Goal: Task Accomplishment & Management: Complete application form

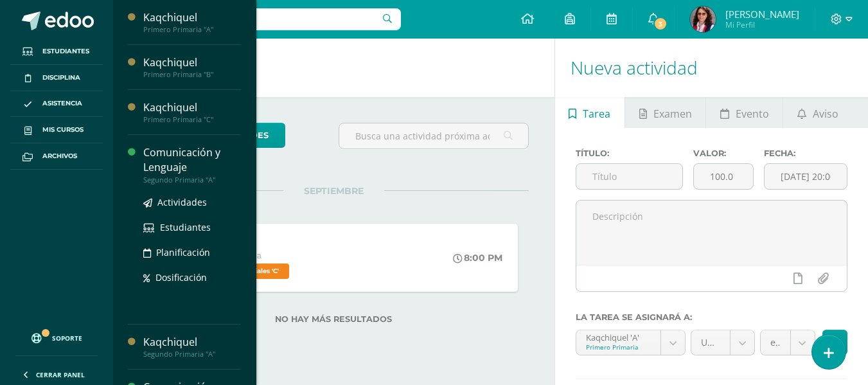
click at [166, 159] on div "Comunicación y Lenguaje" at bounding box center [192, 160] width 98 height 30
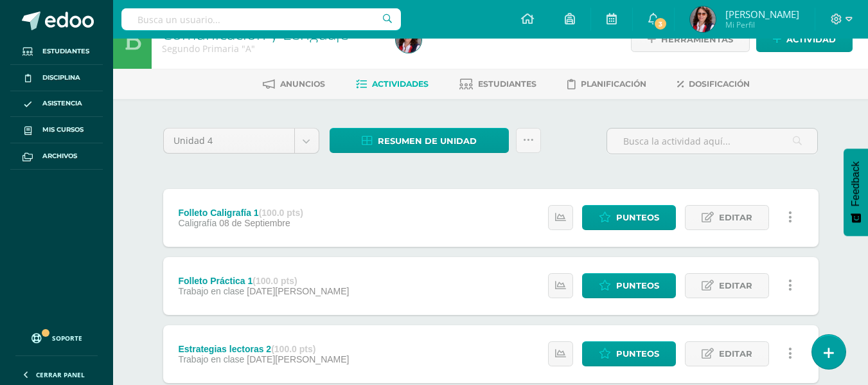
scroll to position [6, 0]
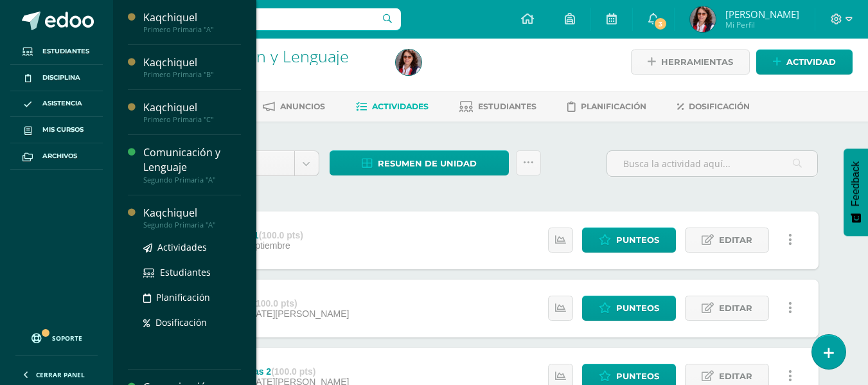
click at [181, 216] on div "Kaqchiquel" at bounding box center [192, 213] width 98 height 15
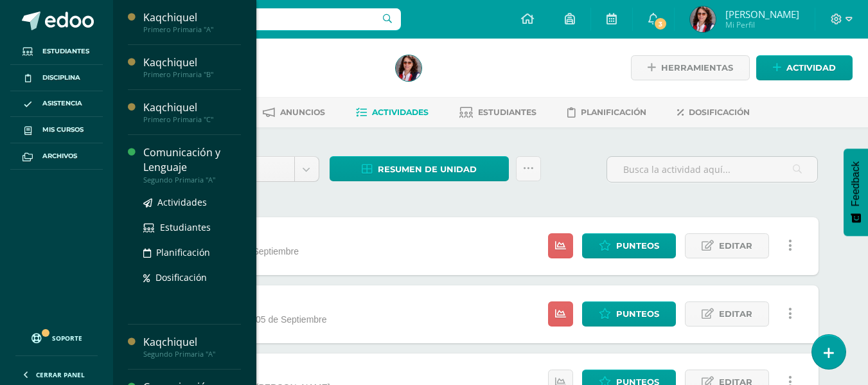
click at [154, 154] on div "Comunicación y Lenguaje" at bounding box center [192, 160] width 98 height 30
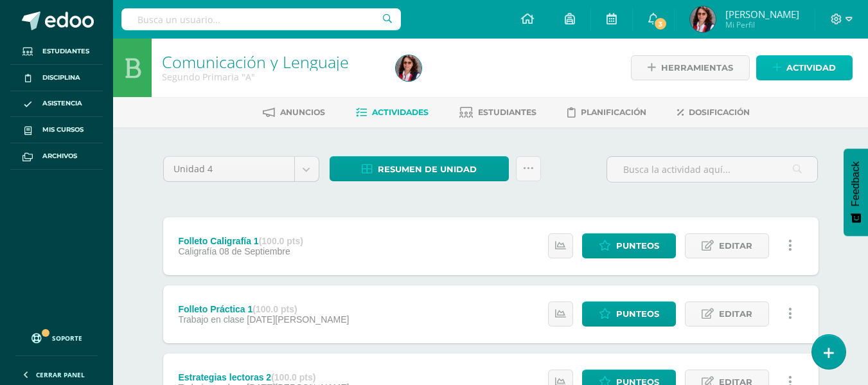
click at [803, 64] on span "Actividad" at bounding box center [810, 68] width 49 height 24
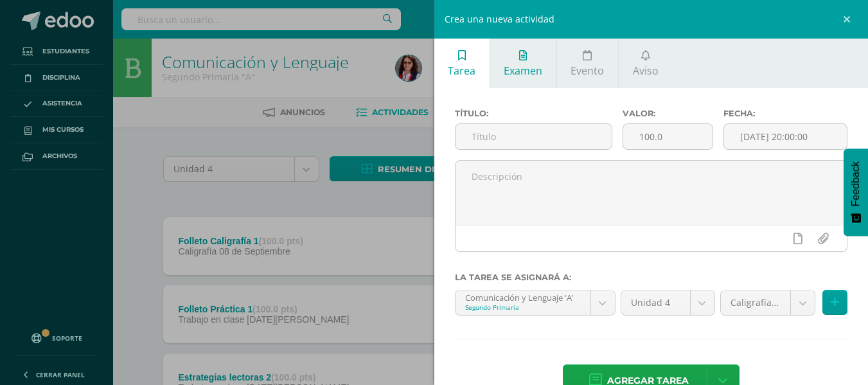
click at [526, 58] on icon at bounding box center [523, 55] width 8 height 10
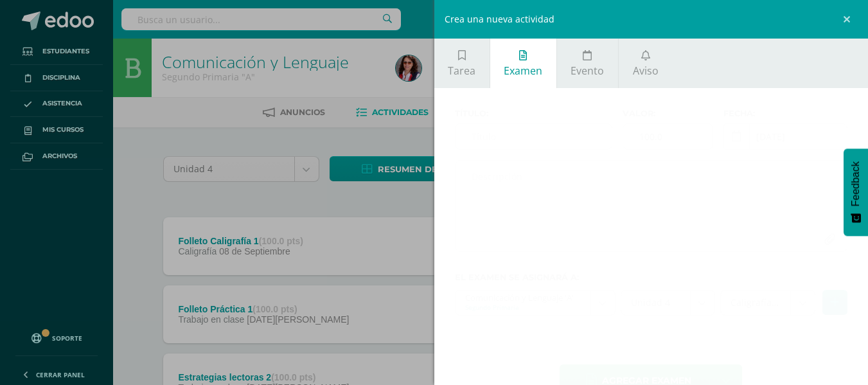
scroll to position [35, 0]
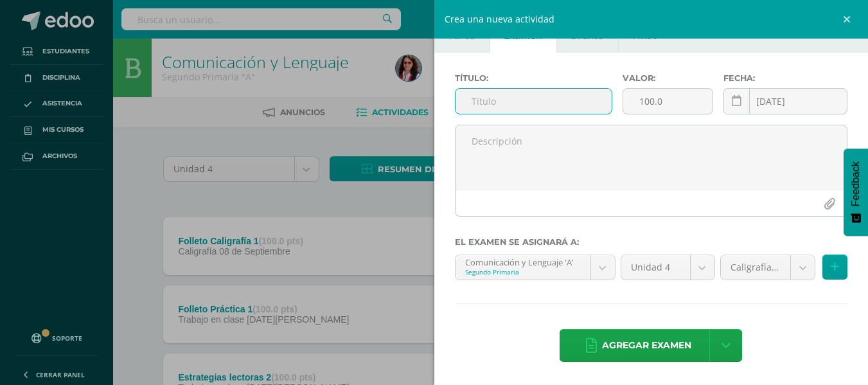
click at [473, 100] on input "text" at bounding box center [533, 101] width 156 height 25
type input "Prueba Parcial escrita"
click at [734, 97] on link at bounding box center [736, 101] width 26 height 26
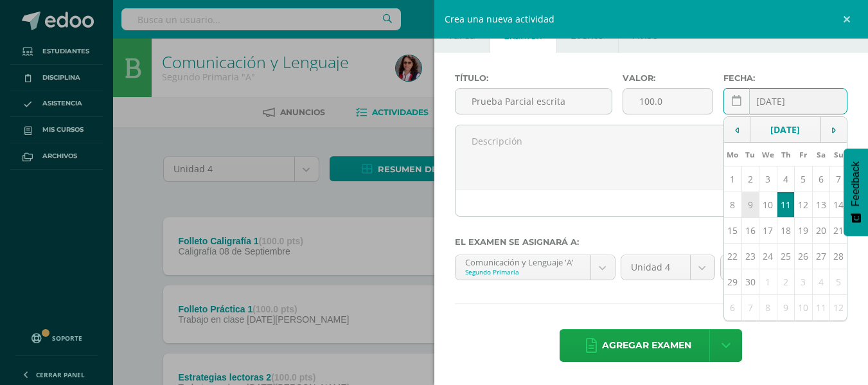
click at [742, 217] on td "9" at bounding box center [749, 205] width 17 height 26
type input "[DATE]"
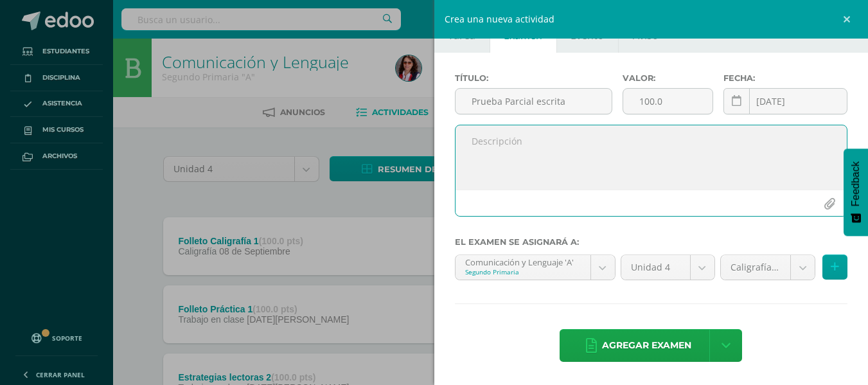
click at [482, 148] on textarea at bounding box center [651, 157] width 392 height 64
type textarea "O"
type textarea "Prueba Parcial escrita"
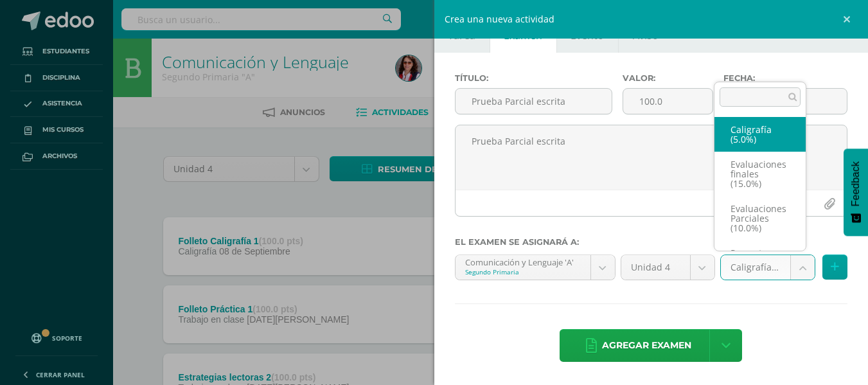
scroll to position [24, 0]
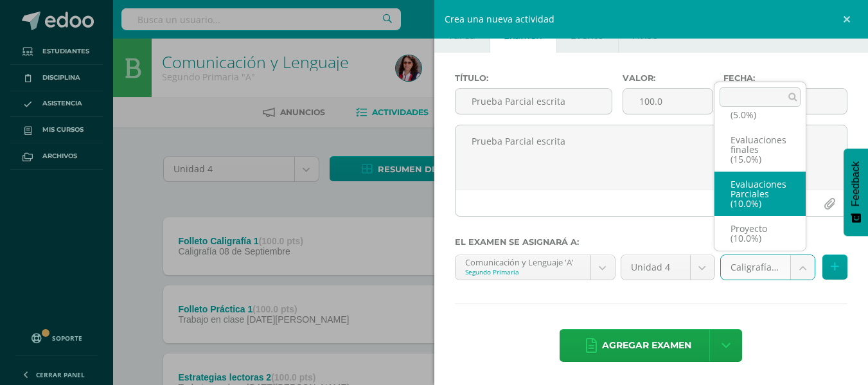
select select "233635"
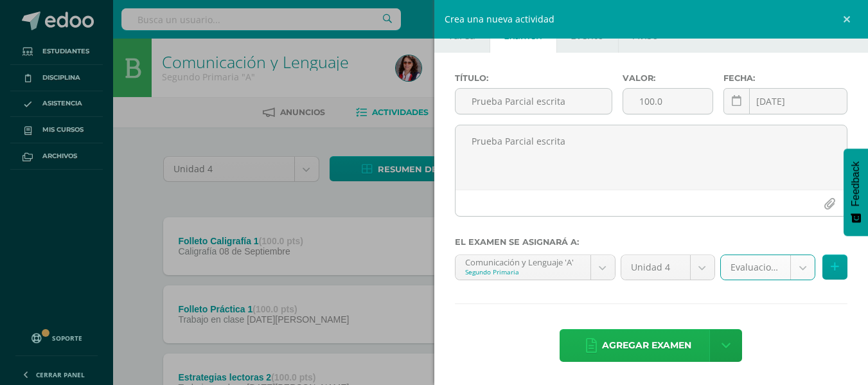
click at [630, 343] on span "Agregar examen" at bounding box center [646, 345] width 89 height 31
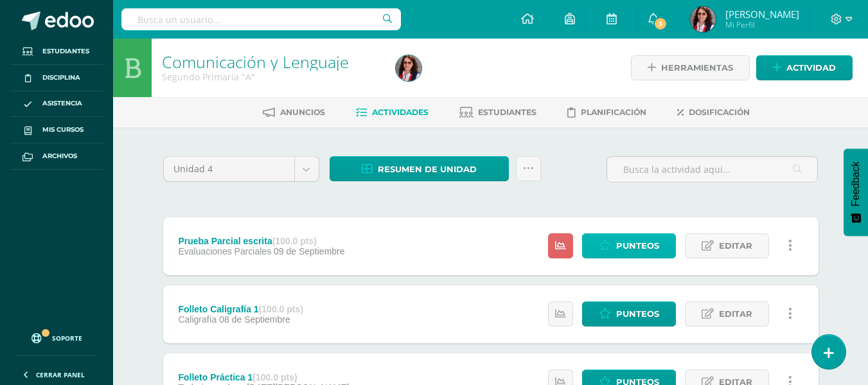
click at [621, 245] on span "Punteos" at bounding box center [637, 246] width 43 height 24
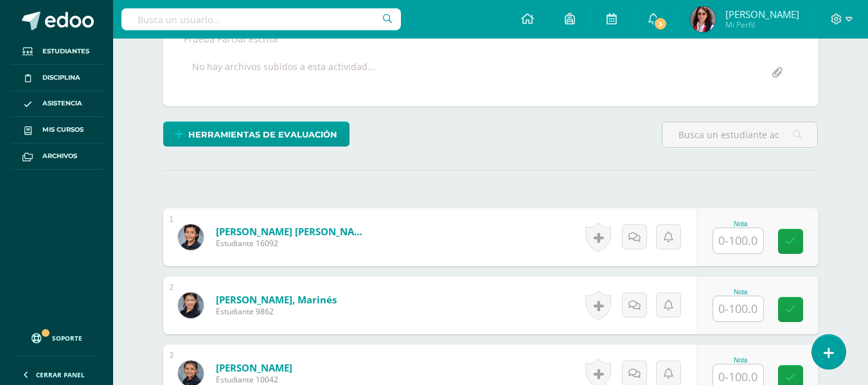
scroll to position [276, 0]
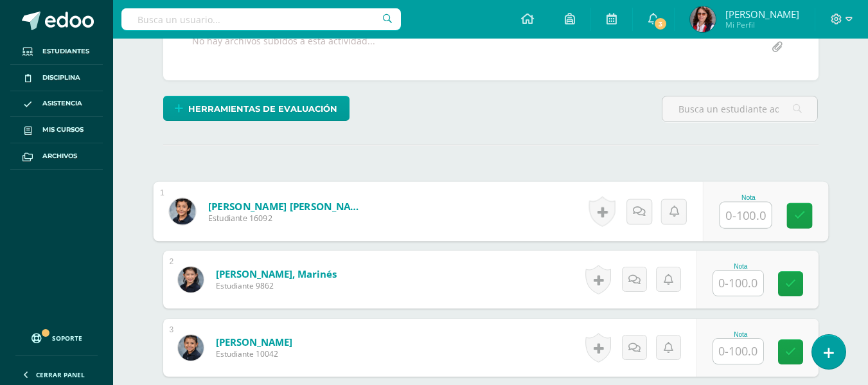
click at [732, 212] on input "text" at bounding box center [745, 215] width 51 height 26
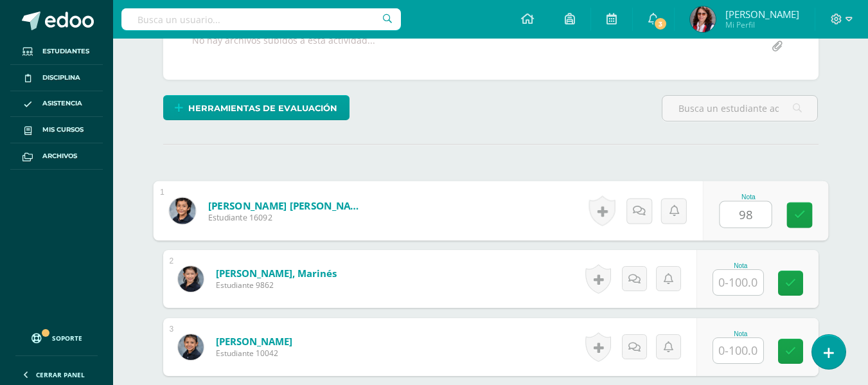
type input "98"
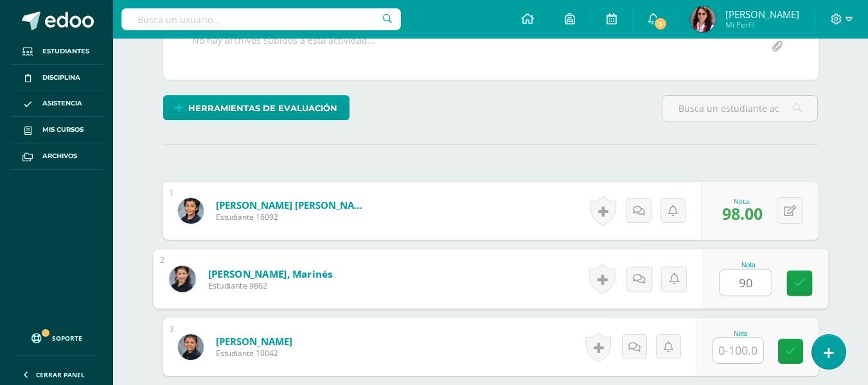
type input "90"
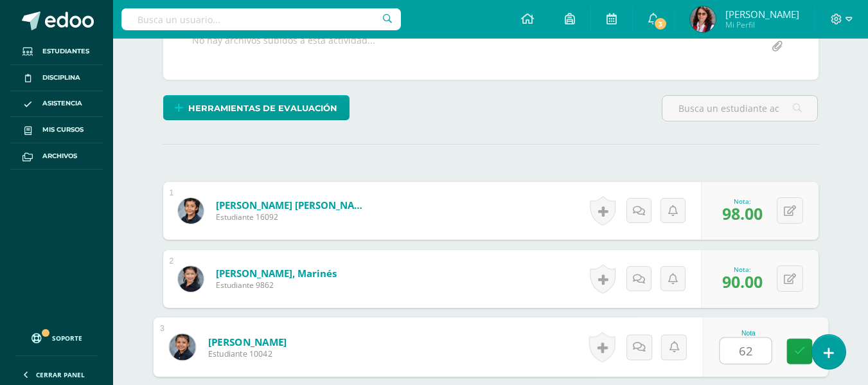
type input "62"
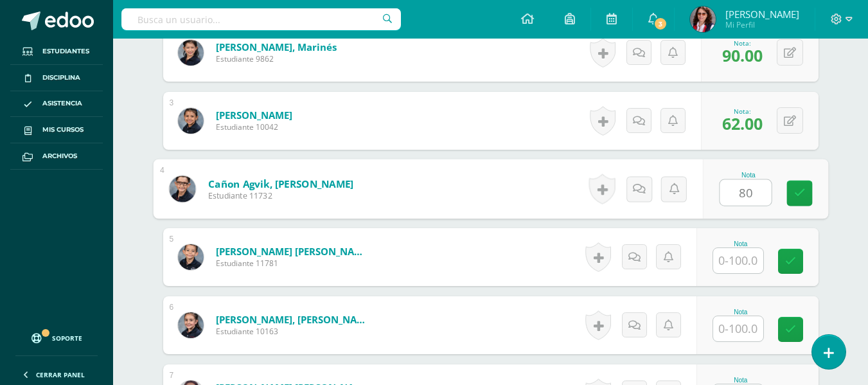
type input "80"
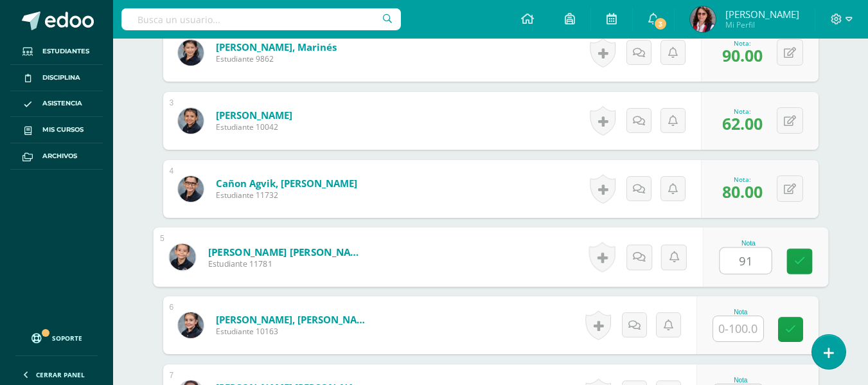
type input "91"
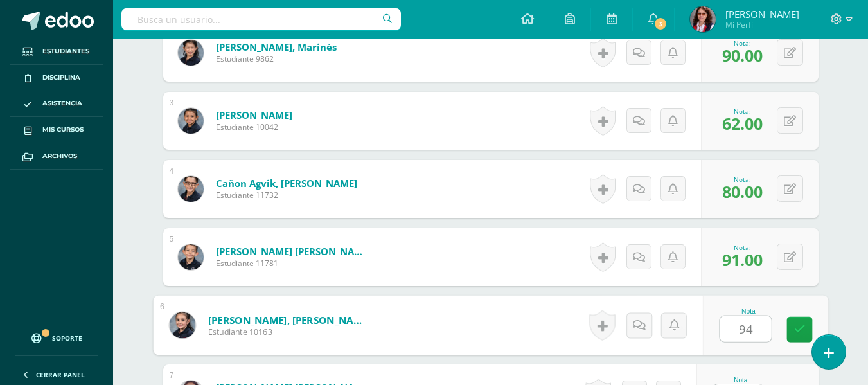
type input "94"
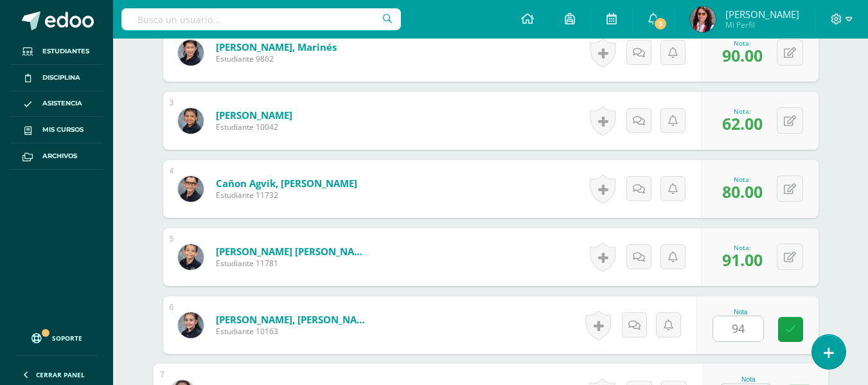
scroll to position [527, 0]
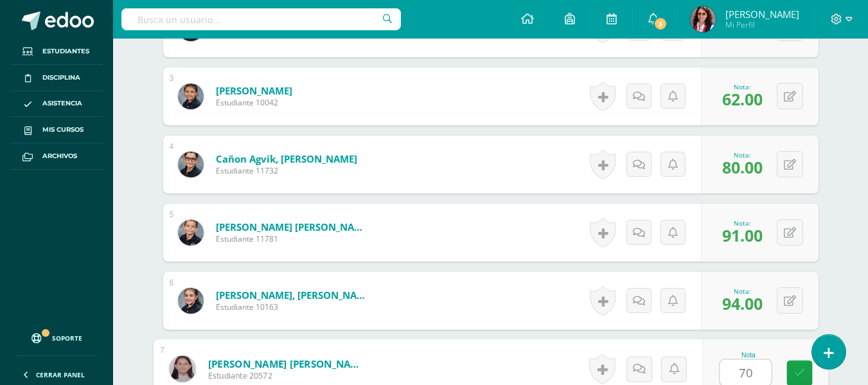
type input "70"
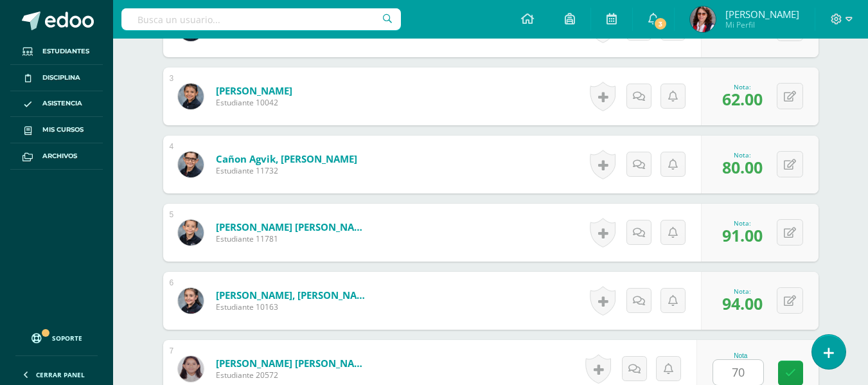
scroll to position [775, 0]
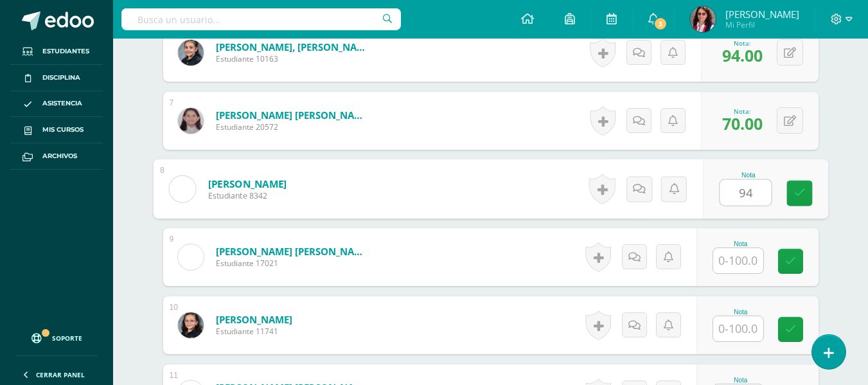
type input "94"
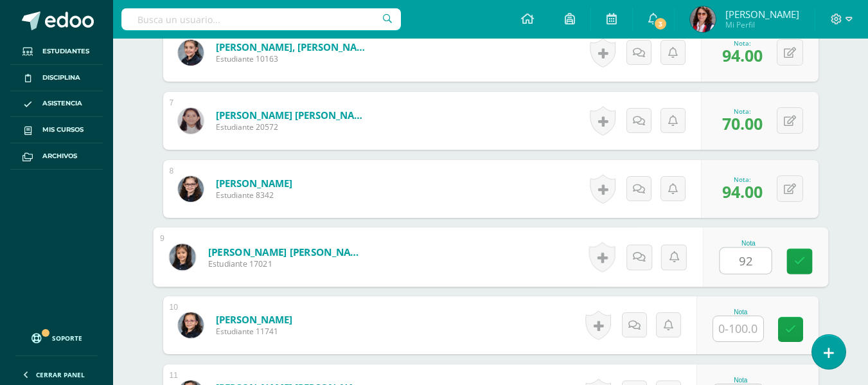
type input "92"
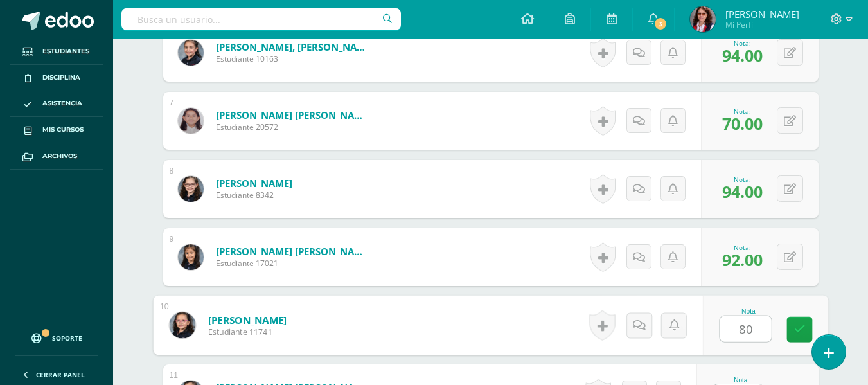
type input "80"
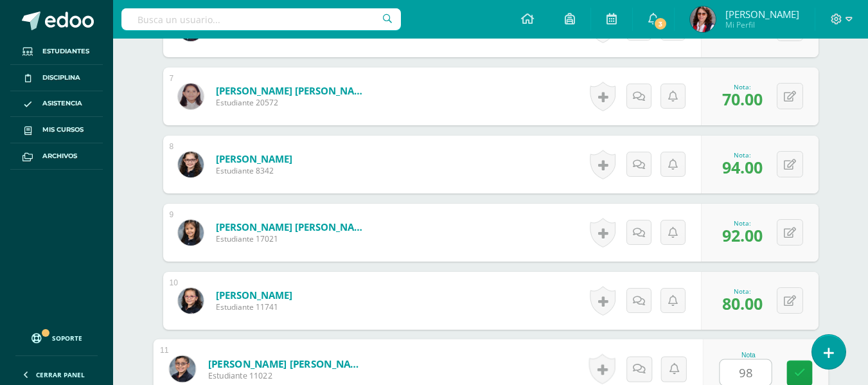
type input "98"
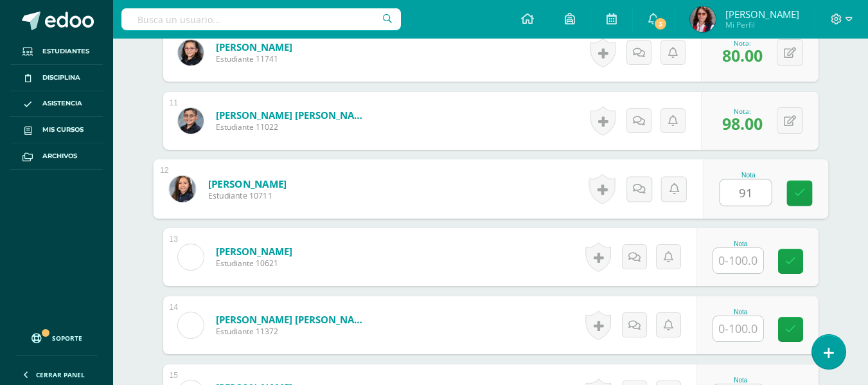
type input "91"
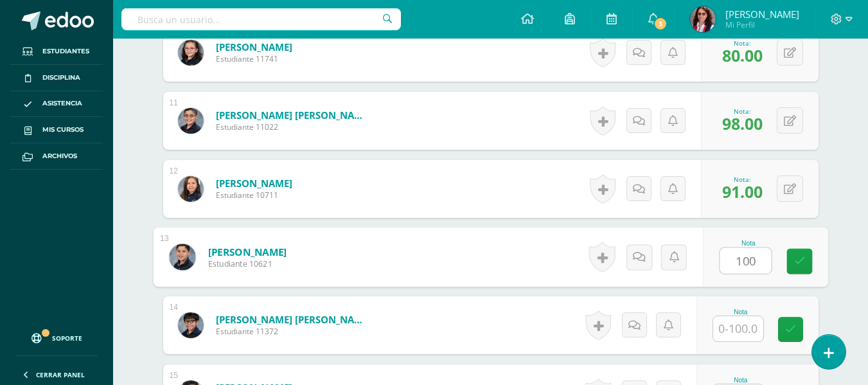
type input "100"
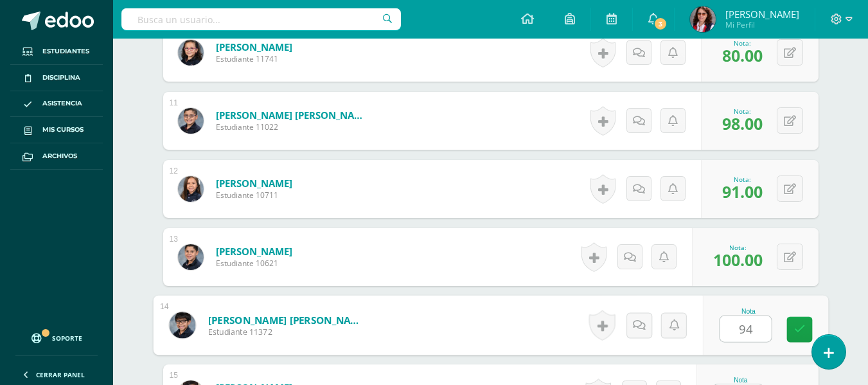
type input "94"
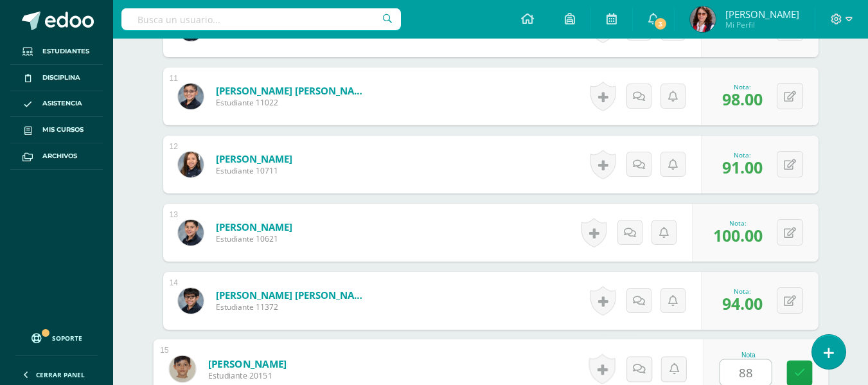
type input "88"
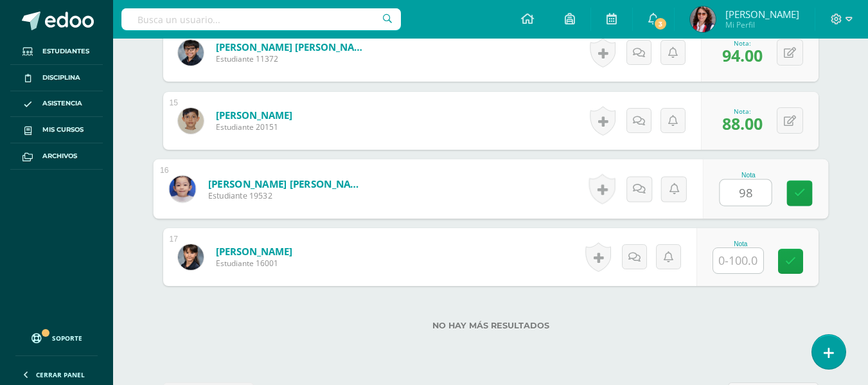
type input "98"
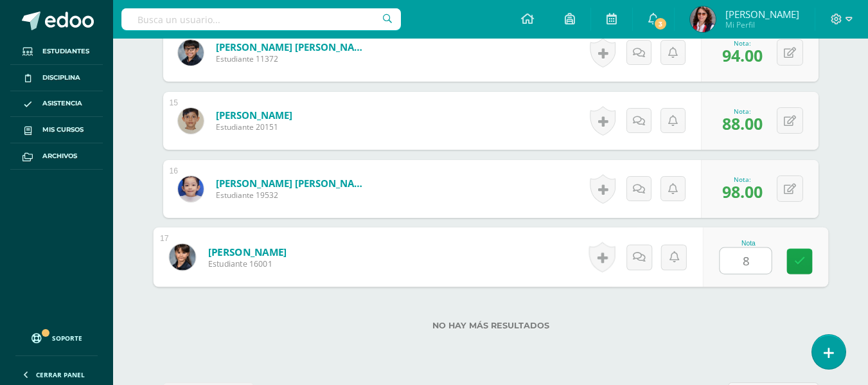
type input "88"
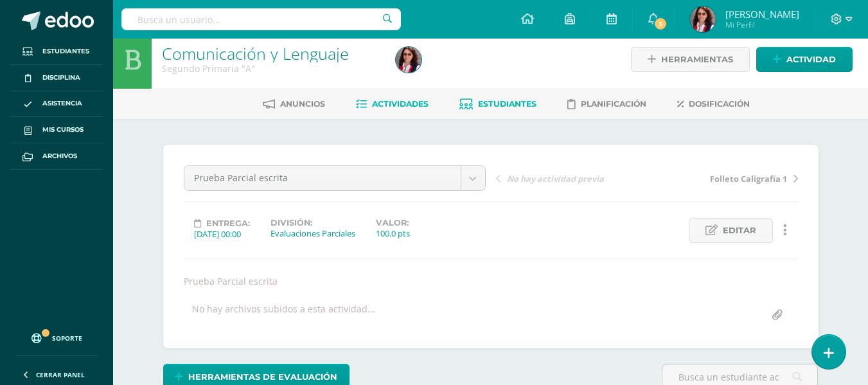
scroll to position [0, 0]
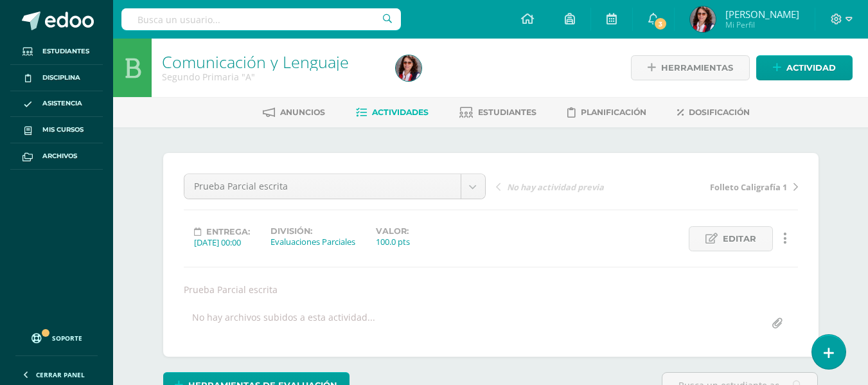
click at [380, 110] on span "Actividades" at bounding box center [400, 112] width 57 height 10
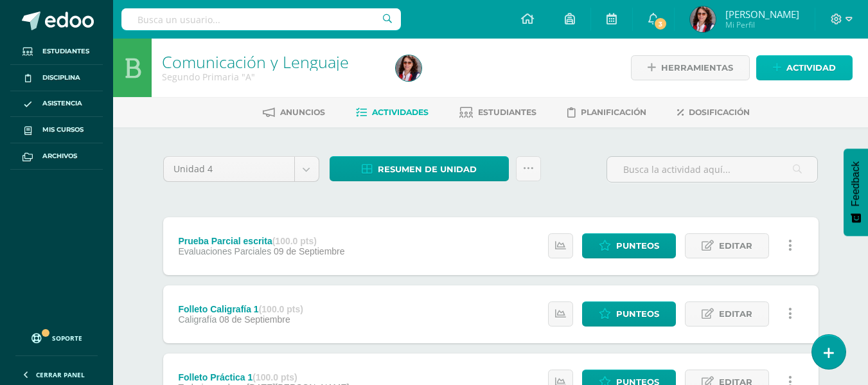
click at [779, 63] on icon at bounding box center [777, 67] width 8 height 11
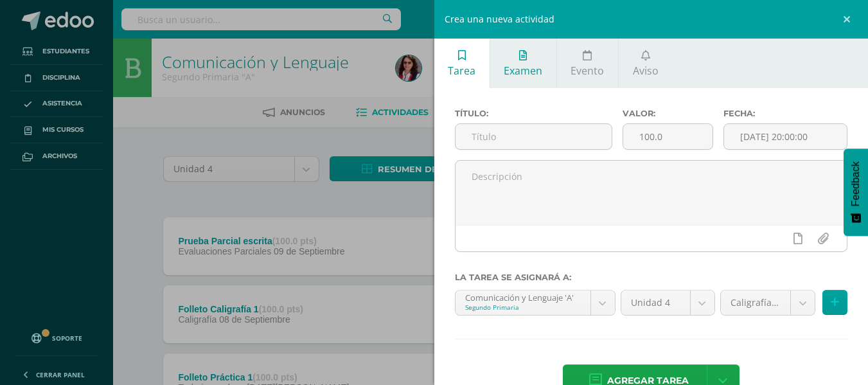
click at [525, 55] on icon at bounding box center [523, 55] width 8 height 10
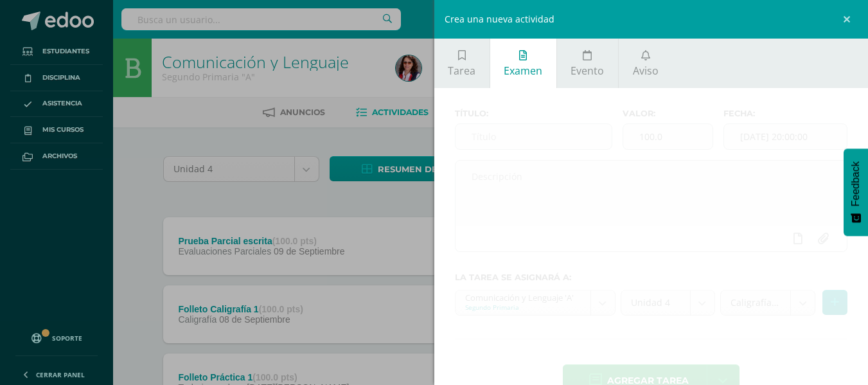
scroll to position [35, 0]
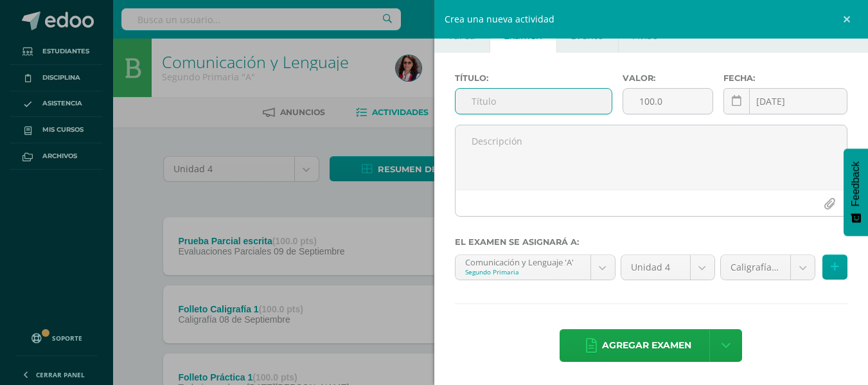
click at [473, 100] on input "text" at bounding box center [533, 101] width 156 height 25
type input "Prueba Parcial Lectura"
click at [733, 105] on icon at bounding box center [737, 101] width 10 height 11
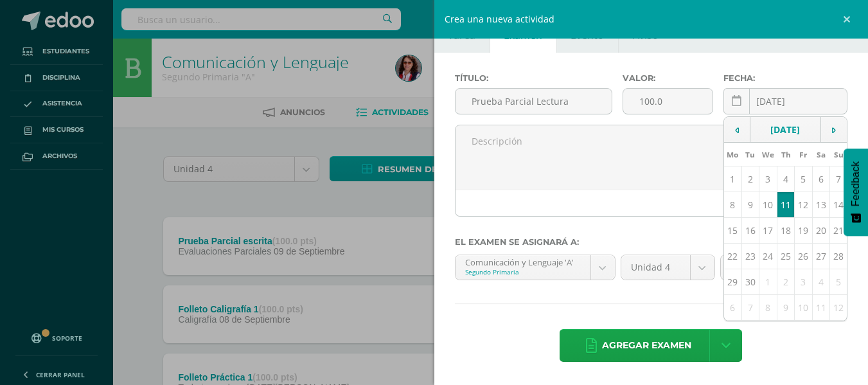
click at [759, 215] on td "10" at bounding box center [768, 205] width 18 height 26
type input "[DATE]"
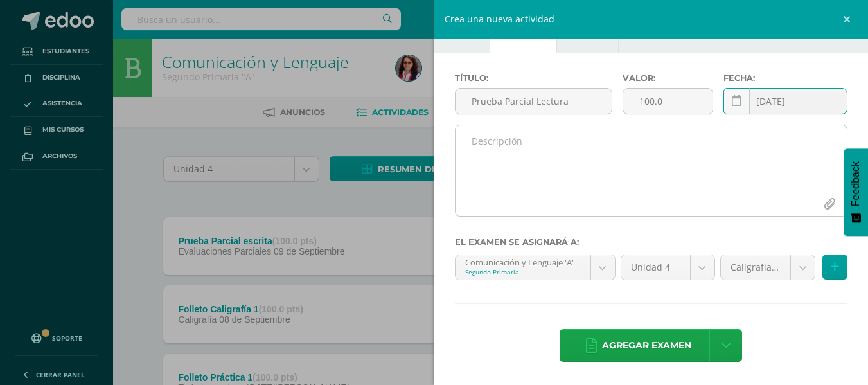
click at [486, 146] on textarea at bounding box center [651, 157] width 392 height 64
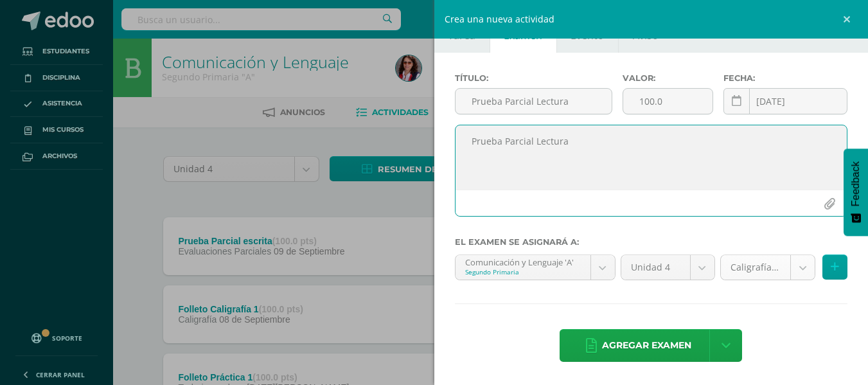
type textarea "Prueba Parcial Lectura"
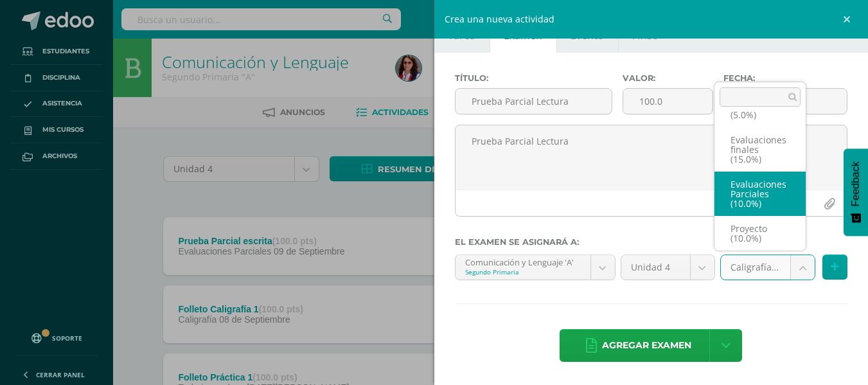
select select "233635"
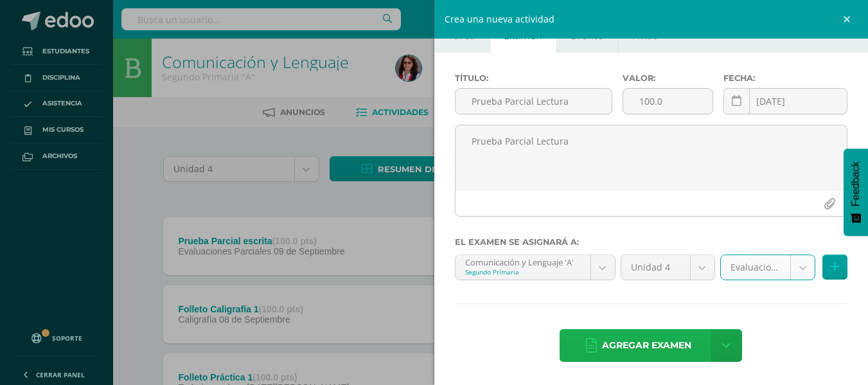
click at [646, 341] on span "Agregar examen" at bounding box center [646, 345] width 89 height 31
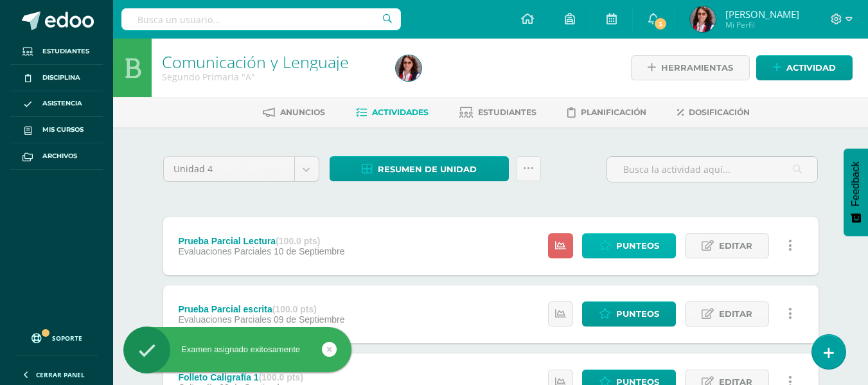
click at [621, 240] on span "Punteos" at bounding box center [637, 246] width 43 height 24
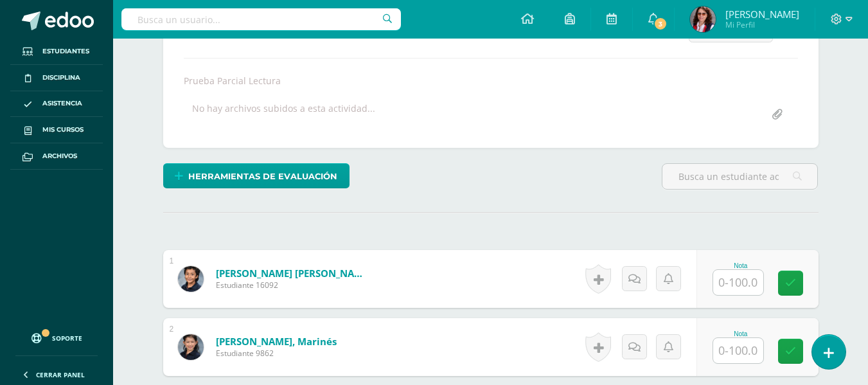
scroll to position [209, 0]
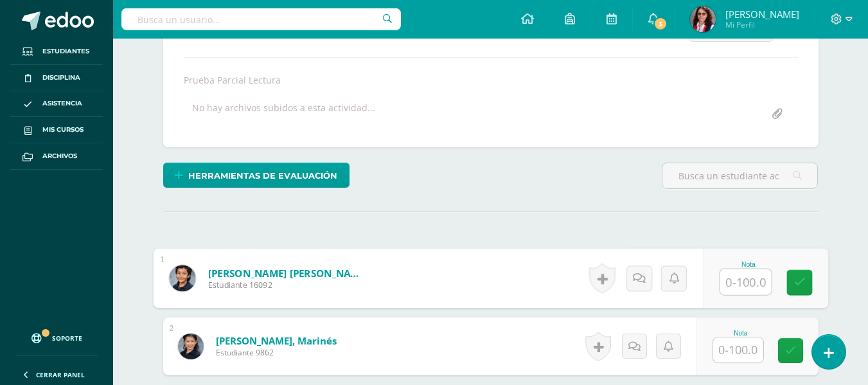
click at [743, 282] on input "text" at bounding box center [745, 282] width 51 height 26
type input "90"
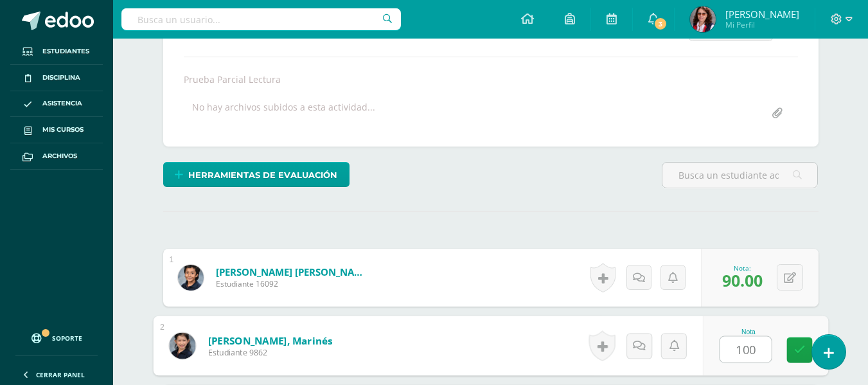
type input "100"
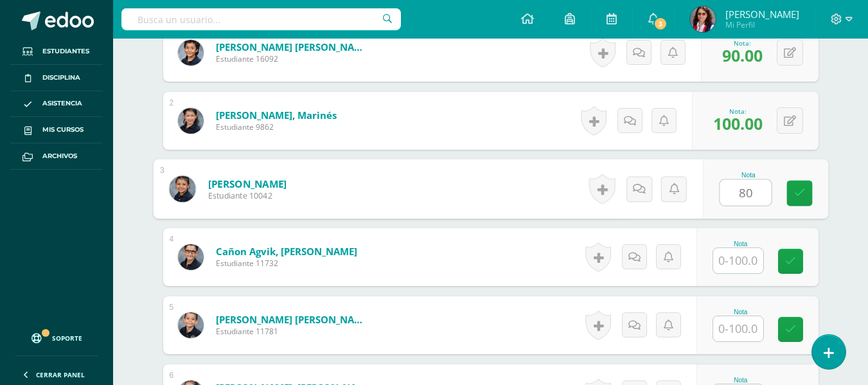
type input "80"
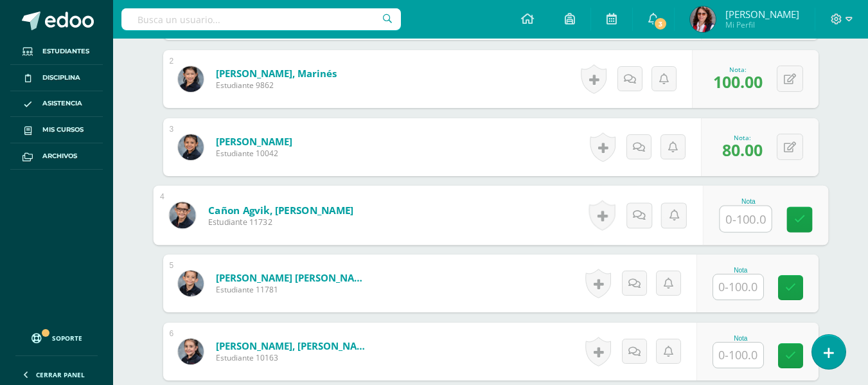
scroll to position [499, 0]
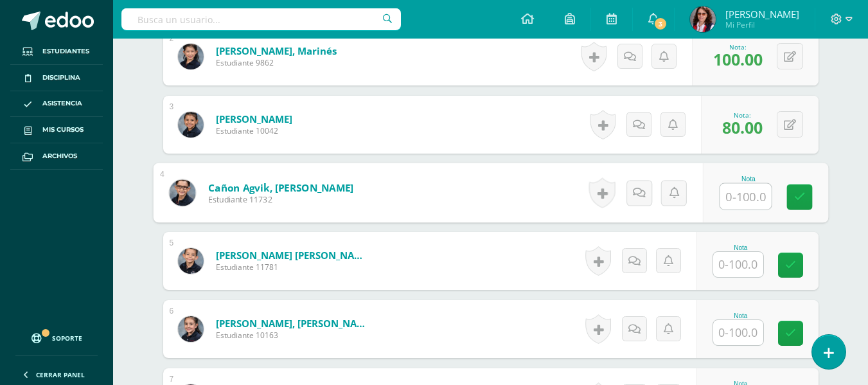
click at [734, 266] on input "text" at bounding box center [738, 264] width 50 height 25
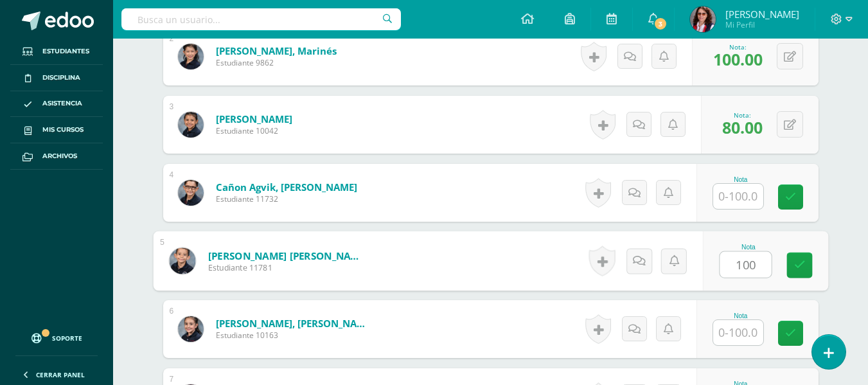
type input "100"
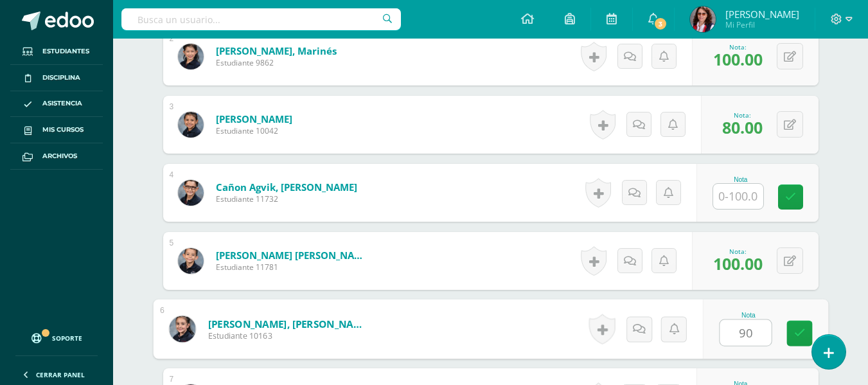
type input "90"
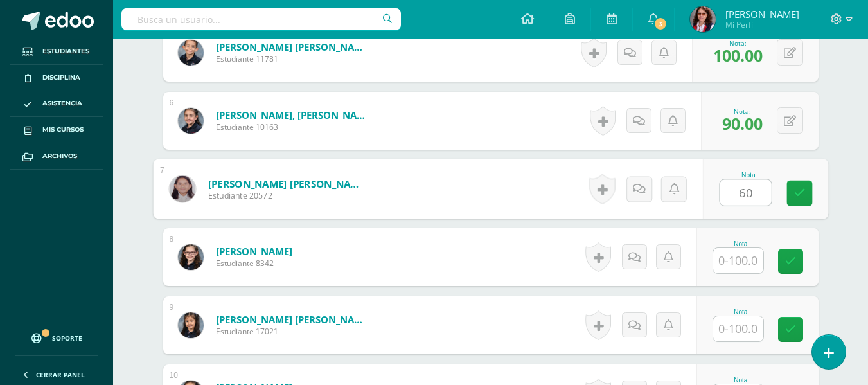
type input "60"
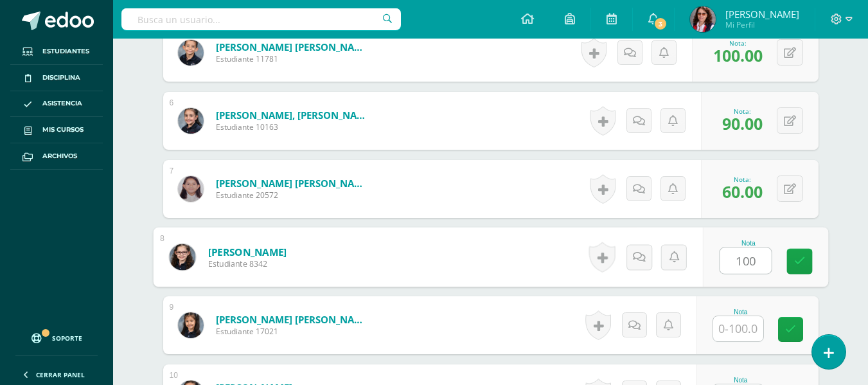
type input "100"
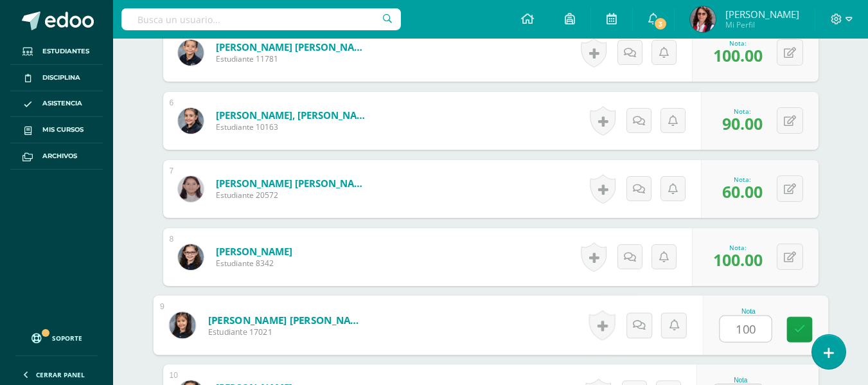
type input "100"
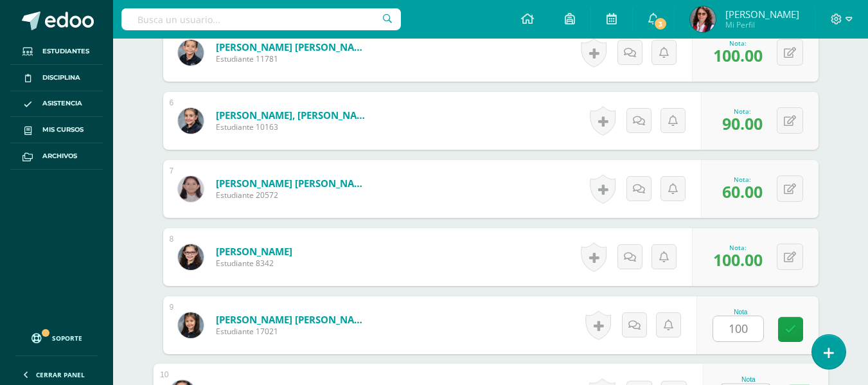
scroll to position [732, 0]
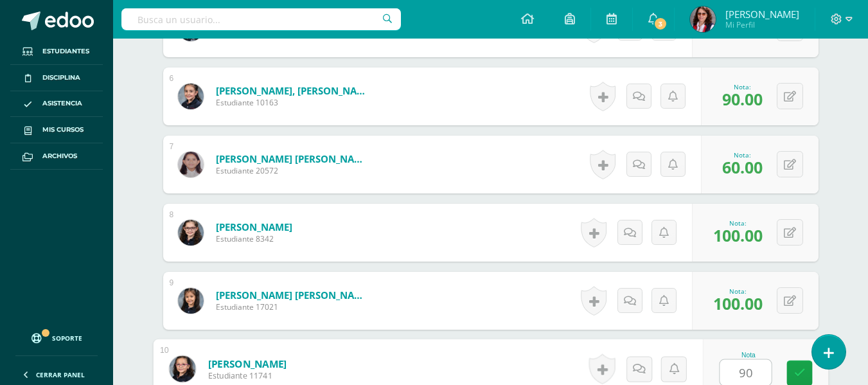
type input "90"
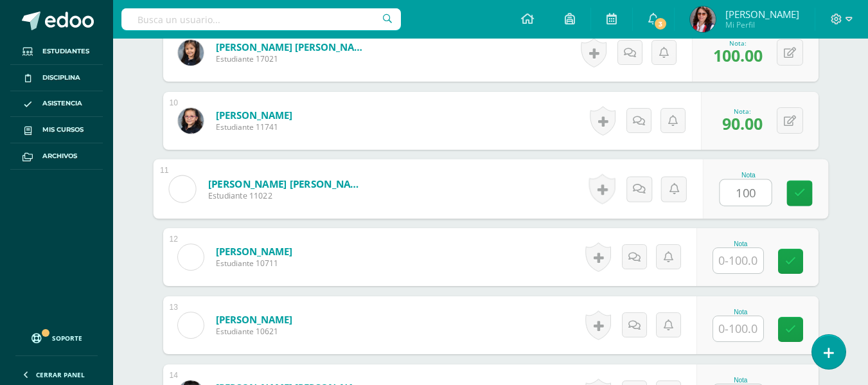
type input "100"
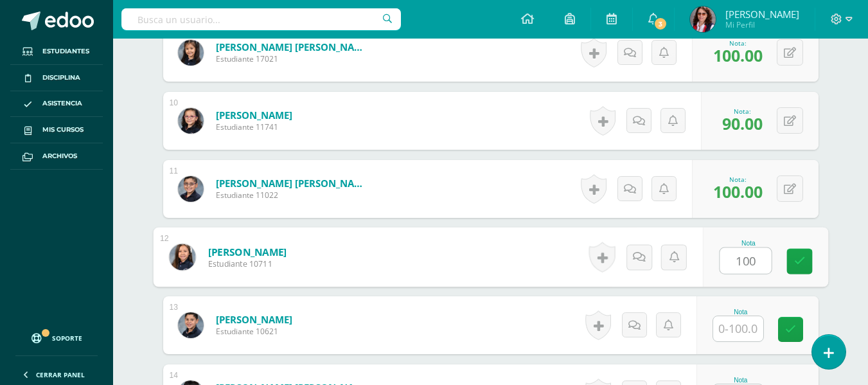
type input "100"
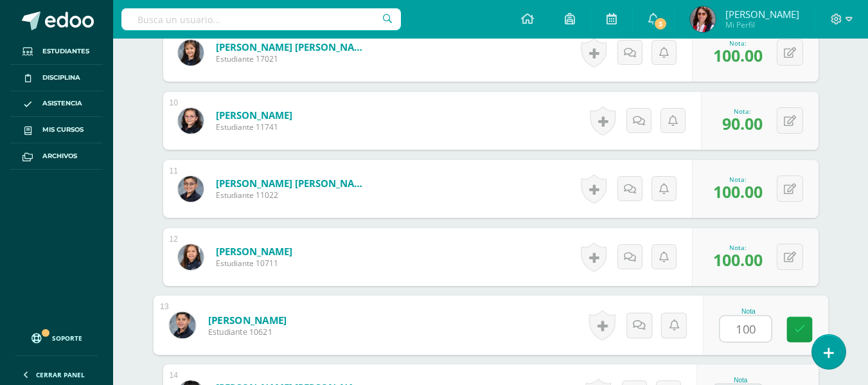
type input "100"
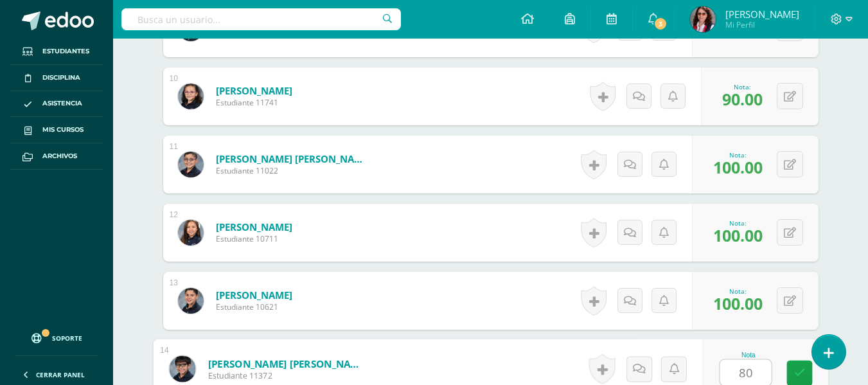
type input "80"
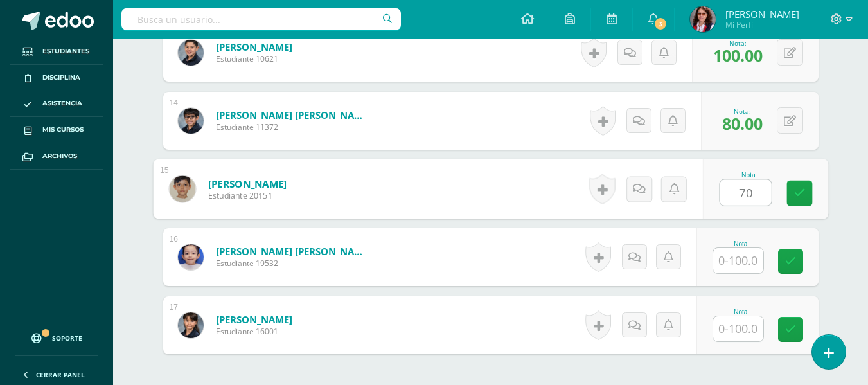
type input "70"
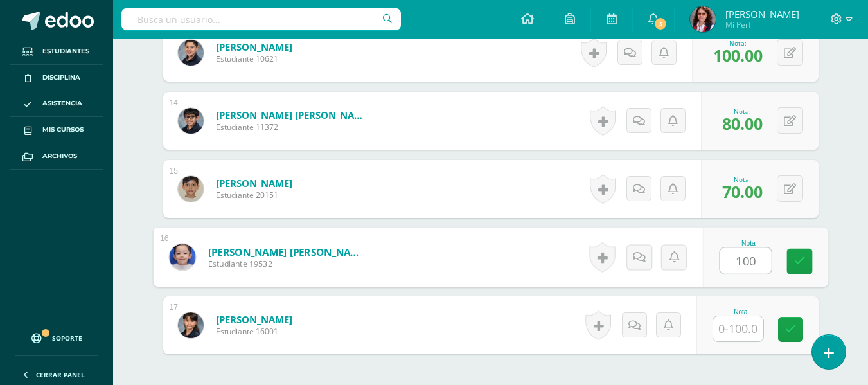
type input "100"
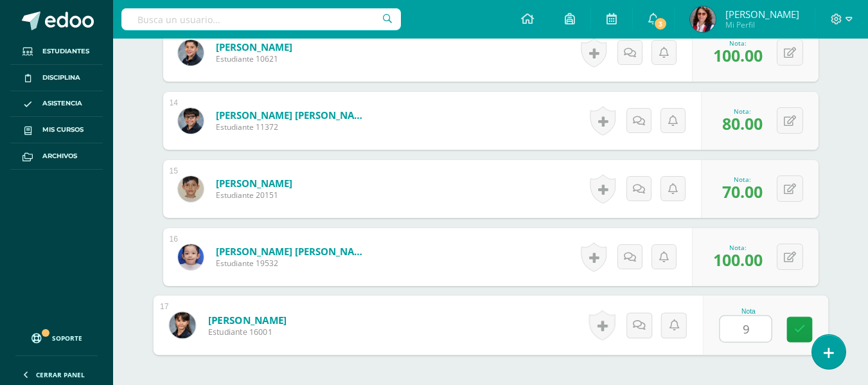
type input "90"
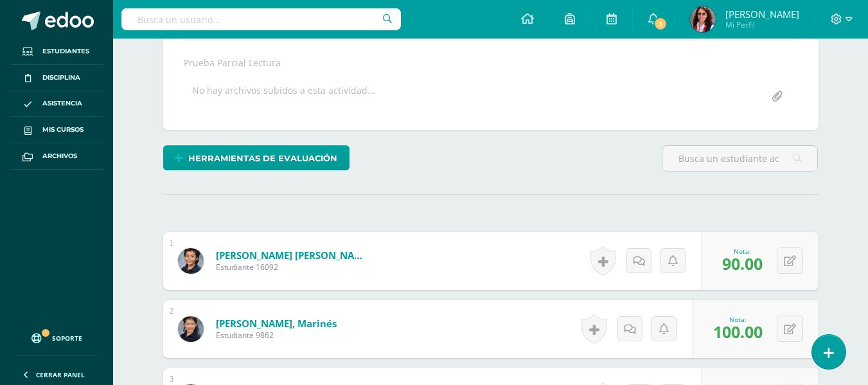
scroll to position [0, 0]
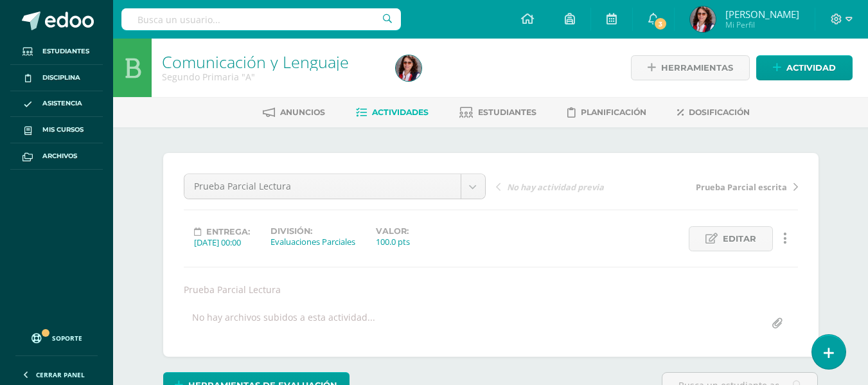
drag, startPoint x: 391, startPoint y: 110, endPoint x: 385, endPoint y: 103, distance: 8.2
click at [391, 110] on span "Actividades" at bounding box center [400, 112] width 57 height 10
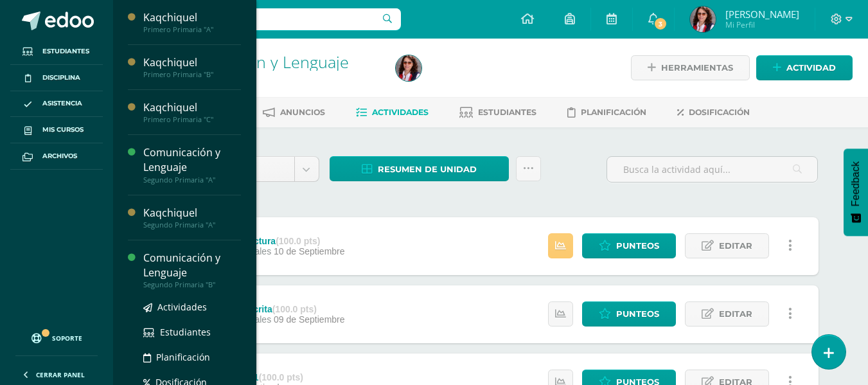
click at [190, 261] on div "Comunicación y Lenguaje" at bounding box center [192, 266] width 98 height 30
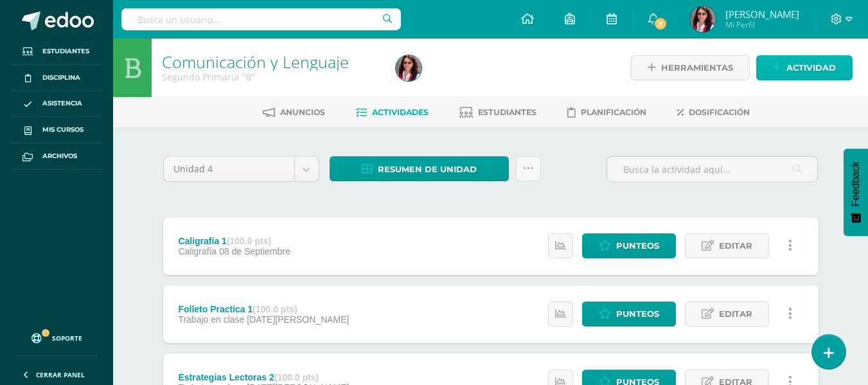
click at [780, 63] on icon at bounding box center [777, 67] width 8 height 11
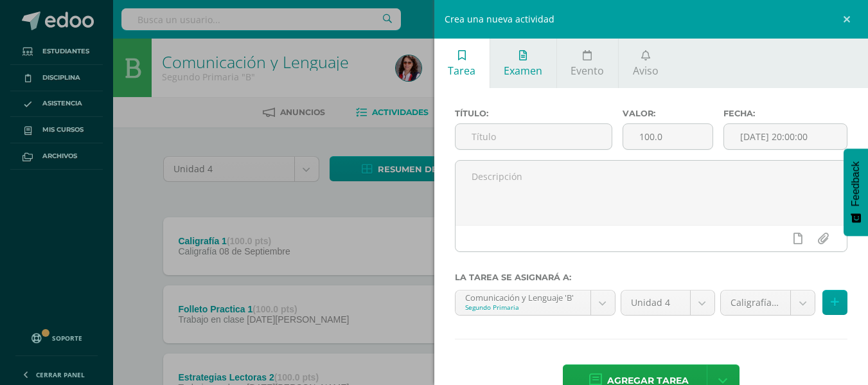
click at [527, 62] on link "Examen" at bounding box center [523, 63] width 66 height 49
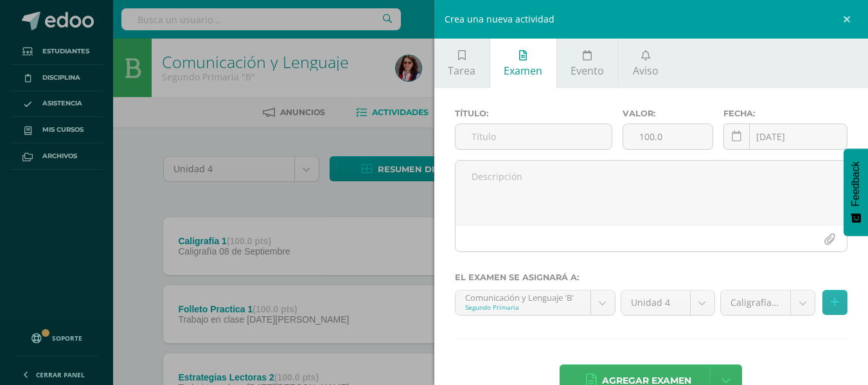
scroll to position [35, 0]
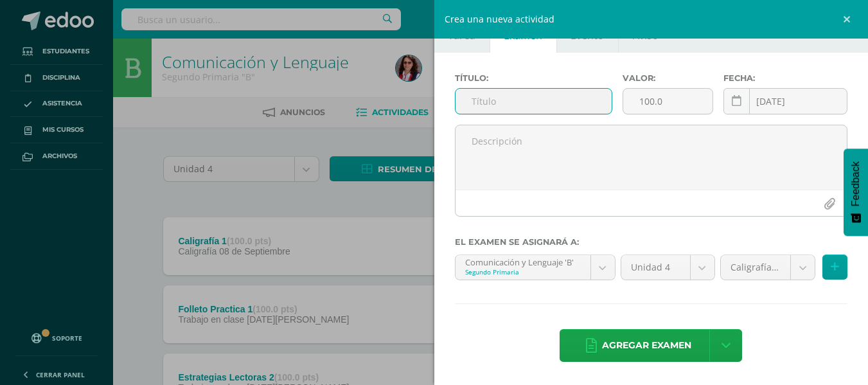
click at [473, 102] on input "text" at bounding box center [533, 101] width 156 height 25
type input "Prueba Parcial escrita"
click at [732, 108] on link at bounding box center [736, 101] width 26 height 26
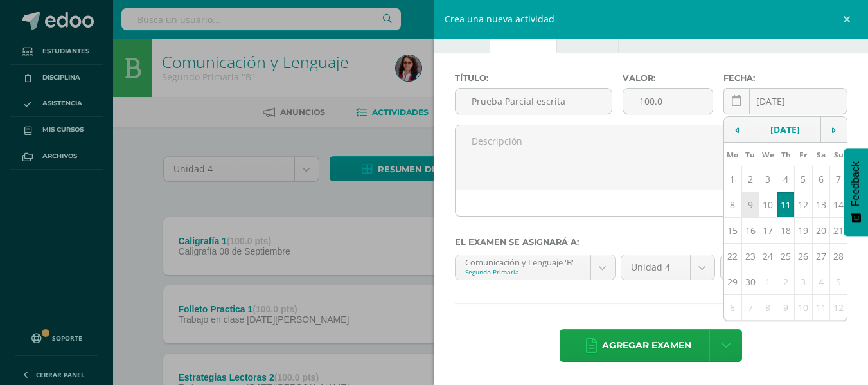
click at [745, 214] on td "9" at bounding box center [749, 205] width 17 height 26
type input "[DATE]"
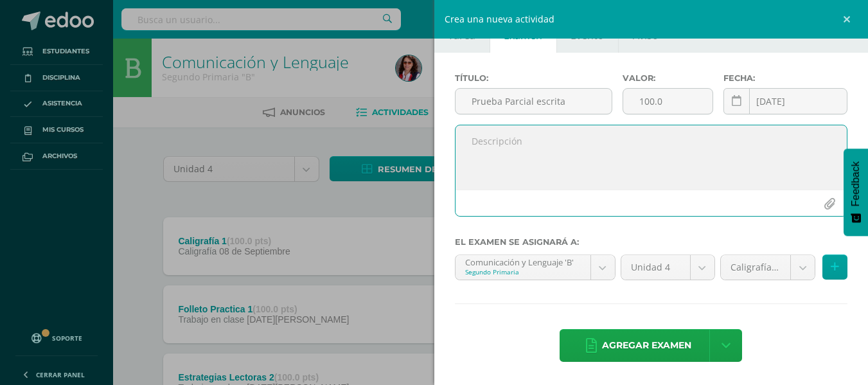
click at [487, 140] on textarea at bounding box center [651, 157] width 392 height 64
type textarea "Prueba parcial escrita"
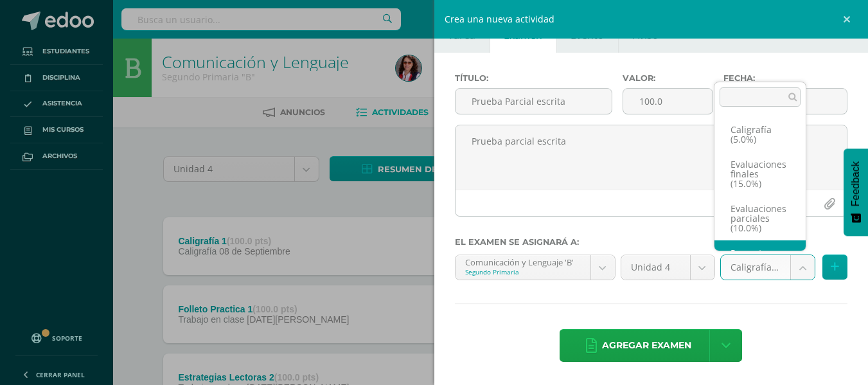
scroll to position [24, 0]
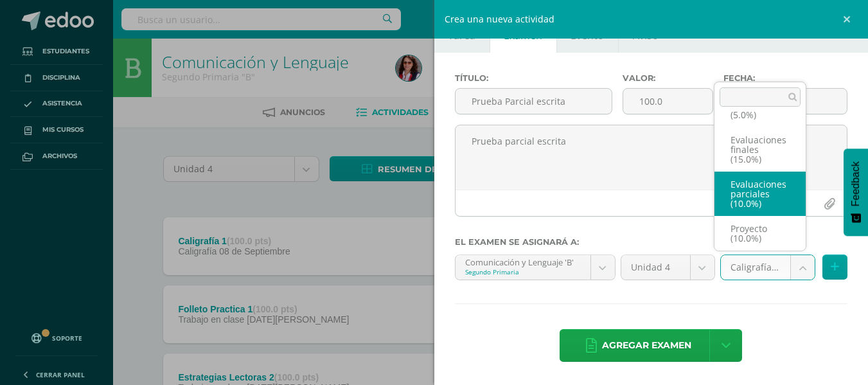
select select "233677"
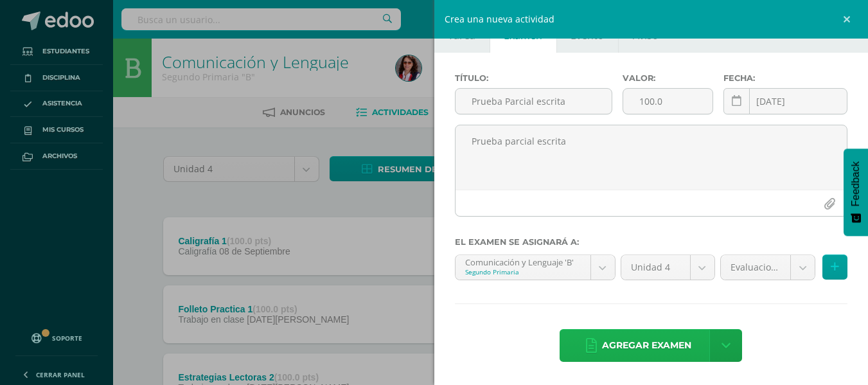
click at [642, 342] on span "Agregar examen" at bounding box center [646, 345] width 89 height 31
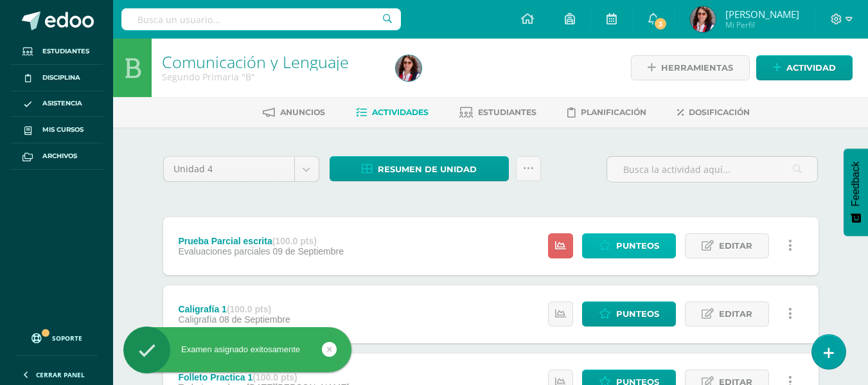
click at [627, 243] on span "Punteos" at bounding box center [637, 246] width 43 height 24
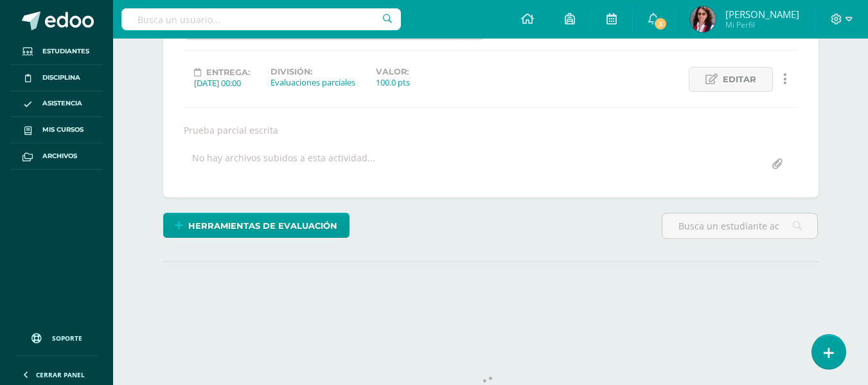
scroll to position [209, 0]
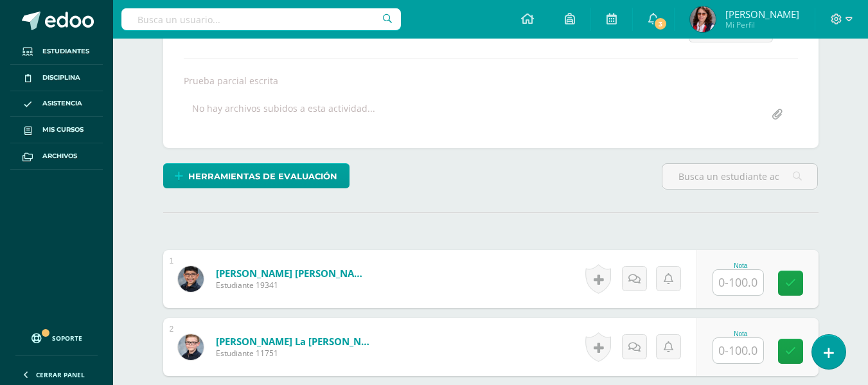
click at [736, 285] on input "text" at bounding box center [738, 282] width 50 height 25
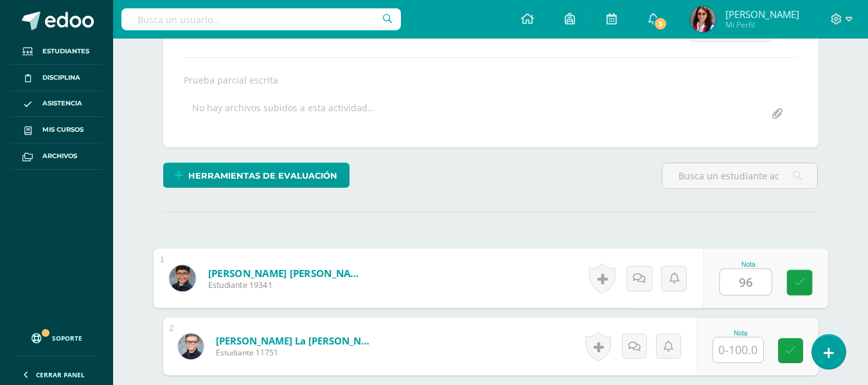
type input "96"
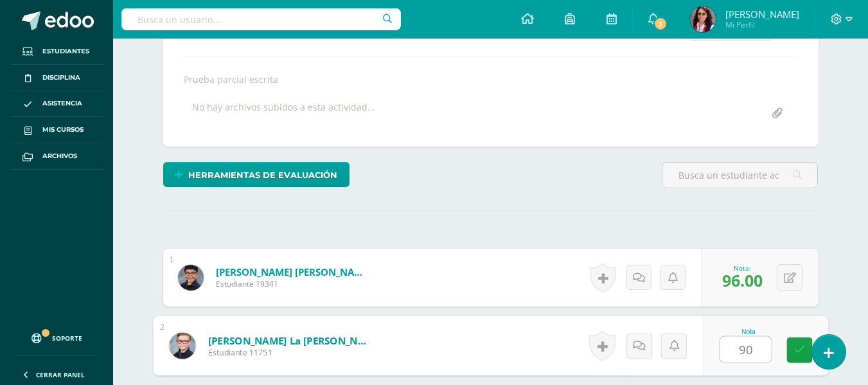
type input "90"
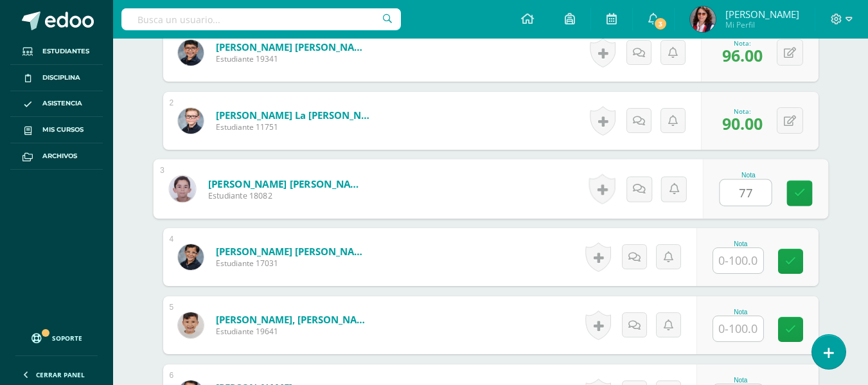
type input "77"
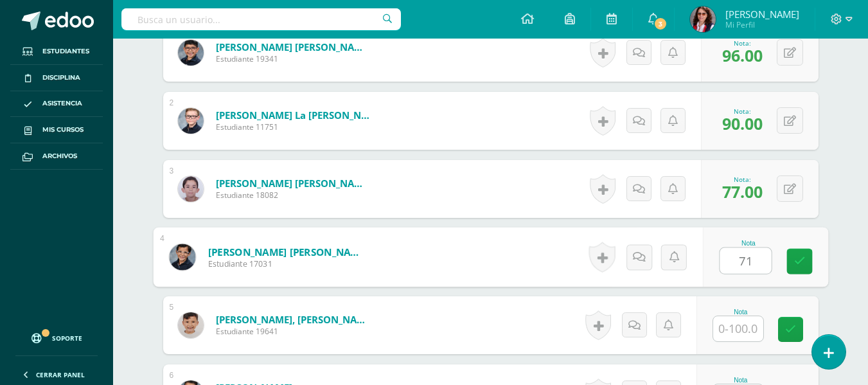
type input "71"
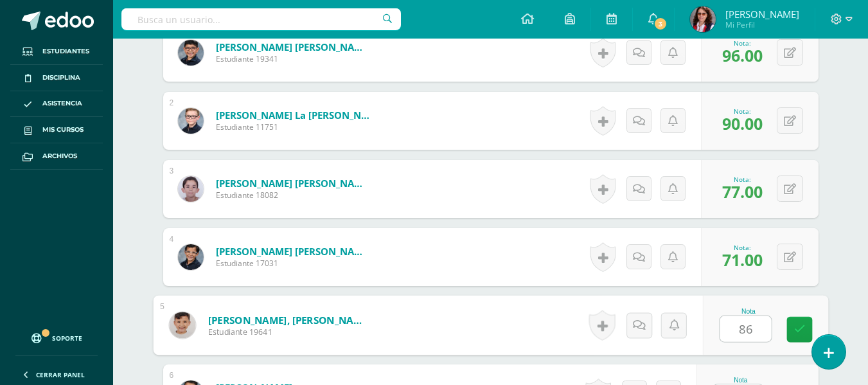
type input "86"
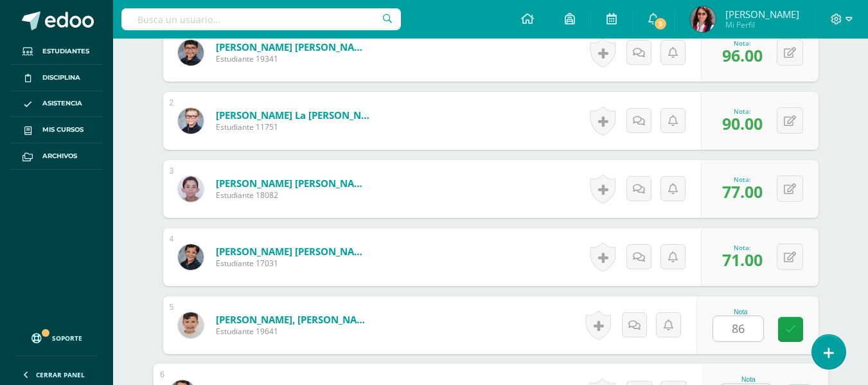
scroll to position [459, 0]
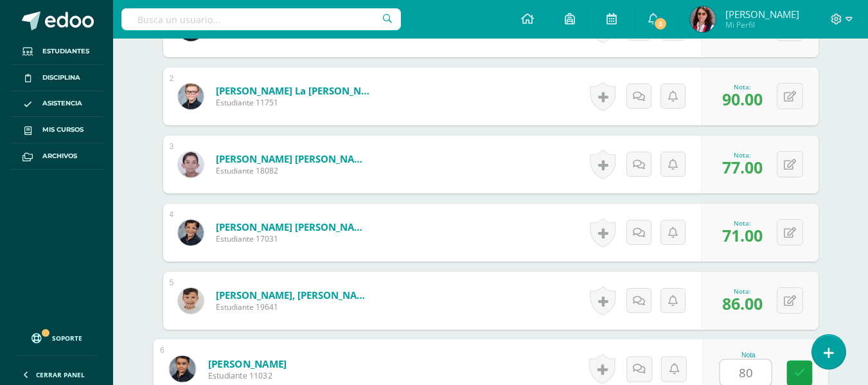
type input "80"
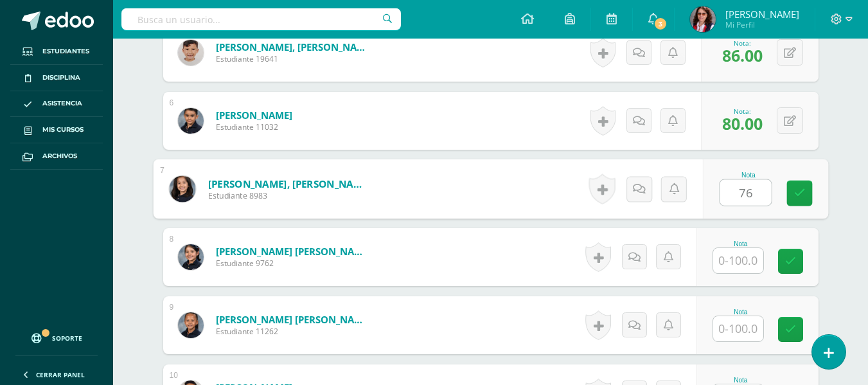
type input "76"
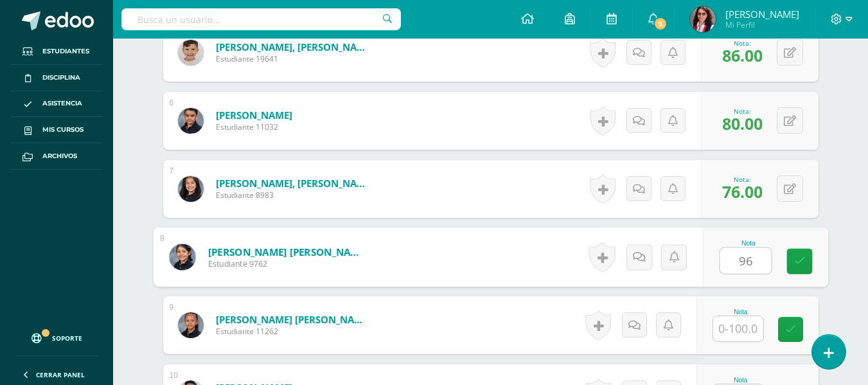
type input "96"
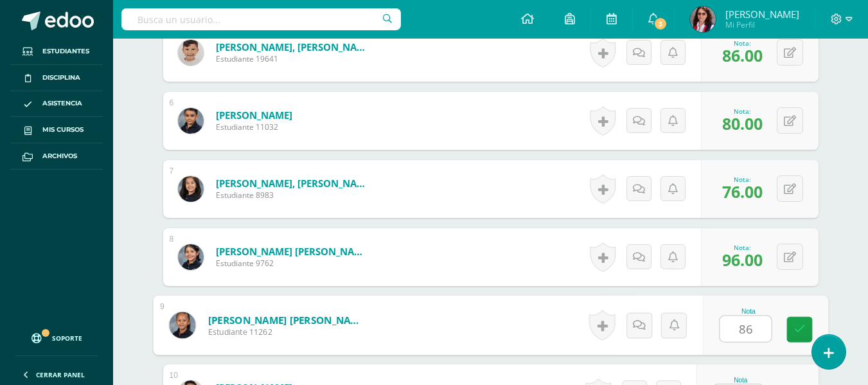
type input "86"
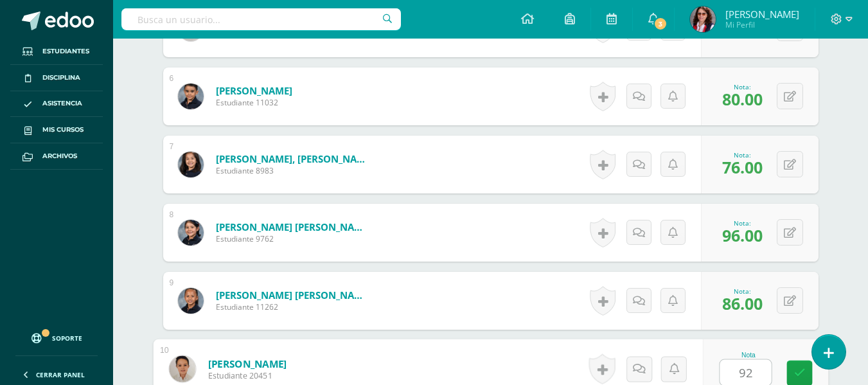
type input "92"
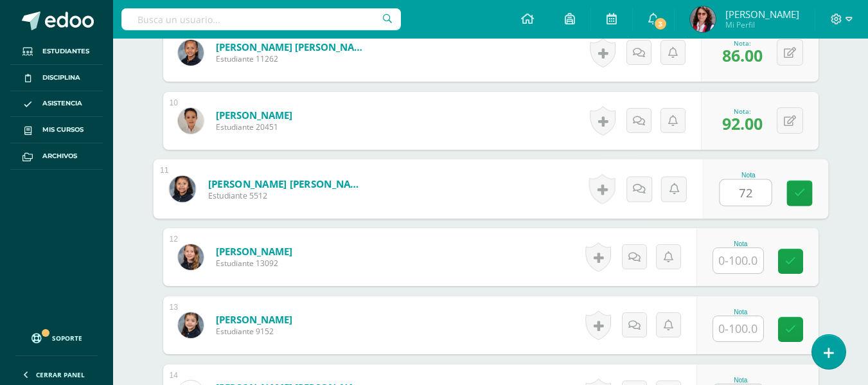
type input "72"
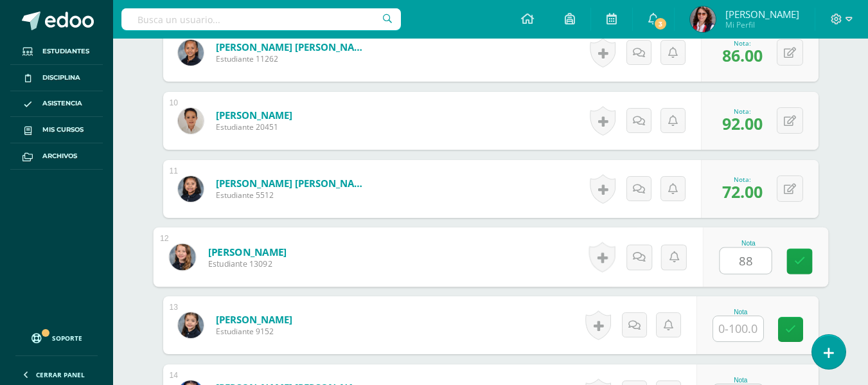
type input "88"
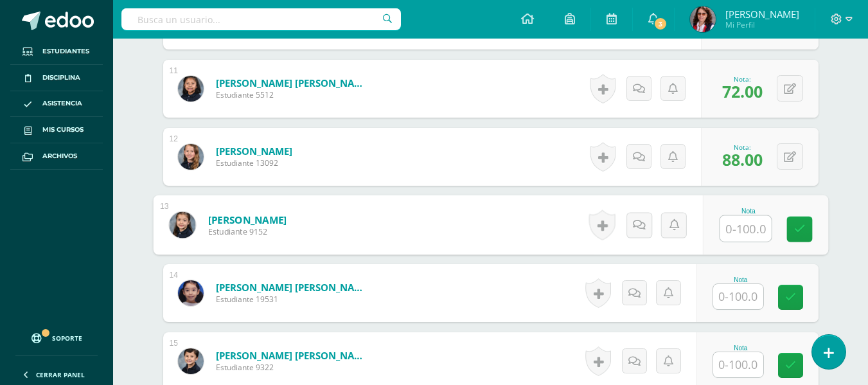
scroll to position [1108, 0]
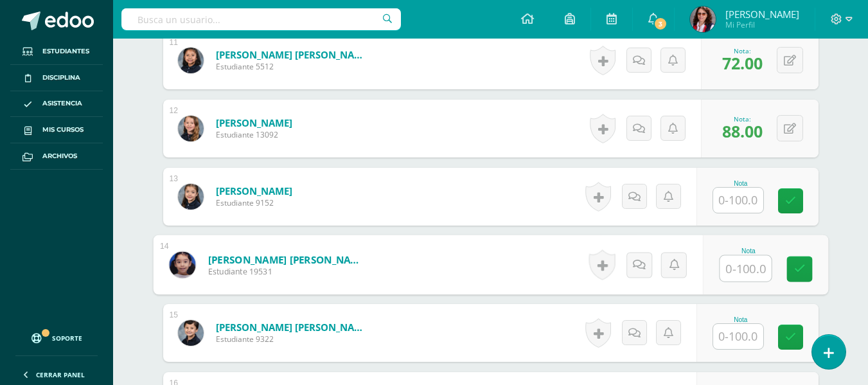
click at [738, 270] on input "text" at bounding box center [745, 269] width 51 height 26
type input "93"
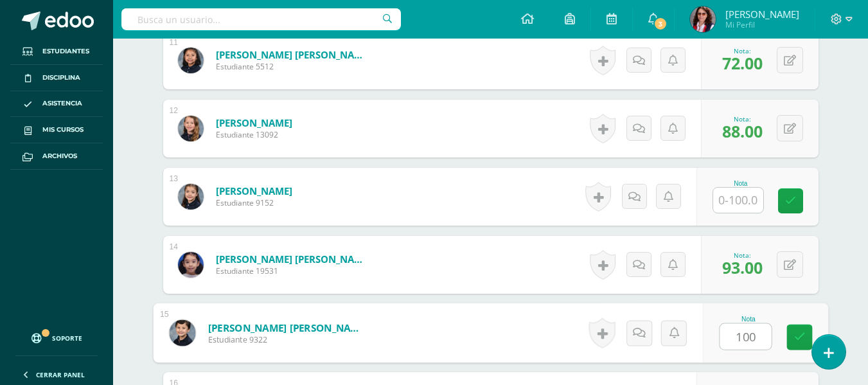
type input "100"
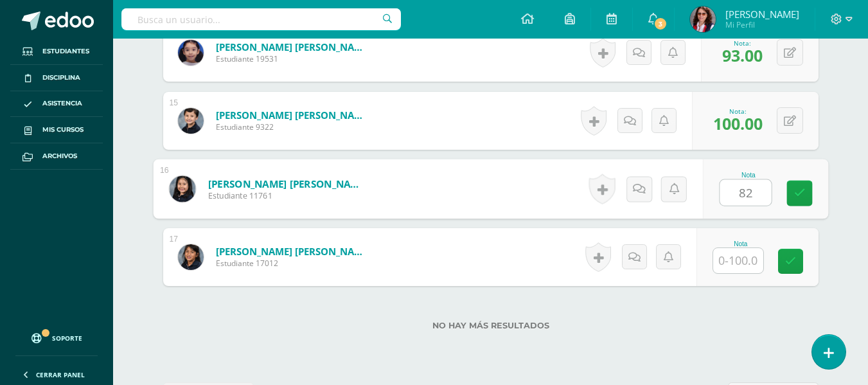
type input "82"
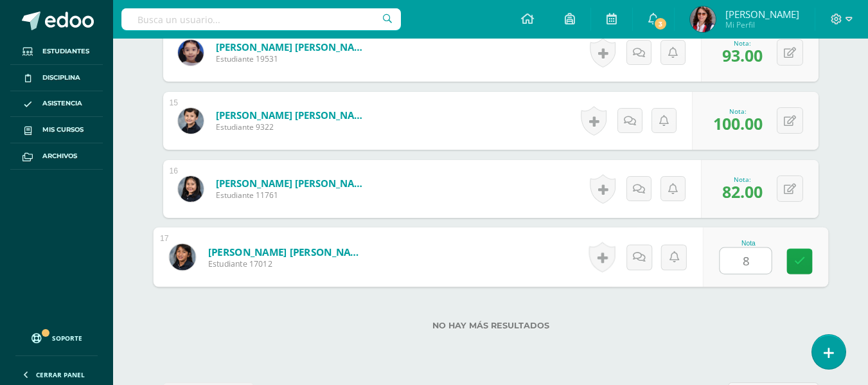
type input "83"
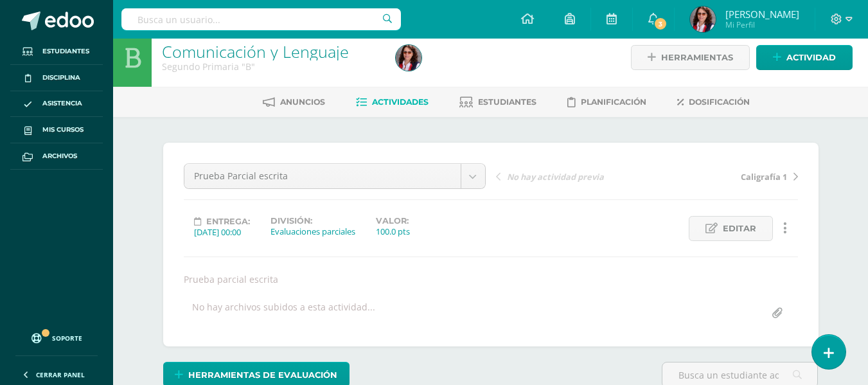
scroll to position [0, 0]
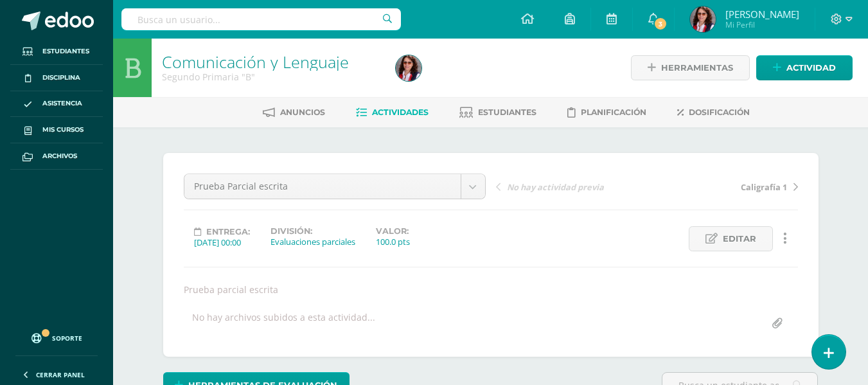
click at [386, 109] on span "Actividades" at bounding box center [400, 112] width 57 height 10
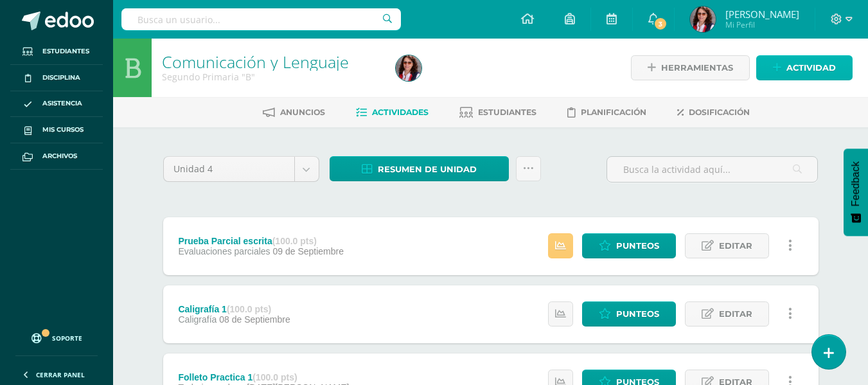
click at [788, 66] on span "Actividad" at bounding box center [810, 68] width 49 height 24
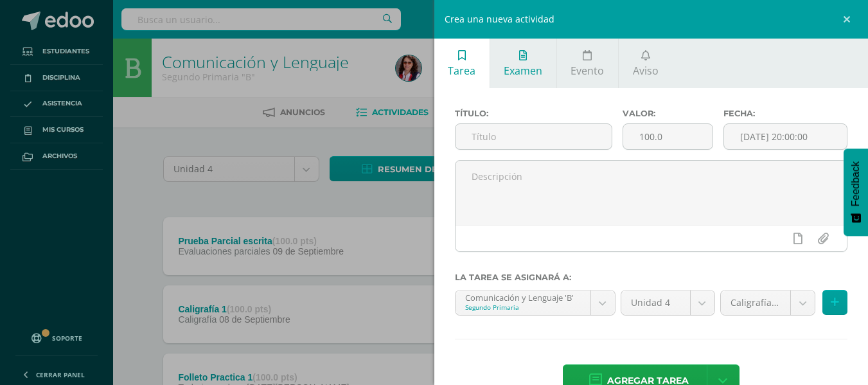
click at [515, 68] on span "Examen" at bounding box center [523, 71] width 39 height 14
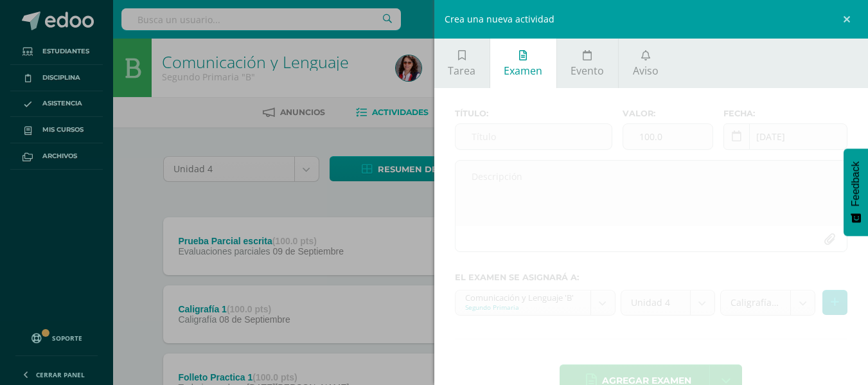
scroll to position [35, 0]
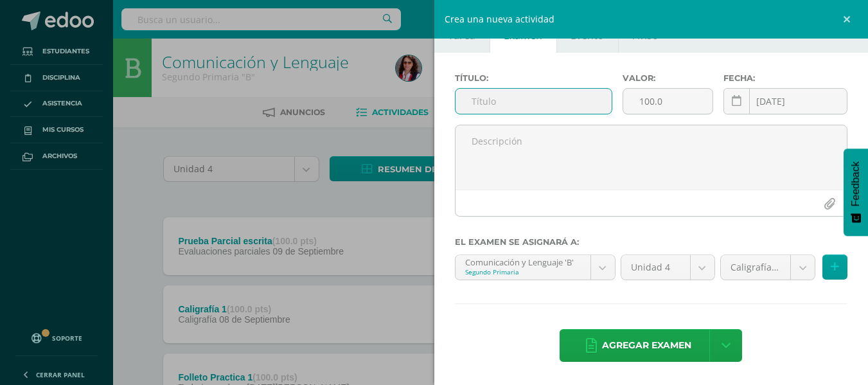
click at [469, 103] on input "text" at bounding box center [533, 101] width 156 height 25
type input "Prueba parcial lectura"
click at [732, 99] on icon at bounding box center [737, 101] width 10 height 11
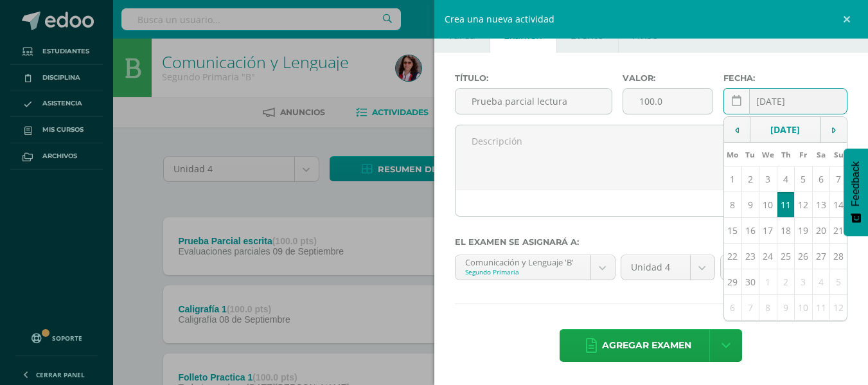
click at [760, 214] on td "10" at bounding box center [768, 205] width 18 height 26
type input "[DATE]"
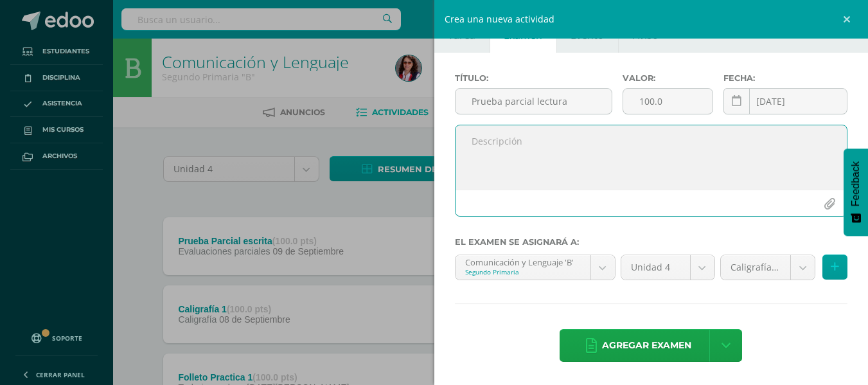
click at [477, 143] on textarea at bounding box center [651, 157] width 392 height 64
type textarea "Prueba parcial Lectura"
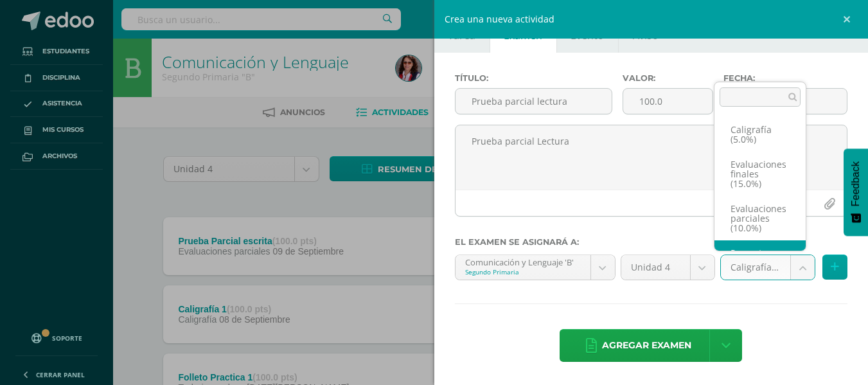
scroll to position [24, 0]
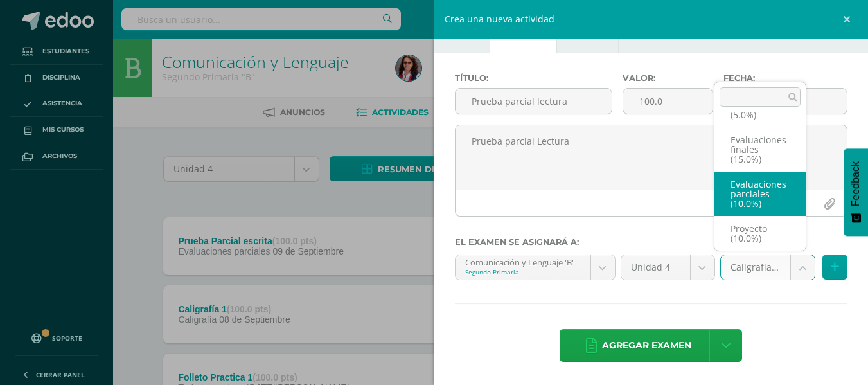
select select "233677"
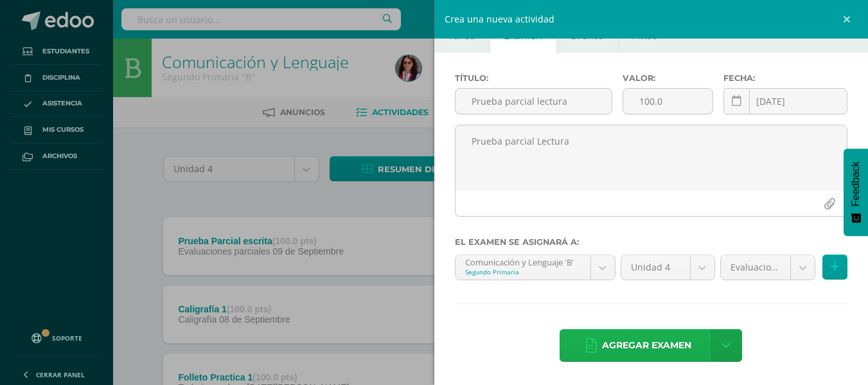
click at [641, 341] on span "Agregar examen" at bounding box center [646, 345] width 89 height 31
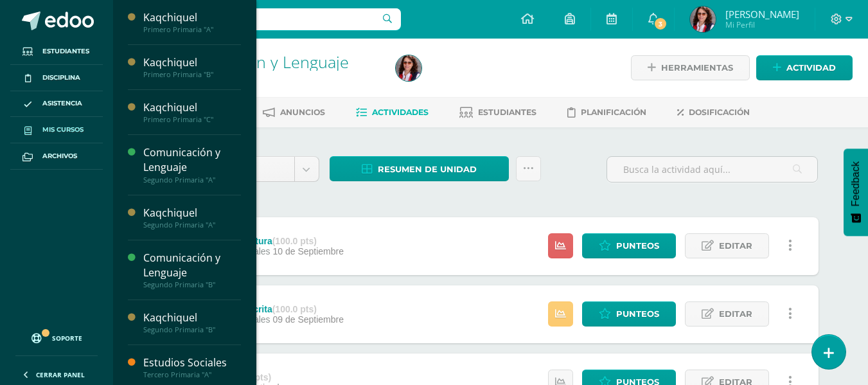
click at [59, 125] on span "Mis cursos" at bounding box center [62, 130] width 41 height 10
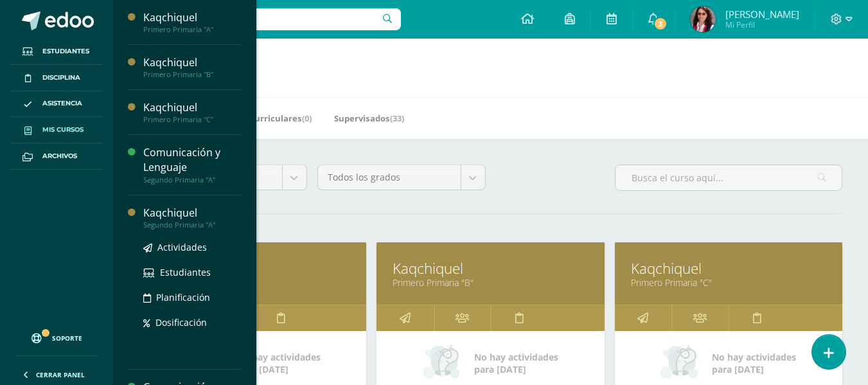
click at [164, 217] on div "Kaqchiquel" at bounding box center [192, 213] width 98 height 15
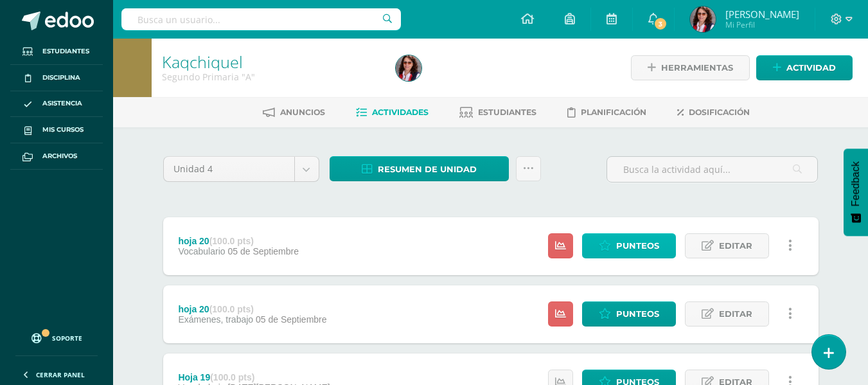
click at [632, 242] on span "Punteos" at bounding box center [637, 246] width 43 height 24
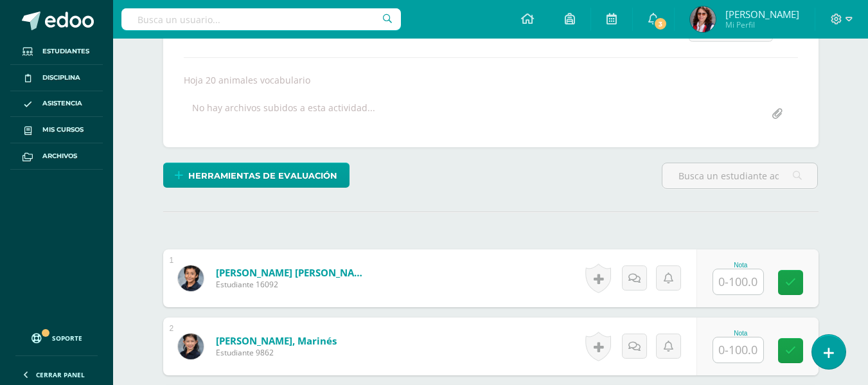
scroll to position [210, 0]
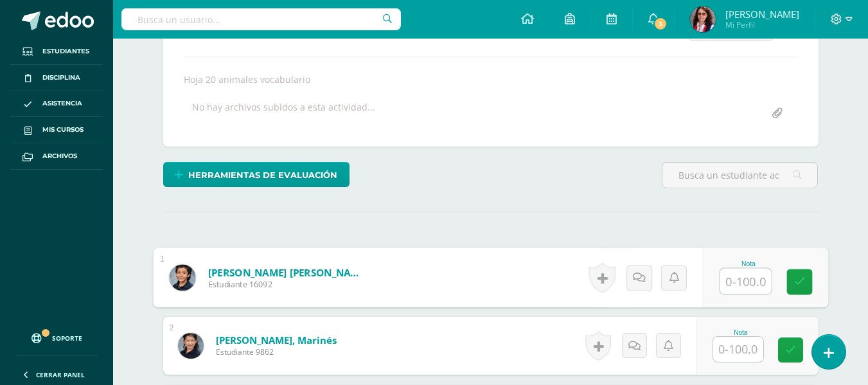
click at [732, 283] on input "text" at bounding box center [745, 282] width 51 height 26
type input "100"
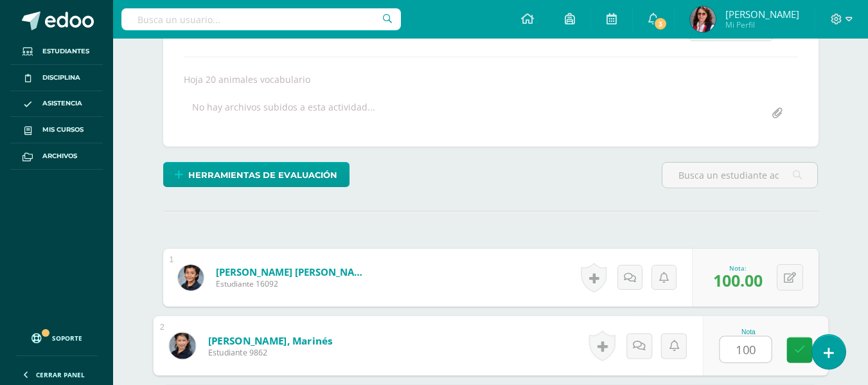
type input "100"
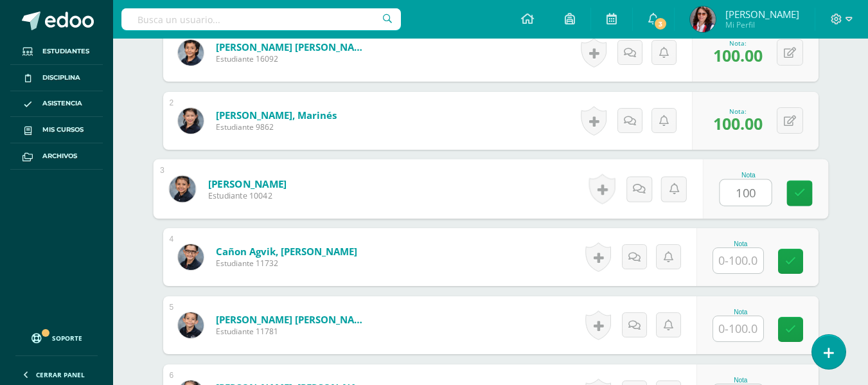
type input "100"
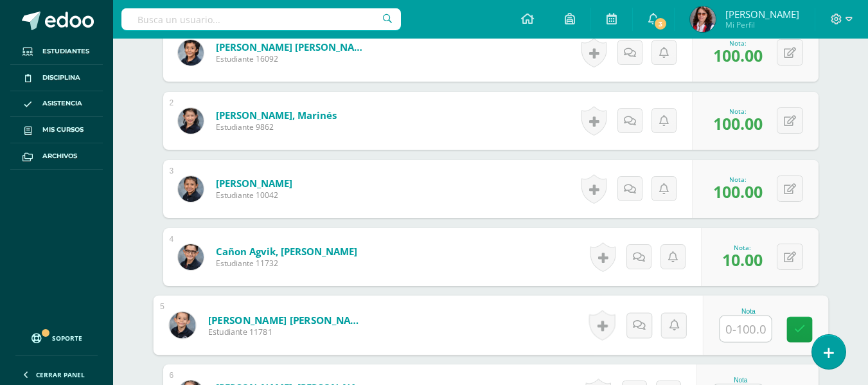
click at [732, 260] on span "10.00" at bounding box center [742, 260] width 40 height 22
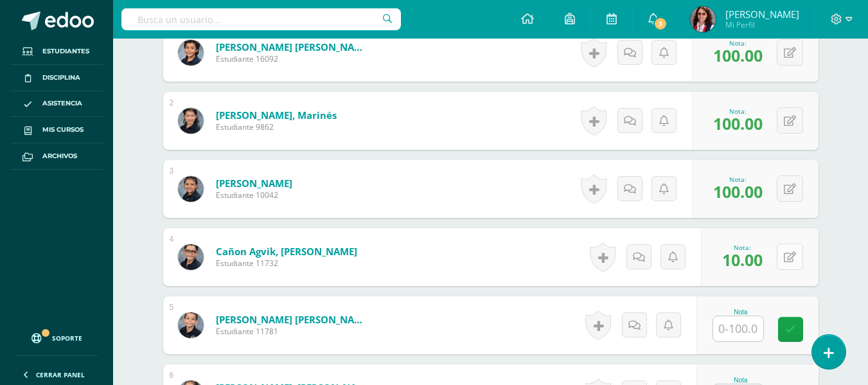
click at [787, 257] on button at bounding box center [790, 256] width 26 height 26
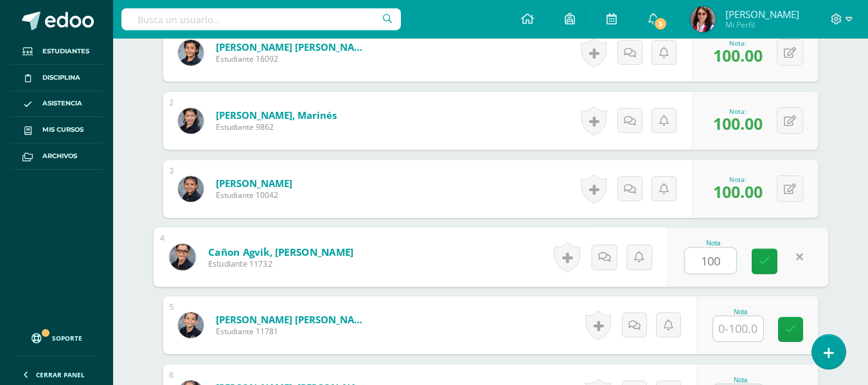
type input "100"
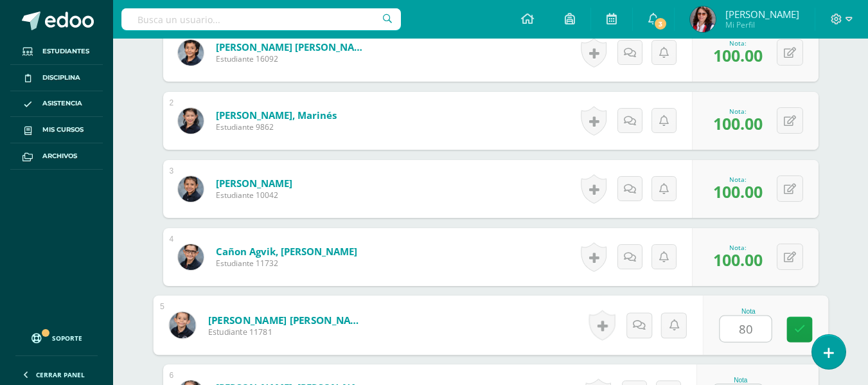
type input "80"
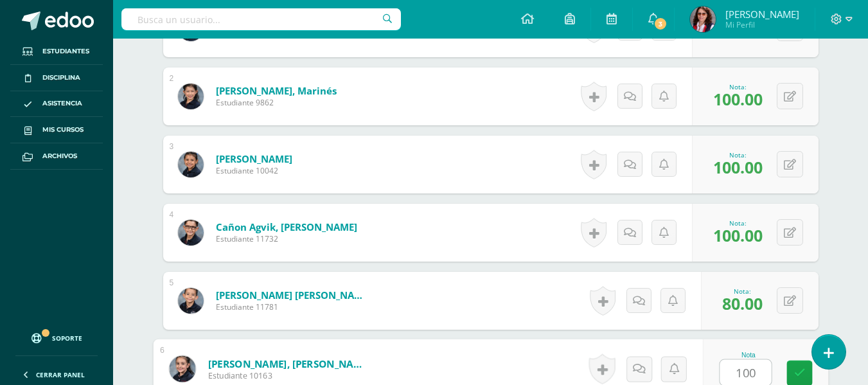
type input "100"
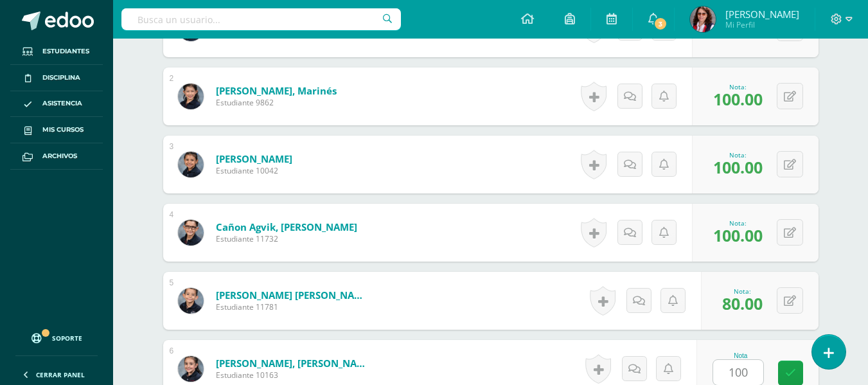
scroll to position [707, 0]
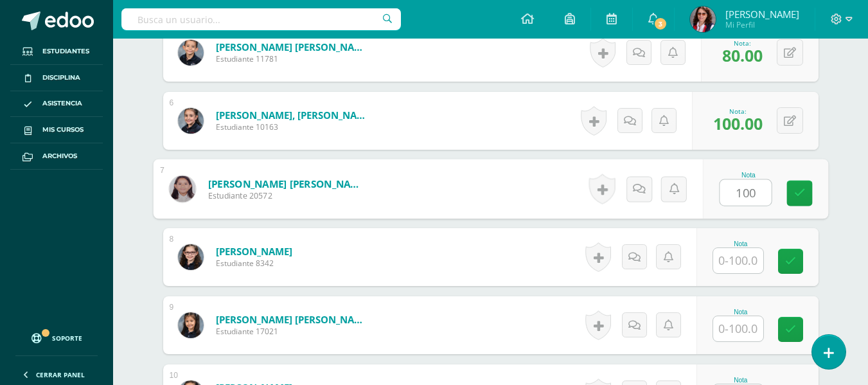
type input "100"
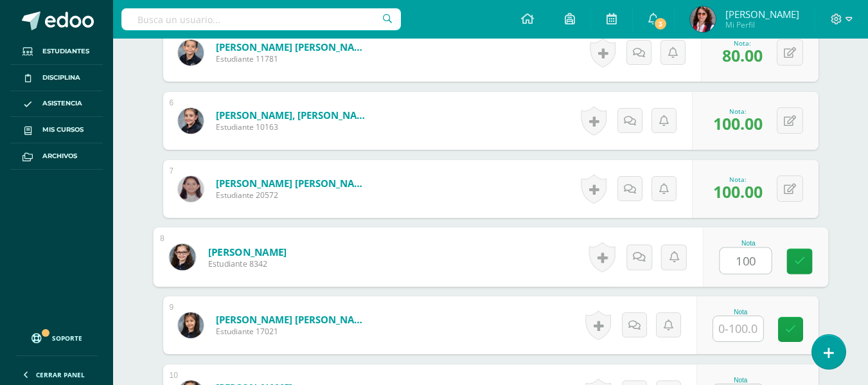
type input "100"
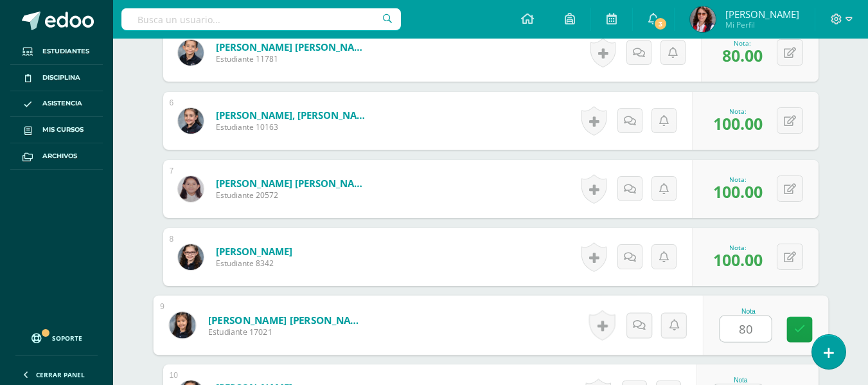
type input "80"
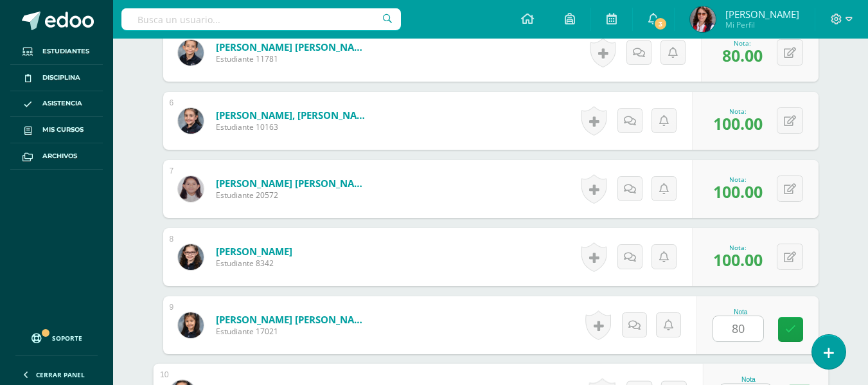
scroll to position [732, 0]
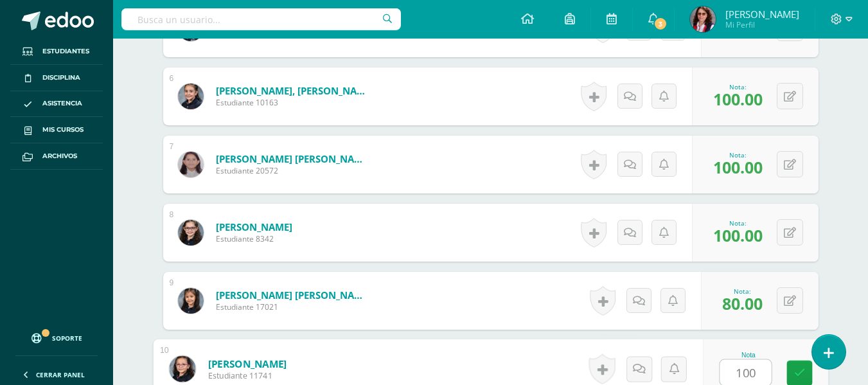
type input "100"
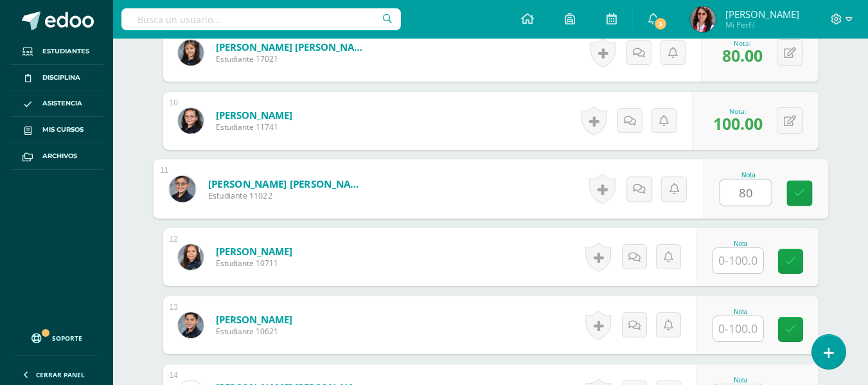
type input "80"
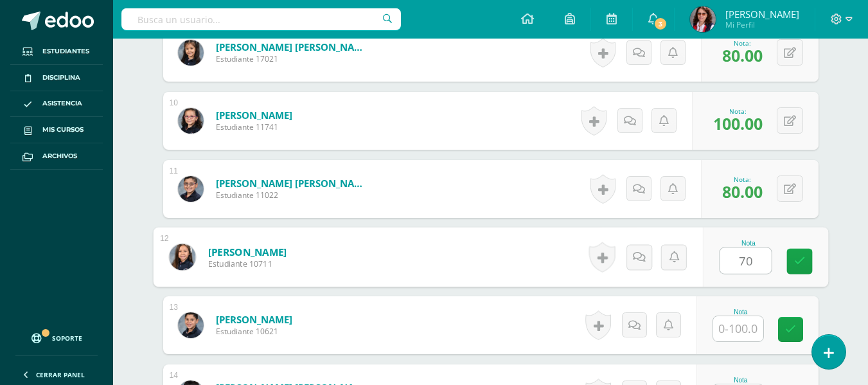
type input "70"
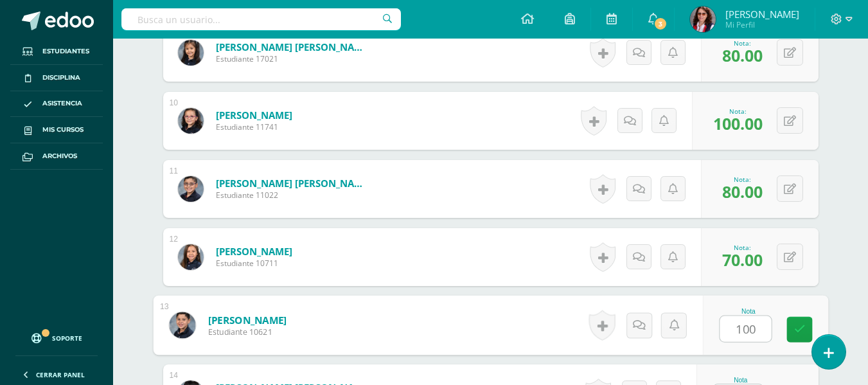
type input "100"
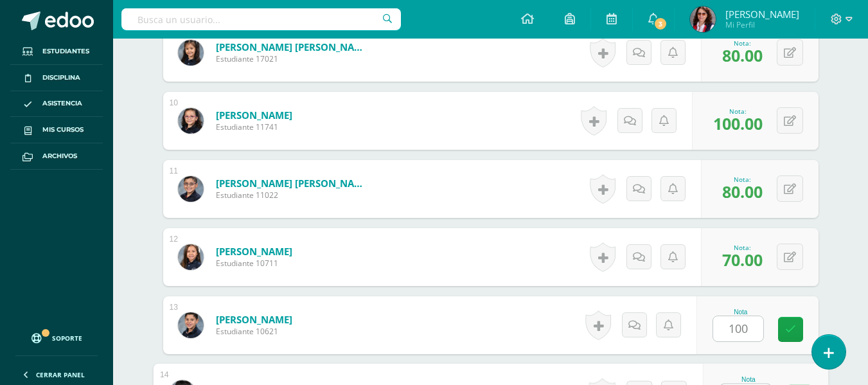
scroll to position [1004, 0]
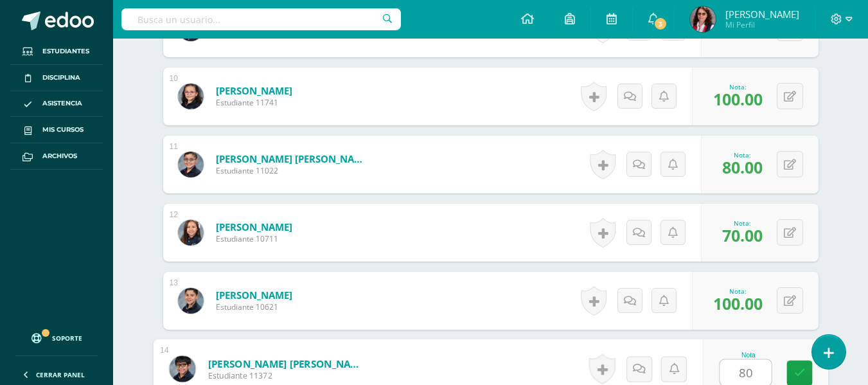
type input "80"
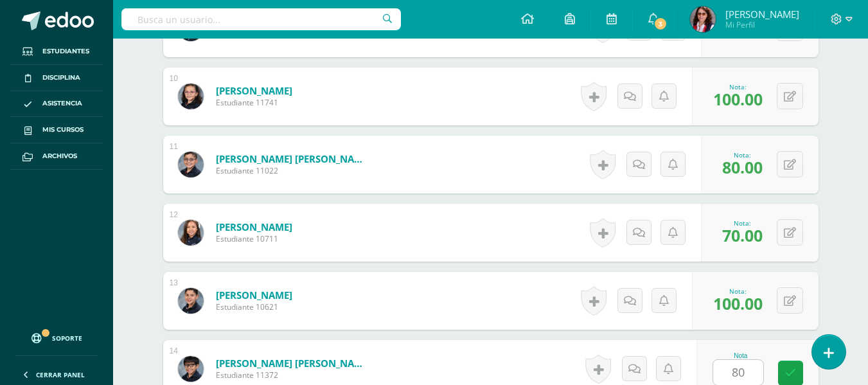
scroll to position [1252, 0]
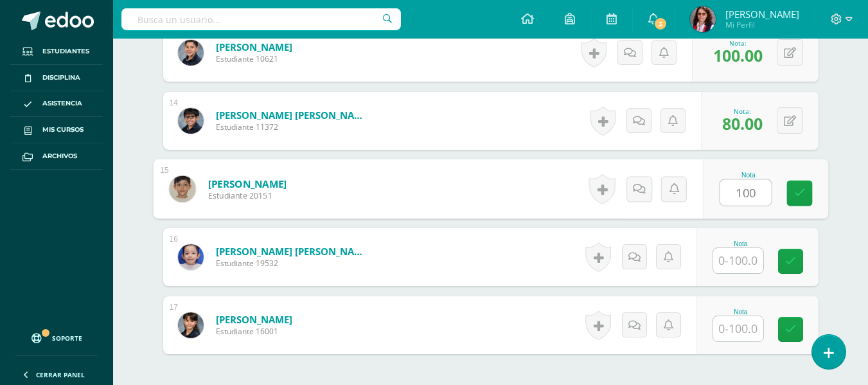
type input "100"
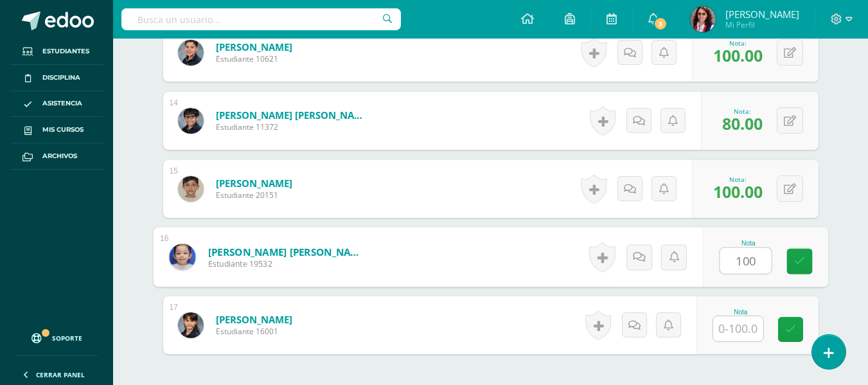
type input "100"
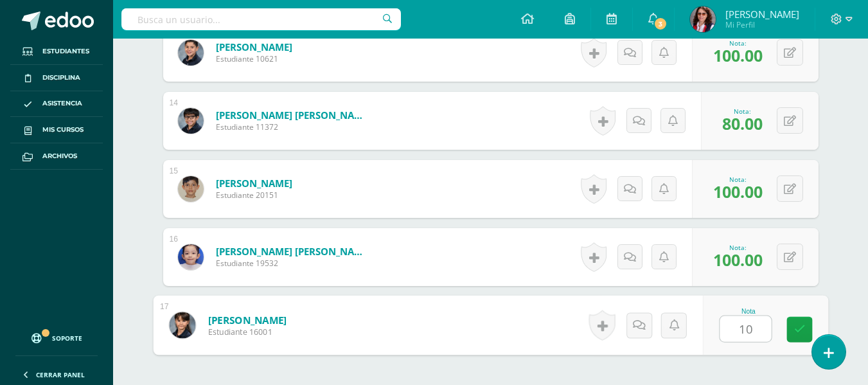
type input "100"
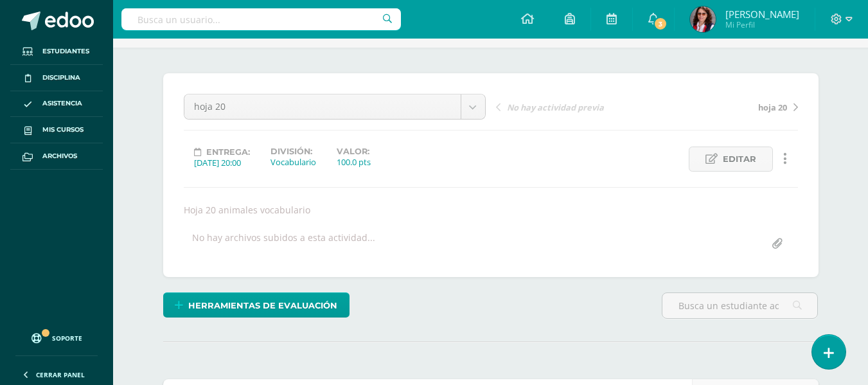
scroll to position [0, 0]
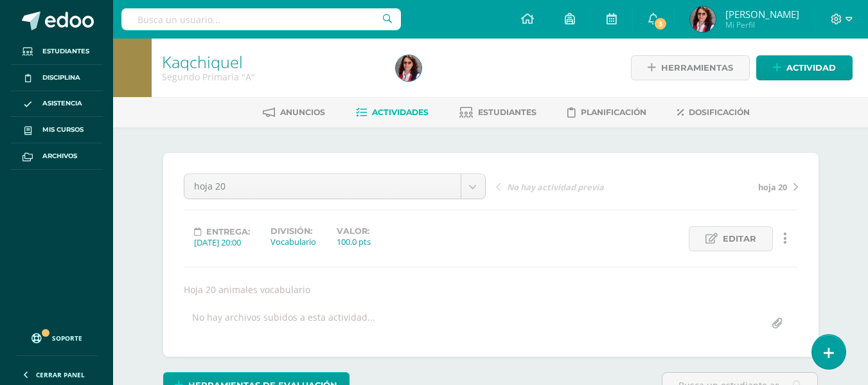
click at [394, 105] on link "Actividades" at bounding box center [392, 112] width 73 height 21
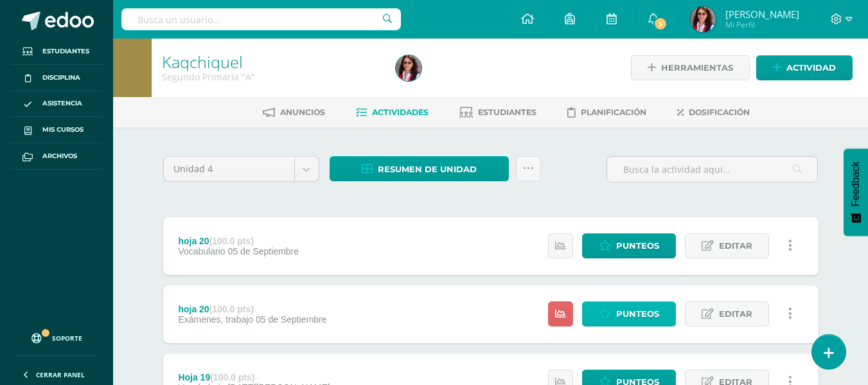
click at [614, 314] on link "Punteos" at bounding box center [629, 313] width 94 height 25
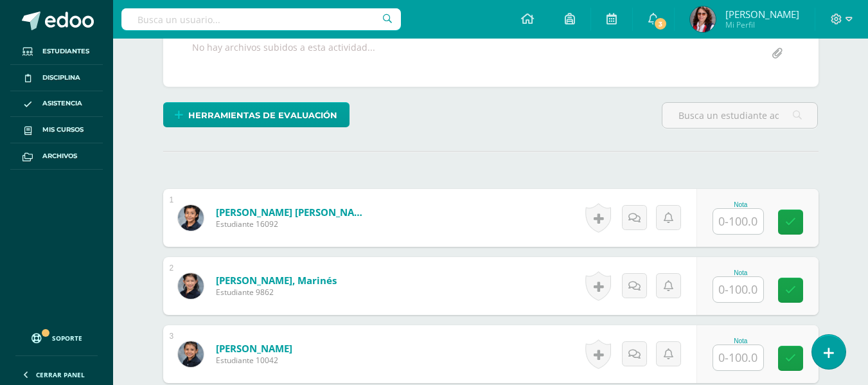
scroll to position [277, 0]
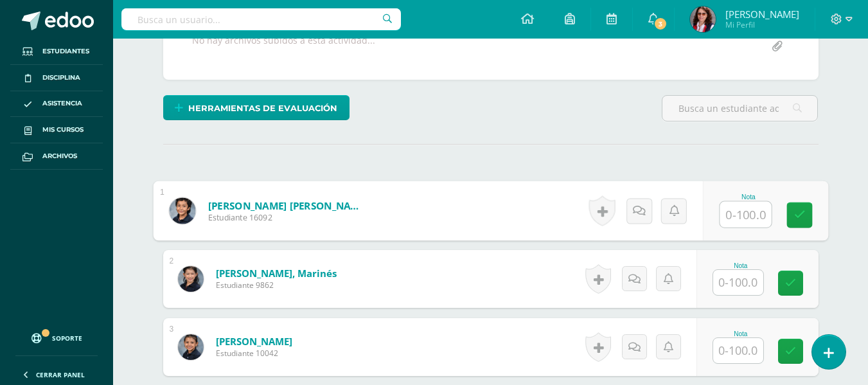
click at [738, 211] on input "text" at bounding box center [745, 215] width 51 height 26
type input "100"
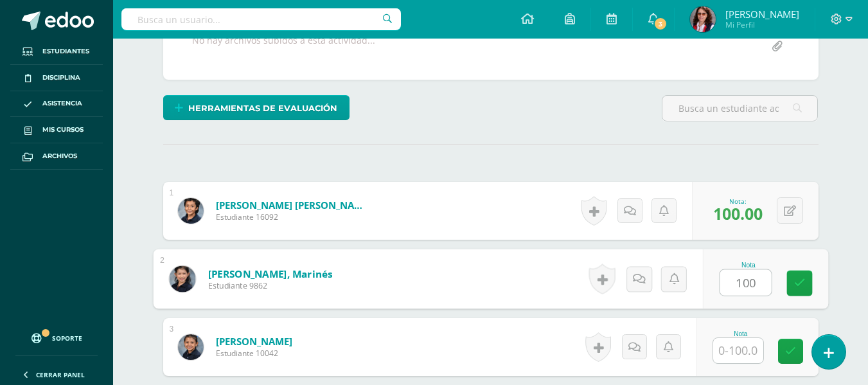
type input "100"
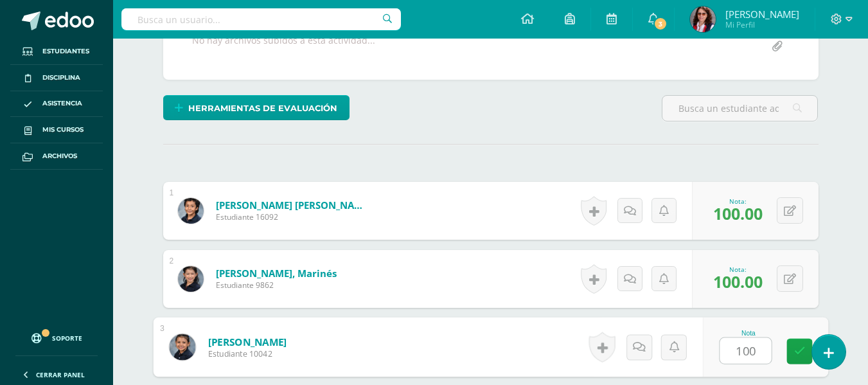
type input "100"
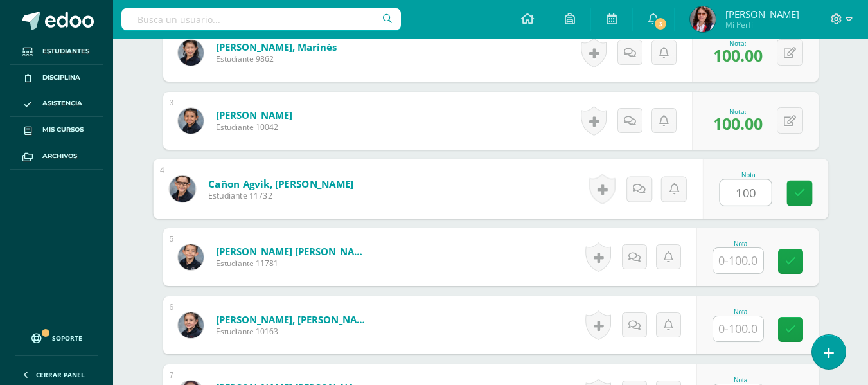
type input "100"
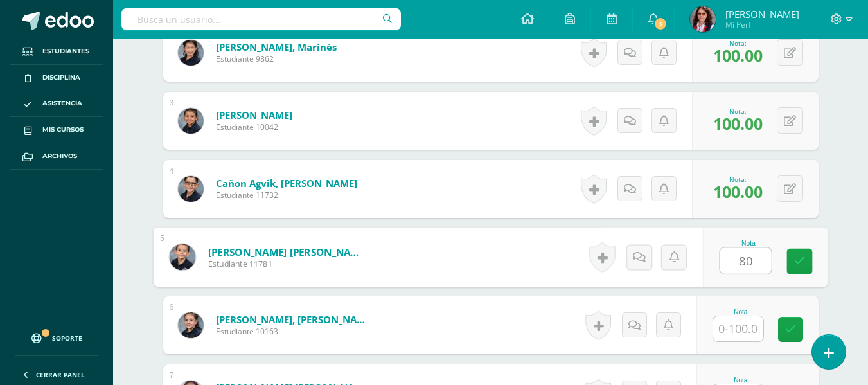
type input "80"
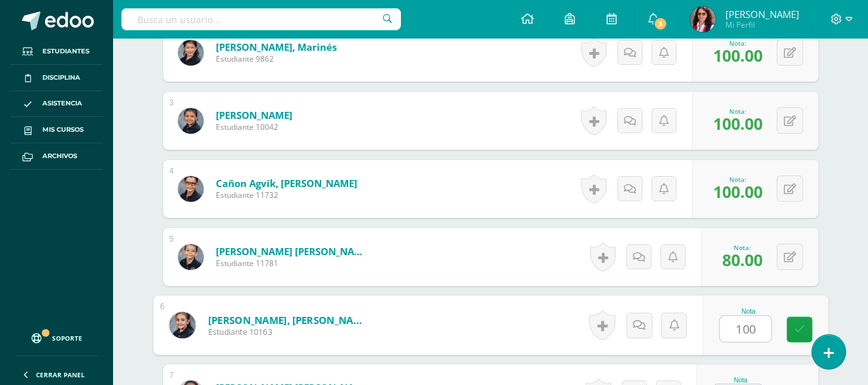
type input "100"
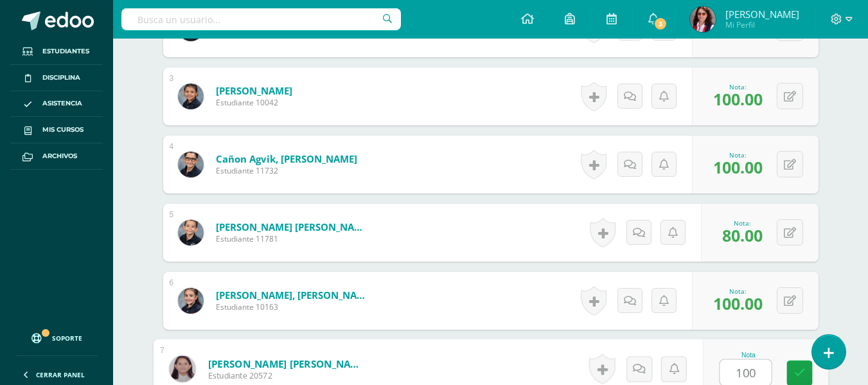
type input "100"
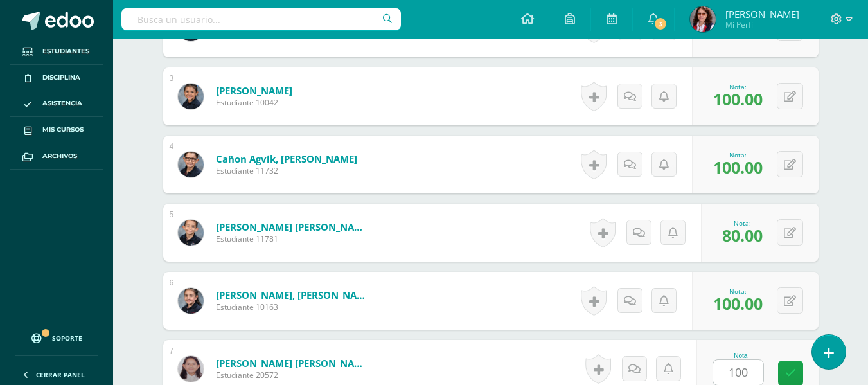
scroll to position [775, 0]
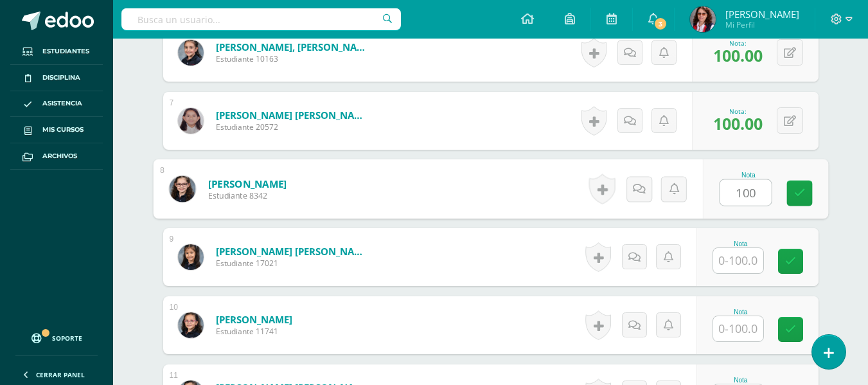
type input "100"
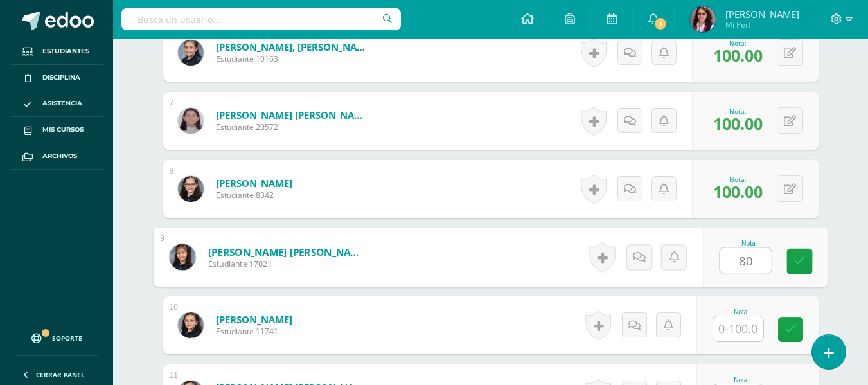
type input "80"
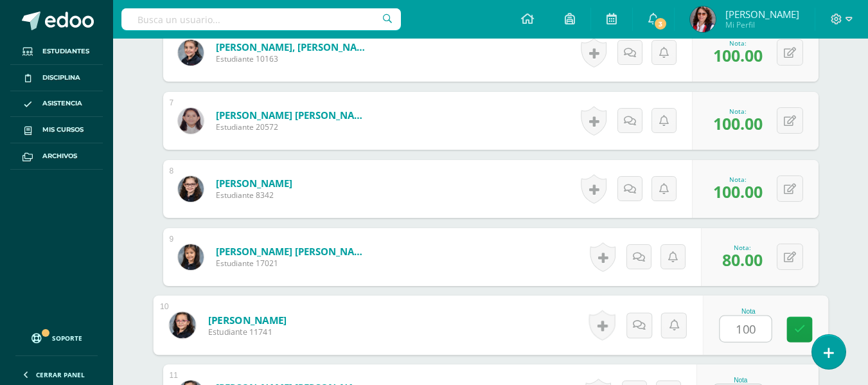
type input "100"
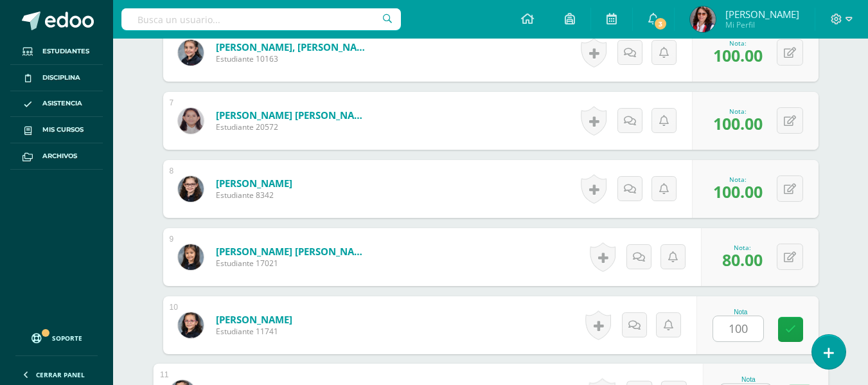
scroll to position [800, 0]
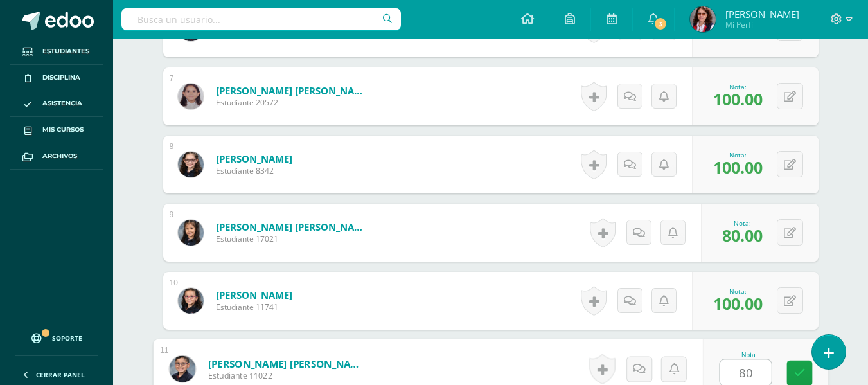
type input "80"
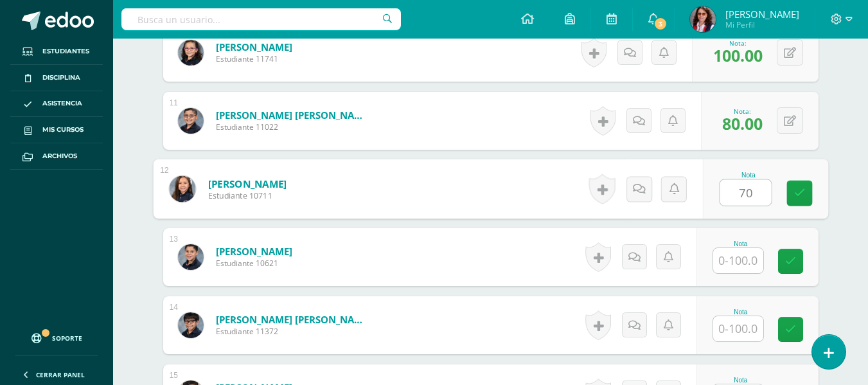
type input "70"
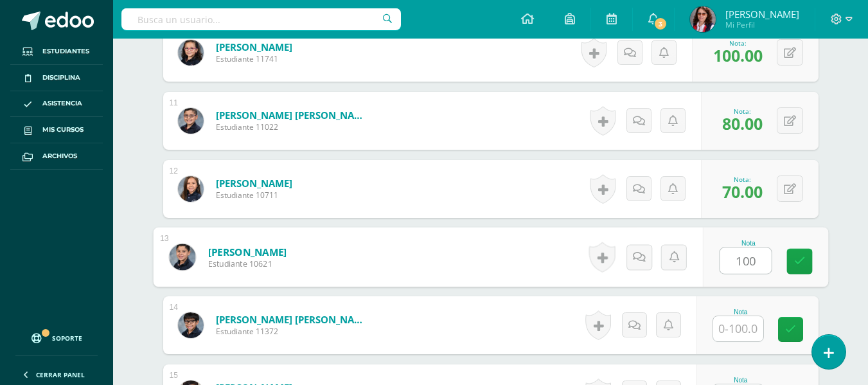
type input "100"
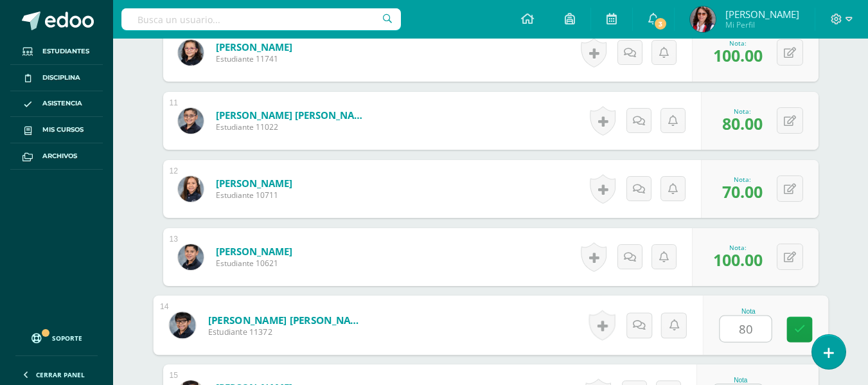
type input "80"
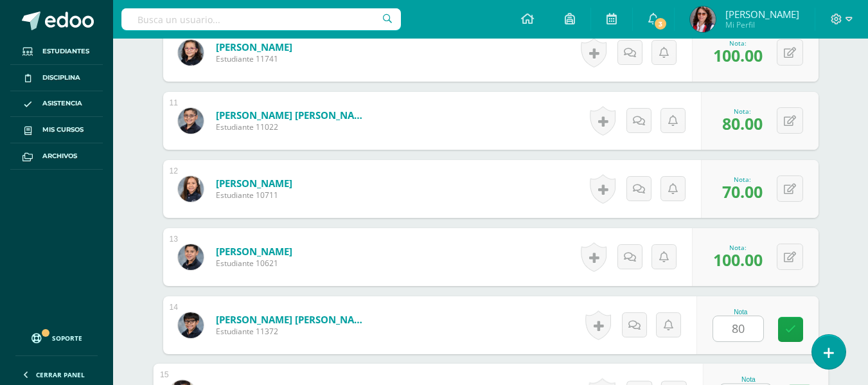
scroll to position [1072, 0]
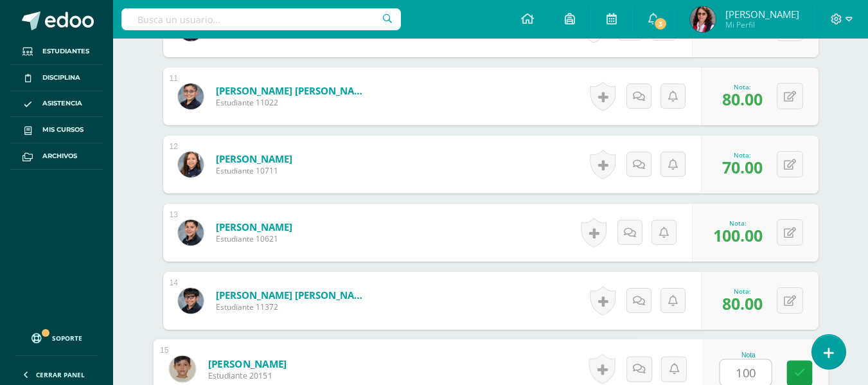
type input "100"
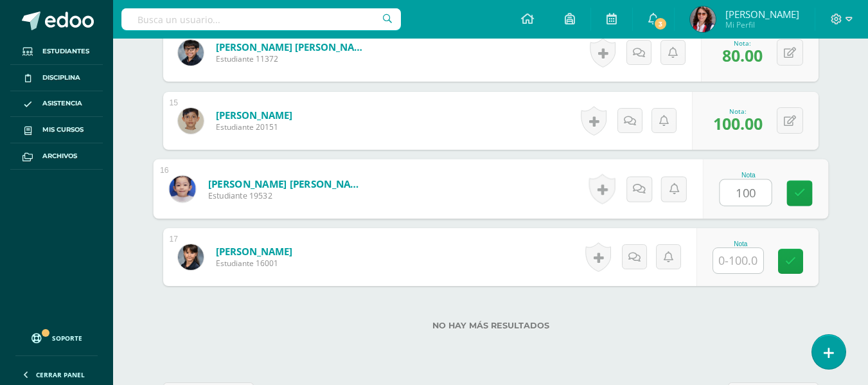
type input "100"
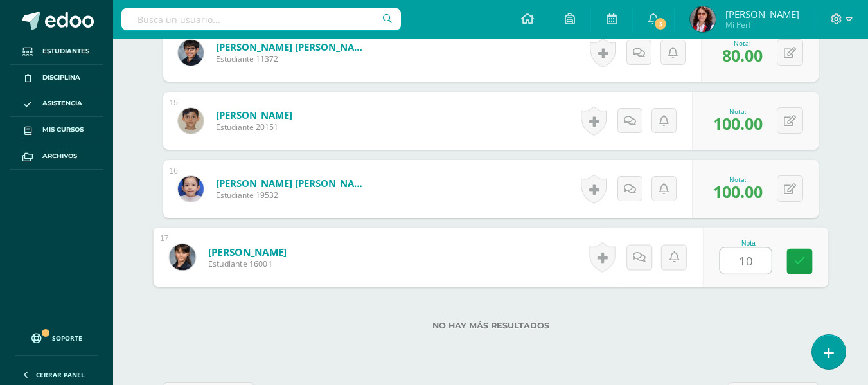
type input "100"
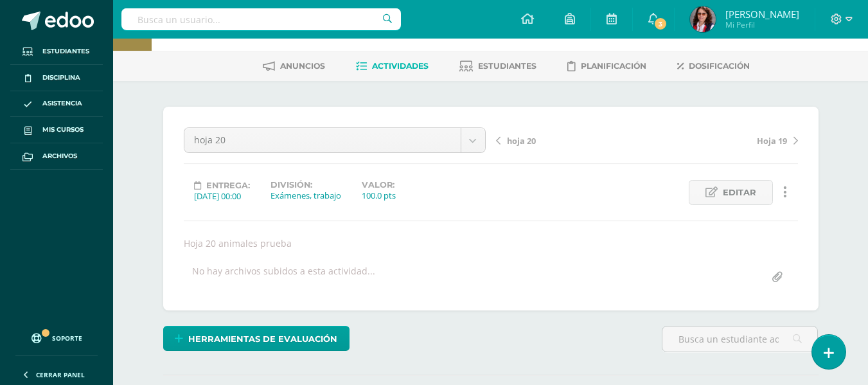
scroll to position [35, 0]
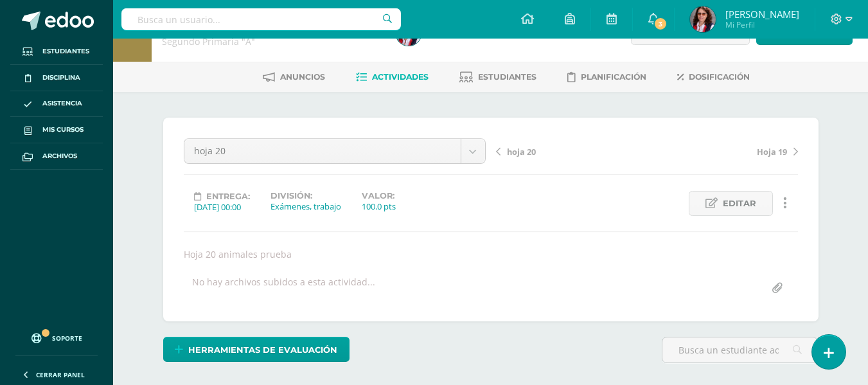
click at [398, 78] on span "Actividades" at bounding box center [400, 77] width 57 height 10
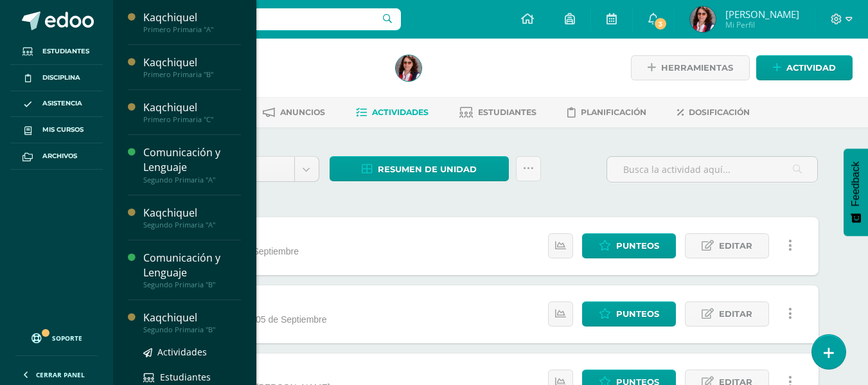
click at [179, 312] on div "Kaqchiquel" at bounding box center [192, 317] width 98 height 15
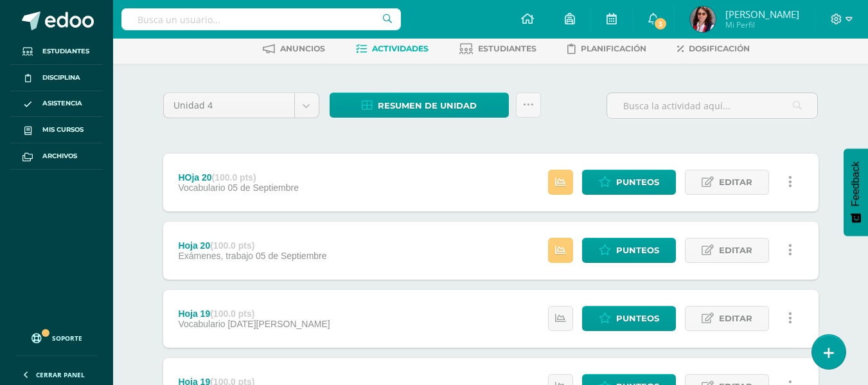
scroll to position [64, 0]
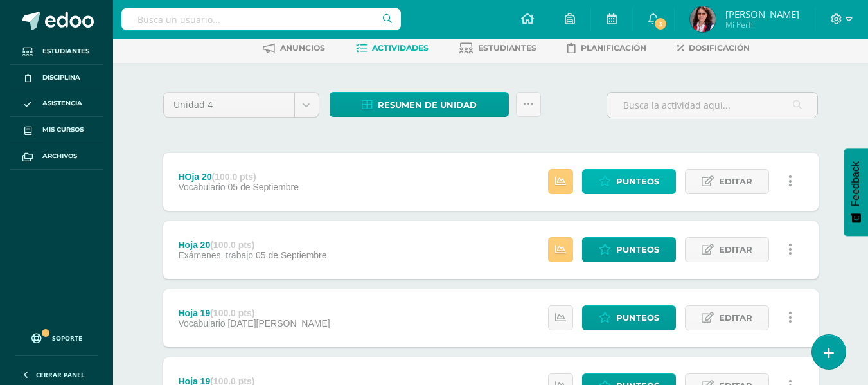
click at [633, 175] on span "Punteos" at bounding box center [637, 182] width 43 height 24
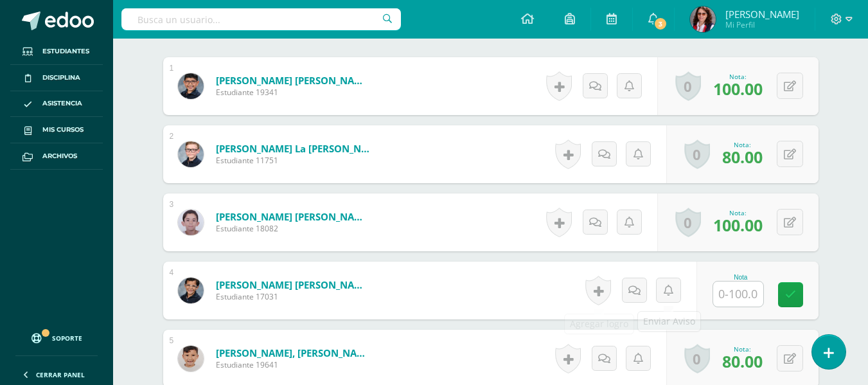
scroll to position [402, 0]
click at [731, 294] on input "text" at bounding box center [738, 293] width 50 height 25
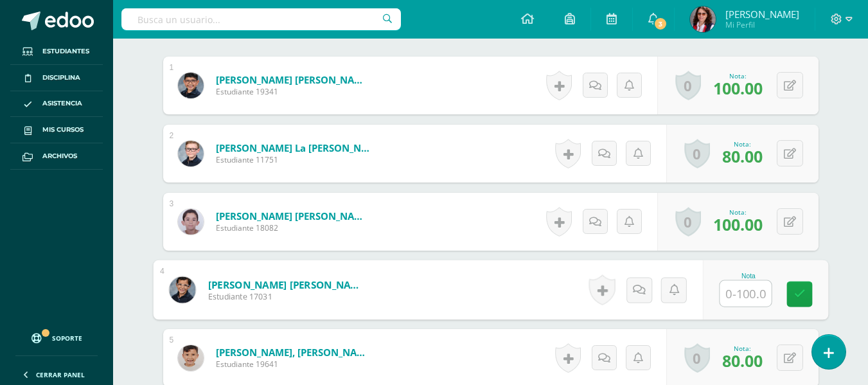
scroll to position [403, 0]
type input "100"
click at [795, 294] on icon at bounding box center [799, 293] width 12 height 11
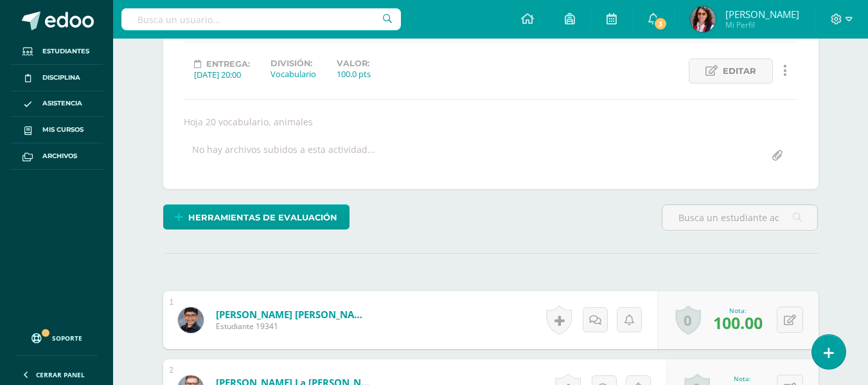
scroll to position [0, 0]
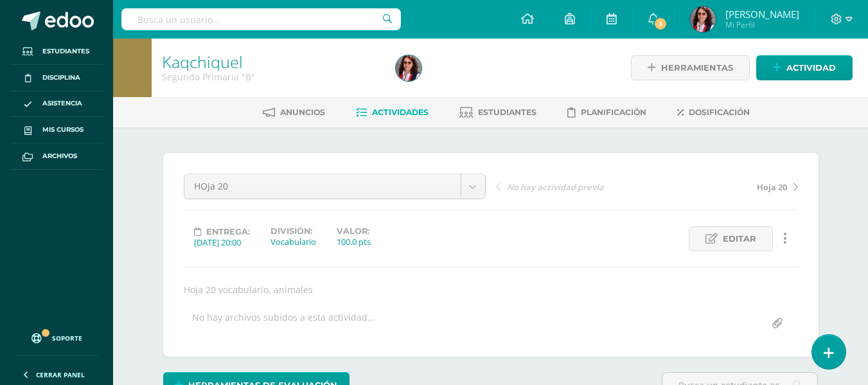
click at [411, 109] on span "Actividades" at bounding box center [400, 112] width 57 height 10
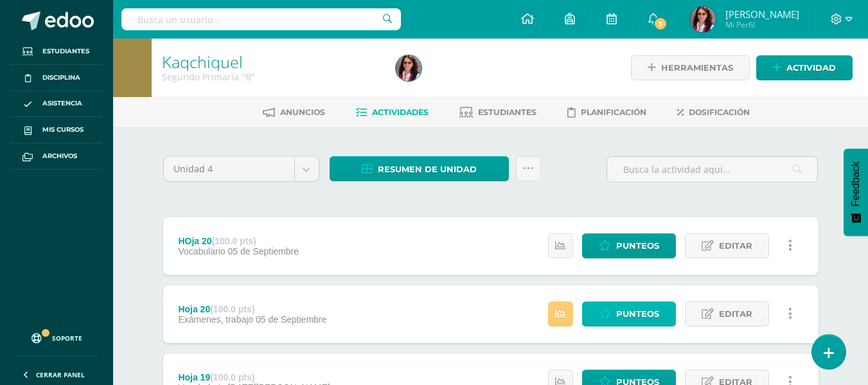
click at [644, 310] on span "Punteos" at bounding box center [637, 314] width 43 height 24
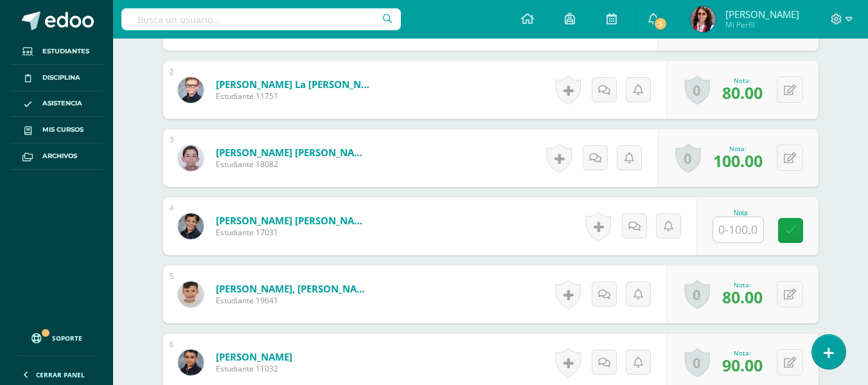
scroll to position [466, 0]
click at [735, 231] on input "text" at bounding box center [738, 229] width 50 height 25
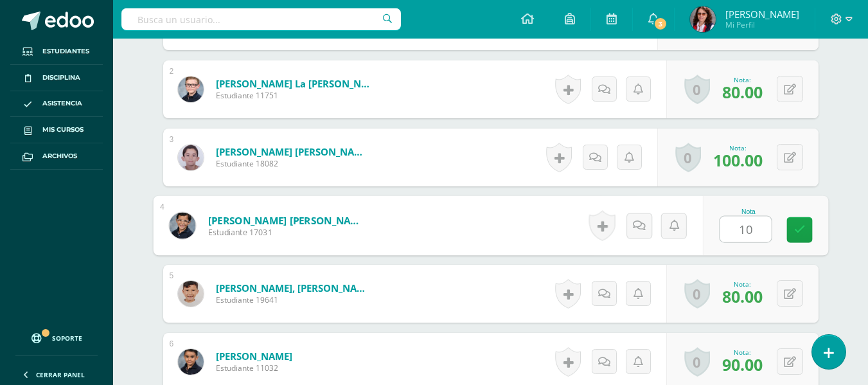
type input "100"
click at [795, 224] on icon at bounding box center [799, 229] width 12 height 11
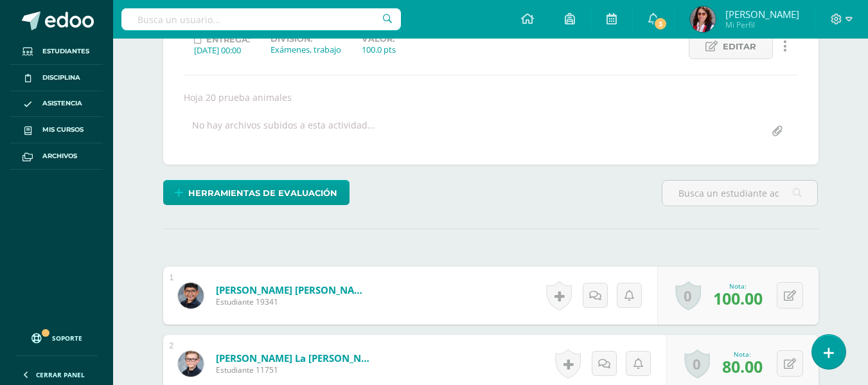
scroll to position [19, 0]
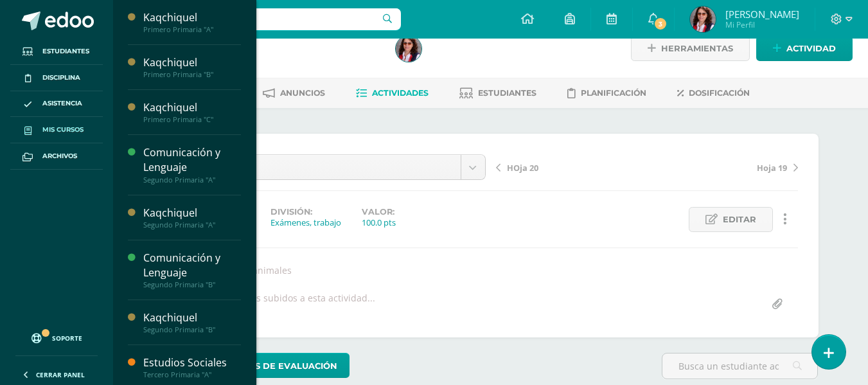
click at [46, 126] on span "Mis cursos" at bounding box center [62, 130] width 41 height 10
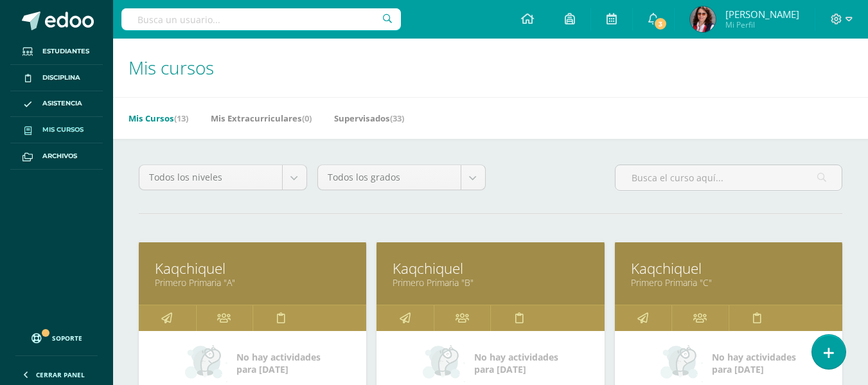
scroll to position [128, 0]
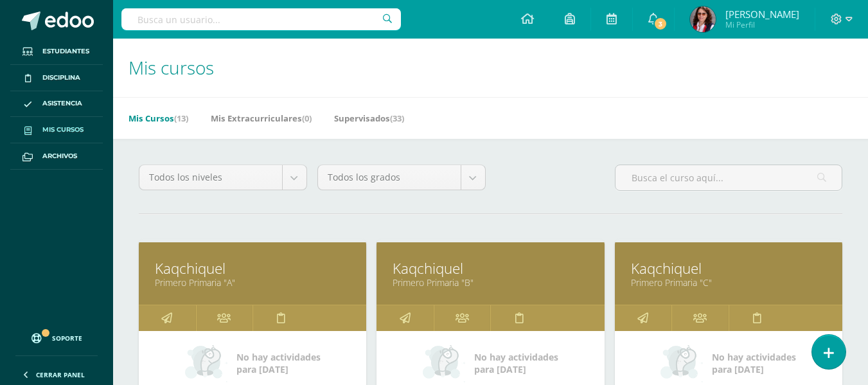
click at [58, 128] on span "Mis cursos" at bounding box center [62, 130] width 41 height 10
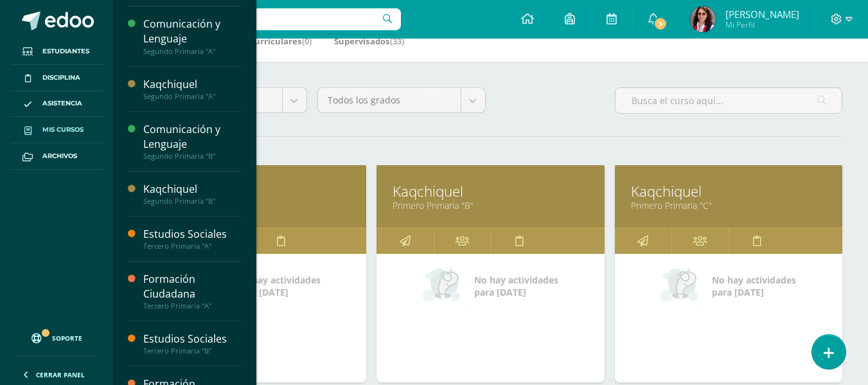
scroll to position [257, 0]
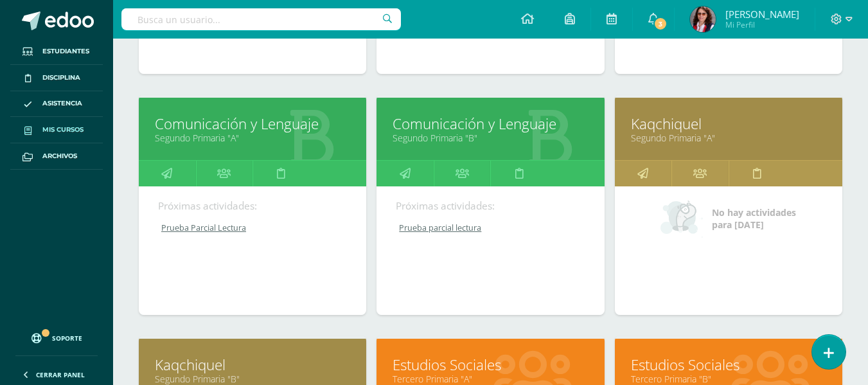
scroll to position [450, 0]
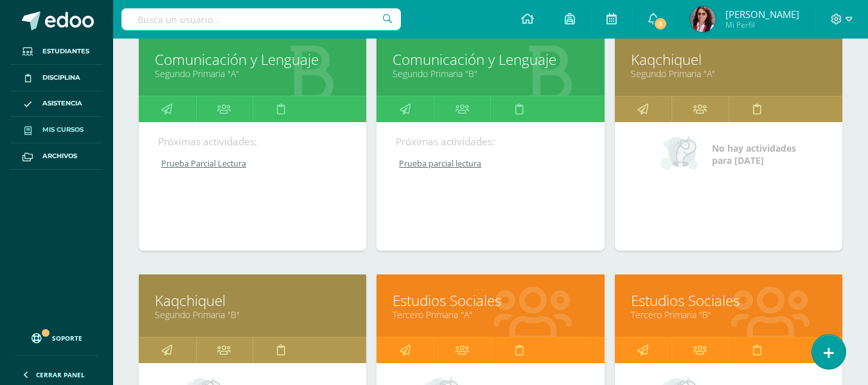
click at [450, 305] on link "Estudios Sociales" at bounding box center [490, 300] width 195 height 20
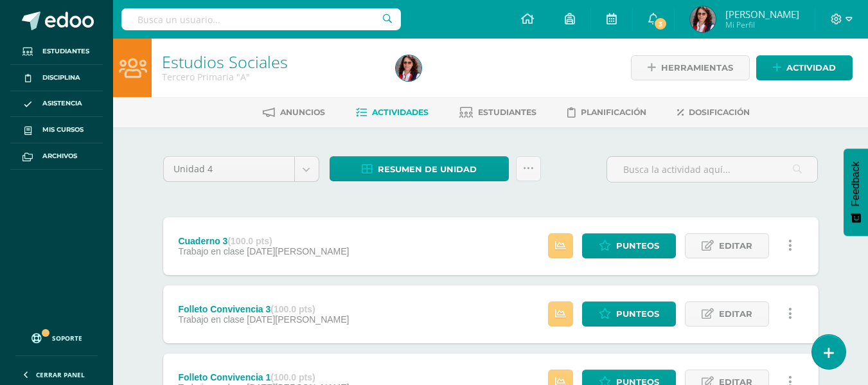
scroll to position [384, 0]
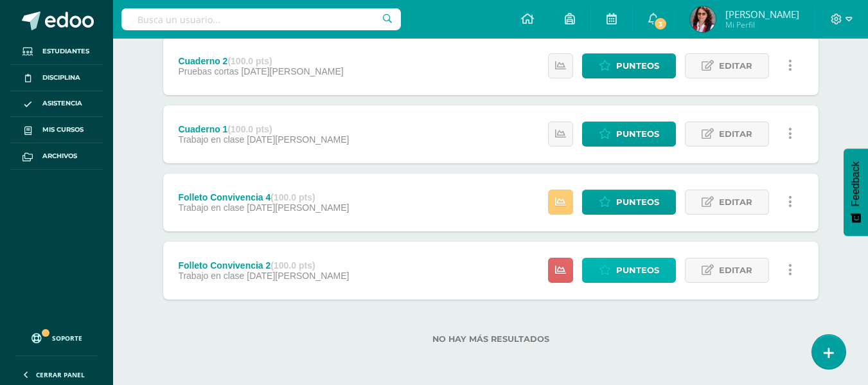
click at [610, 269] on icon at bounding box center [605, 270] width 12 height 11
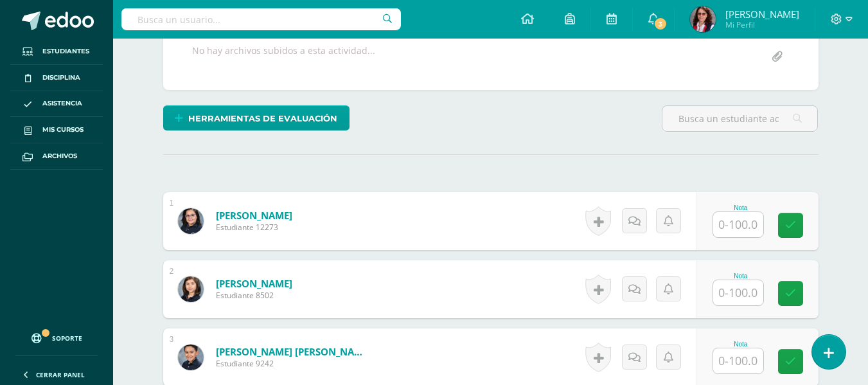
scroll to position [277, 0]
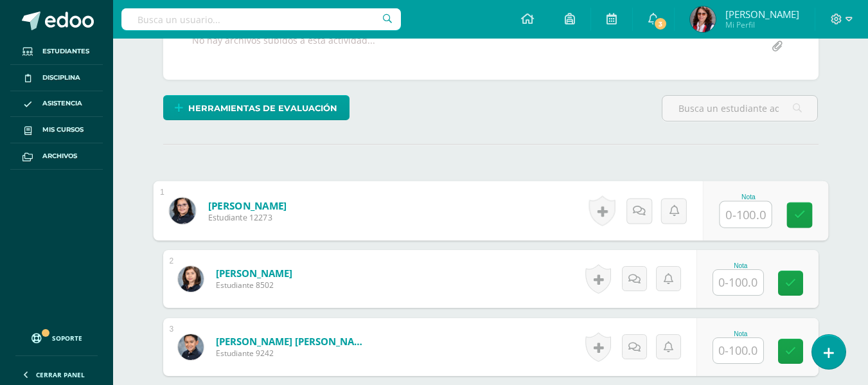
drag, startPoint x: 730, startPoint y: 216, endPoint x: 696, endPoint y: 213, distance: 34.2
click at [729, 216] on input "text" at bounding box center [745, 215] width 51 height 26
type input "100"
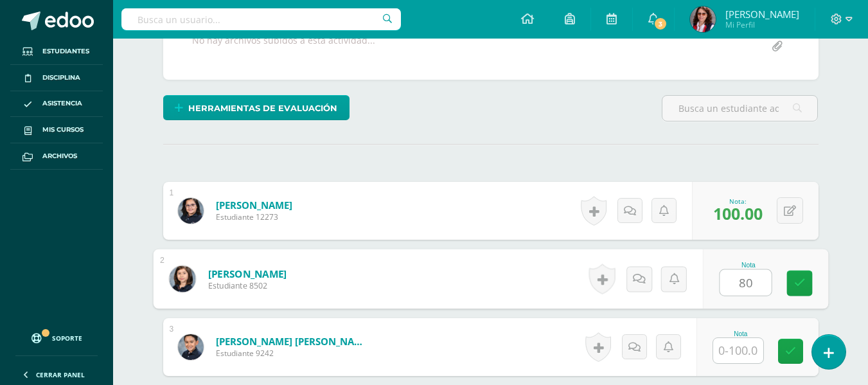
type input "80"
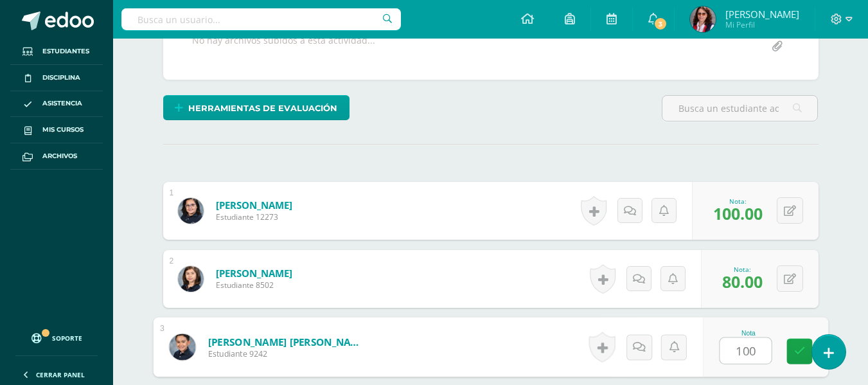
type input "100"
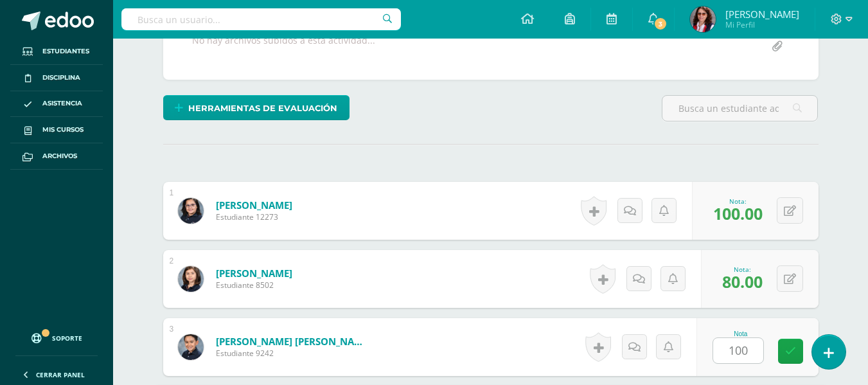
scroll to position [503, 0]
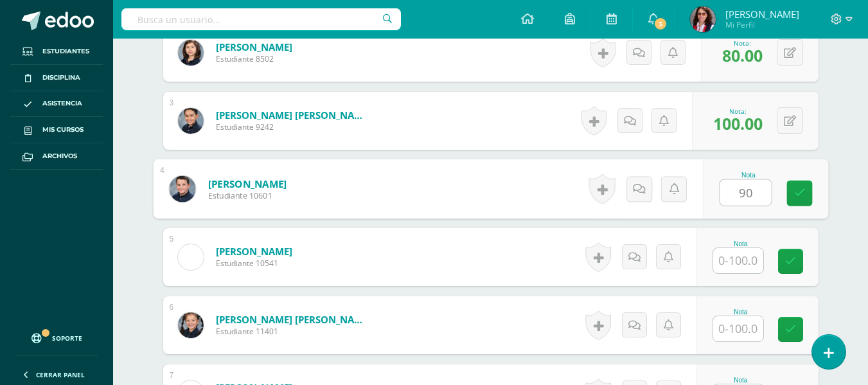
type input "90"
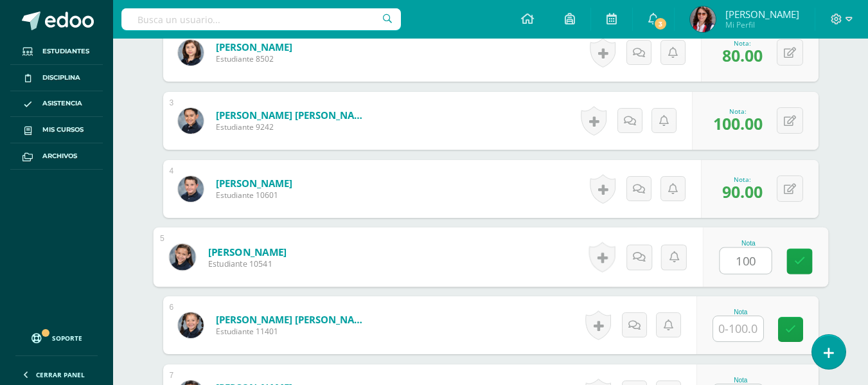
type input "100"
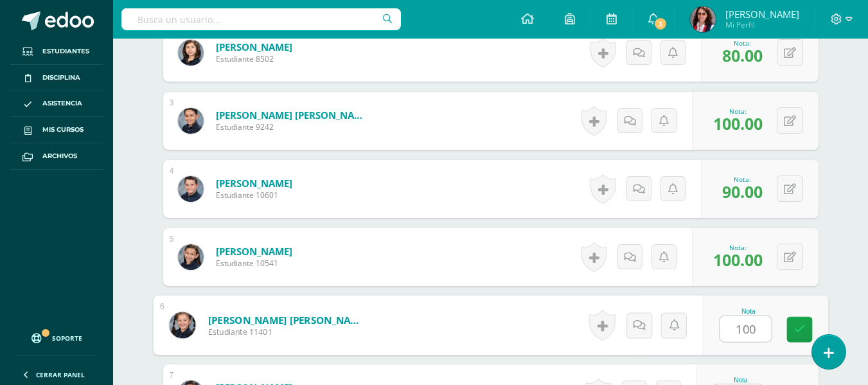
type input "100"
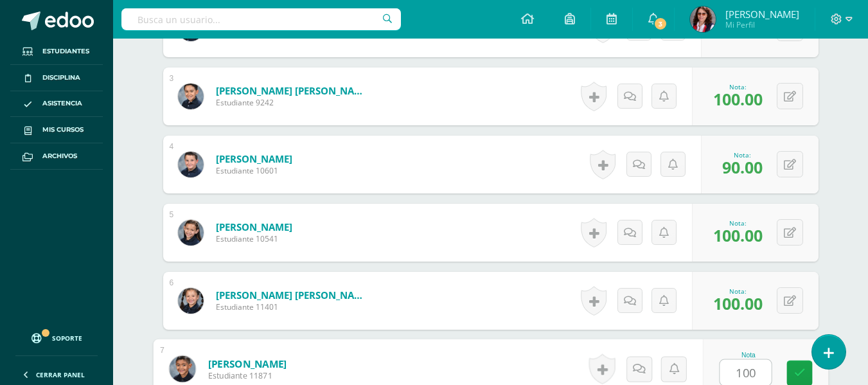
type input "100"
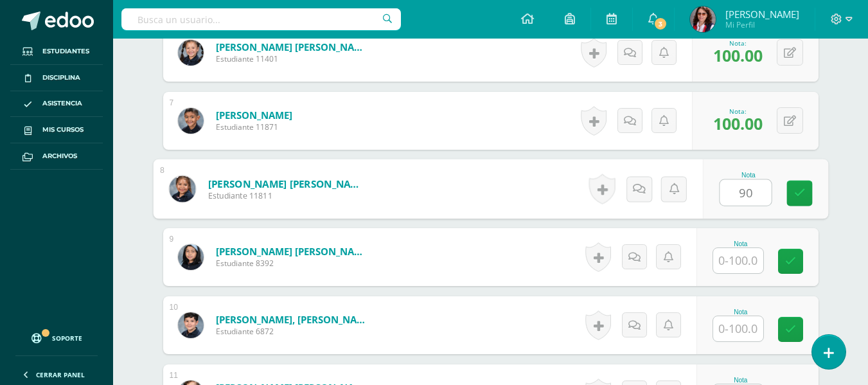
type input "90"
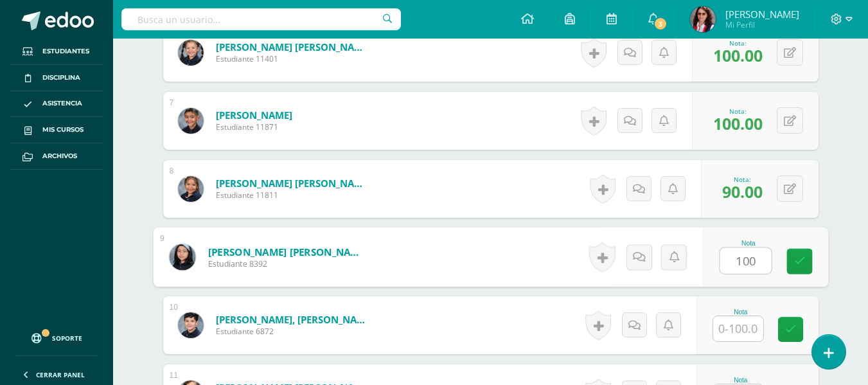
type input "100"
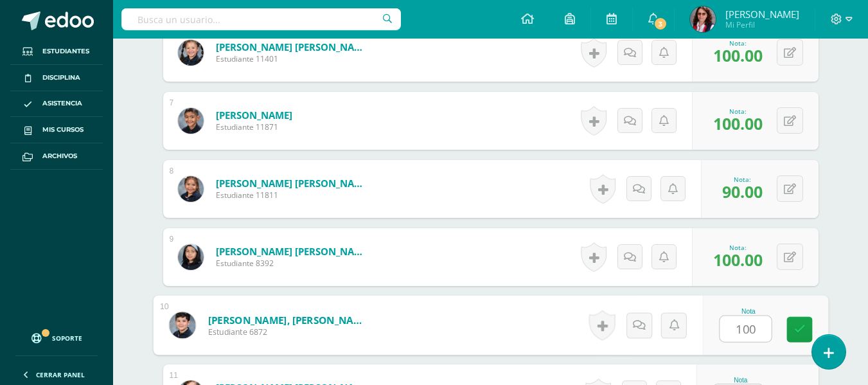
type input "100"
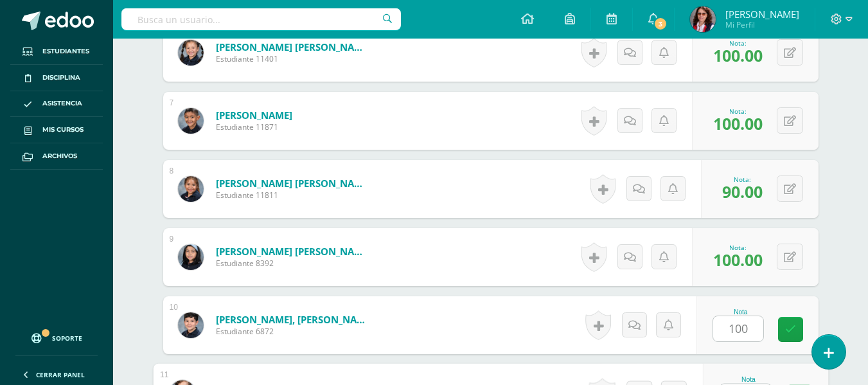
scroll to position [800, 0]
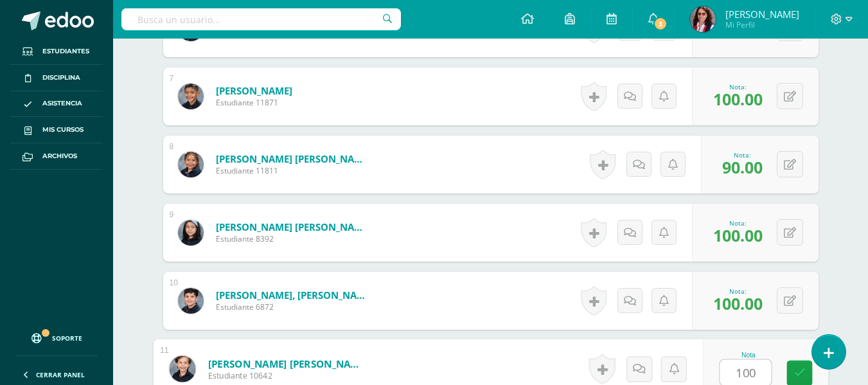
type input "100"
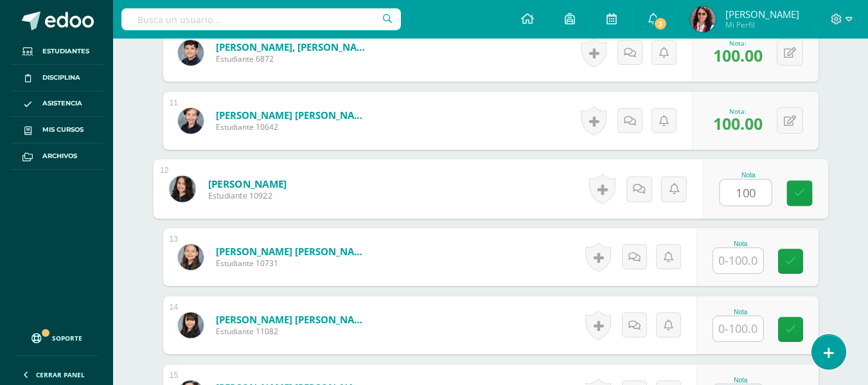
type input "100"
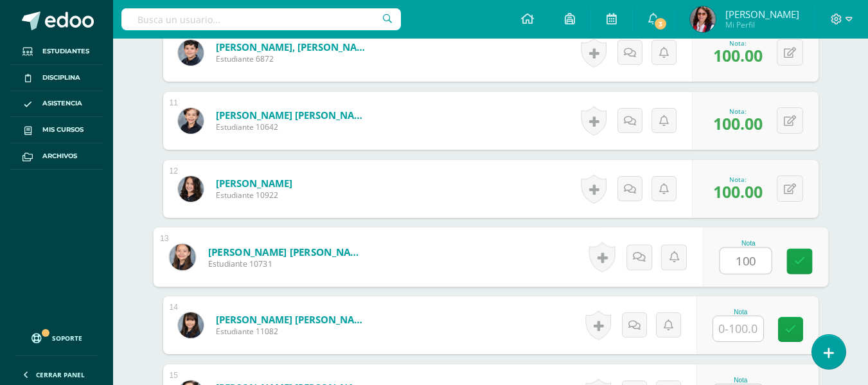
type input "100"
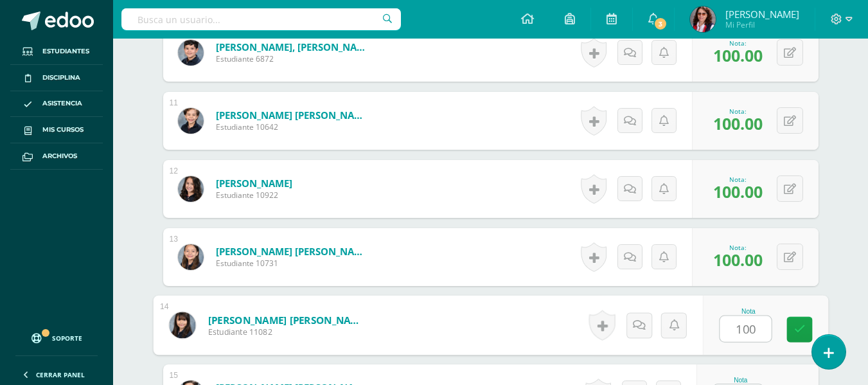
type input "100"
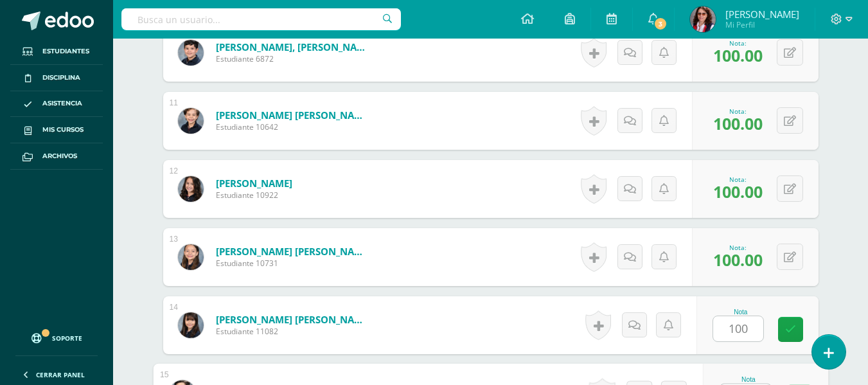
scroll to position [1072, 0]
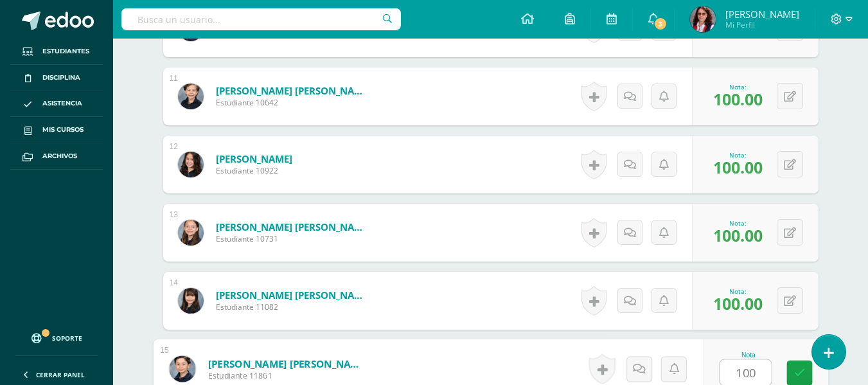
type input "100"
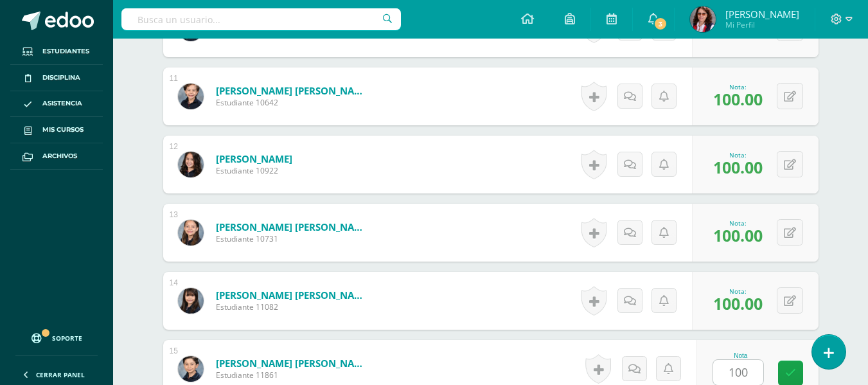
scroll to position [1320, 0]
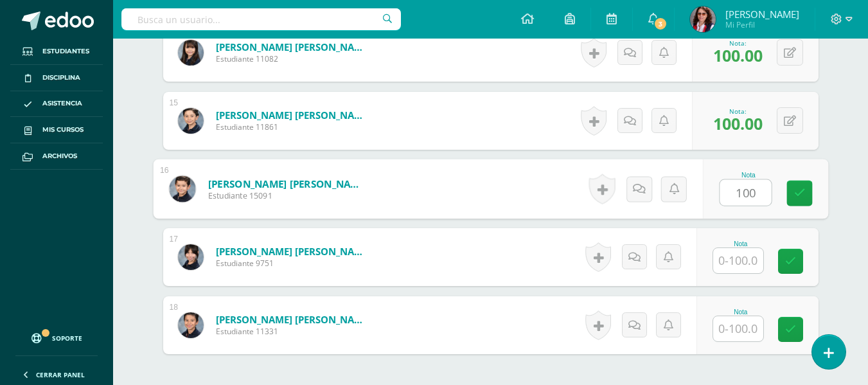
type input "100"
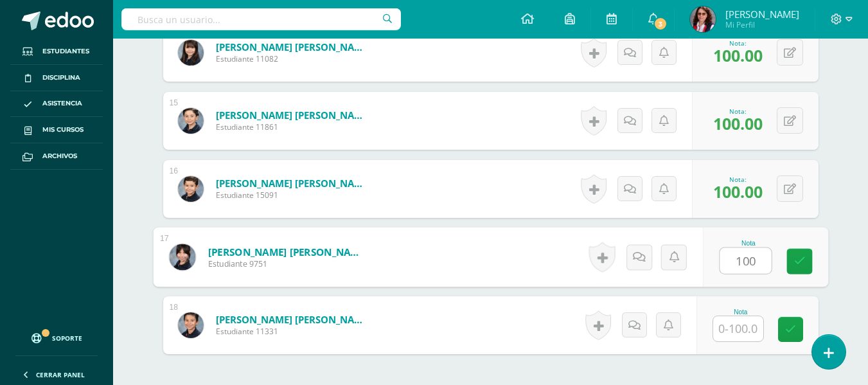
type input "100"
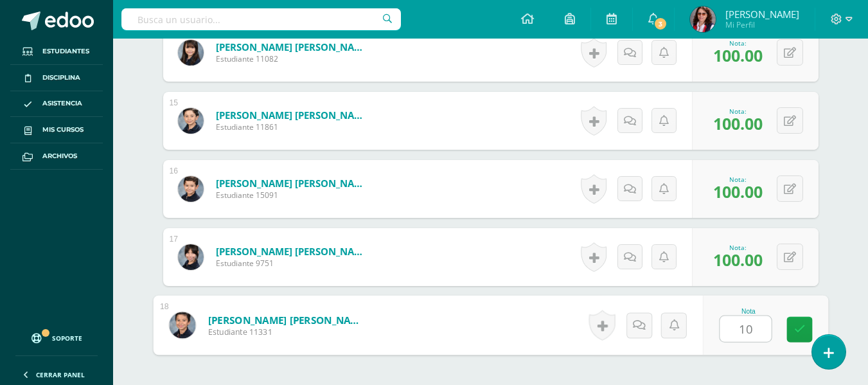
type input "100"
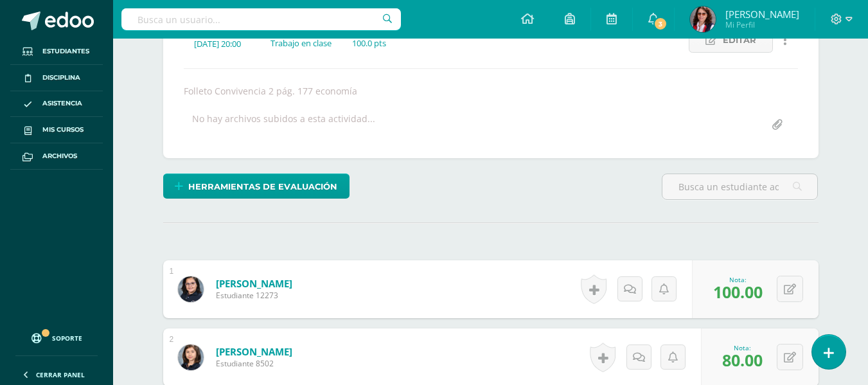
scroll to position [0, 0]
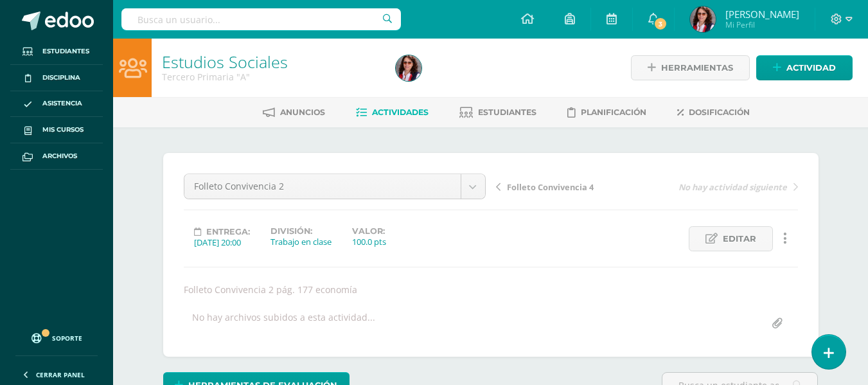
click at [400, 112] on span "Actividades" at bounding box center [400, 112] width 57 height 10
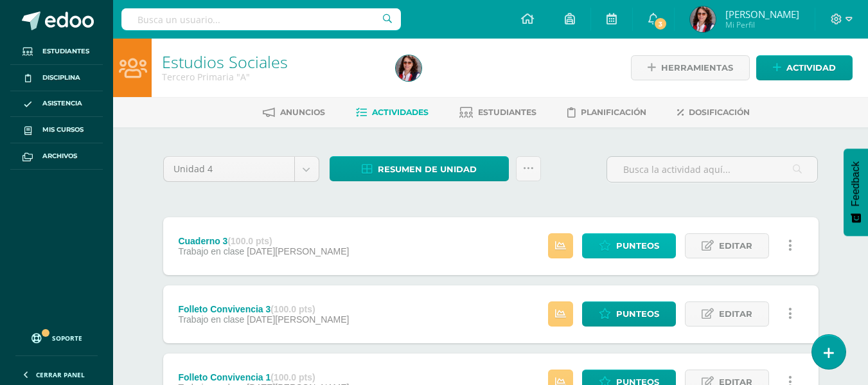
click at [617, 244] on span "Punteos" at bounding box center [637, 246] width 43 height 24
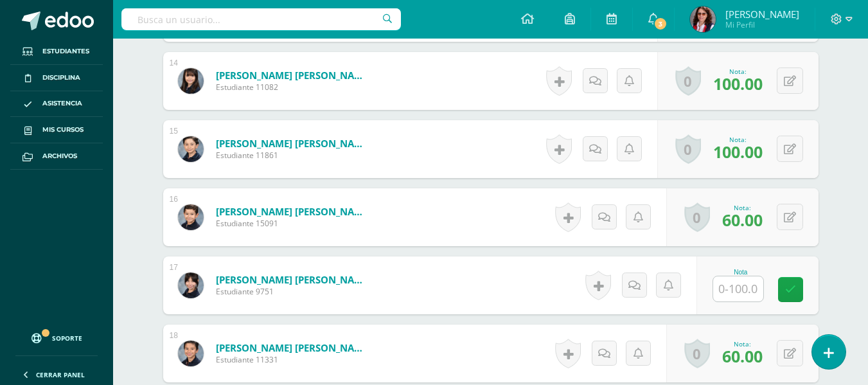
scroll to position [1304, 0]
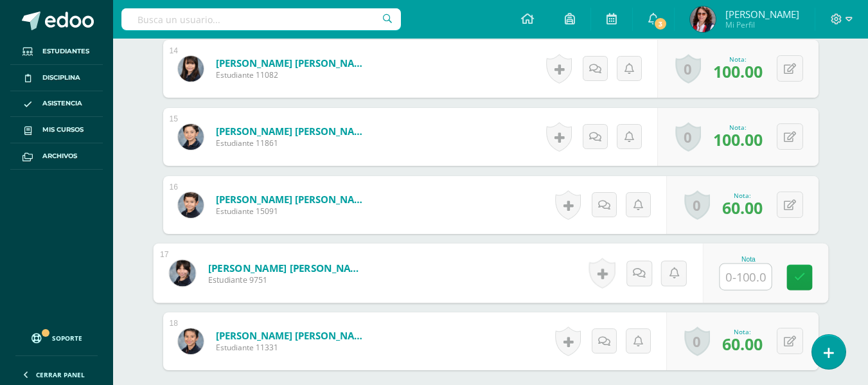
click at [730, 277] on input "text" at bounding box center [745, 277] width 51 height 26
type input "100"
click at [794, 276] on icon at bounding box center [799, 277] width 12 height 11
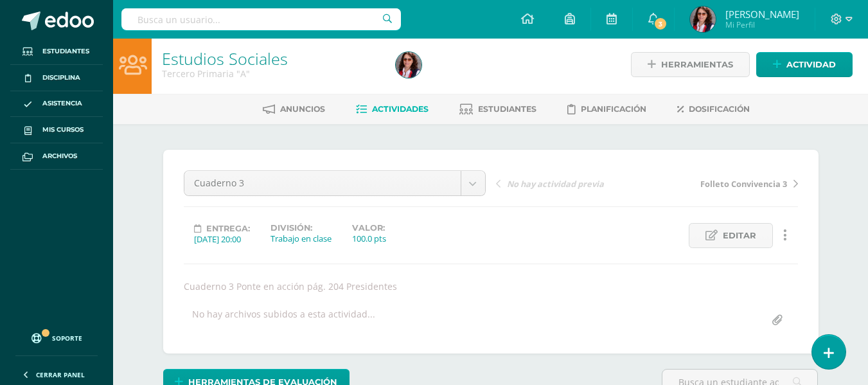
scroll to position [0, 0]
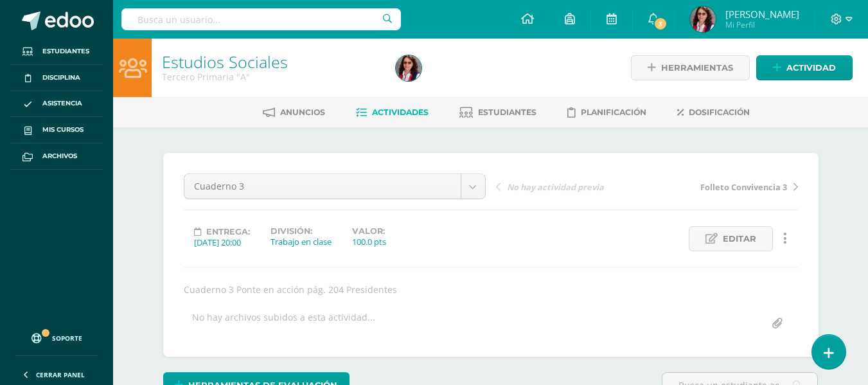
click at [376, 111] on span "Actividades" at bounding box center [400, 112] width 57 height 10
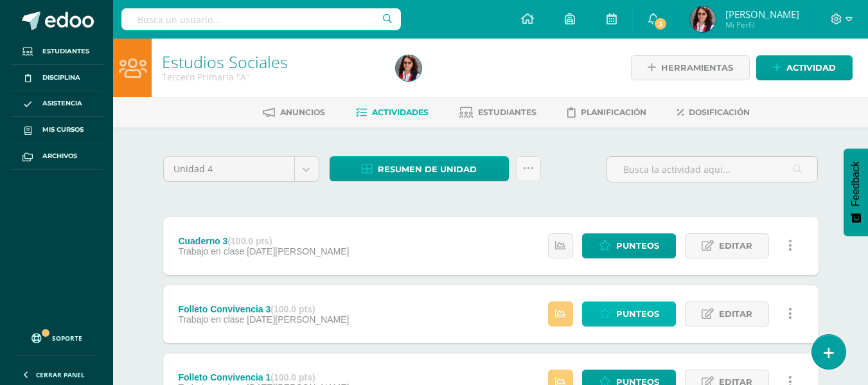
click at [619, 305] on span "Punteos" at bounding box center [637, 314] width 43 height 24
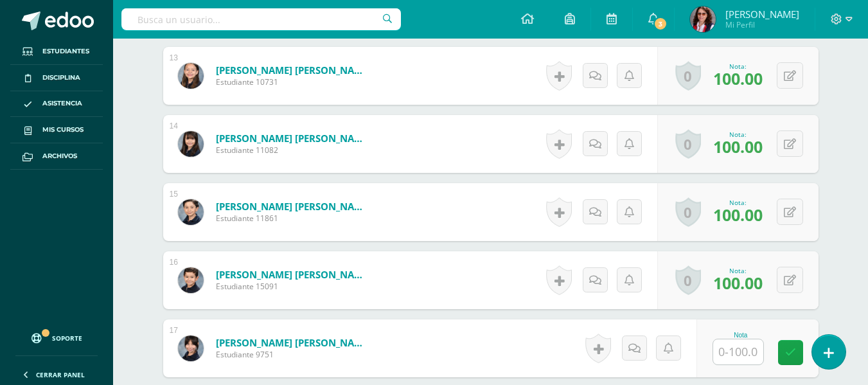
scroll to position [1240, 0]
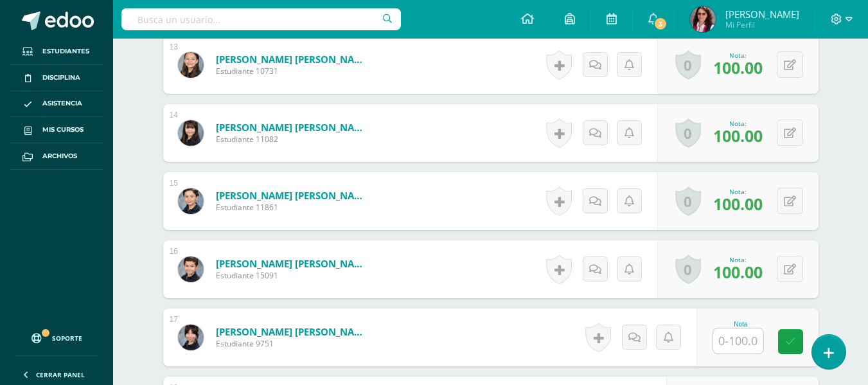
click at [745, 342] on input "text" at bounding box center [738, 340] width 50 height 25
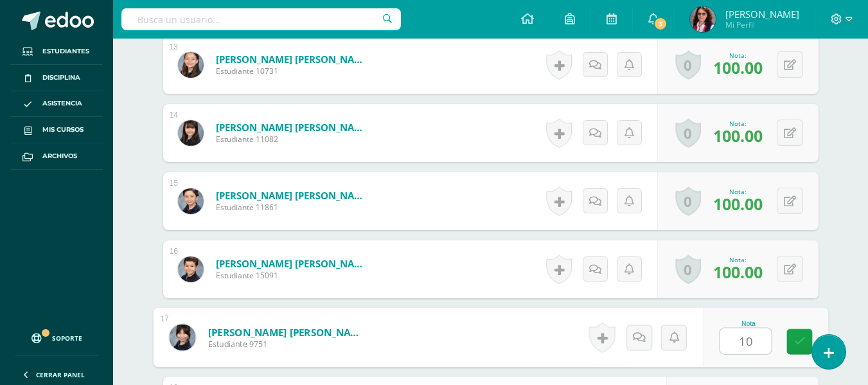
type input "100"
click at [791, 338] on link at bounding box center [799, 342] width 26 height 26
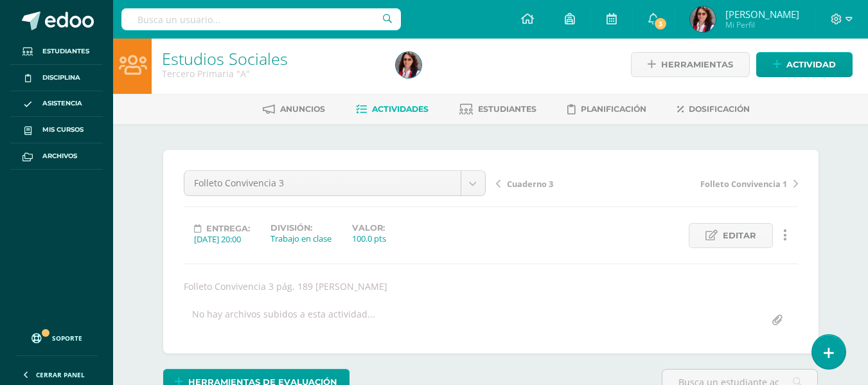
scroll to position [0, 0]
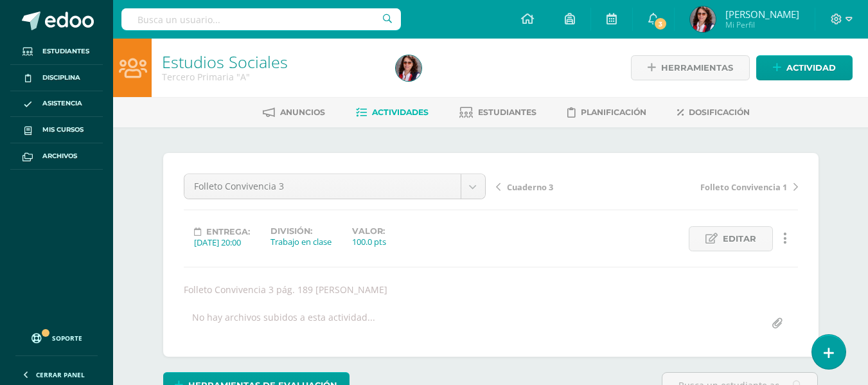
click at [386, 109] on span "Actividades" at bounding box center [400, 112] width 57 height 10
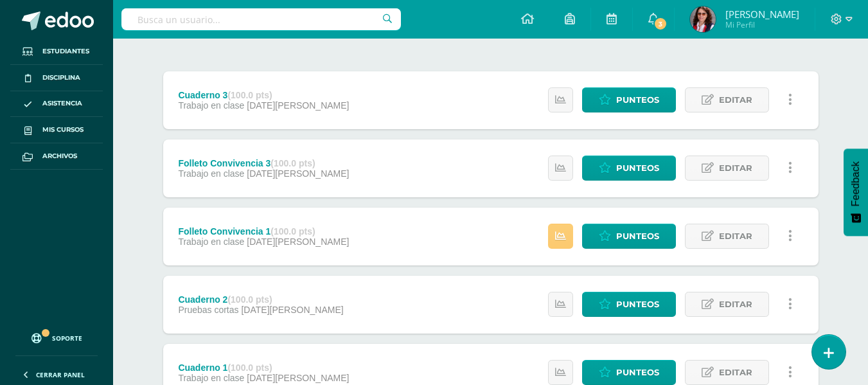
scroll to position [193, 0]
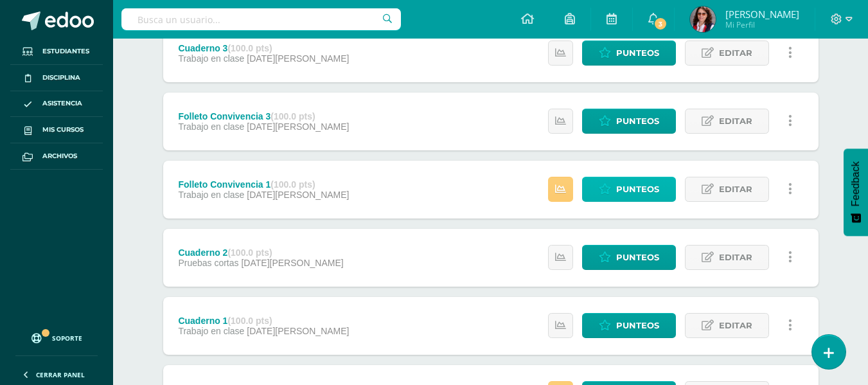
click at [637, 190] on span "Punteos" at bounding box center [637, 189] width 43 height 24
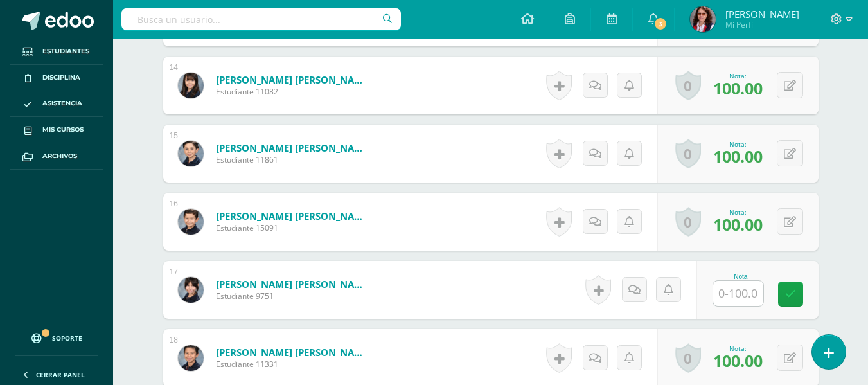
scroll to position [1304, 0]
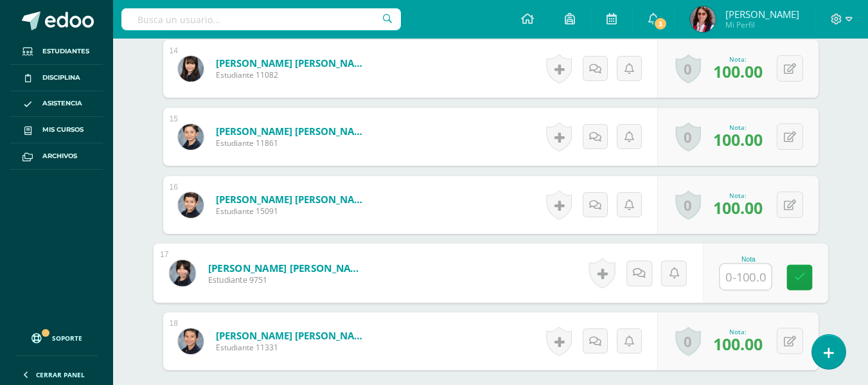
click at [732, 276] on input "text" at bounding box center [745, 277] width 51 height 26
type input "100"
click at [805, 276] on link at bounding box center [799, 278] width 26 height 26
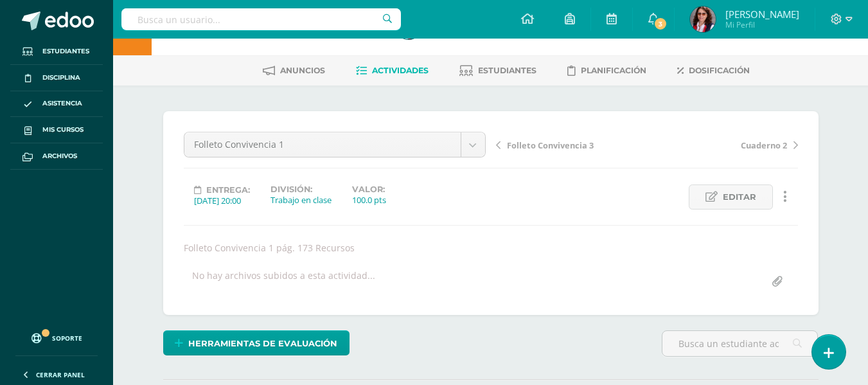
scroll to position [0, 0]
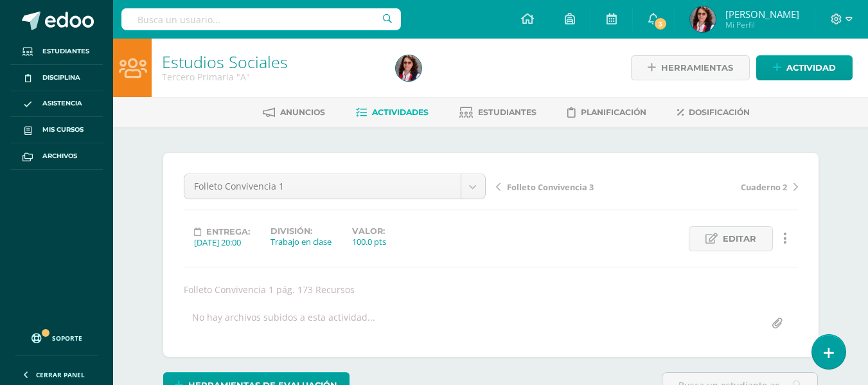
click at [395, 109] on span "Actividades" at bounding box center [400, 112] width 57 height 10
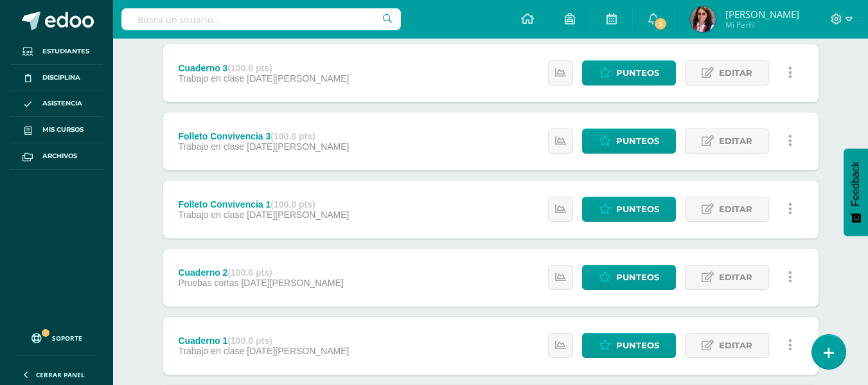
scroll to position [257, 0]
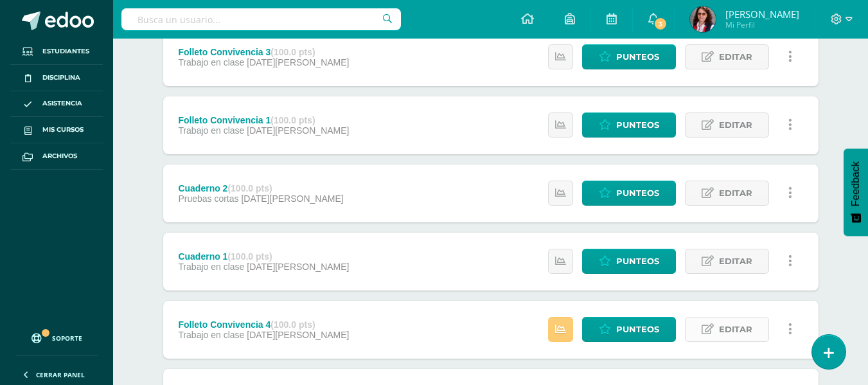
click at [720, 321] on span "Editar" at bounding box center [735, 329] width 33 height 24
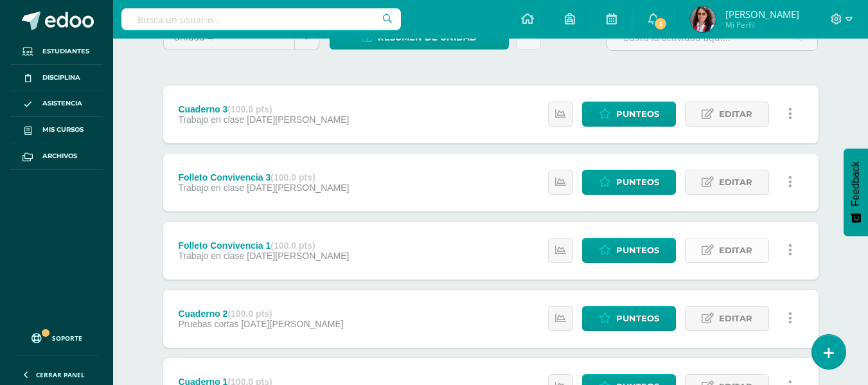
scroll to position [385, 0]
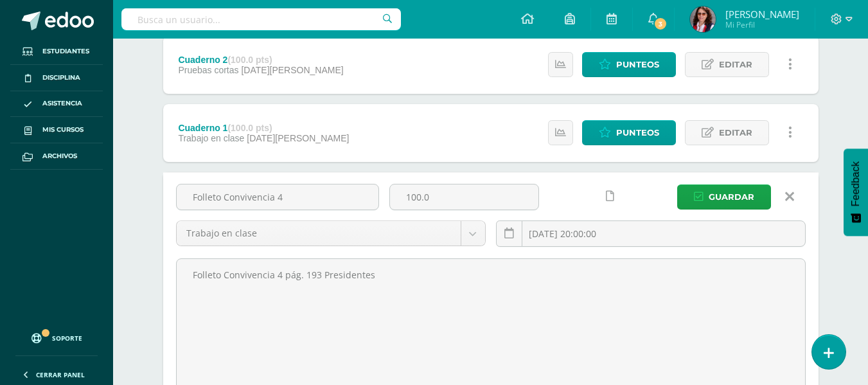
click at [844, 266] on div "Unidad 4 Unidad 1 Unidad 2 Unidad 3 Unidad 4 Resumen de unidad Descargar como H…" at bounding box center [490, 155] width 707 height 826
click at [718, 197] on span "Guardar" at bounding box center [732, 197] width 46 height 24
click at [725, 195] on span "Guardar" at bounding box center [732, 197] width 46 height 24
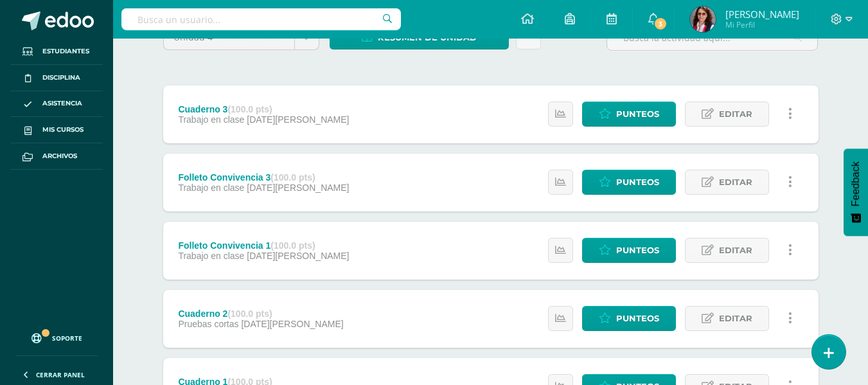
scroll to position [118, 0]
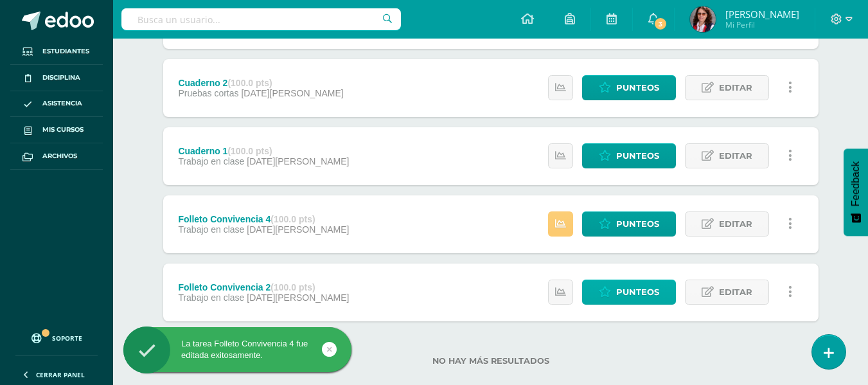
scroll to position [384, 0]
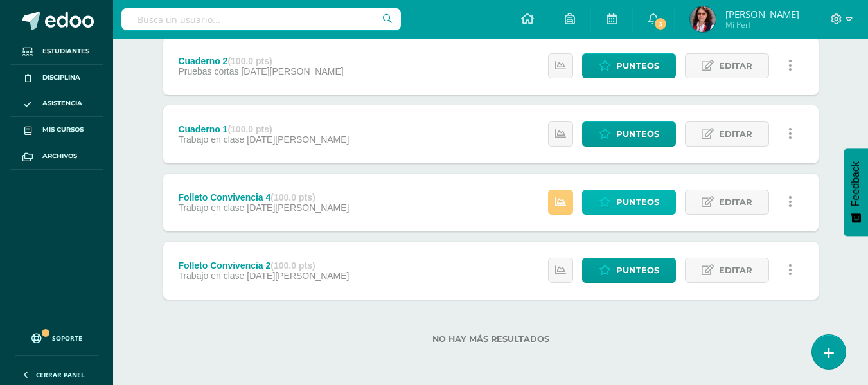
click at [625, 201] on span "Punteos" at bounding box center [637, 202] width 43 height 24
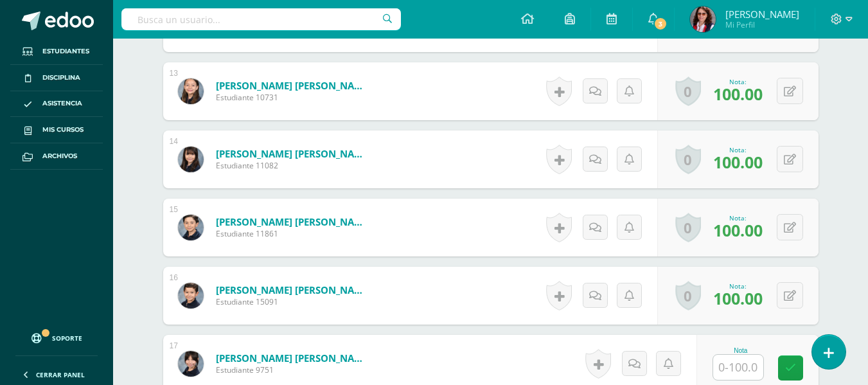
scroll to position [1240, 0]
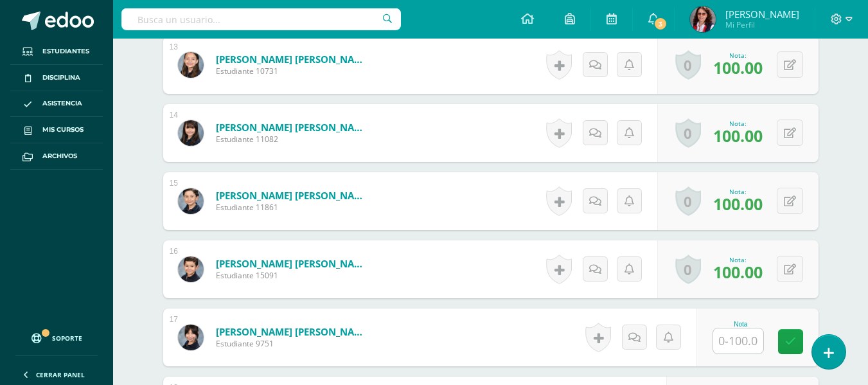
click at [732, 340] on input "text" at bounding box center [738, 340] width 50 height 25
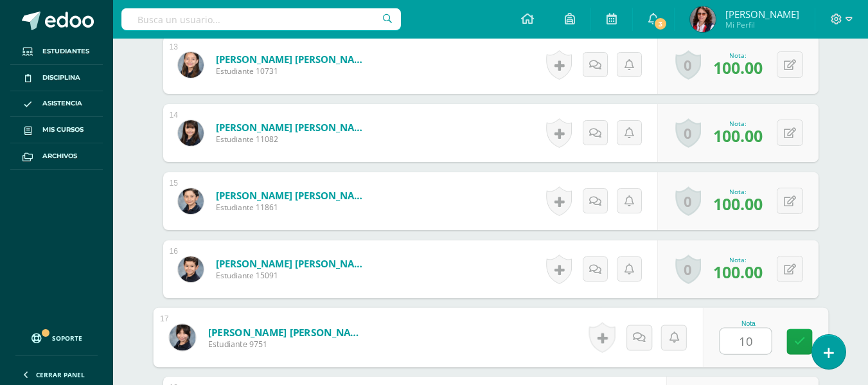
type input "100"
click at [802, 339] on icon at bounding box center [799, 341] width 12 height 11
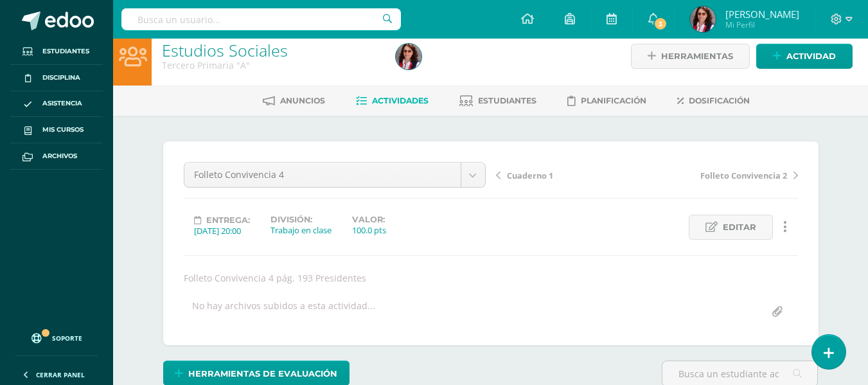
scroll to position [0, 0]
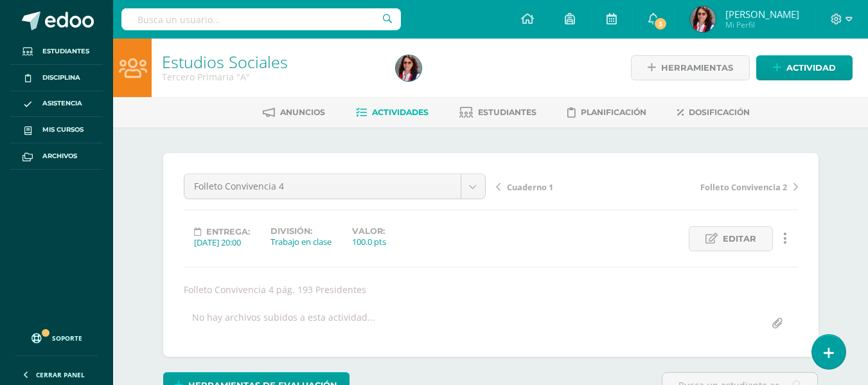
click at [382, 111] on span "Actividades" at bounding box center [400, 112] width 57 height 10
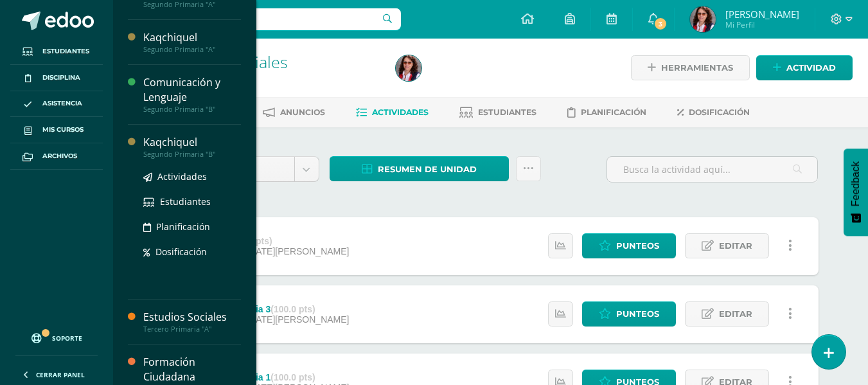
scroll to position [257, 0]
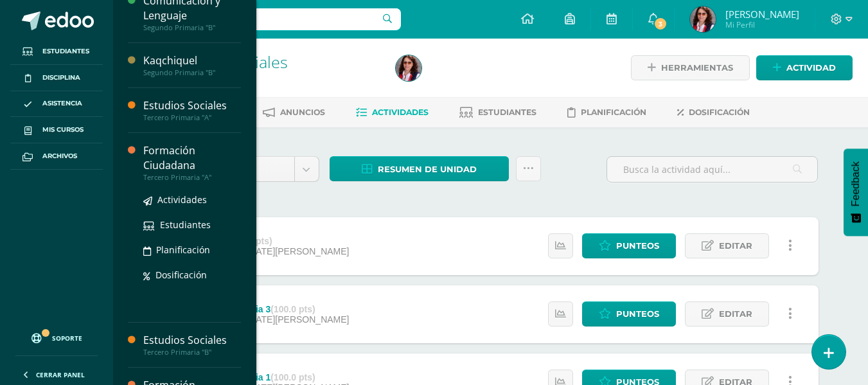
click at [166, 159] on div "Formación Ciudadana" at bounding box center [192, 158] width 98 height 30
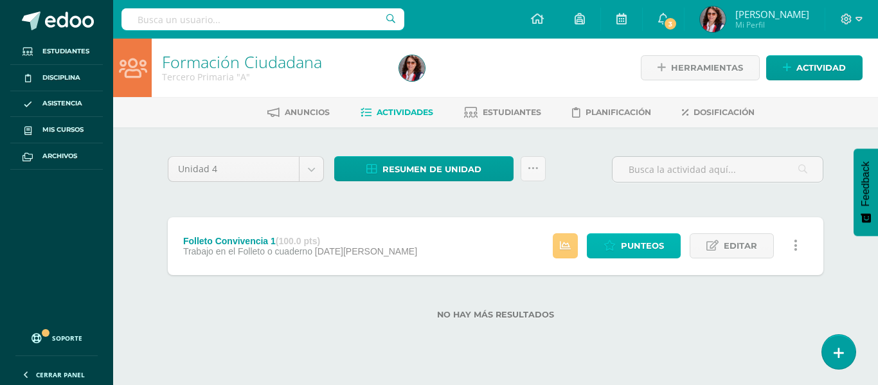
click at [622, 239] on span "Punteos" at bounding box center [642, 246] width 43 height 24
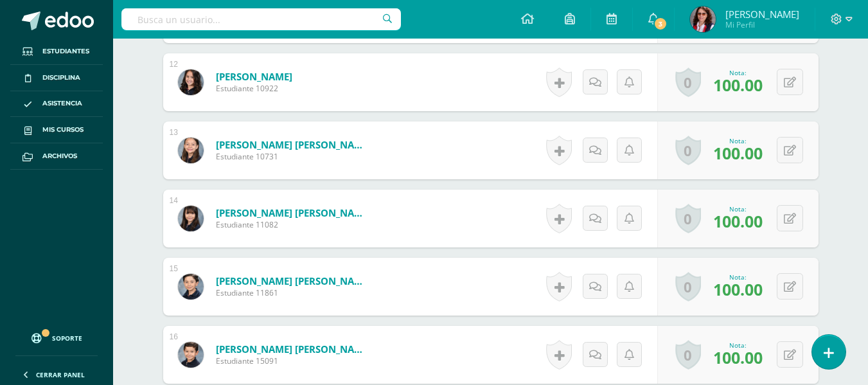
scroll to position [1273, 0]
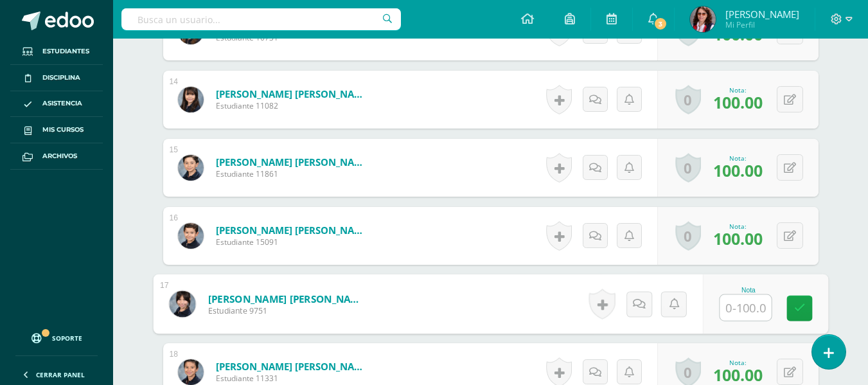
click at [742, 305] on input "text" at bounding box center [745, 308] width 51 height 26
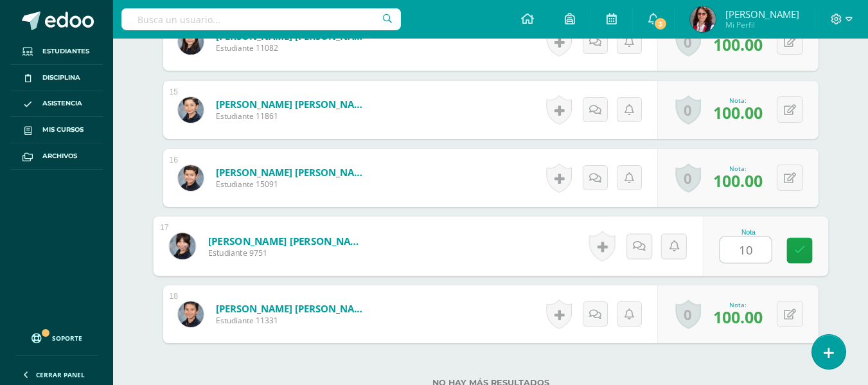
type input "100"
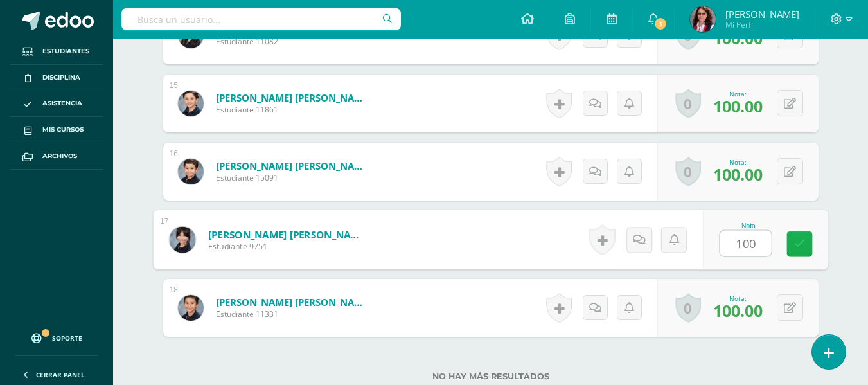
click at [793, 242] on link at bounding box center [799, 244] width 26 height 26
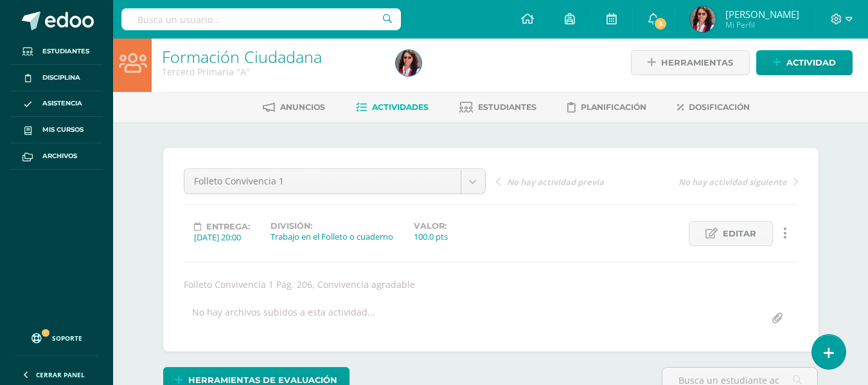
scroll to position [0, 0]
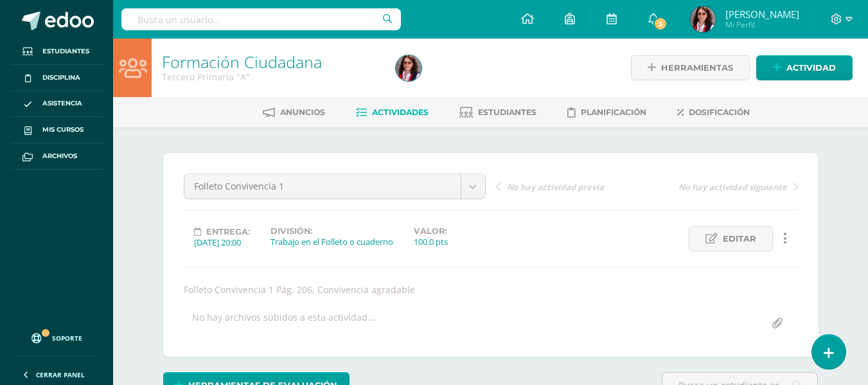
click at [388, 106] on link "Actividades" at bounding box center [392, 112] width 73 height 21
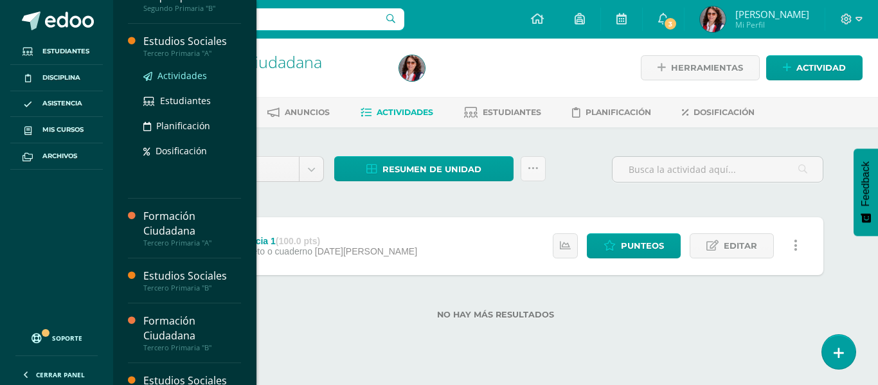
scroll to position [385, 0]
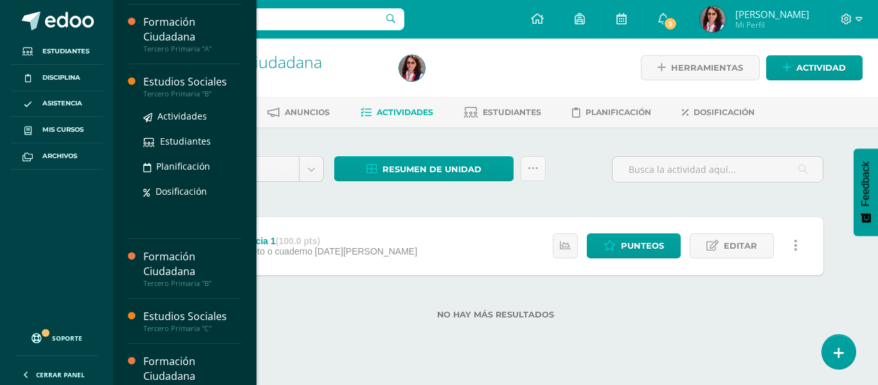
click at [182, 81] on div "Estudios Sociales" at bounding box center [192, 82] width 98 height 15
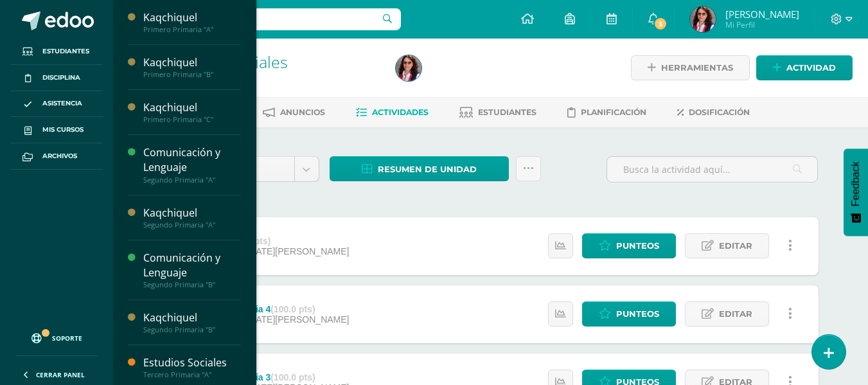
click at [193, 358] on div "Estudios Sociales" at bounding box center [192, 362] width 98 height 15
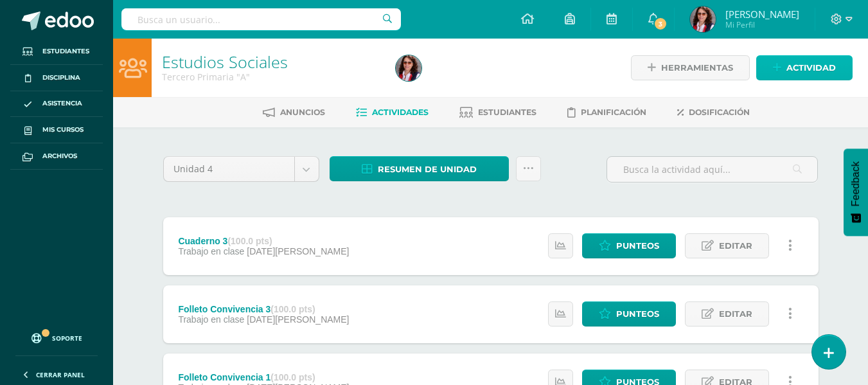
click at [778, 62] on icon at bounding box center [777, 67] width 8 height 11
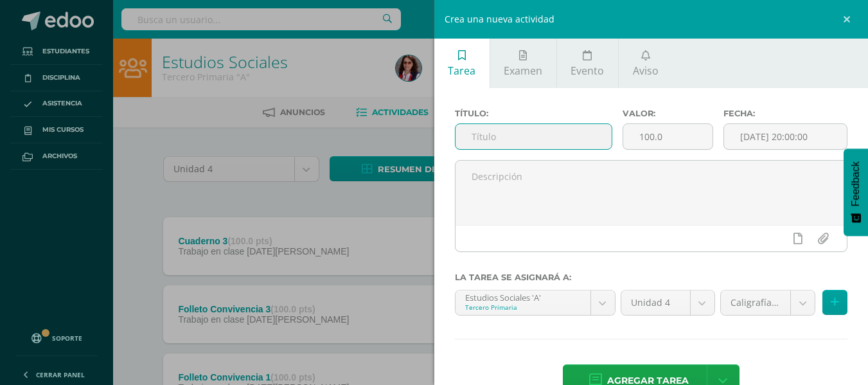
click at [475, 136] on input "text" at bounding box center [533, 136] width 156 height 25
type input "Proyecto"
click at [753, 134] on input "[DATE] 20:00:00" at bounding box center [785, 136] width 123 height 25
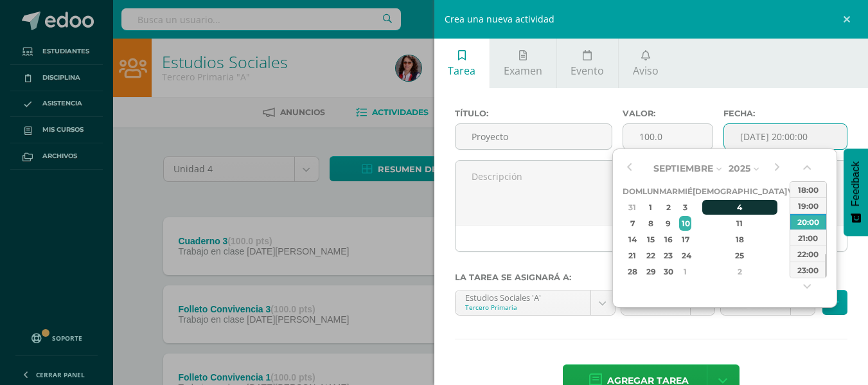
click at [725, 205] on div "4" at bounding box center [740, 207] width 76 height 15
type input "2025-09-04 20:00"
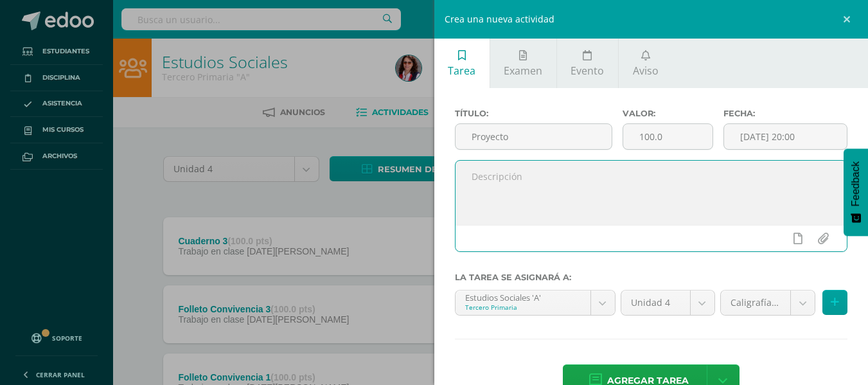
click at [477, 182] on textarea at bounding box center [651, 193] width 392 height 64
type textarea "Proyecto Monja Blanca"
click at [787, 305] on body "Estudiantes Disciplina Asistencia Mis cursos Archivos Soporte Ayuda Reportar un…" at bounding box center [434, 384] width 868 height 769
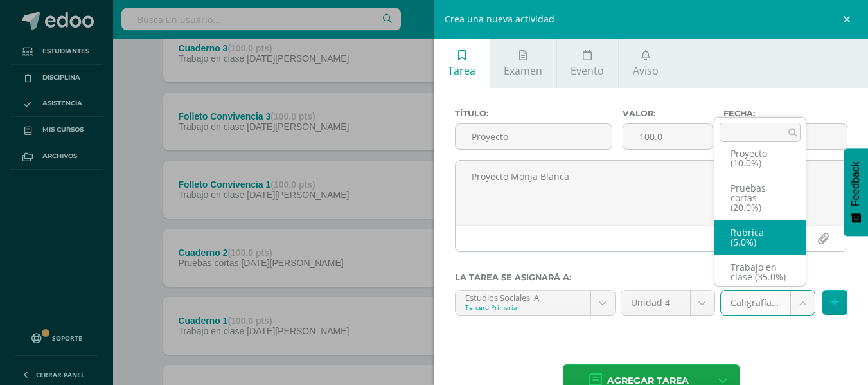
scroll to position [89, 0]
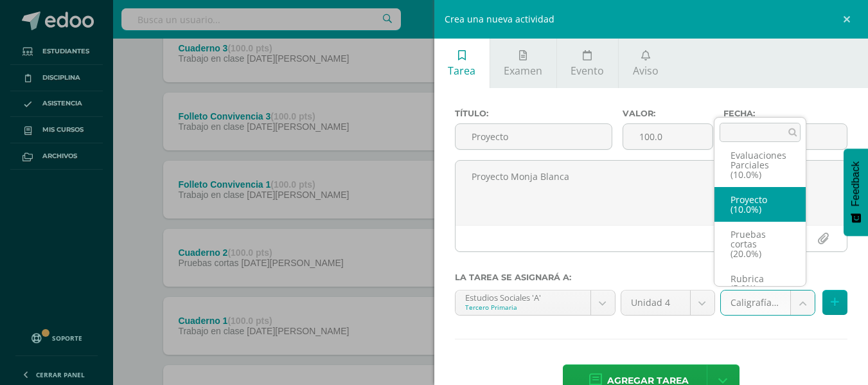
select select "233653"
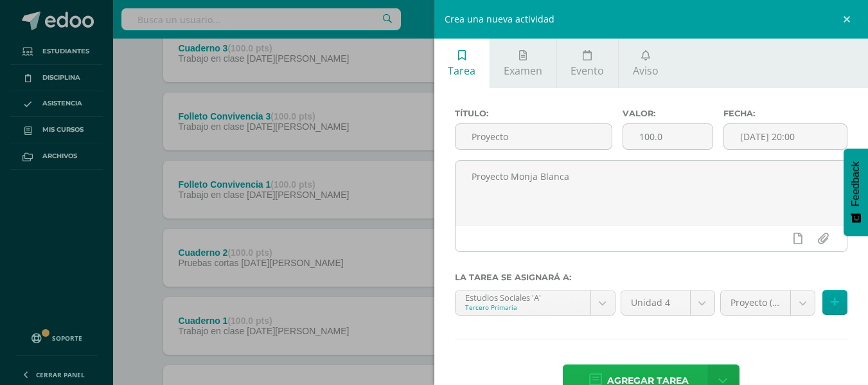
click at [644, 372] on span "Agregar tarea" at bounding box center [648, 380] width 82 height 31
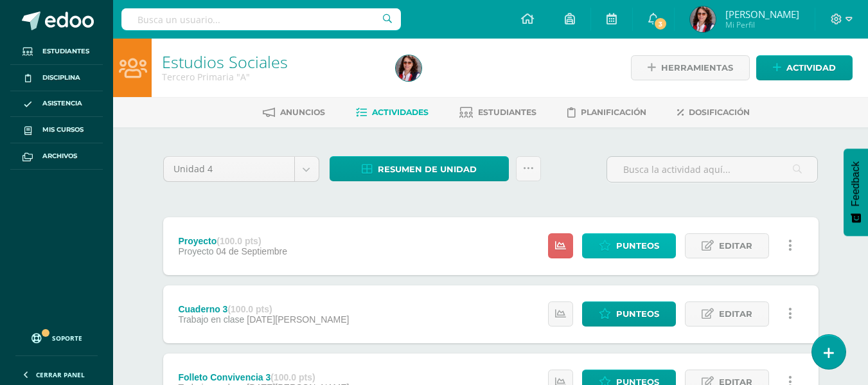
click at [632, 245] on span "Punteos" at bounding box center [637, 246] width 43 height 24
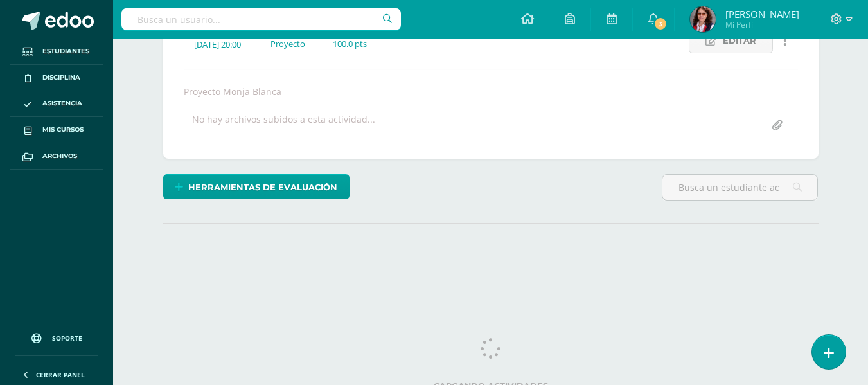
scroll to position [209, 0]
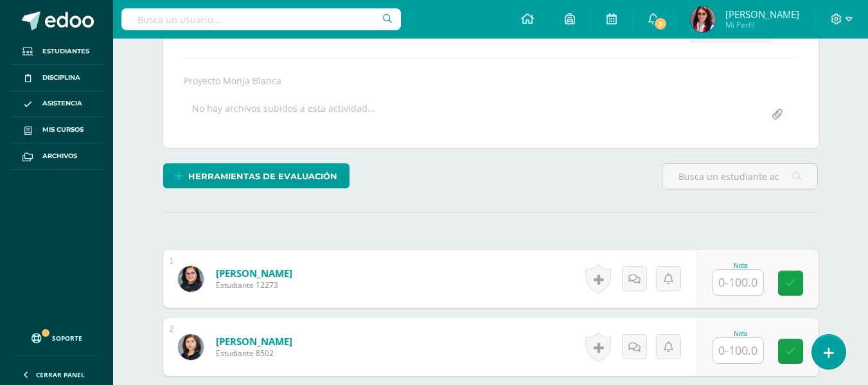
click at [730, 282] on input "text" at bounding box center [738, 282] width 50 height 25
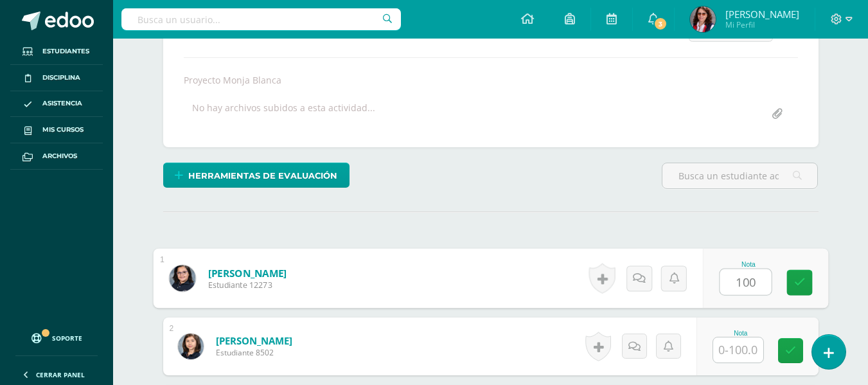
type input "100"
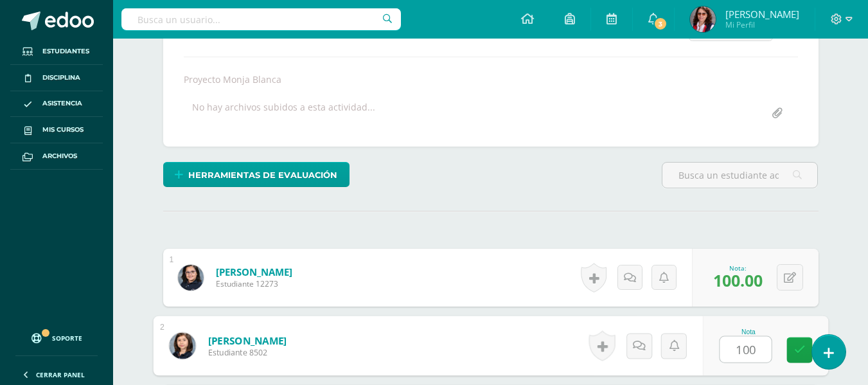
type input "100"
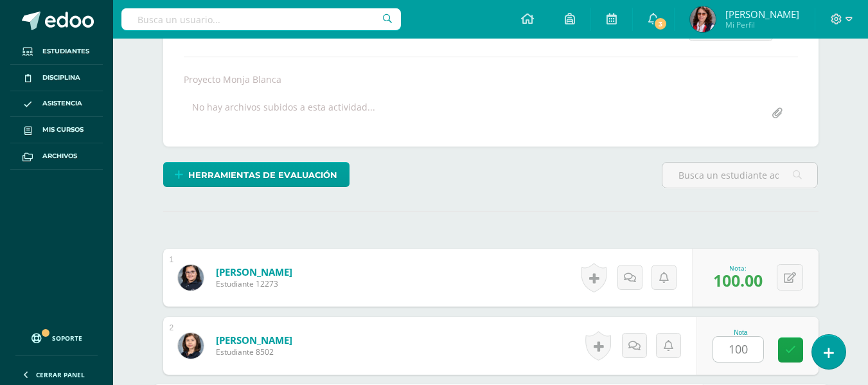
scroll to position [435, 0]
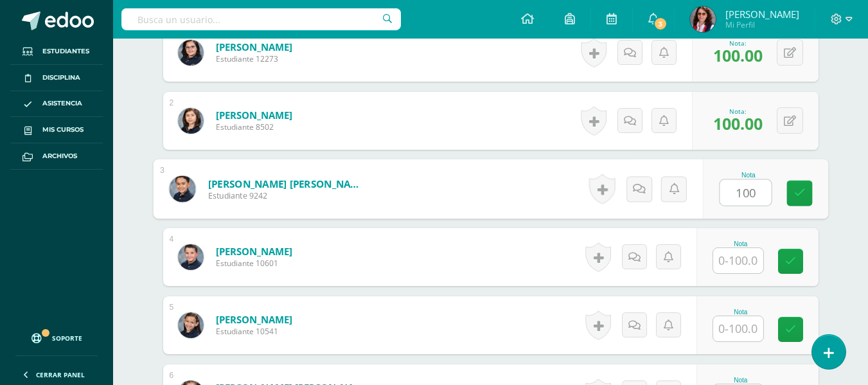
type input "100"
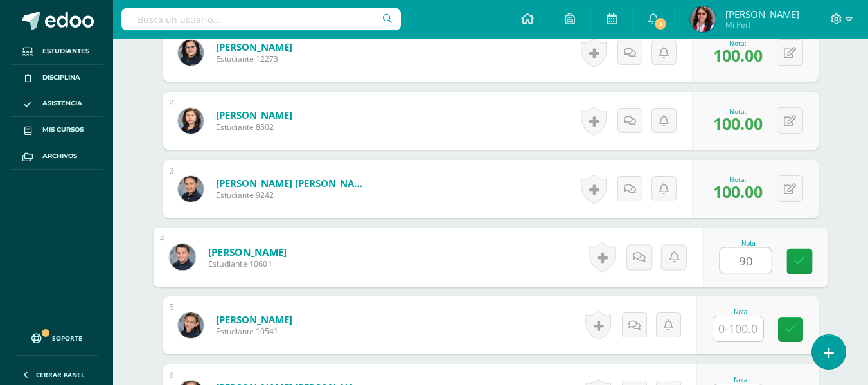
type input "90"
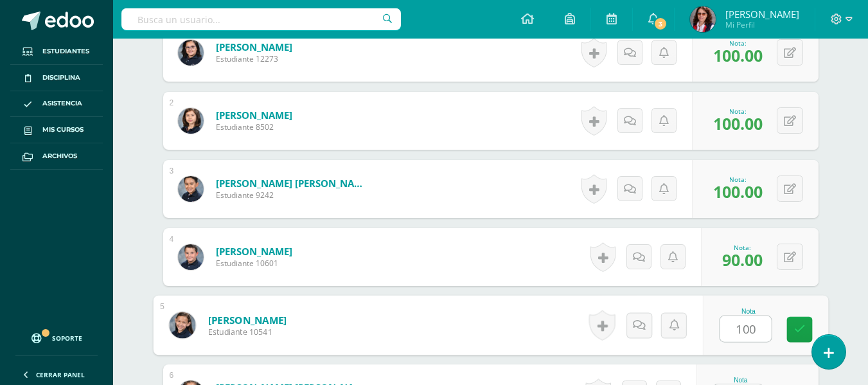
type input "100"
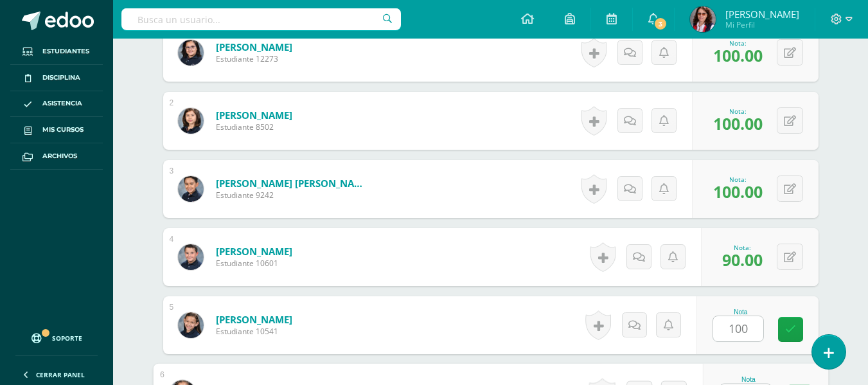
scroll to position [459, 0]
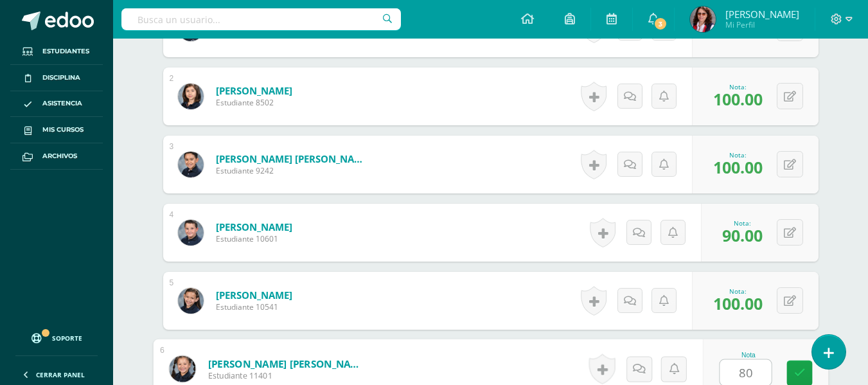
type input "80"
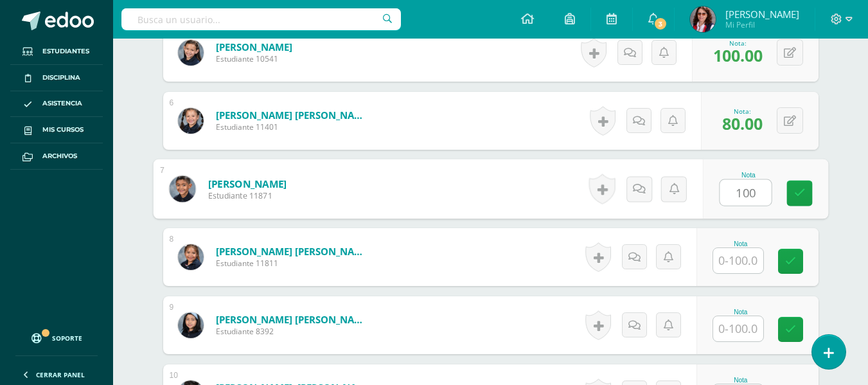
type input "100"
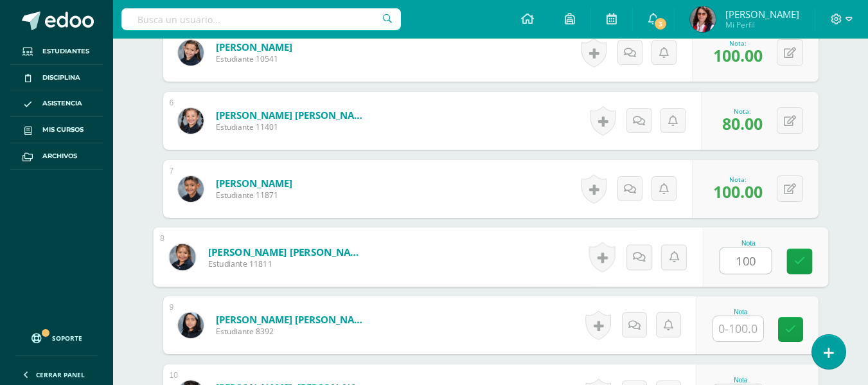
type input "100"
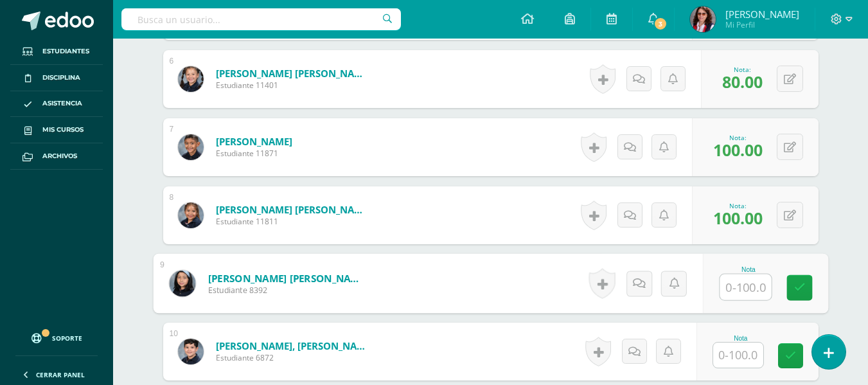
scroll to position [772, 0]
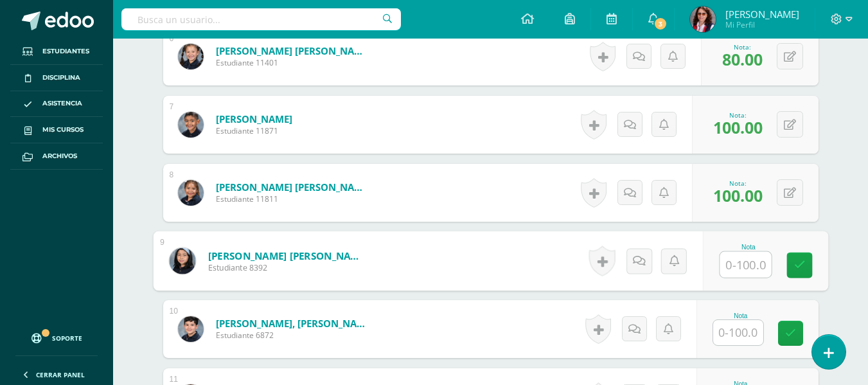
click at [741, 332] on input "text" at bounding box center [738, 332] width 50 height 25
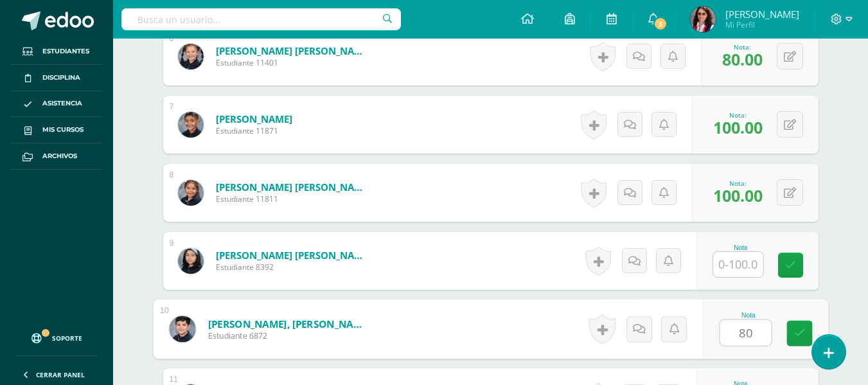
type input "80"
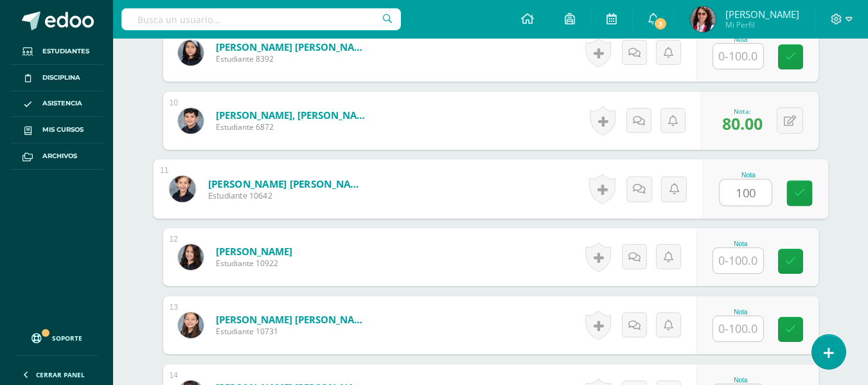
type input "100"
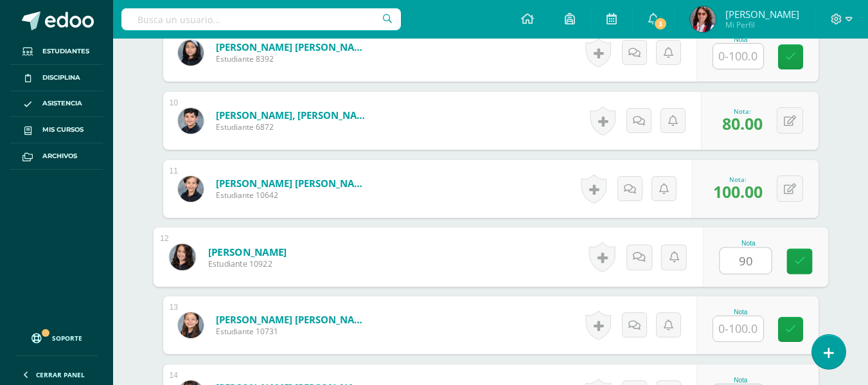
type input "90"
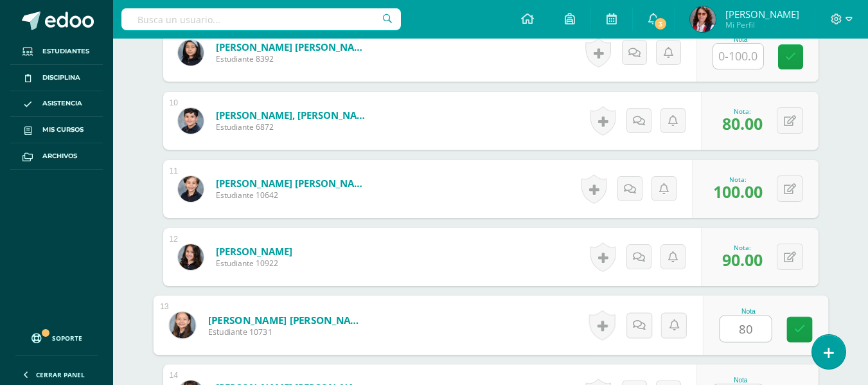
type input "80"
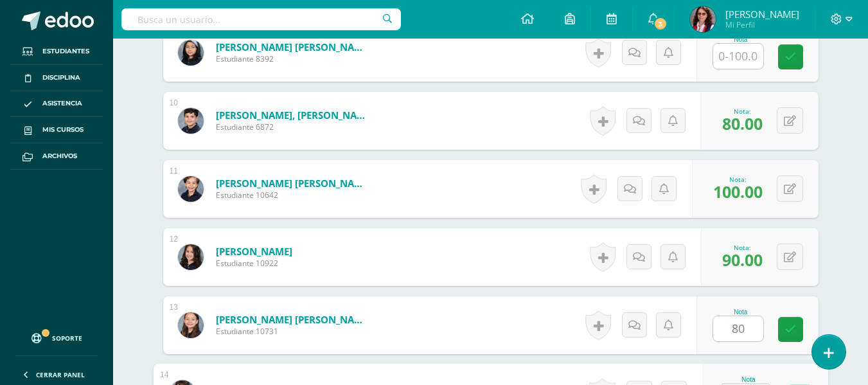
scroll to position [1004, 0]
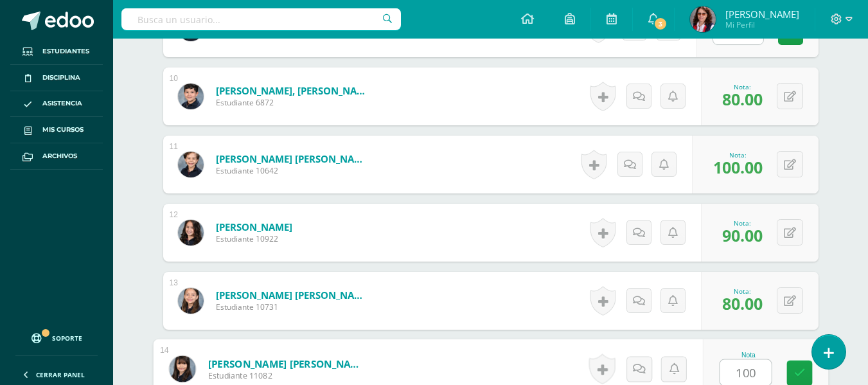
type input "100"
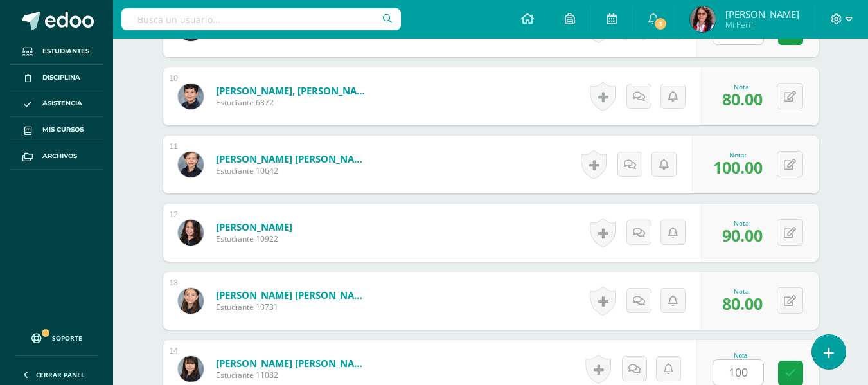
scroll to position [1252, 0]
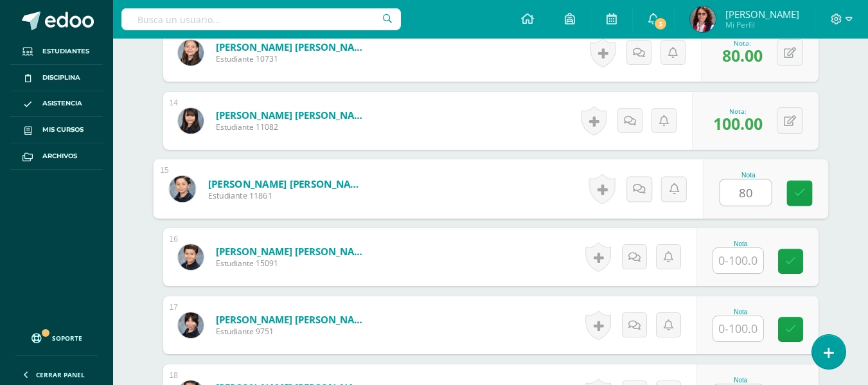
type input "80"
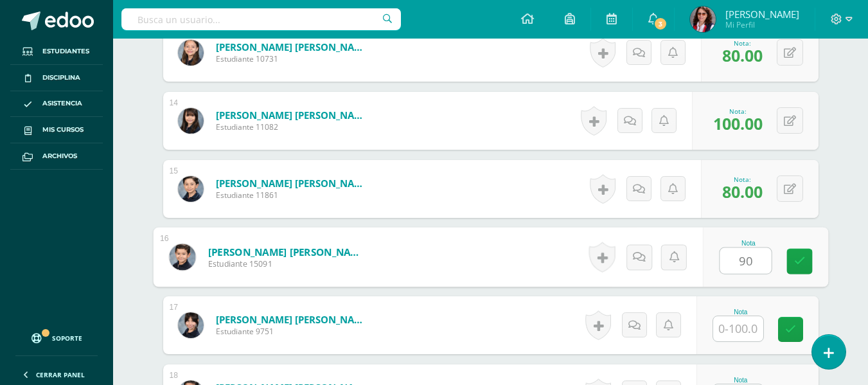
type input "90"
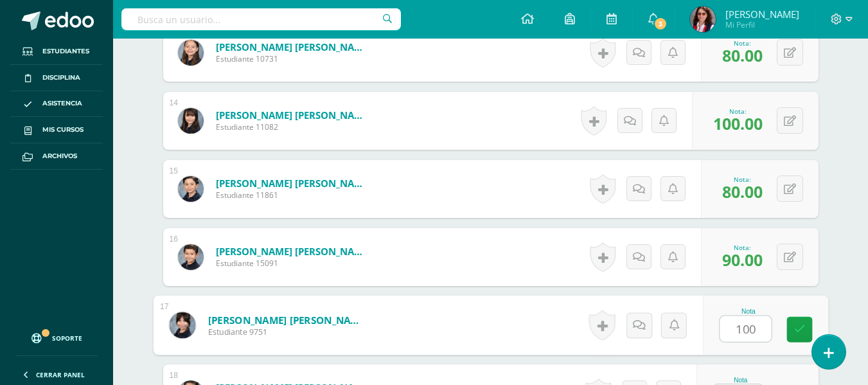
type input "100"
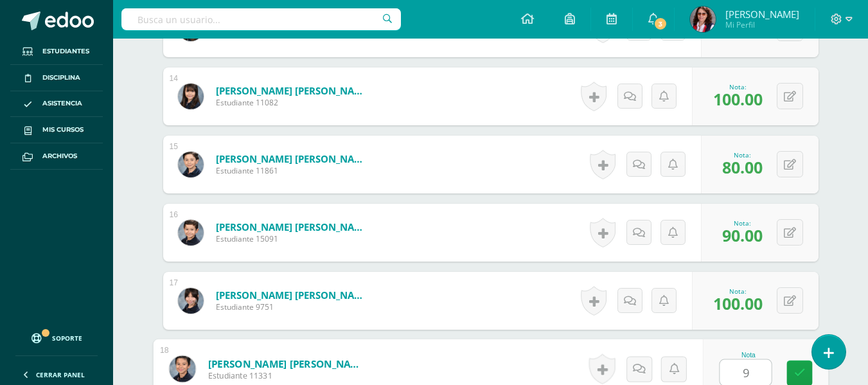
type input "90"
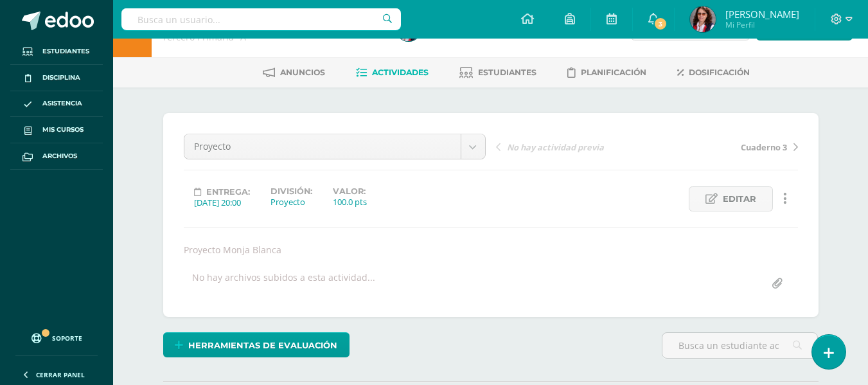
scroll to position [23, 0]
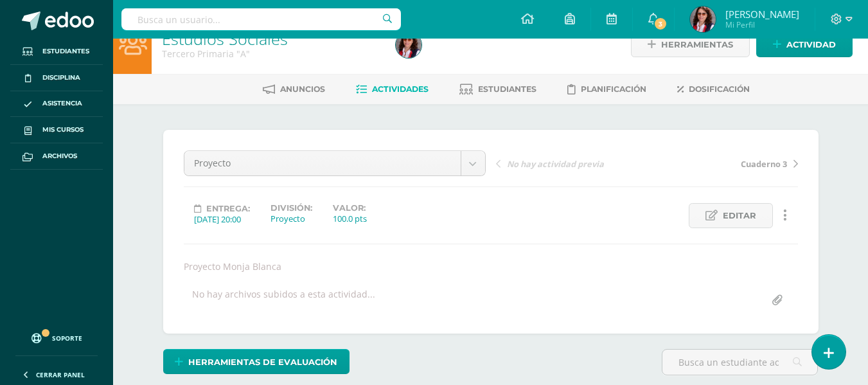
click at [393, 82] on link "Actividades" at bounding box center [392, 89] width 73 height 21
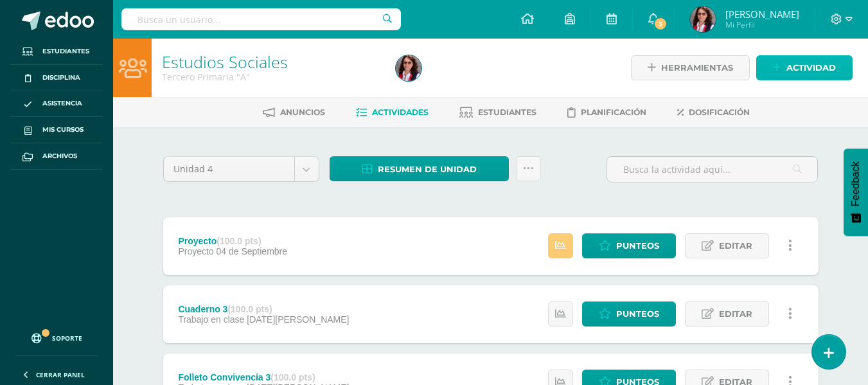
click at [800, 58] on span "Actividad" at bounding box center [810, 68] width 49 height 24
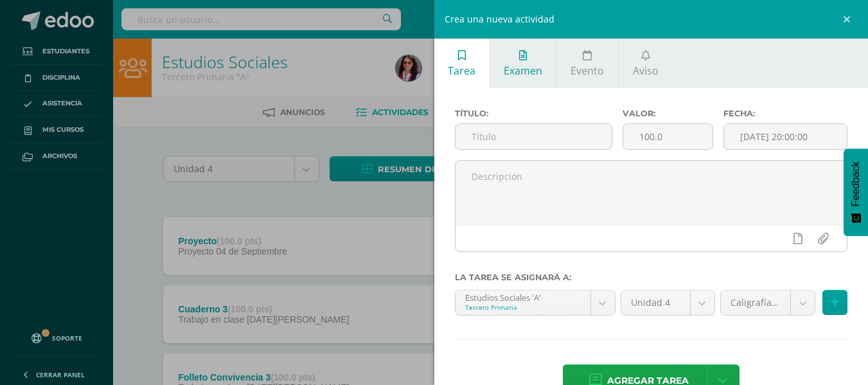
click at [515, 54] on link "Examen" at bounding box center [523, 63] width 66 height 49
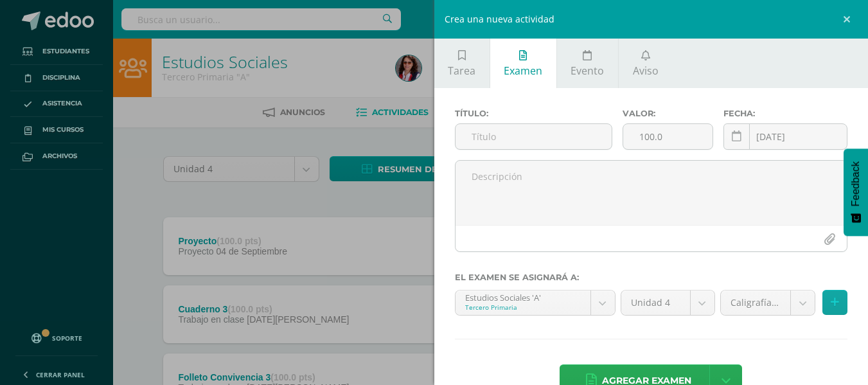
scroll to position [35, 0]
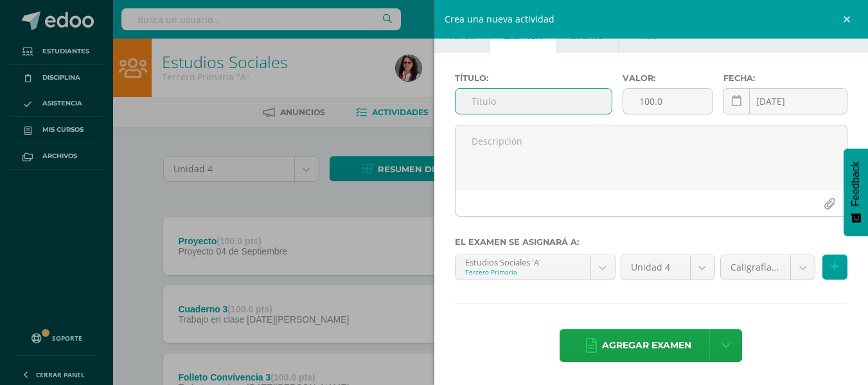
click at [476, 100] on input "text" at bounding box center [533, 101] width 156 height 25
type input "Prueba parcial escrita"
click at [732, 103] on icon at bounding box center [737, 101] width 10 height 11
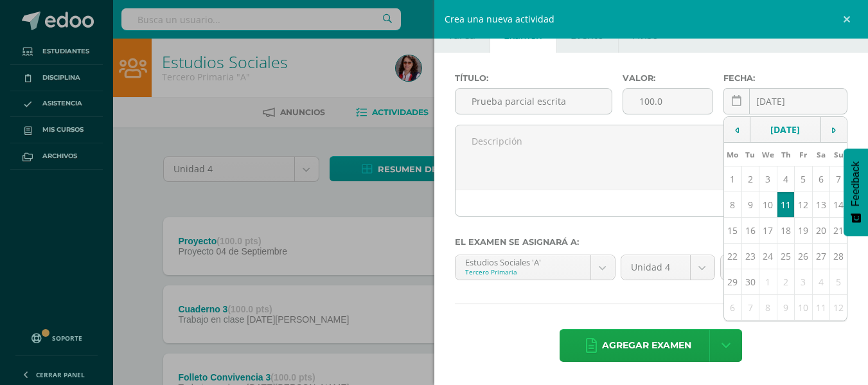
click at [777, 214] on td "11" at bounding box center [785, 205] width 17 height 26
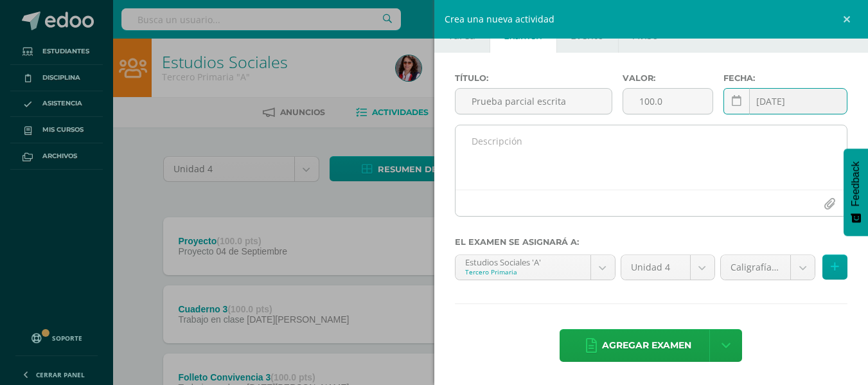
click at [484, 146] on textarea at bounding box center [651, 157] width 392 height 64
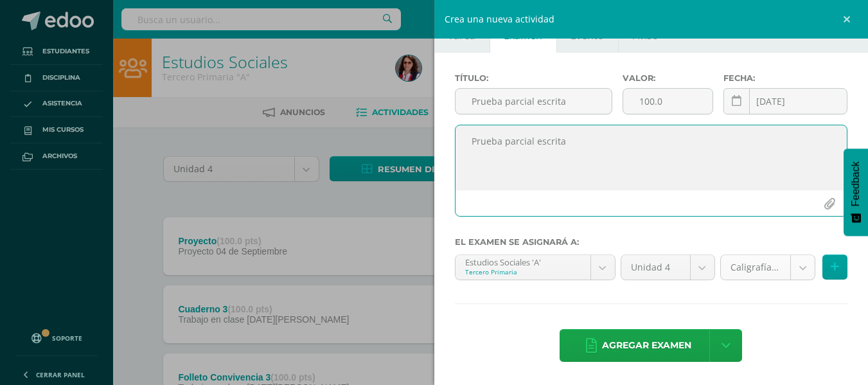
type textarea "Prueba parcial escrita"
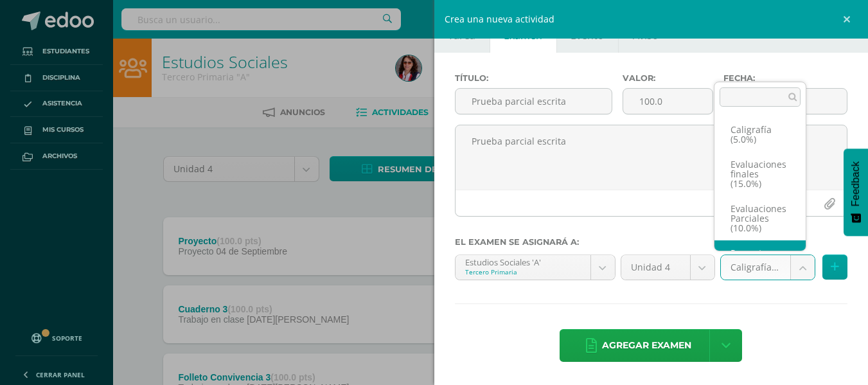
scroll to position [24, 0]
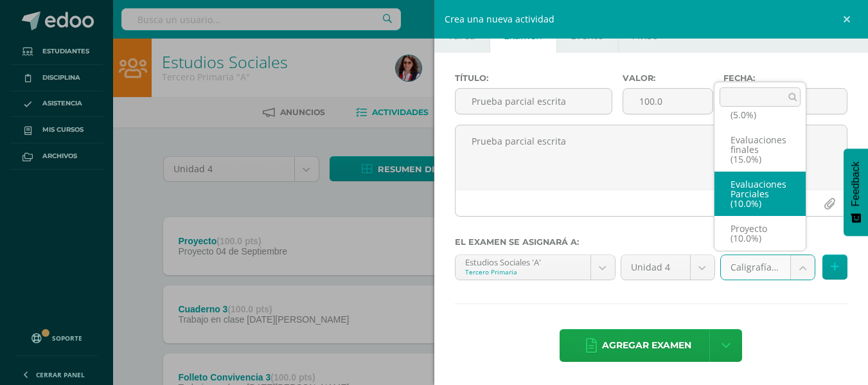
select select "233654"
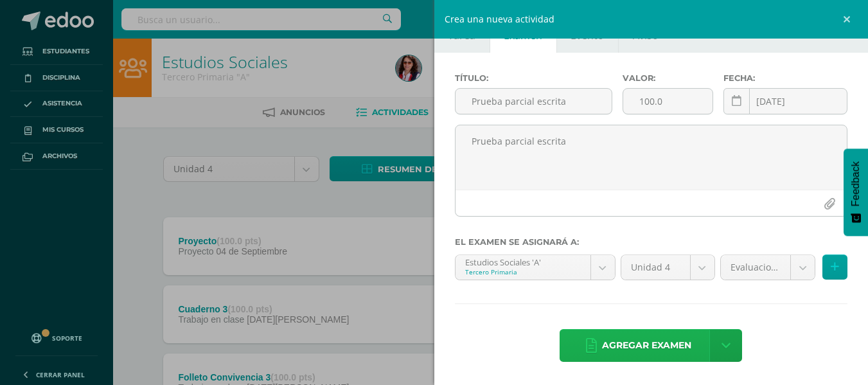
click at [637, 342] on span "Agregar examen" at bounding box center [646, 345] width 89 height 31
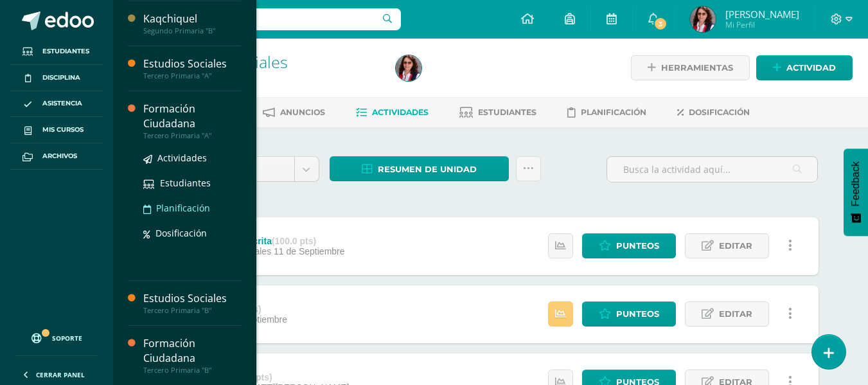
scroll to position [321, 0]
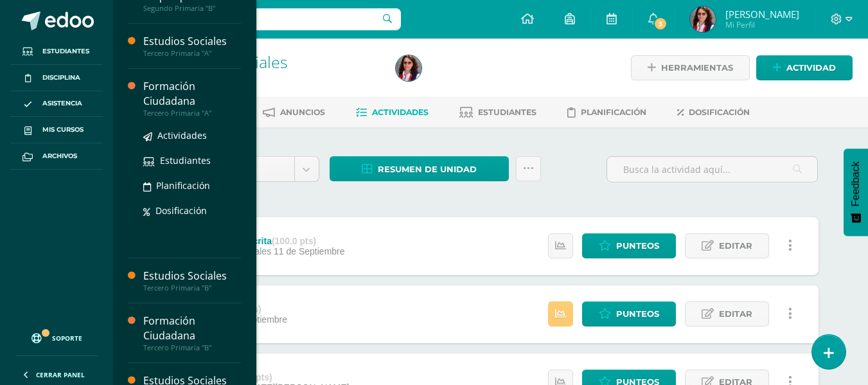
click at [168, 92] on div "Formación Ciudadana" at bounding box center [192, 94] width 98 height 30
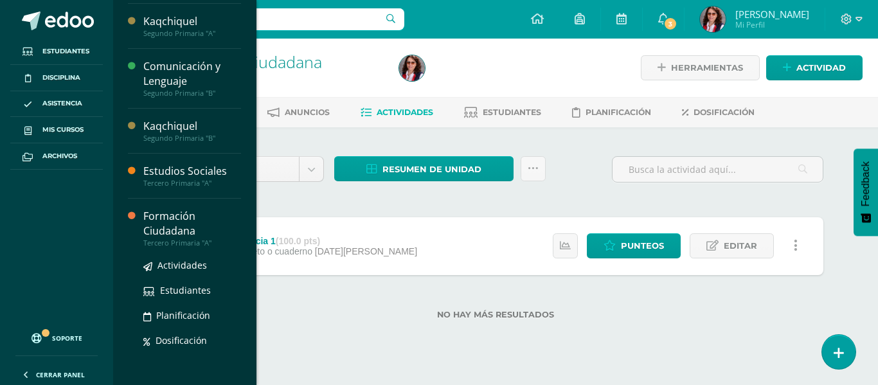
scroll to position [193, 0]
click at [188, 227] on div "Formación Ciudadana" at bounding box center [192, 223] width 98 height 30
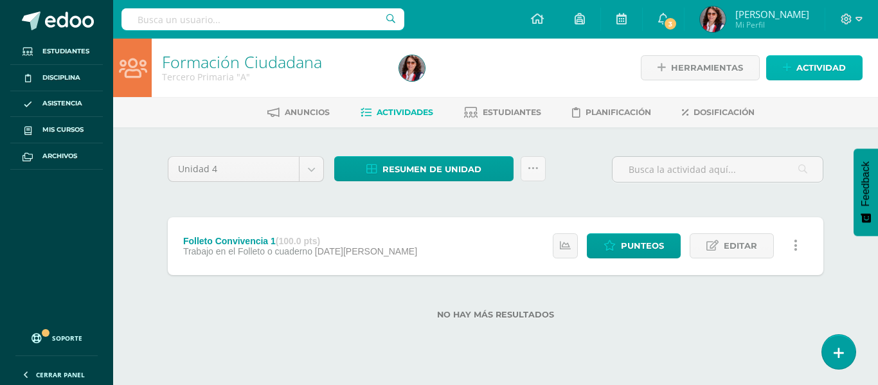
click at [788, 67] on icon at bounding box center [787, 67] width 8 height 11
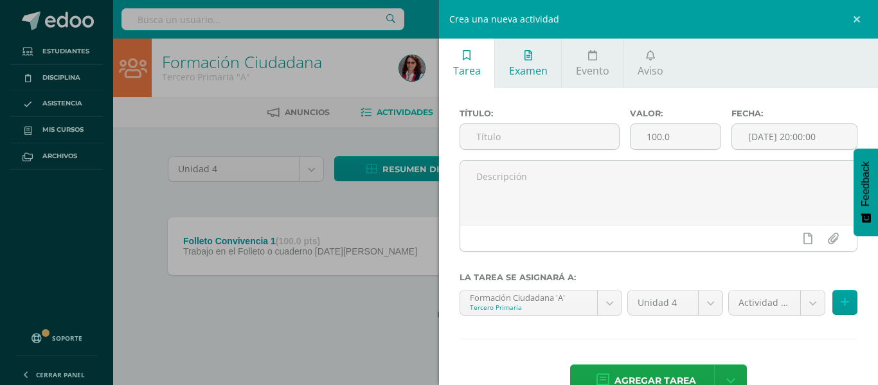
click at [531, 64] on span "Examen" at bounding box center [528, 71] width 39 height 14
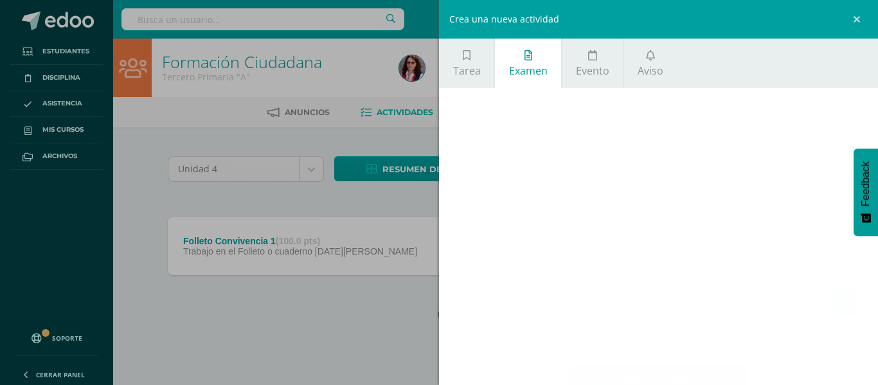
scroll to position [35, 0]
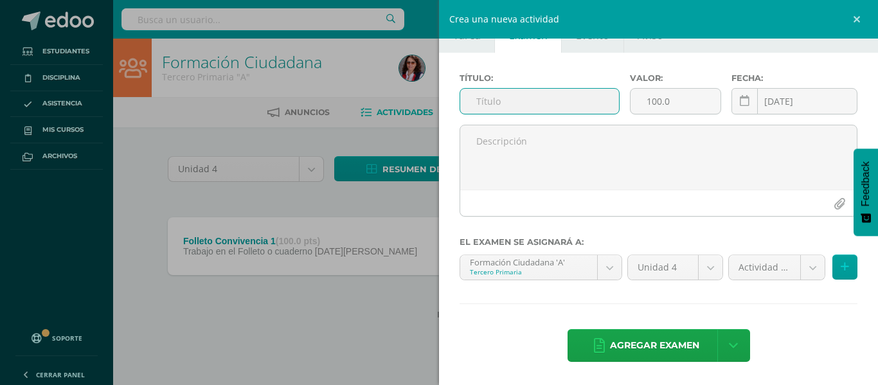
click at [479, 105] on input "text" at bounding box center [539, 101] width 159 height 25
type input "Prueba parcial escrita"
click at [739, 102] on icon at bounding box center [744, 101] width 10 height 11
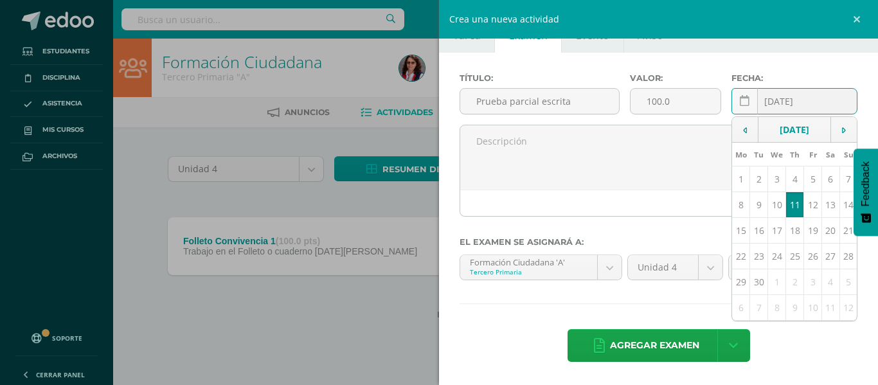
click at [787, 212] on td "11" at bounding box center [795, 205] width 18 height 26
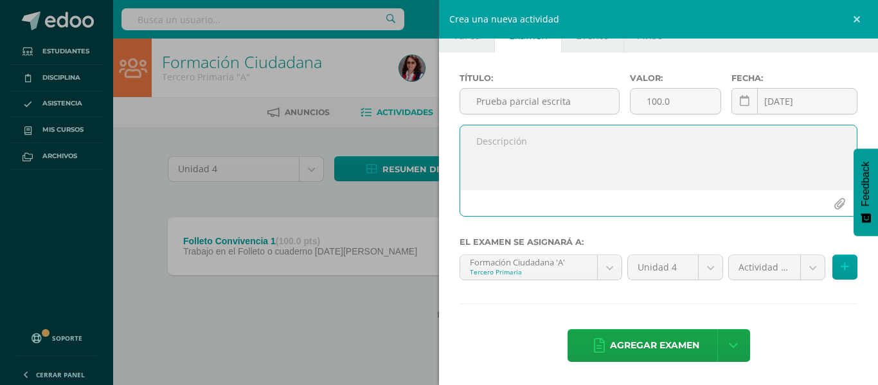
click at [480, 144] on textarea at bounding box center [658, 157] width 396 height 64
type textarea "Prueba parcial escrita"
click at [798, 265] on body "Estudiantes Disciplina Asistencia Mis cursos Archivos Soporte Ayuda Reportar un…" at bounding box center [439, 180] width 878 height 360
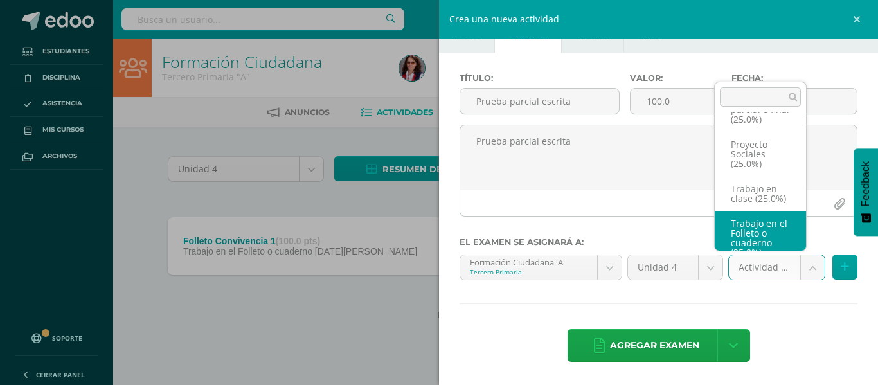
scroll to position [0, 0]
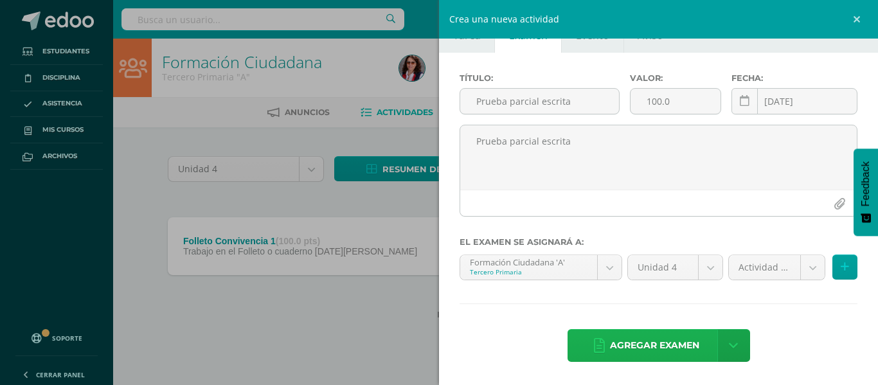
click at [660, 340] on span "Agregar examen" at bounding box center [654, 345] width 89 height 31
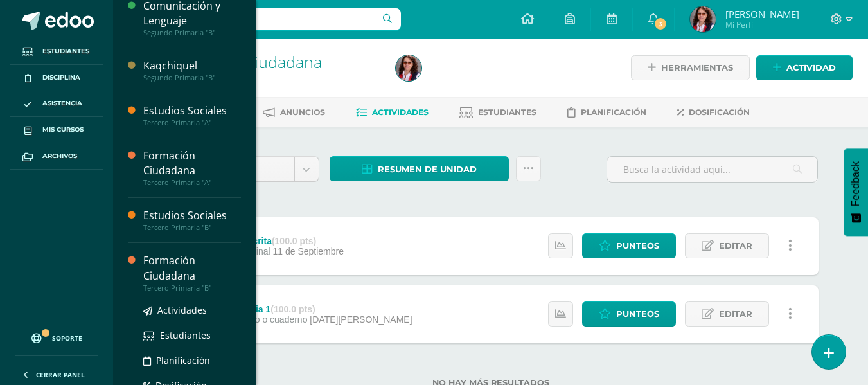
scroll to position [257, 0]
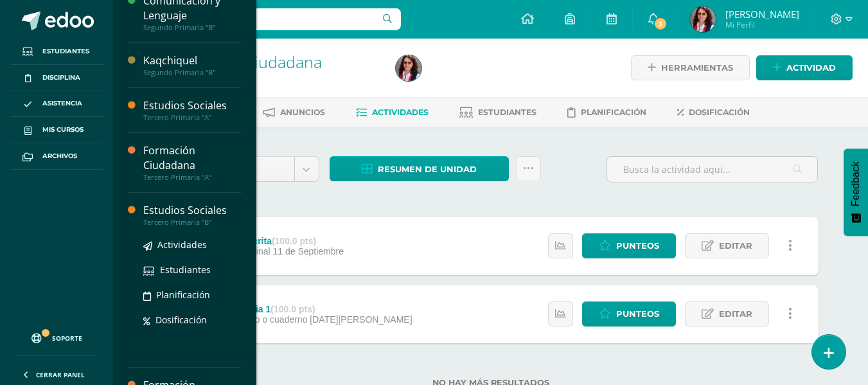
click at [175, 209] on div "Estudios Sociales" at bounding box center [192, 210] width 98 height 15
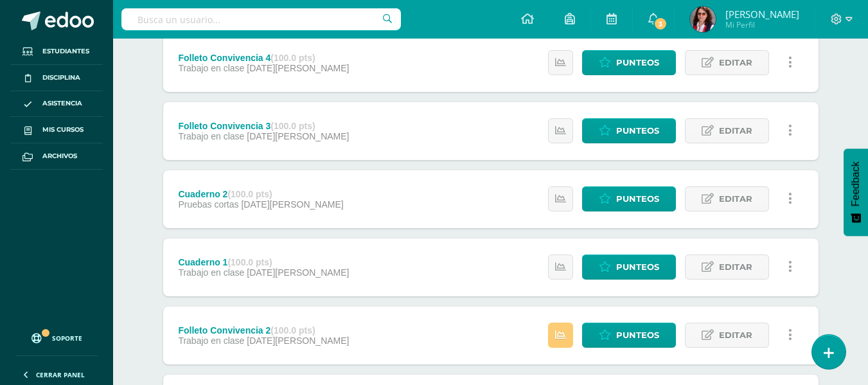
scroll to position [321, 0]
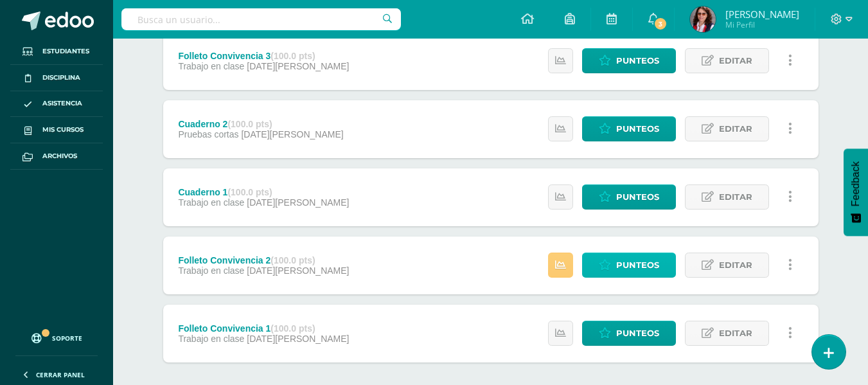
click at [627, 260] on span "Punteos" at bounding box center [637, 265] width 43 height 24
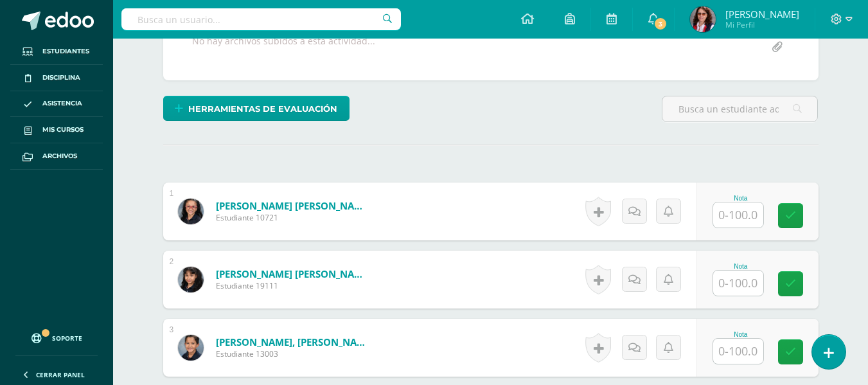
scroll to position [277, 0]
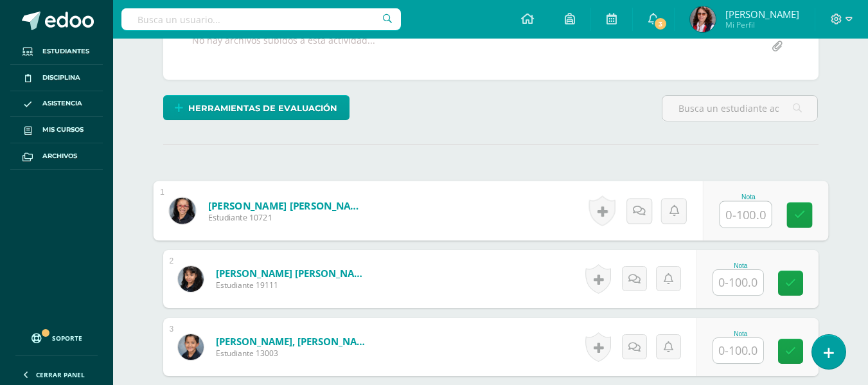
click at [732, 217] on input "text" at bounding box center [745, 215] width 51 height 26
type input "60"
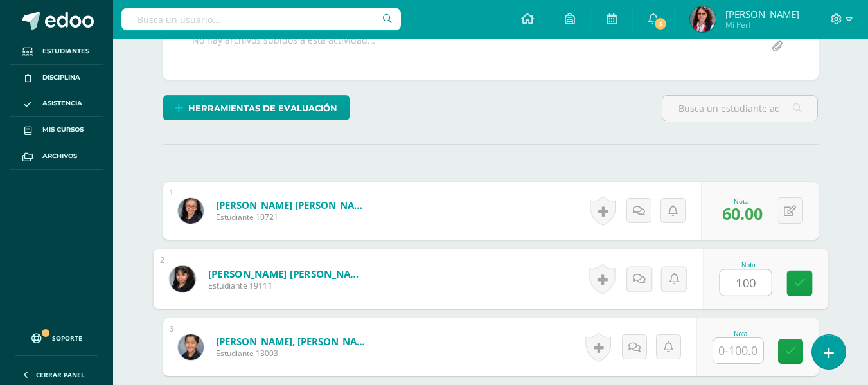
type input "100"
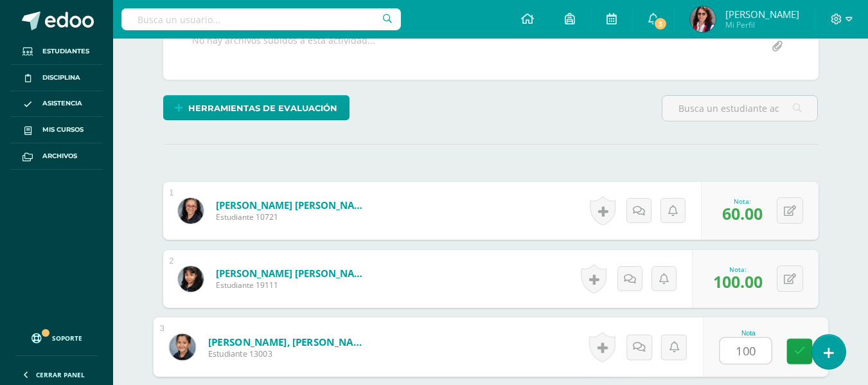
type input "100"
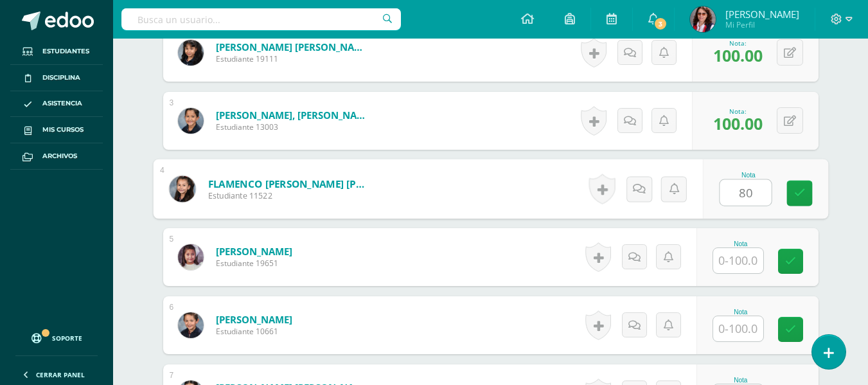
type input "80"
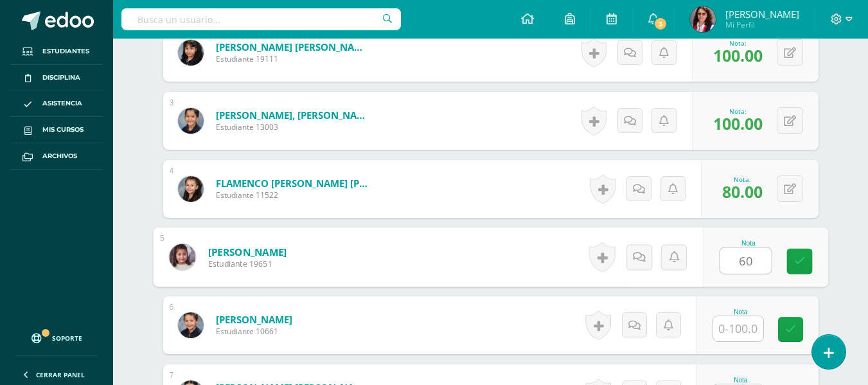
type input "60"
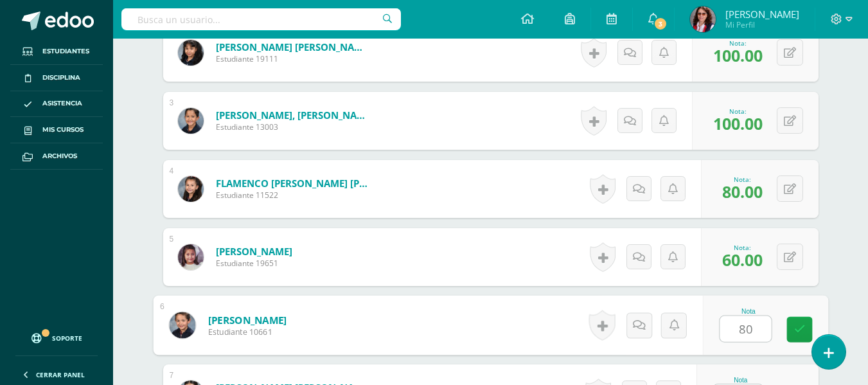
type input "80"
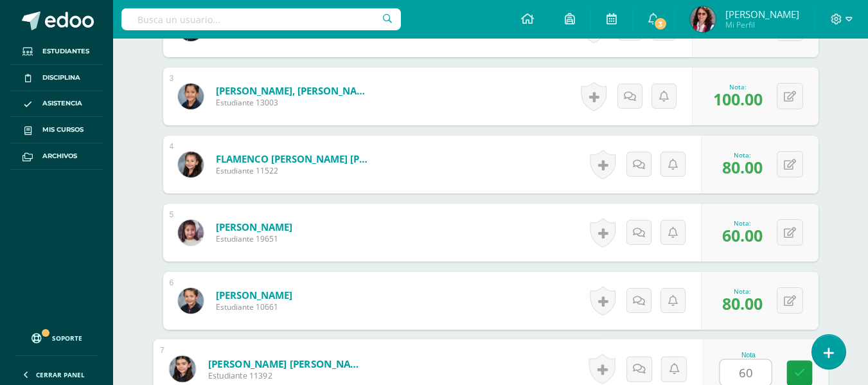
type input "60"
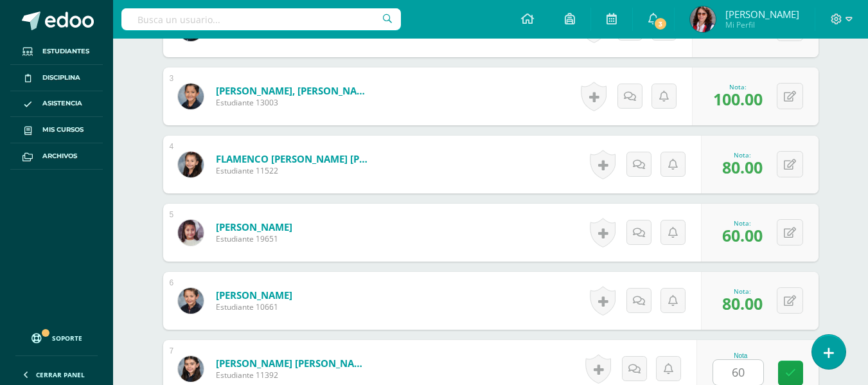
scroll to position [775, 0]
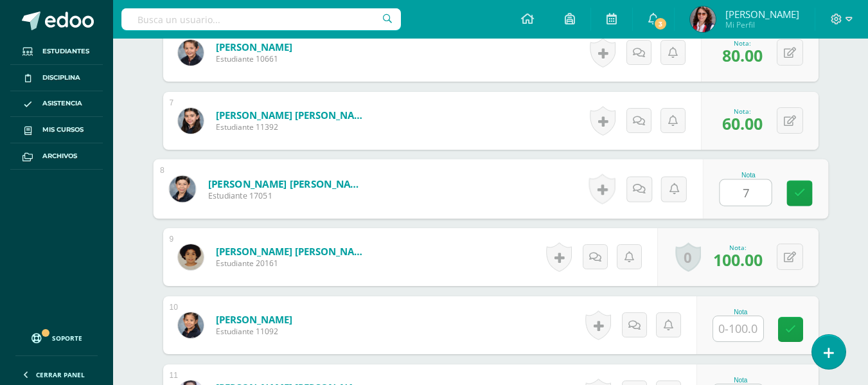
type input "70"
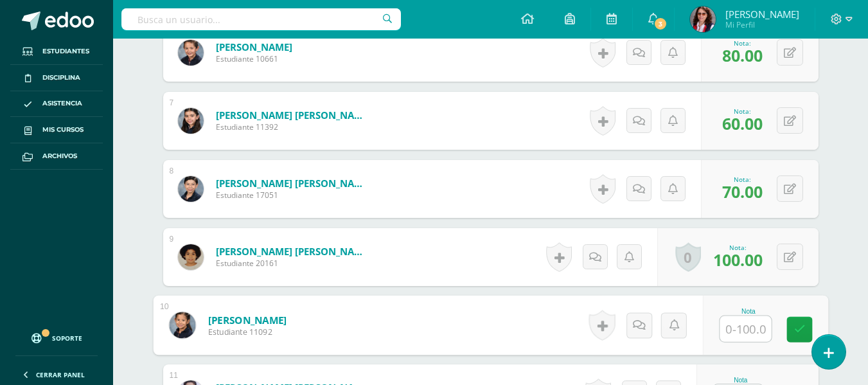
click at [738, 326] on input "text" at bounding box center [745, 329] width 51 height 26
type input "100"
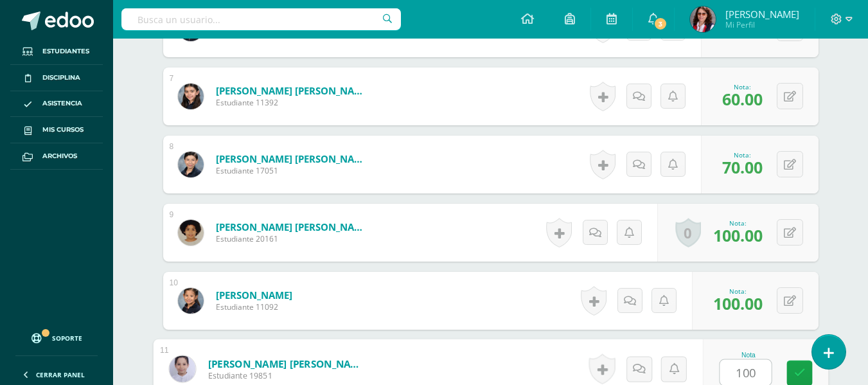
type input "100"
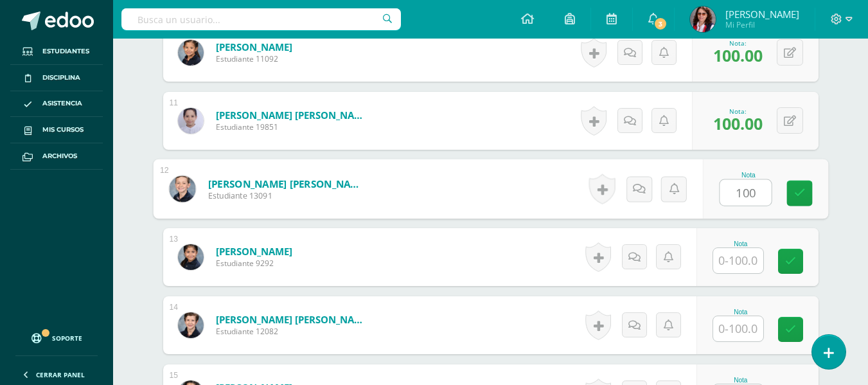
type input "100"
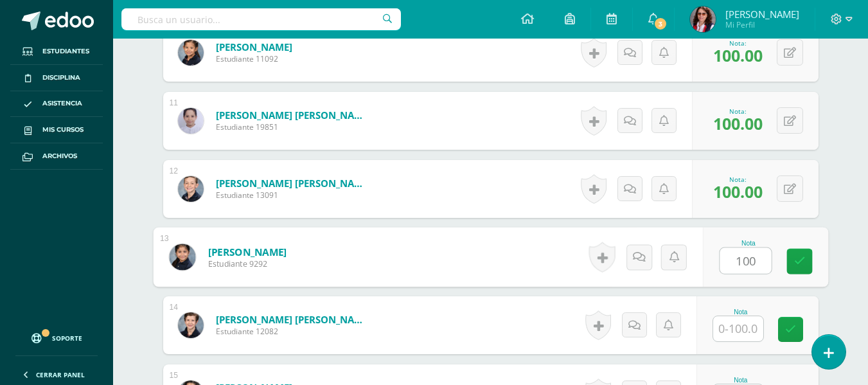
type input "100"
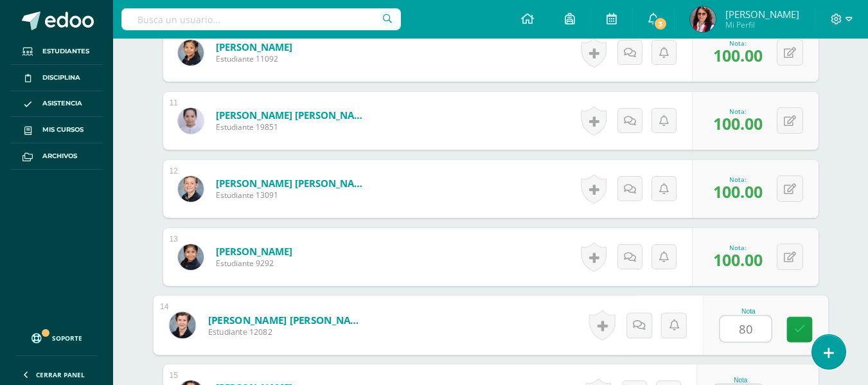
type input "80"
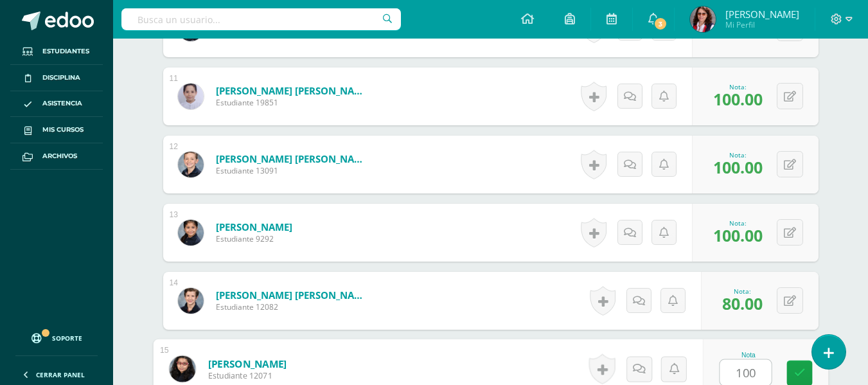
type input "100"
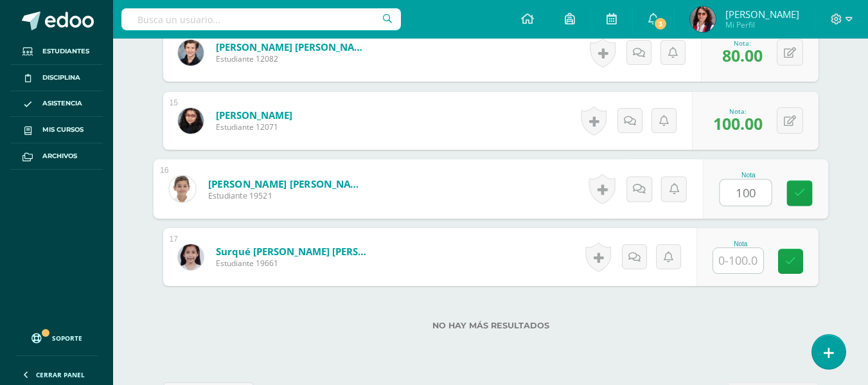
type input "100"
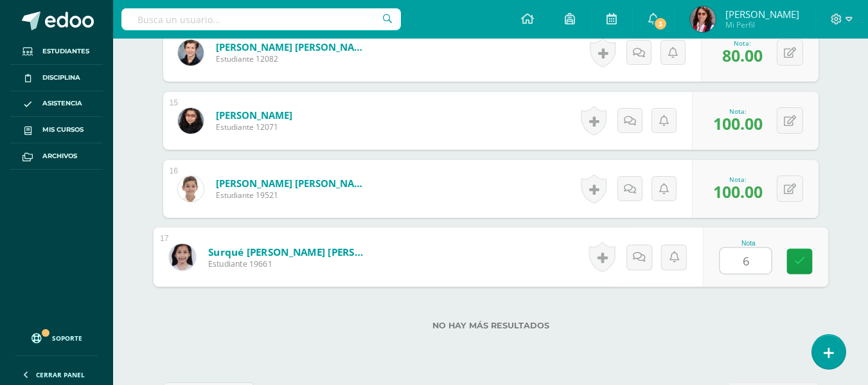
type input "60"
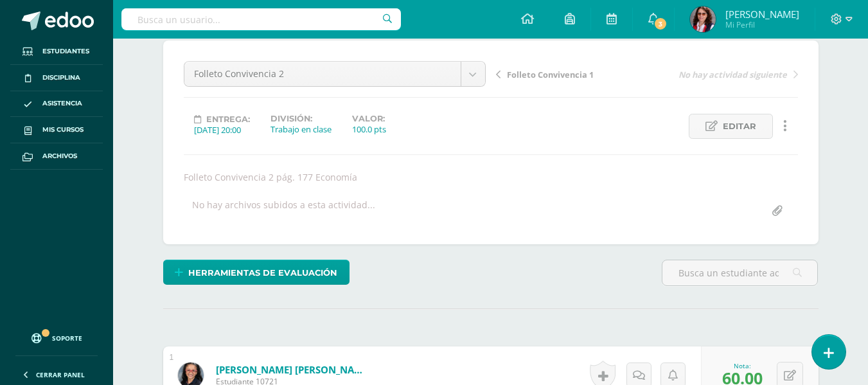
scroll to position [0, 0]
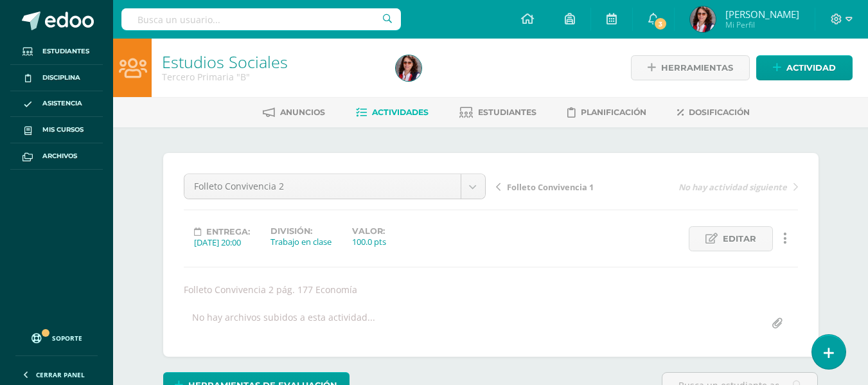
click at [394, 107] on span "Actividades" at bounding box center [400, 112] width 57 height 10
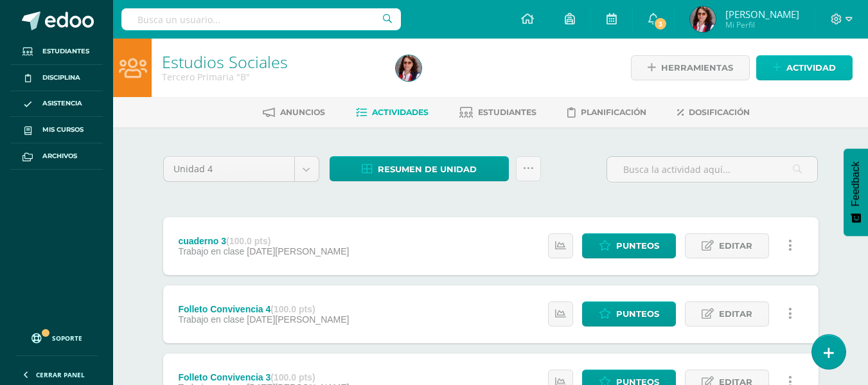
click at [796, 66] on span "Actividad" at bounding box center [810, 68] width 49 height 24
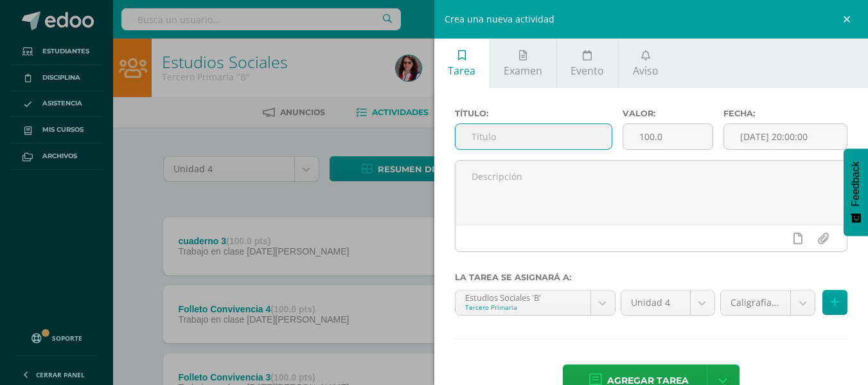
click at [464, 138] on input "text" at bounding box center [533, 136] width 156 height 25
type input "Proyecto"
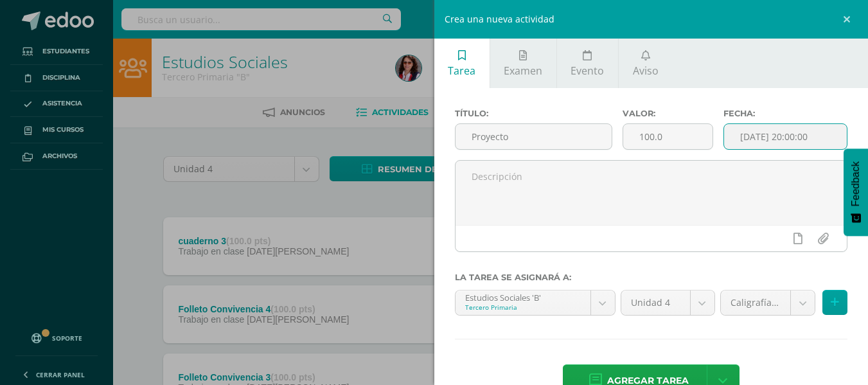
click at [728, 138] on input "[DATE] 20:00:00" at bounding box center [785, 136] width 123 height 25
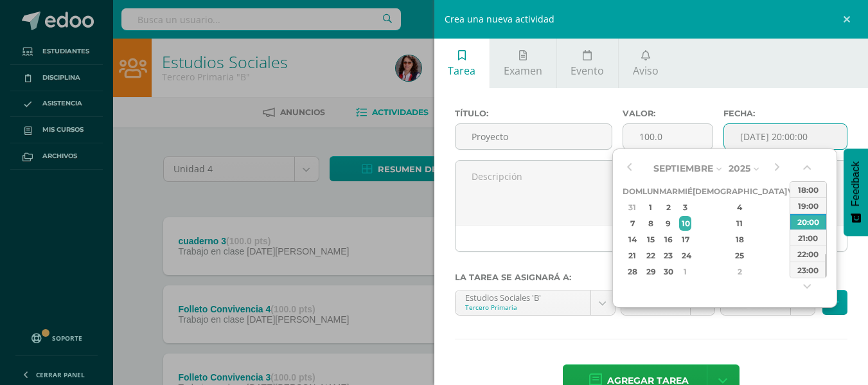
drag, startPoint x: 727, startPoint y: 203, endPoint x: 527, endPoint y: 150, distance: 206.0
click at [726, 203] on div "4" at bounding box center [740, 207] width 76 height 15
type input "2025-09-04 20:00"
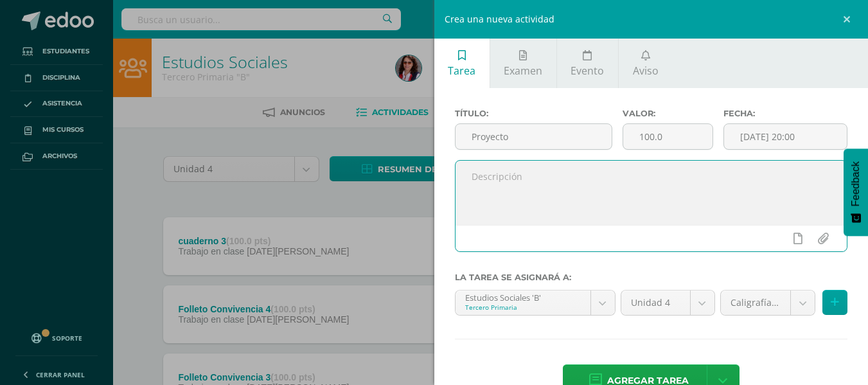
click at [475, 182] on textarea at bounding box center [651, 193] width 392 height 64
type textarea "Proyecto Monja Blanca"
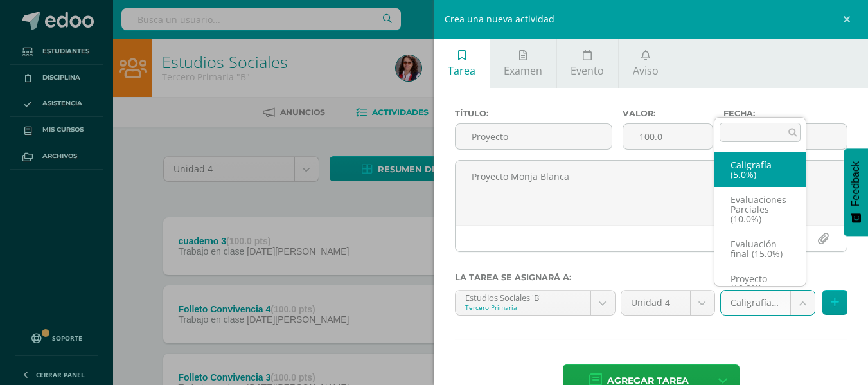
click at [797, 296] on body "Estudiantes Disciplina Asistencia Mis cursos Archivos Soporte Ayuda Reportar un…" at bounding box center [434, 384] width 868 height 769
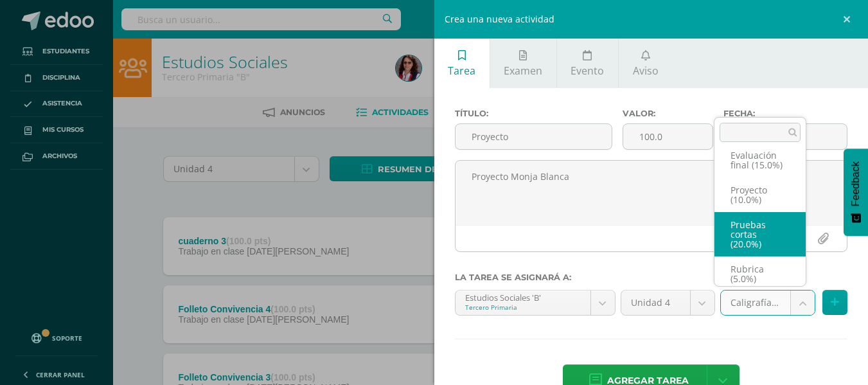
scroll to position [84, 0]
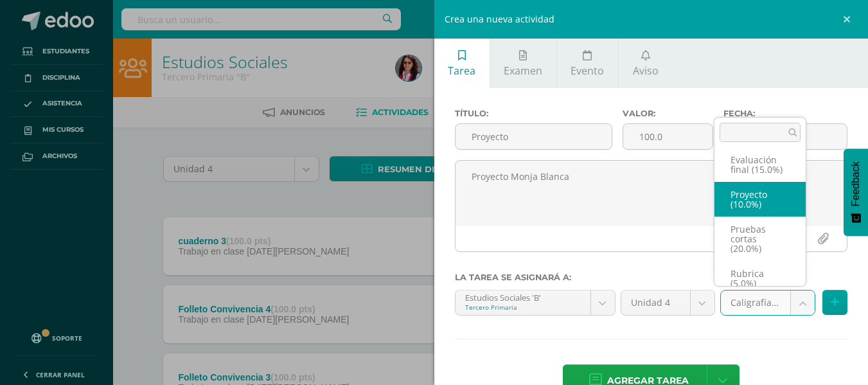
select select "233660"
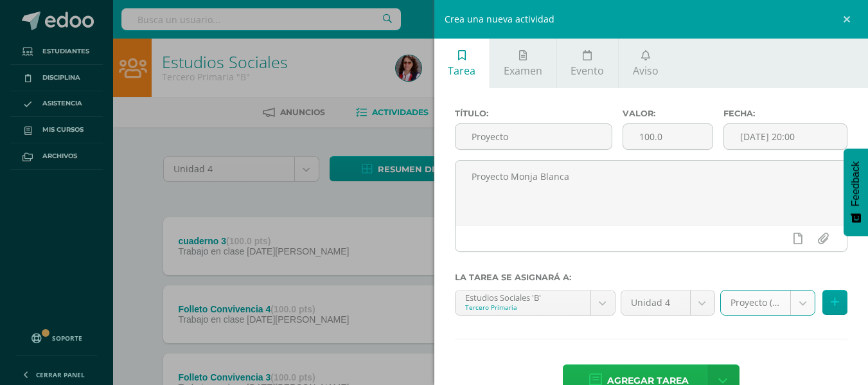
click at [657, 370] on span "Agregar tarea" at bounding box center [648, 380] width 82 height 31
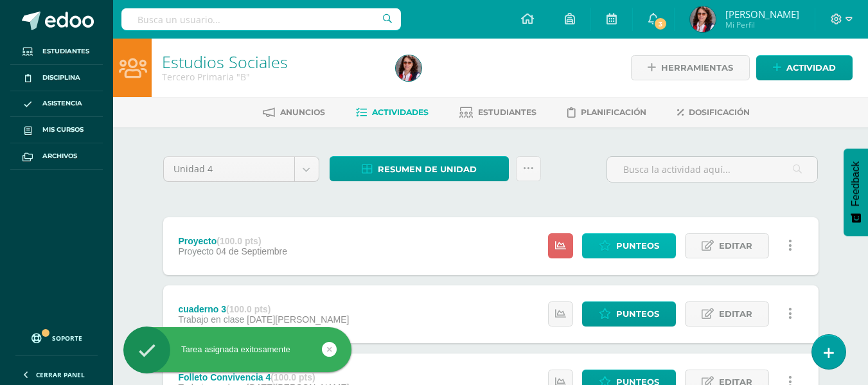
click at [632, 240] on span "Punteos" at bounding box center [637, 246] width 43 height 24
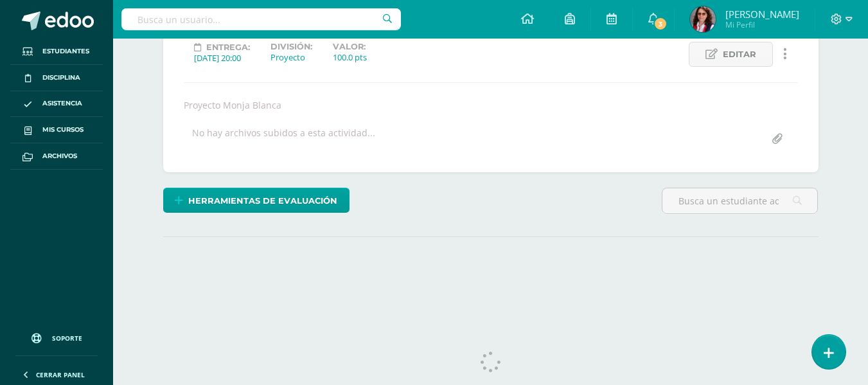
scroll to position [209, 0]
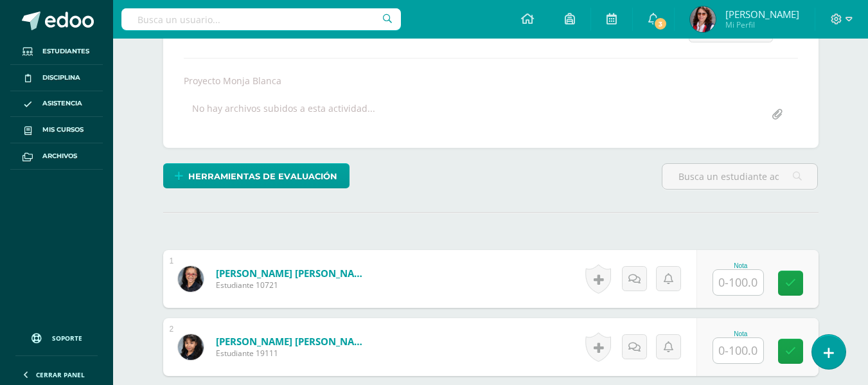
click at [727, 279] on input "text" at bounding box center [738, 282] width 50 height 25
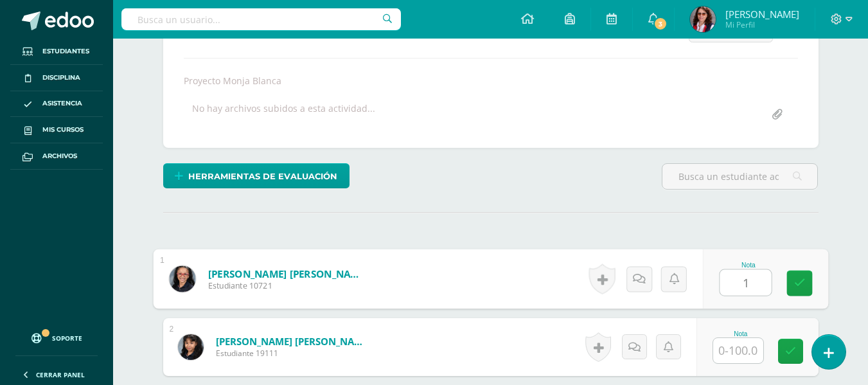
scroll to position [209, 0]
type input "100"
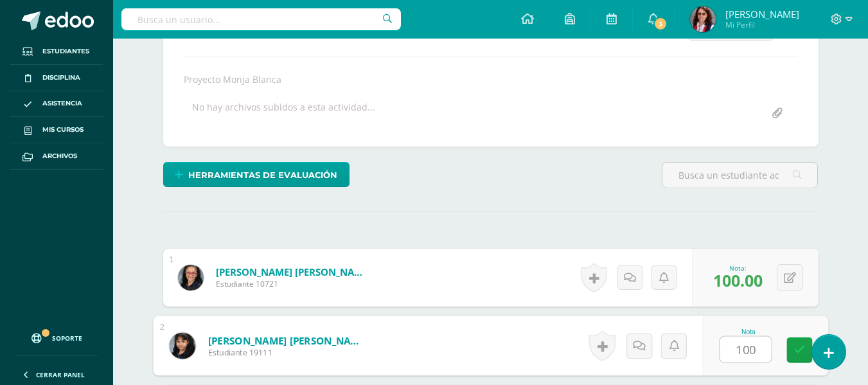
type input "100"
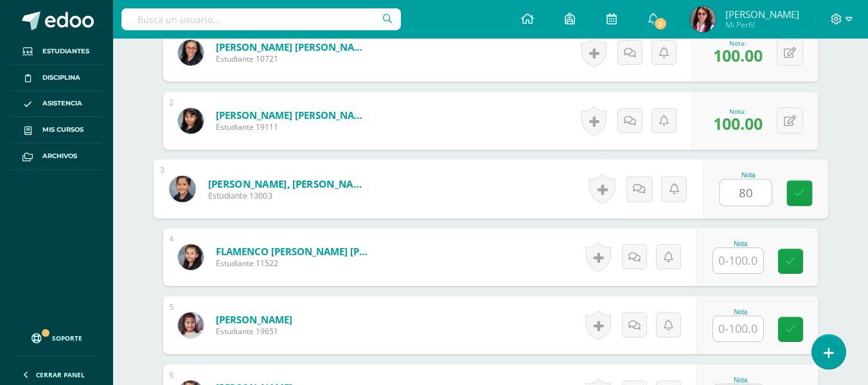
type input "80"
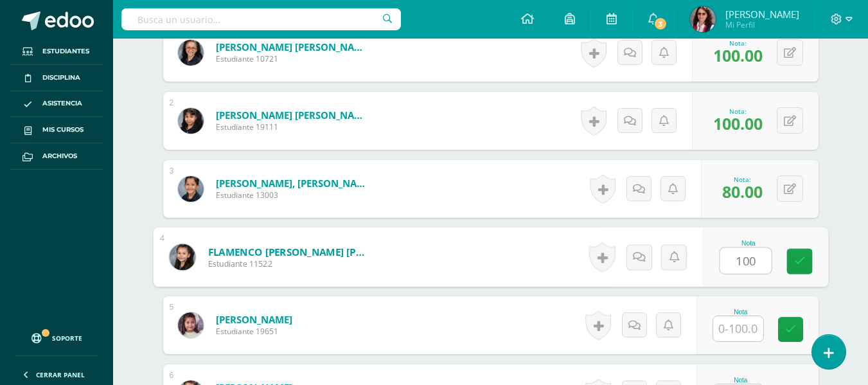
type input "100"
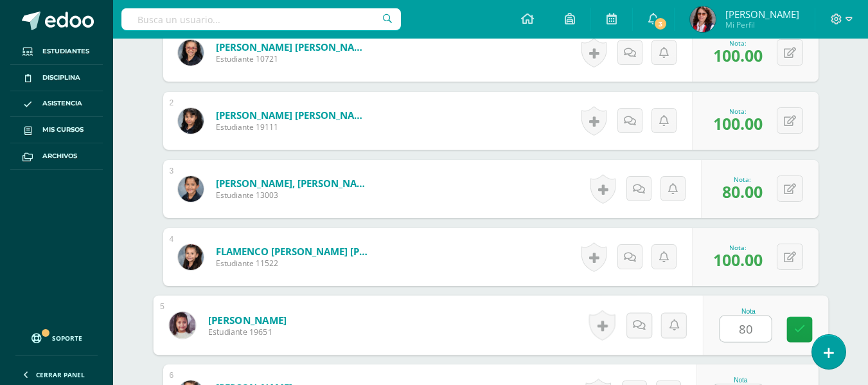
type input "80"
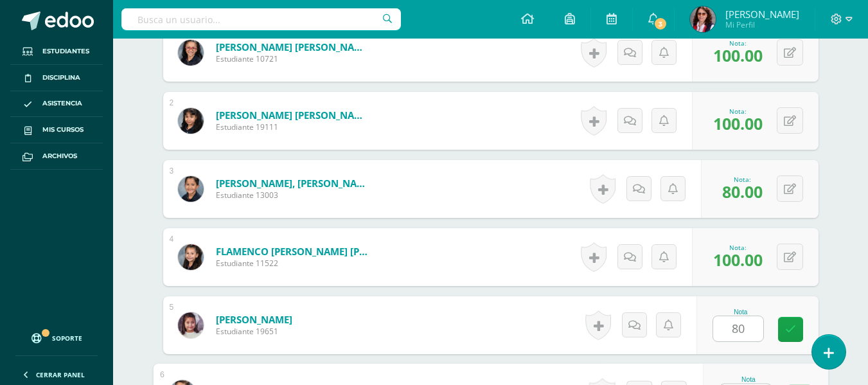
scroll to position [459, 0]
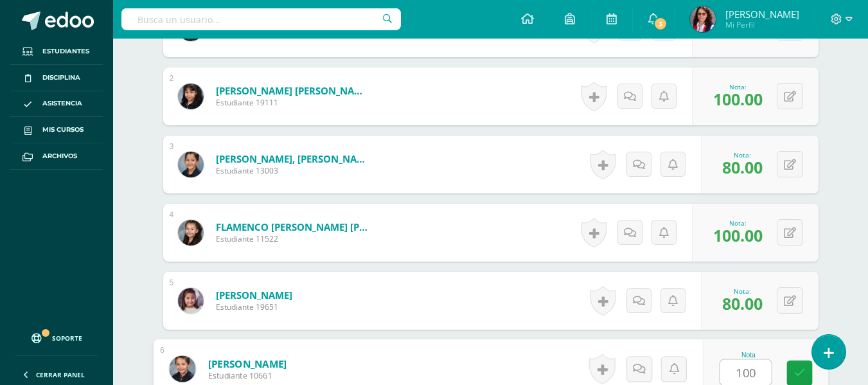
type input "100"
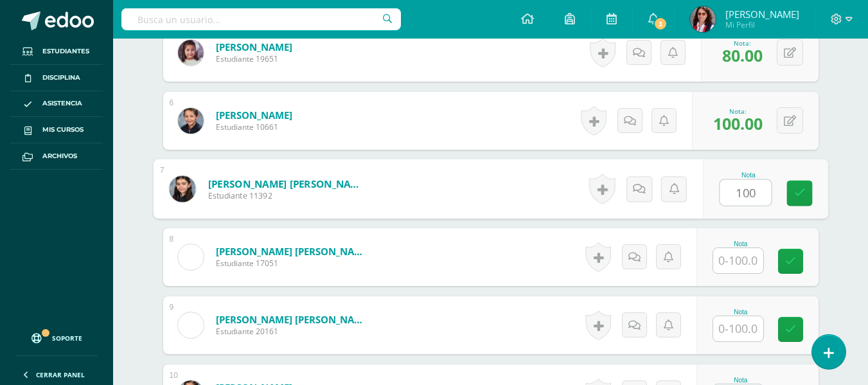
type input "100"
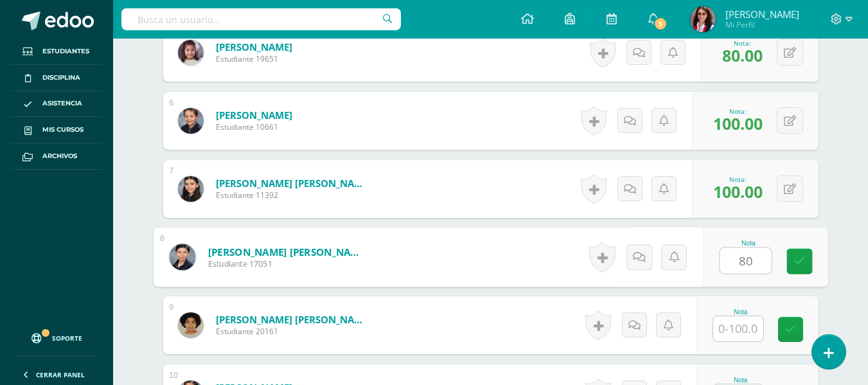
type input "80"
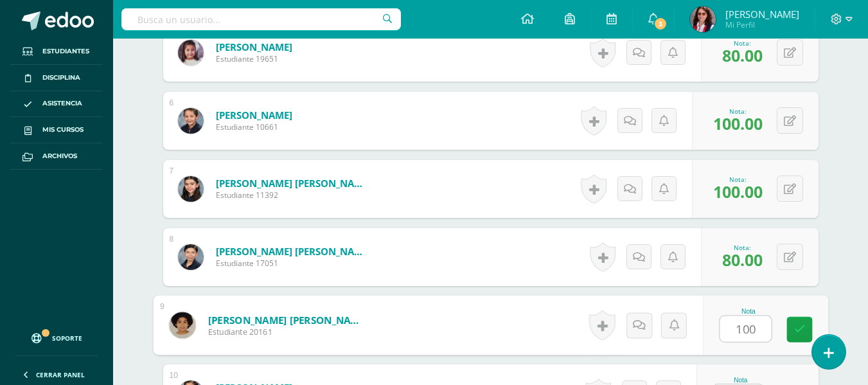
type input "100"
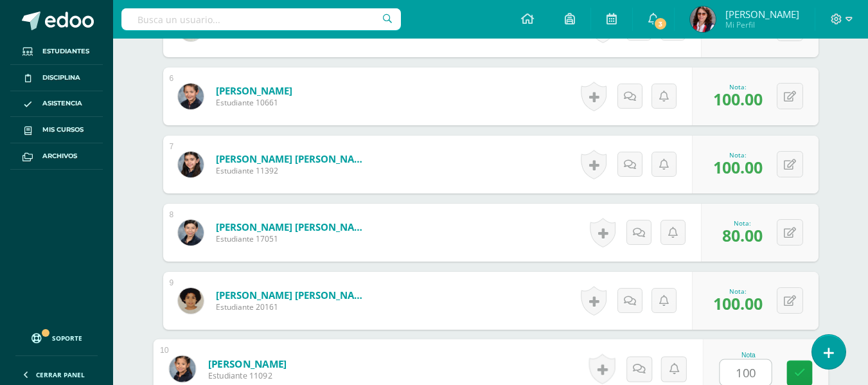
type input "100"
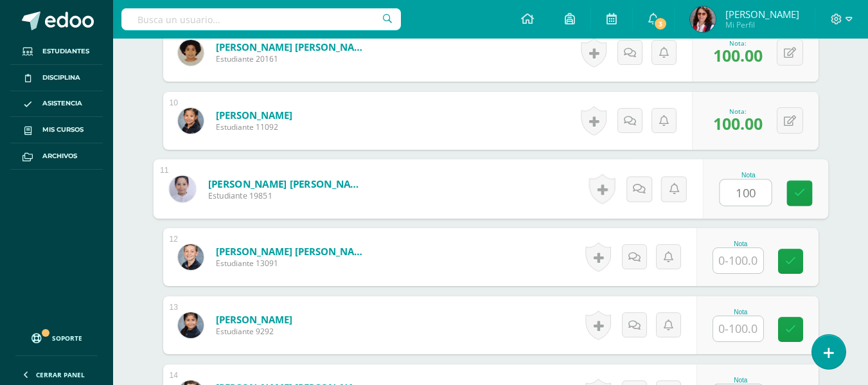
type input "100"
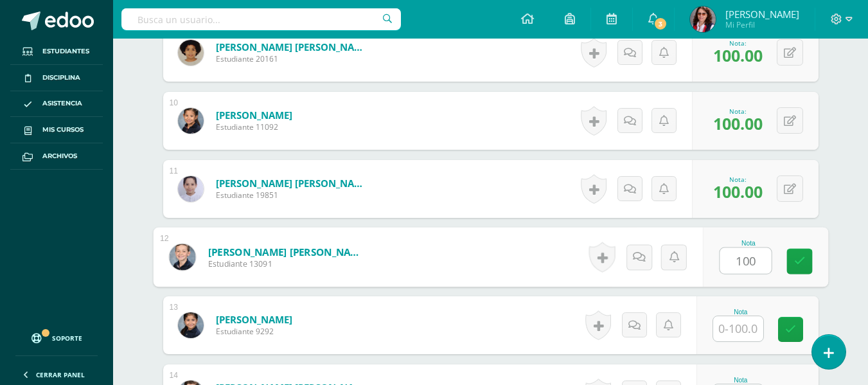
type input "100"
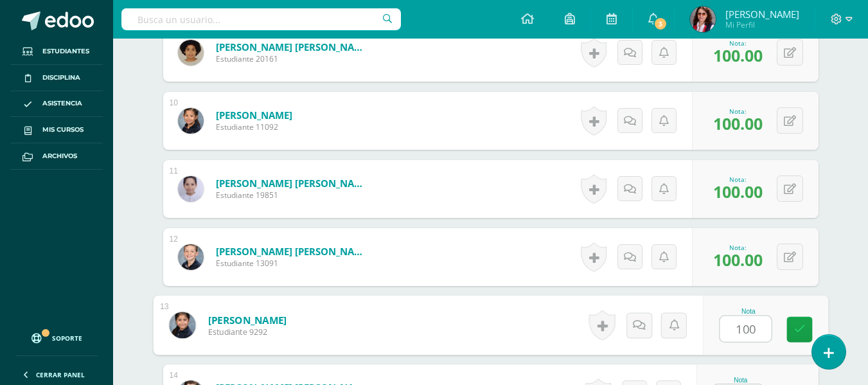
type input "100"
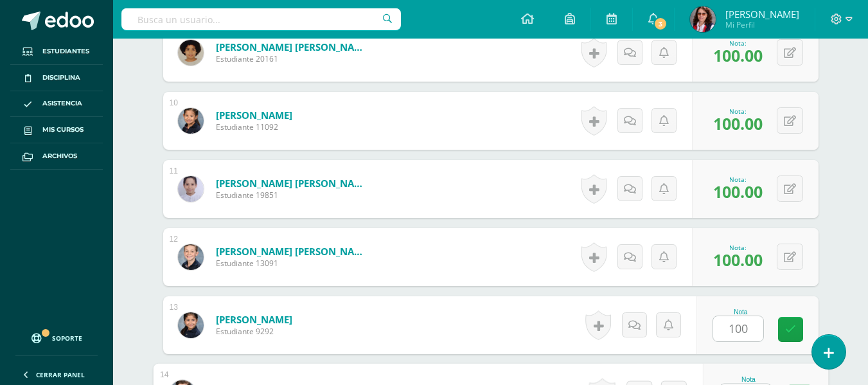
scroll to position [1004, 0]
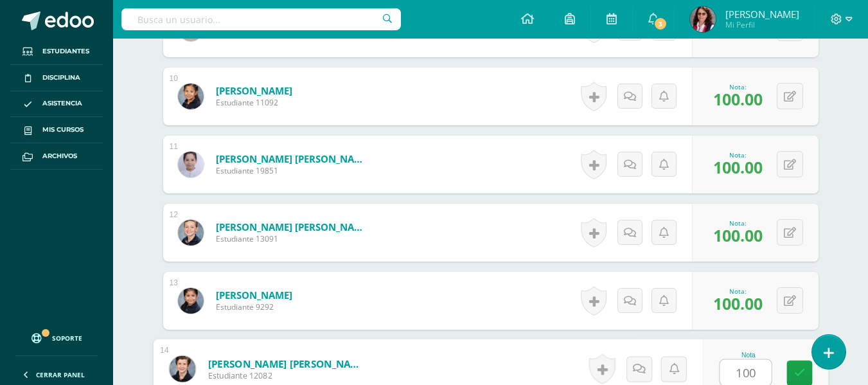
type input "100"
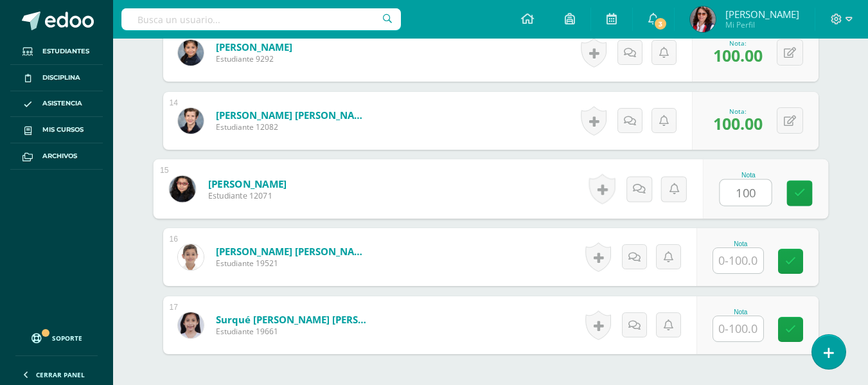
type input "100"
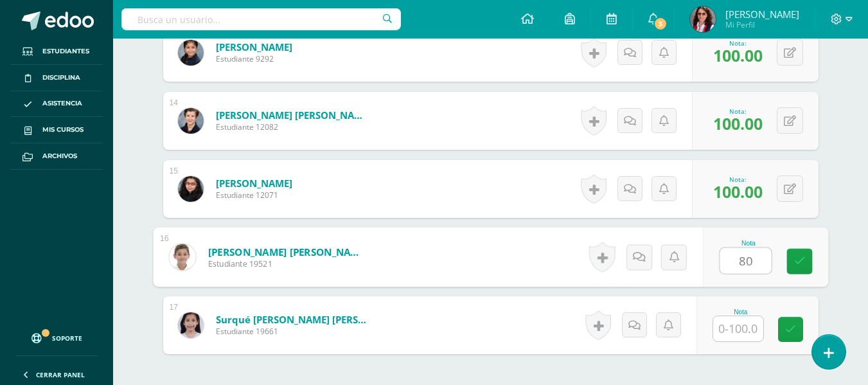
type input "80"
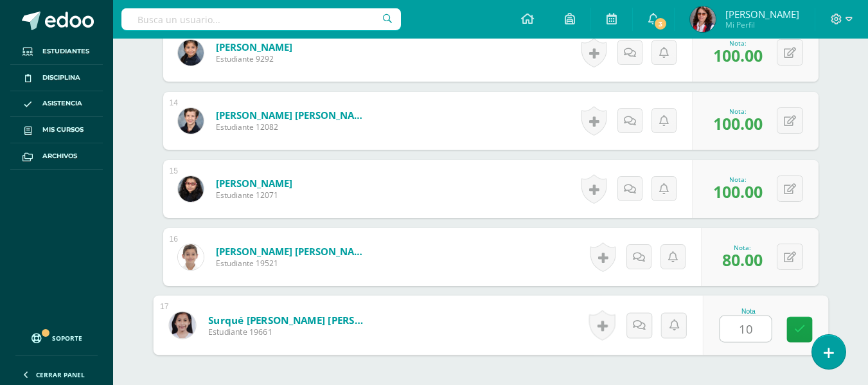
type input "100"
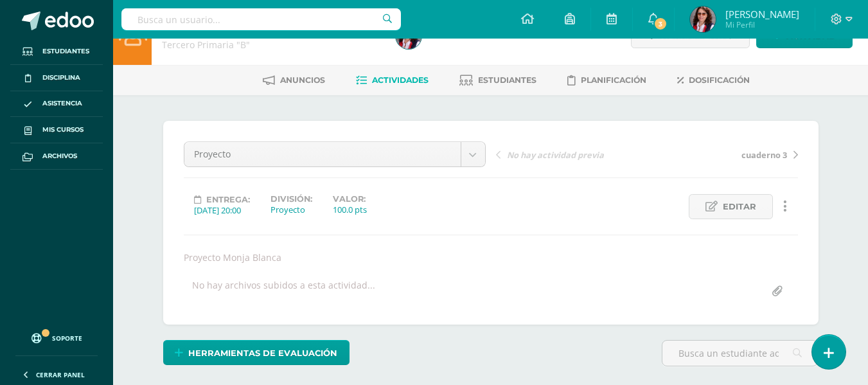
scroll to position [0, 0]
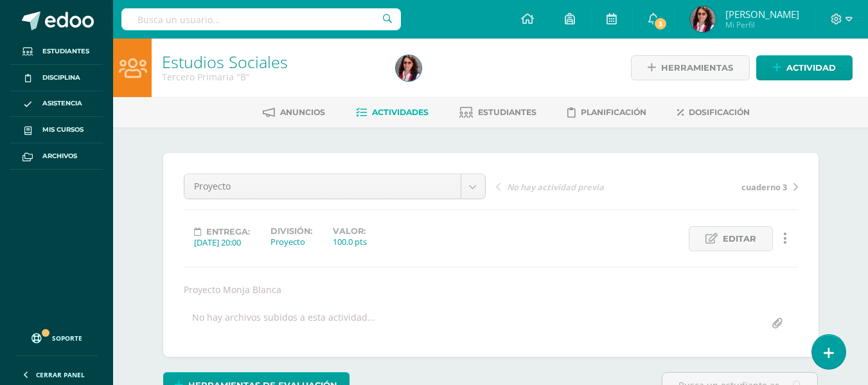
click at [391, 111] on span "Actividades" at bounding box center [400, 112] width 57 height 10
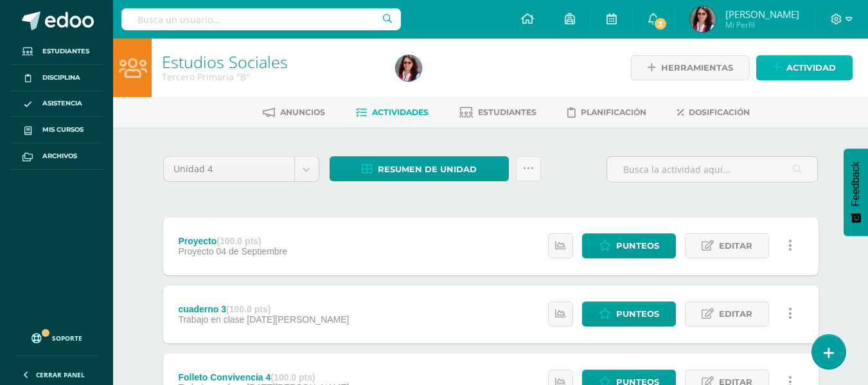
click at [785, 65] on link "Actividad" at bounding box center [804, 67] width 96 height 25
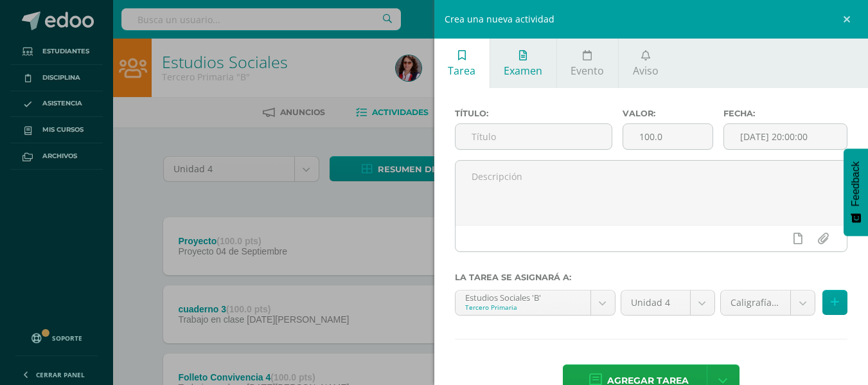
click at [523, 63] on link "Examen" at bounding box center [523, 63] width 66 height 49
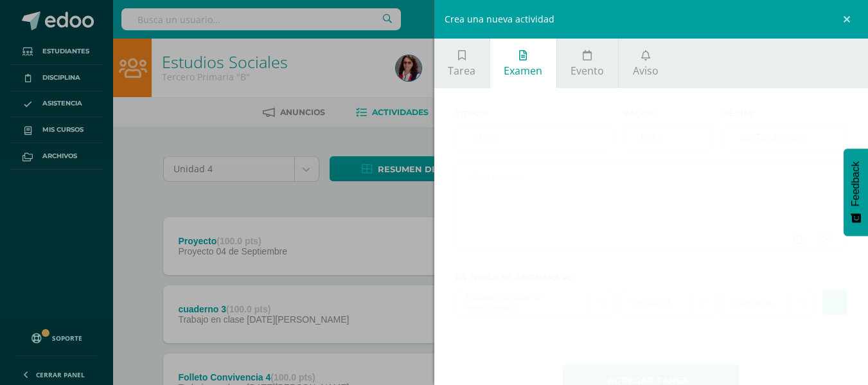
scroll to position [35, 0]
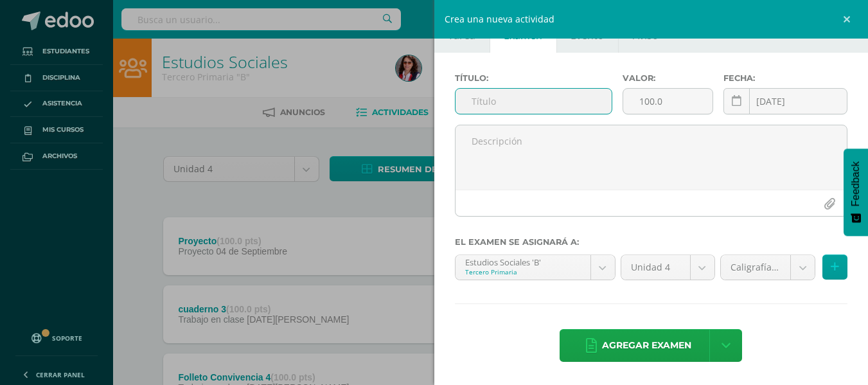
click at [474, 100] on input "text" at bounding box center [533, 101] width 156 height 25
type input "Prueba escrita"
click at [732, 107] on icon at bounding box center [737, 101] width 10 height 11
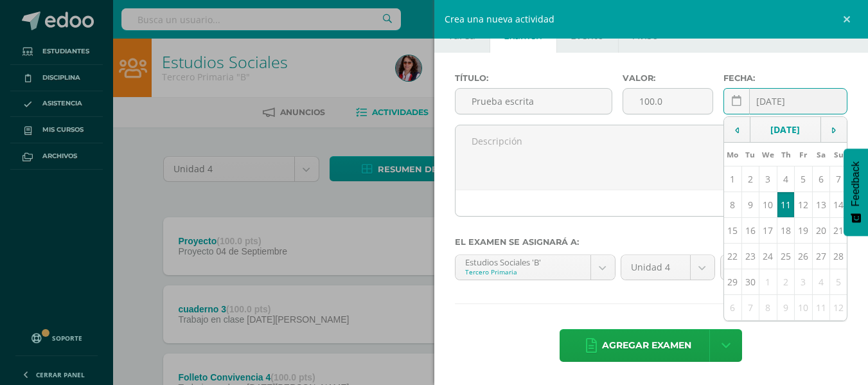
click at [777, 212] on td "11" at bounding box center [785, 205] width 17 height 26
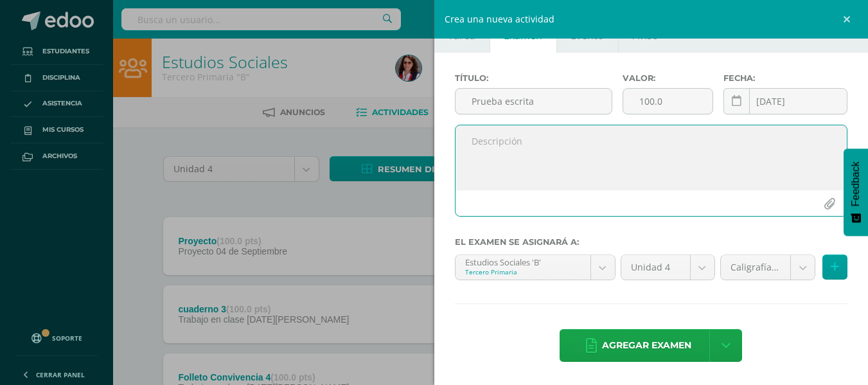
click at [476, 142] on textarea at bounding box center [651, 157] width 392 height 64
type textarea "Prueba escrita"
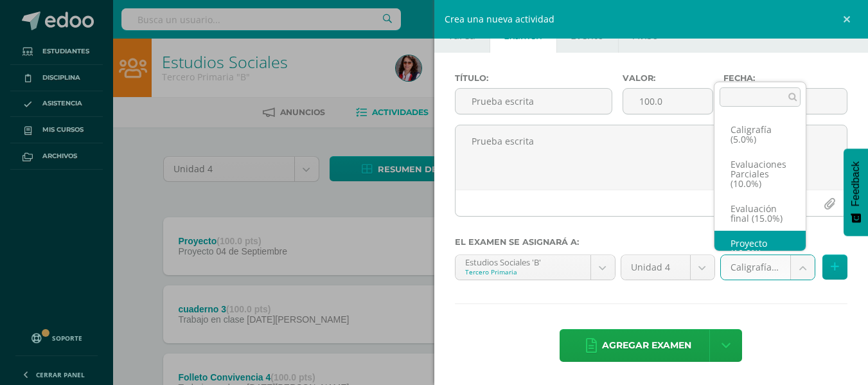
scroll to position [24, 0]
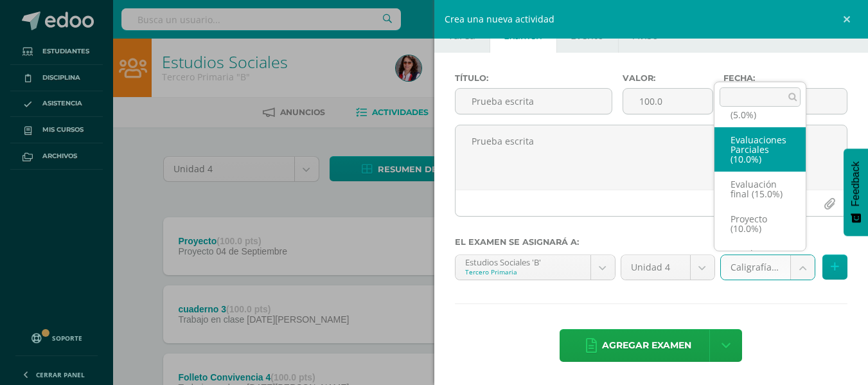
select select "233661"
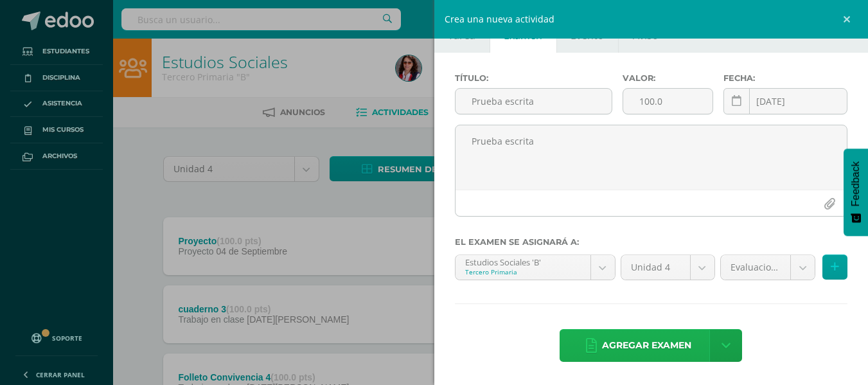
click at [639, 340] on span "Agregar examen" at bounding box center [646, 345] width 89 height 31
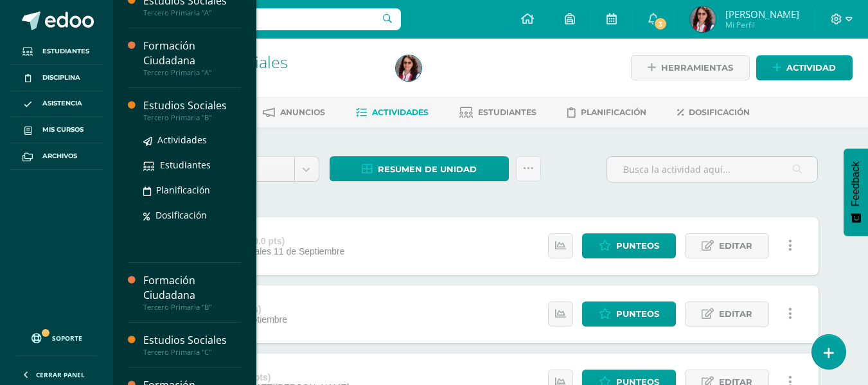
scroll to position [385, 0]
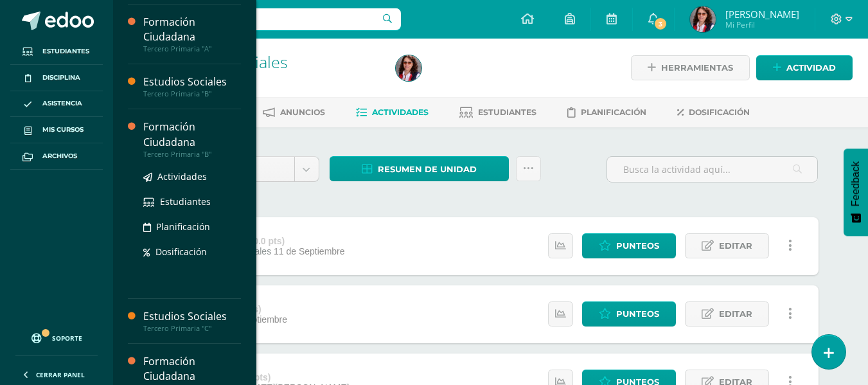
click at [178, 140] on div "Formación Ciudadana" at bounding box center [192, 134] width 98 height 30
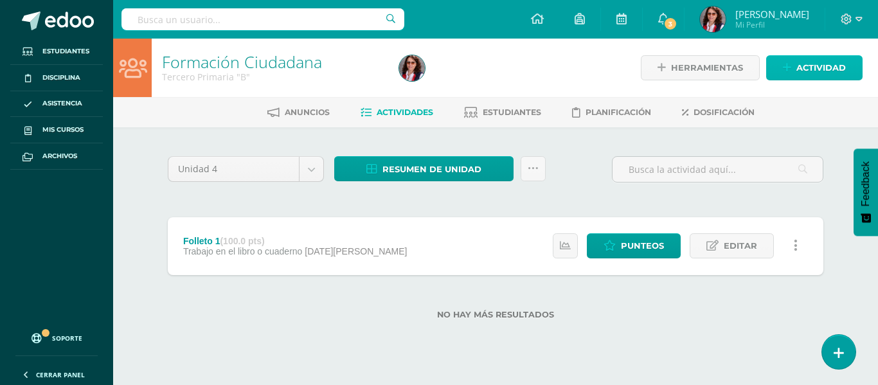
click at [813, 66] on span "Actividad" at bounding box center [820, 68] width 49 height 24
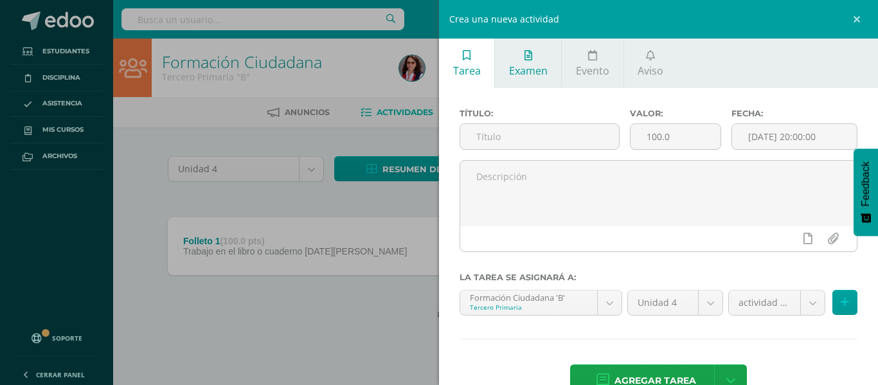
click at [529, 69] on span "Examen" at bounding box center [528, 71] width 39 height 14
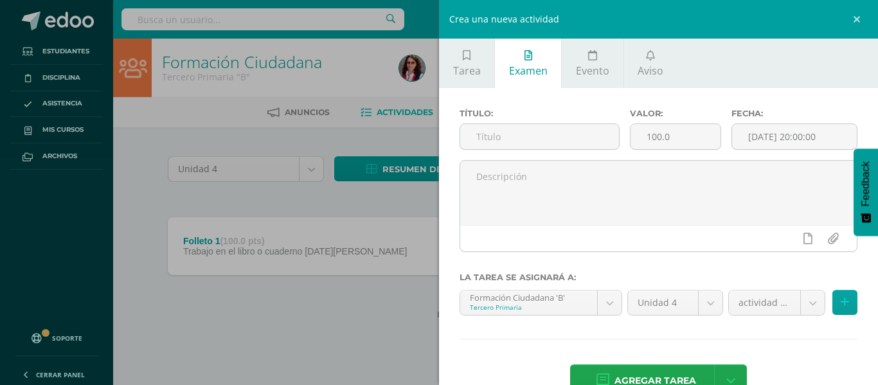
scroll to position [35, 0]
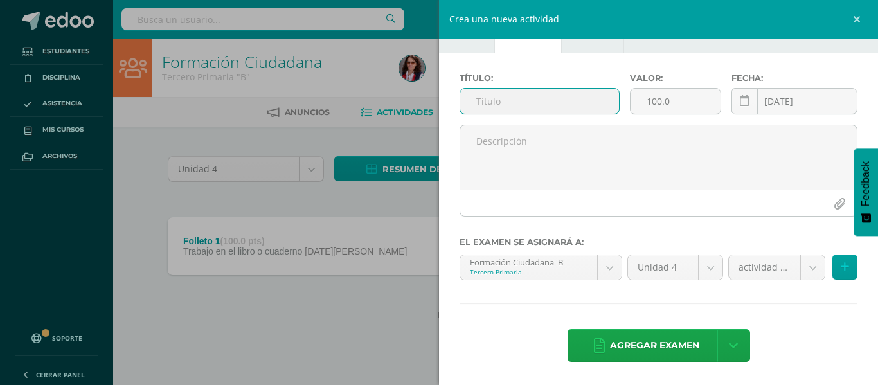
click at [473, 102] on input "text" at bounding box center [539, 101] width 159 height 25
click at [487, 102] on input "Pprueba parcial escrita" at bounding box center [539, 101] width 159 height 25
type input "Prueba parcial escrita"
click at [731, 104] on link at bounding box center [744, 101] width 26 height 26
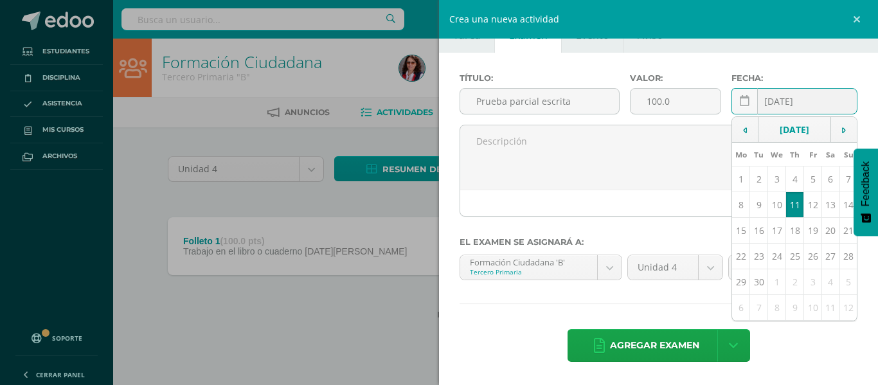
click at [786, 214] on td "11" at bounding box center [795, 205] width 18 height 26
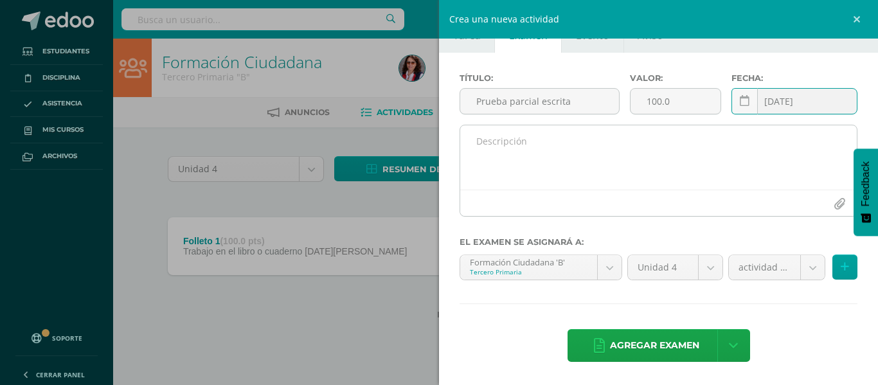
click at [486, 144] on textarea at bounding box center [658, 157] width 396 height 64
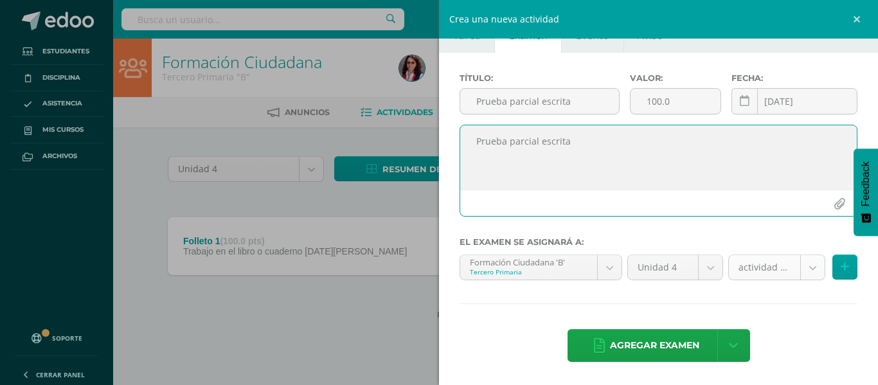
type textarea "Prueba parcial escrita"
click at [800, 268] on body "Estudiantes Disciplina Asistencia Mis cursos Archivos Soporte Ayuda Reportar un…" at bounding box center [439, 180] width 878 height 360
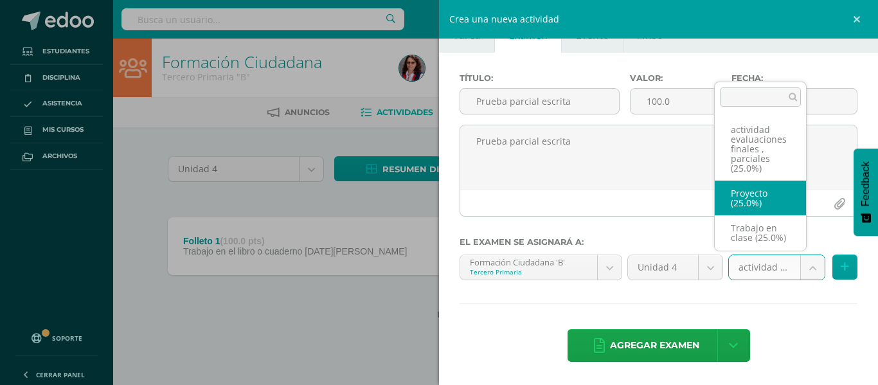
scroll to position [0, 0]
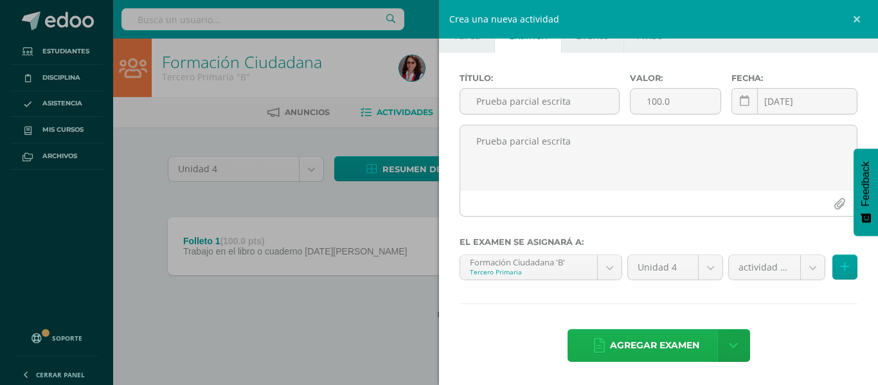
click at [641, 337] on span "Agregar examen" at bounding box center [654, 345] width 89 height 31
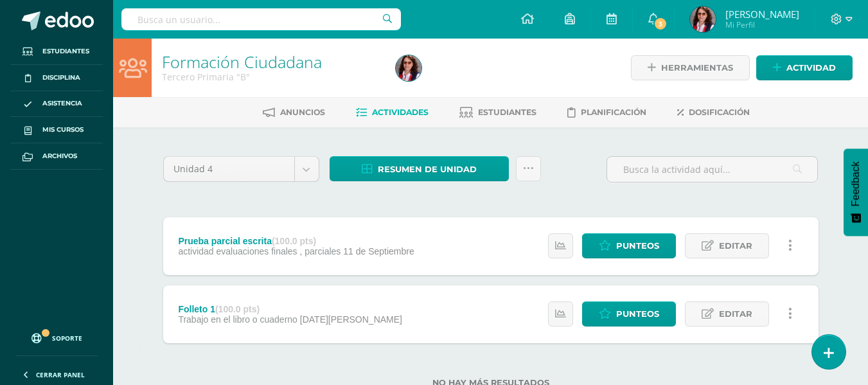
click at [376, 109] on span "Actividades" at bounding box center [400, 112] width 57 height 10
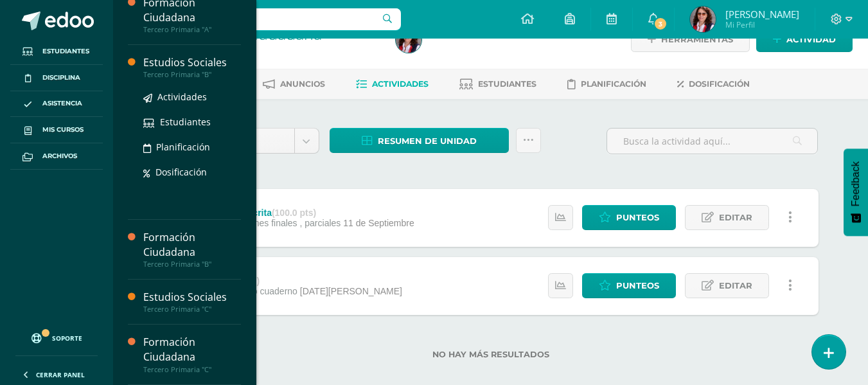
scroll to position [44, 0]
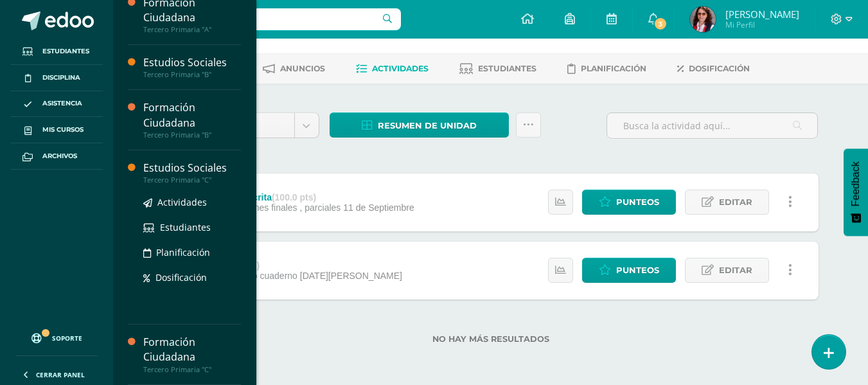
click at [193, 170] on div "Estudios Sociales" at bounding box center [192, 168] width 98 height 15
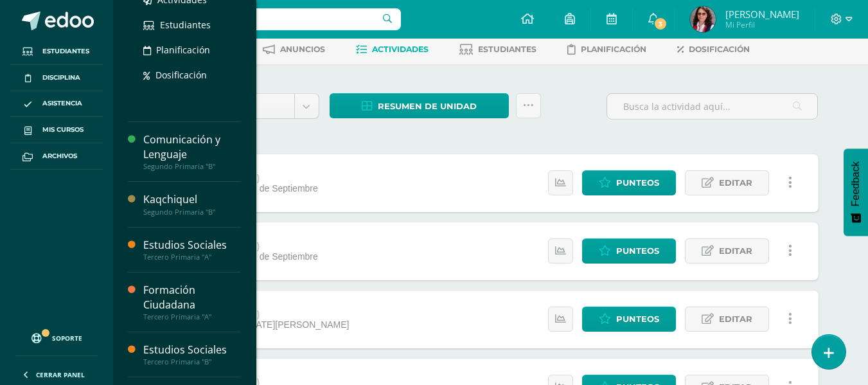
scroll to position [257, 0]
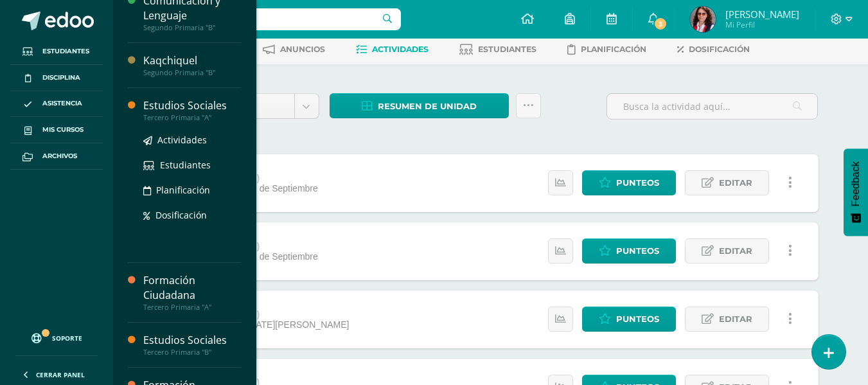
click at [180, 108] on div "Estudios Sociales" at bounding box center [192, 105] width 98 height 15
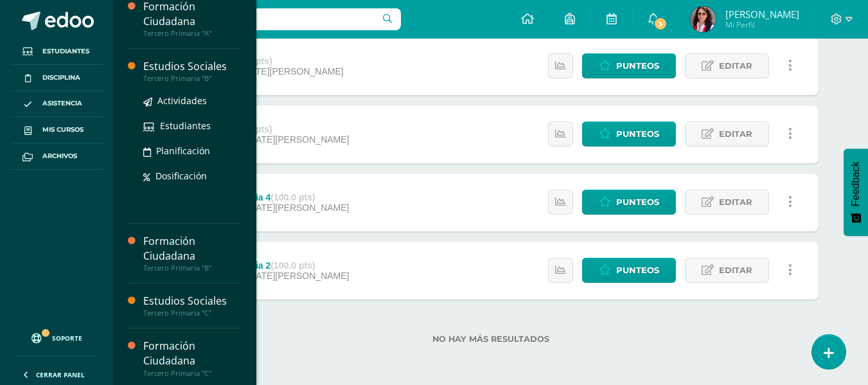
scroll to position [405, 0]
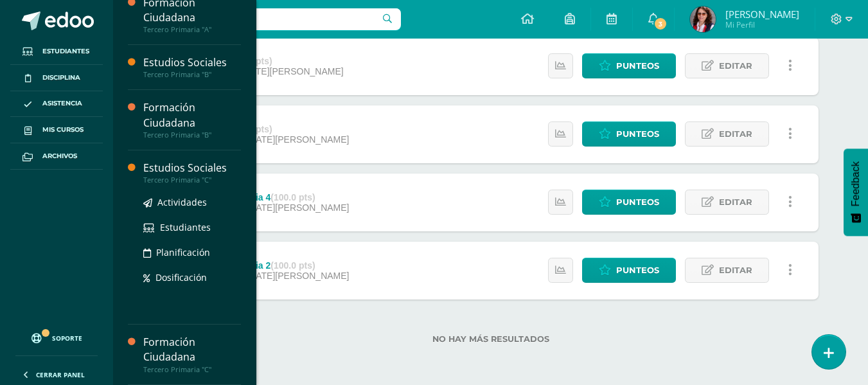
click at [181, 170] on div "Estudios Sociales" at bounding box center [192, 168] width 98 height 15
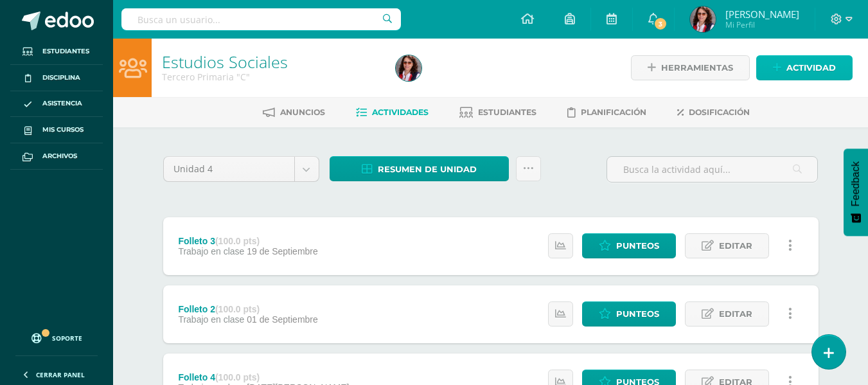
click at [793, 67] on span "Actividad" at bounding box center [810, 68] width 49 height 24
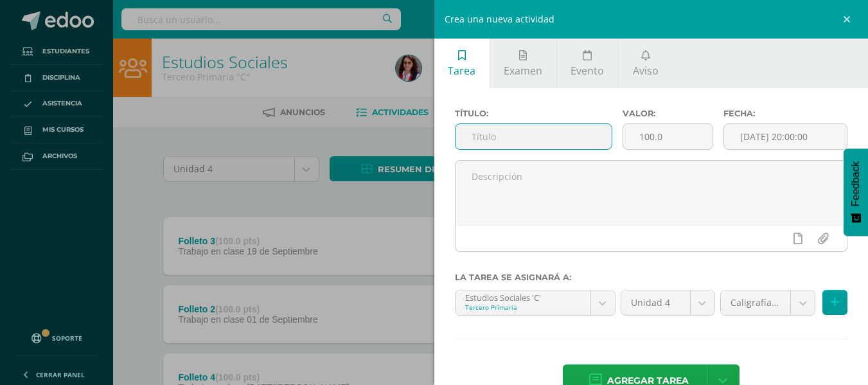
click at [466, 132] on input "text" at bounding box center [533, 136] width 156 height 25
type input "Proyecto"
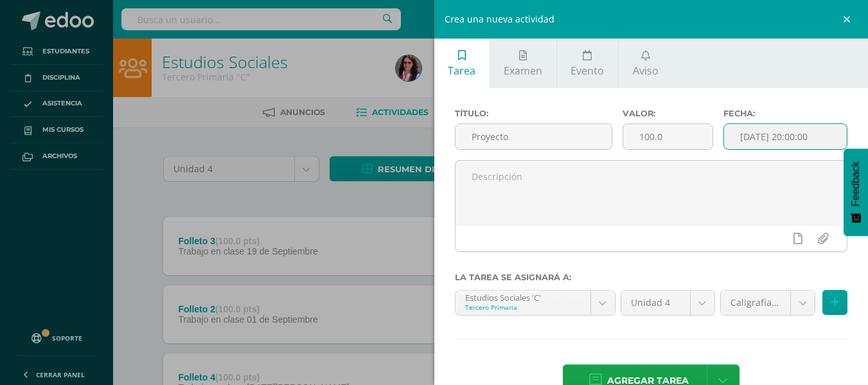
click at [756, 128] on input "[DATE] 20:00:00" at bounding box center [785, 136] width 123 height 25
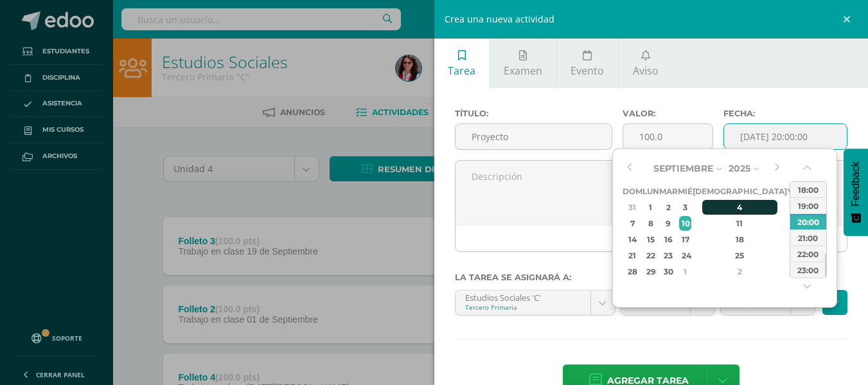
click at [729, 208] on div "4" at bounding box center [740, 207] width 76 height 15
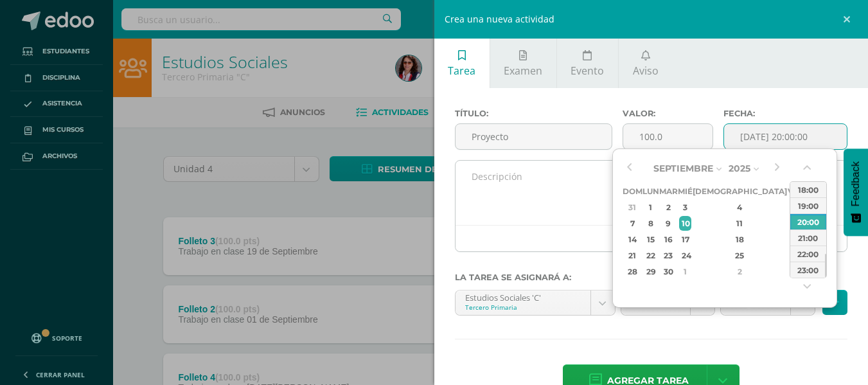
type input "2025-09-04 20:00"
click at [479, 183] on textarea at bounding box center [651, 193] width 392 height 64
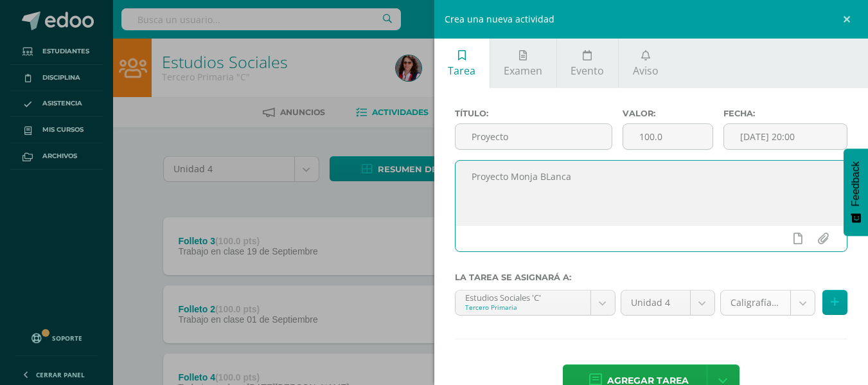
type textarea "Proyecto Monja BLanca"
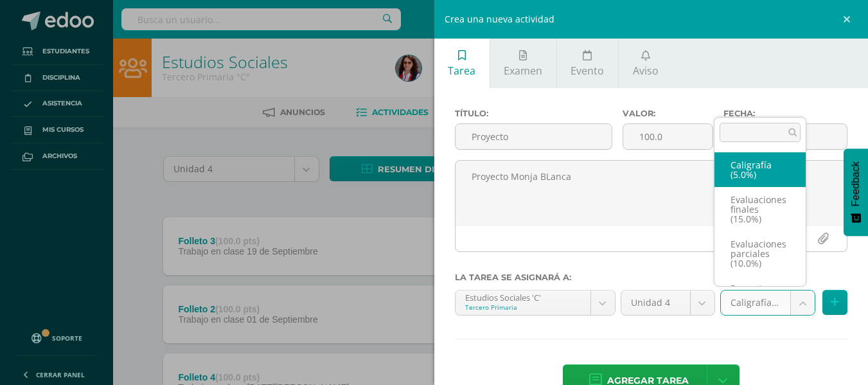
click at [792, 306] on body "Estudiantes Disciplina Asistencia Mis cursos Archivos Soporte Ayuda Reportar un…" at bounding box center [434, 384] width 868 height 769
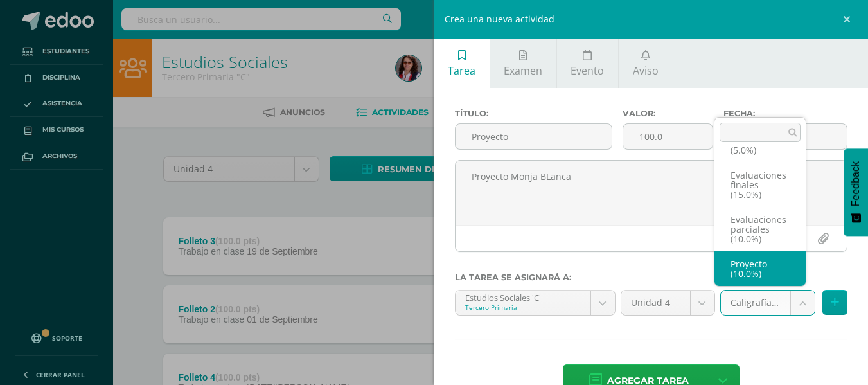
select select "233700"
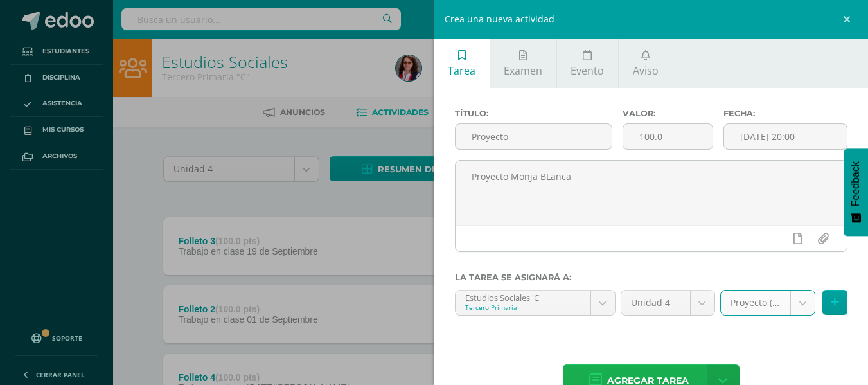
click at [641, 373] on span "Agregar tarea" at bounding box center [648, 380] width 82 height 31
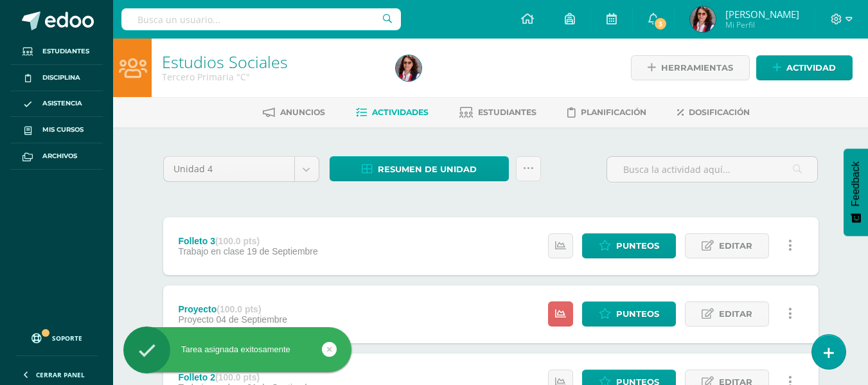
scroll to position [64, 0]
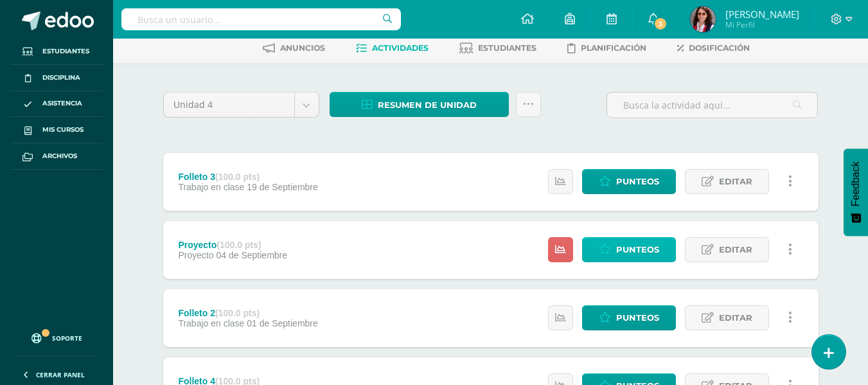
click at [621, 252] on span "Punteos" at bounding box center [637, 250] width 43 height 24
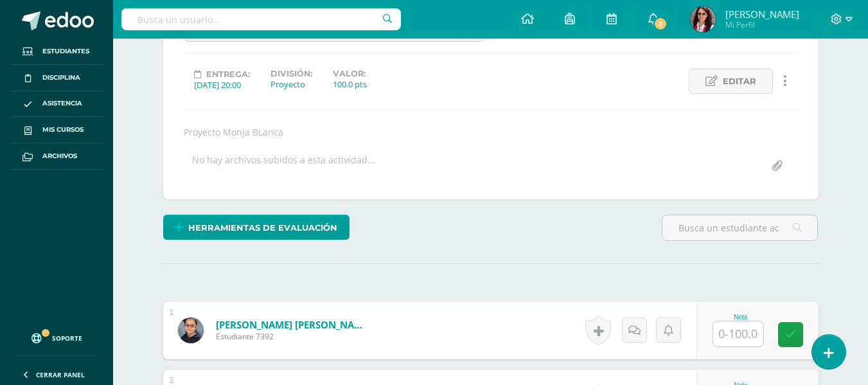
scroll to position [276, 0]
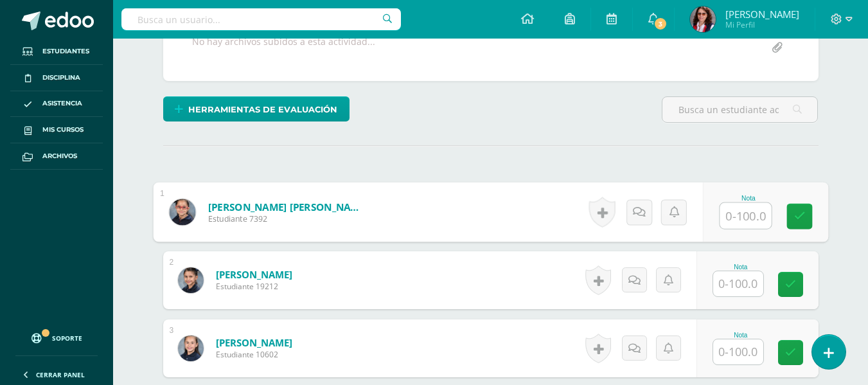
click at [737, 217] on input "text" at bounding box center [745, 216] width 51 height 26
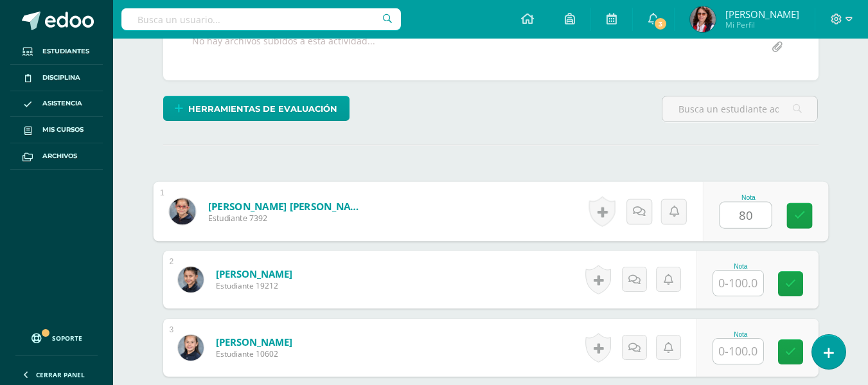
type input "80"
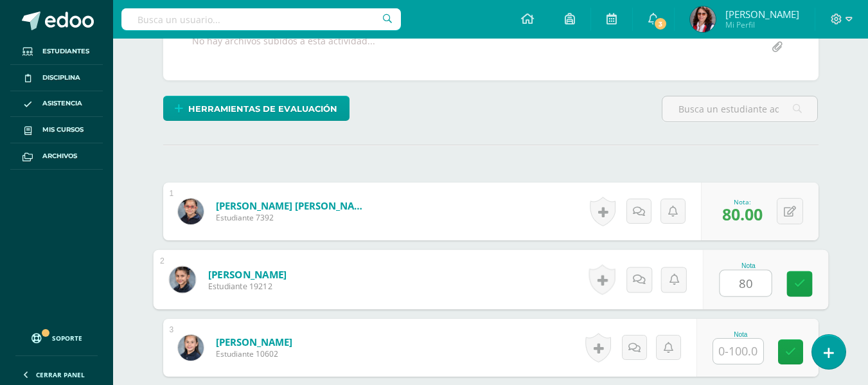
type input "80"
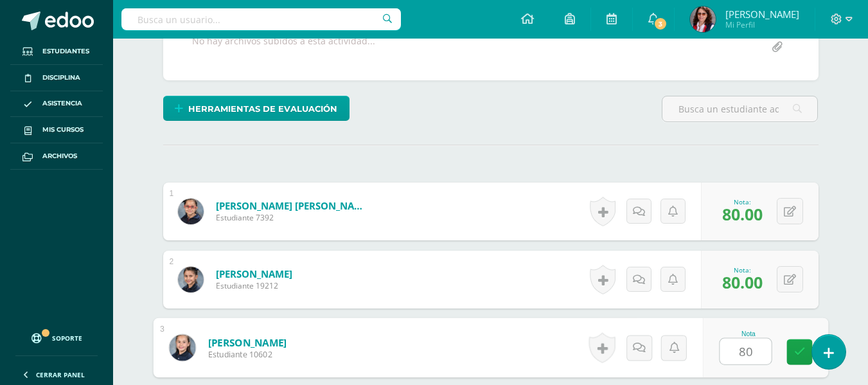
type input "80"
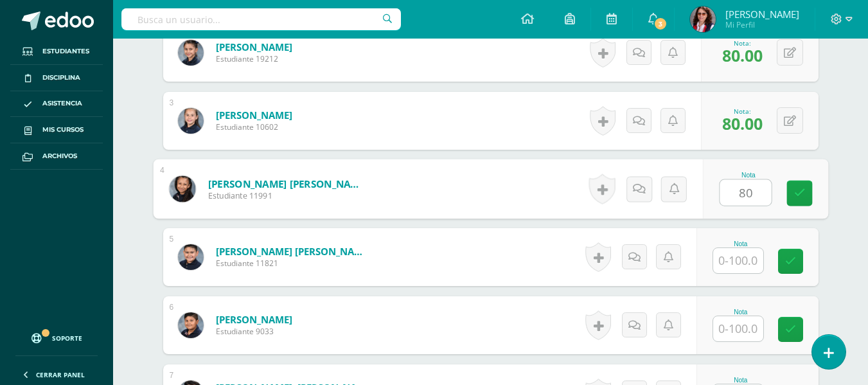
type input "80"
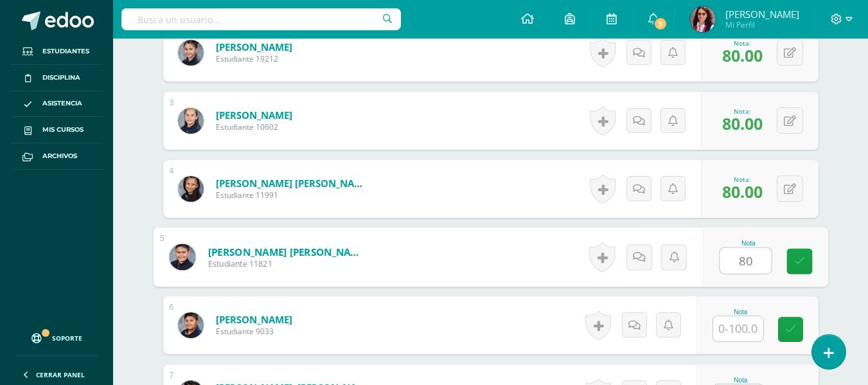
type input "80"
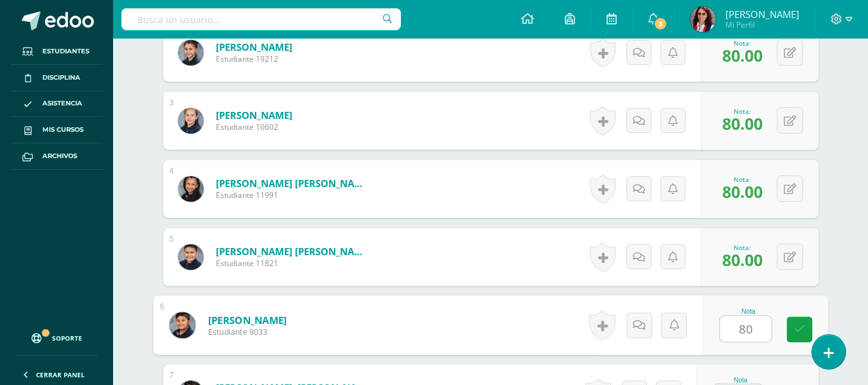
type input "80"
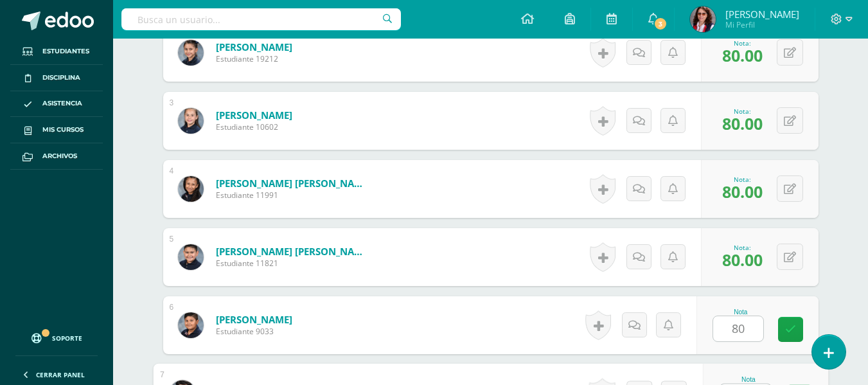
scroll to position [527, 0]
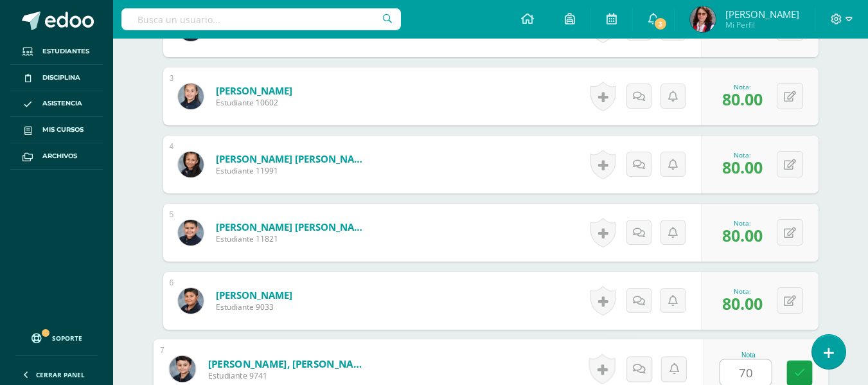
type input "70"
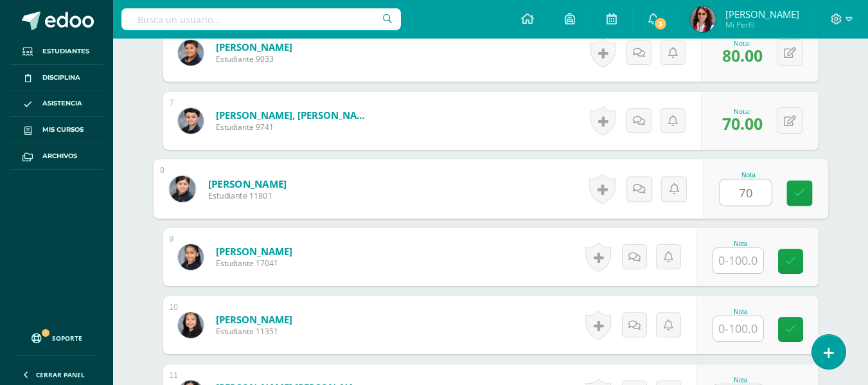
type input "70"
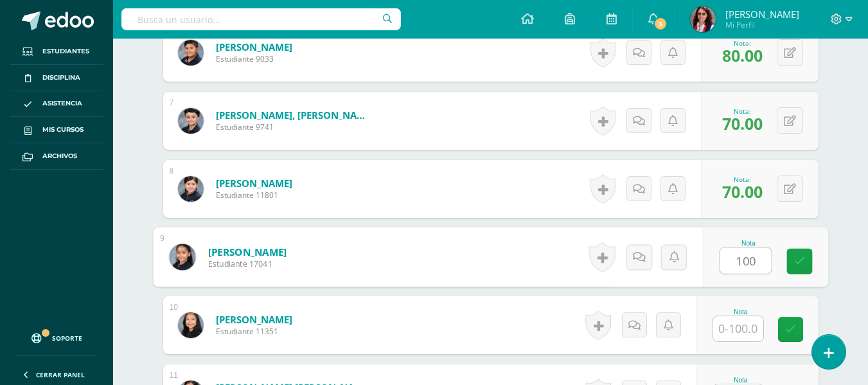
type input "100"
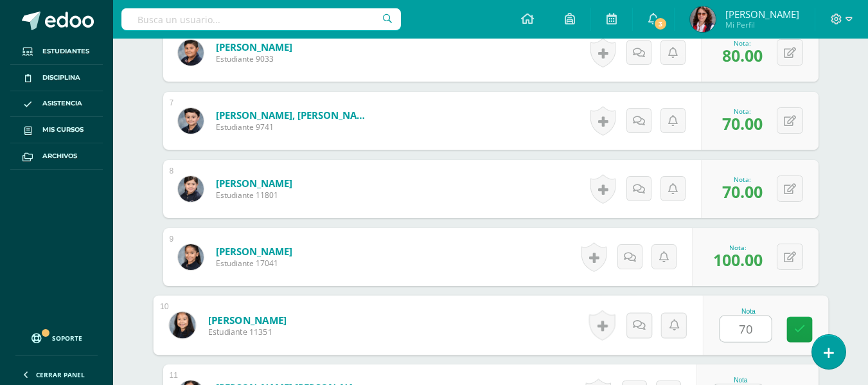
type input "70"
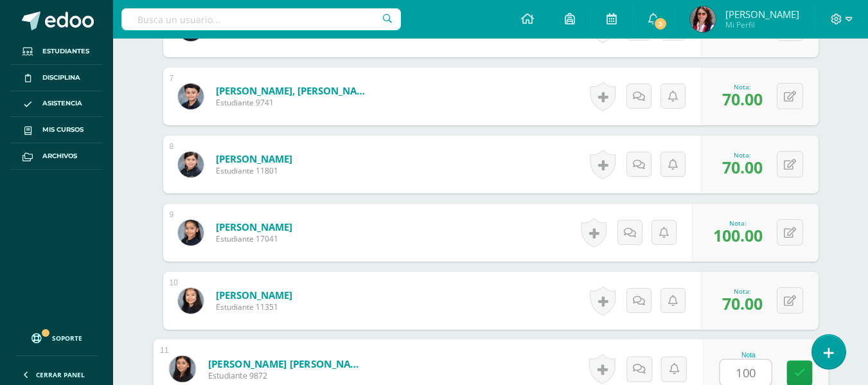
type input "100"
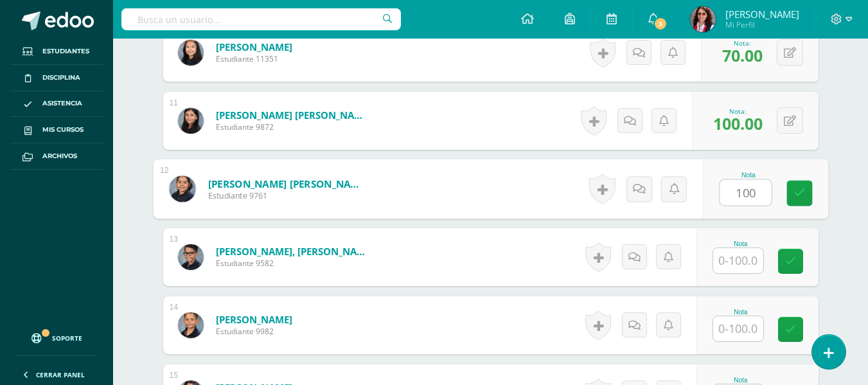
type input "100"
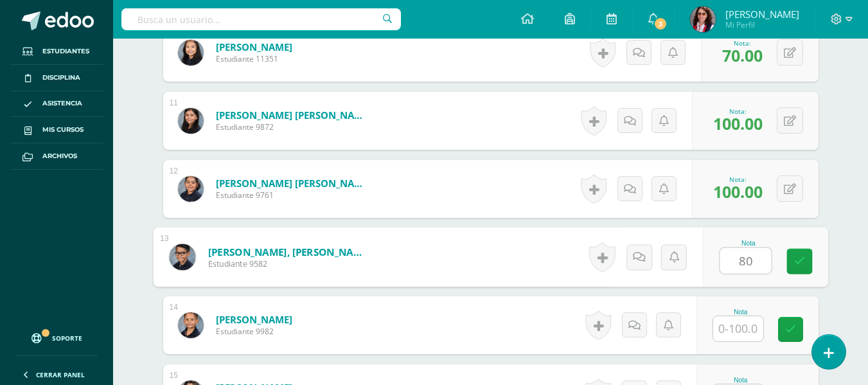
type input "80"
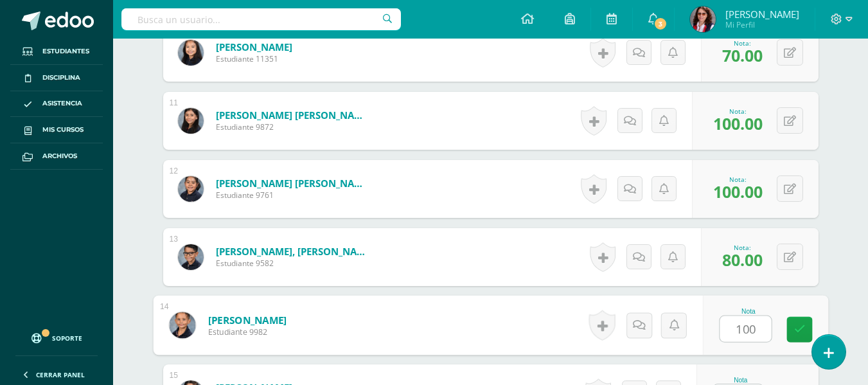
type input "100"
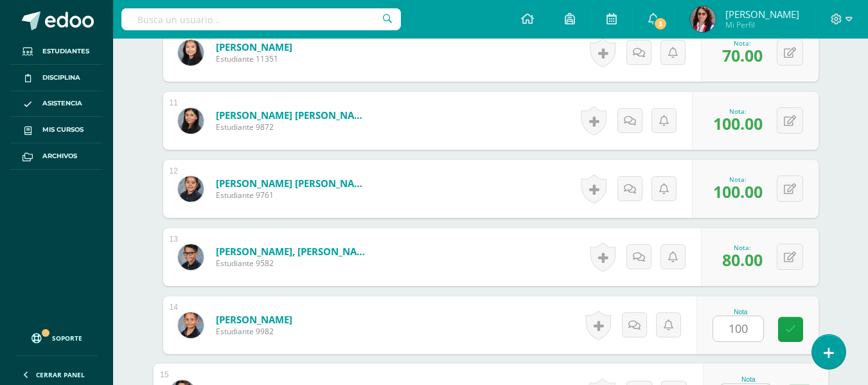
scroll to position [1072, 0]
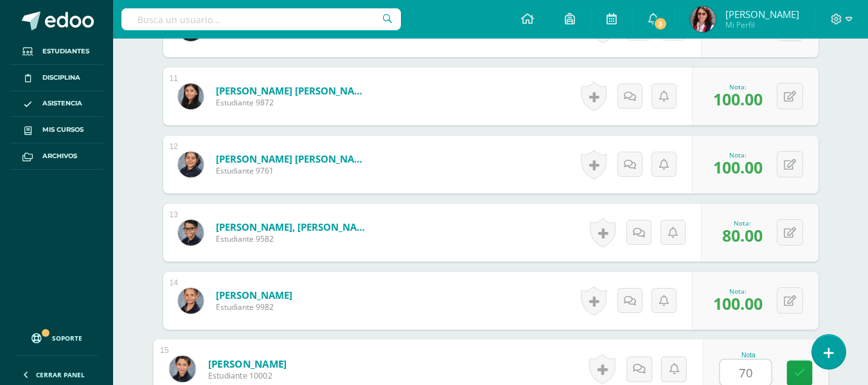
type input "70"
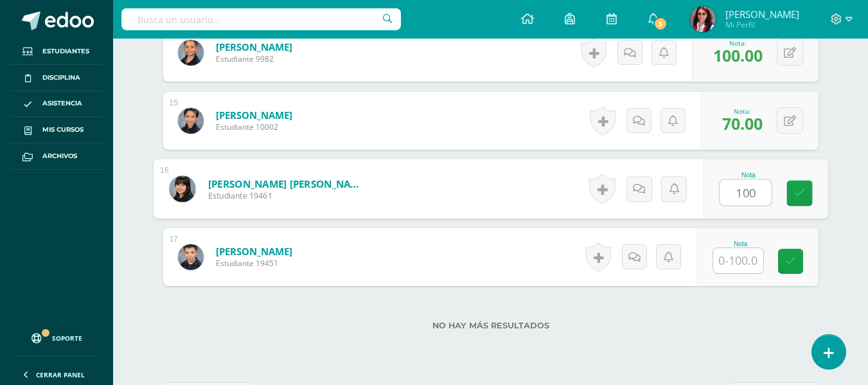
type input "100"
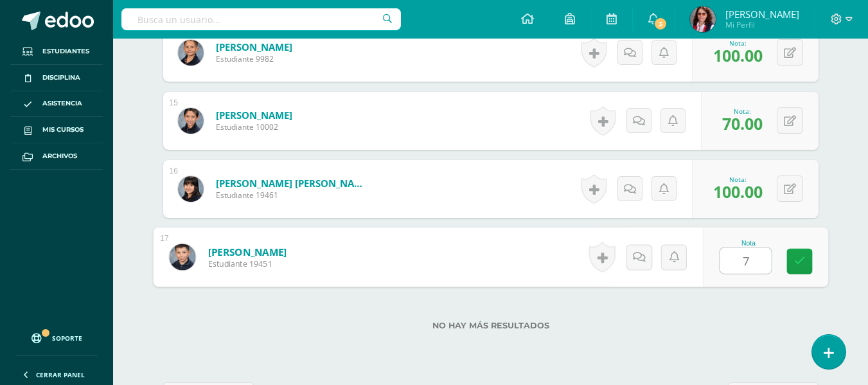
type input "70"
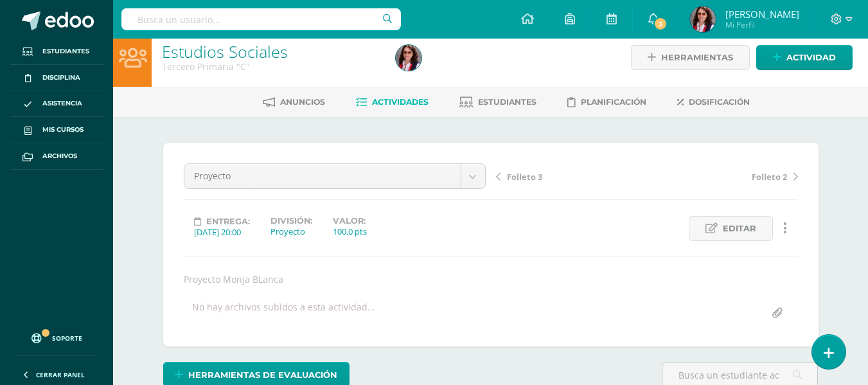
scroll to position [0, 0]
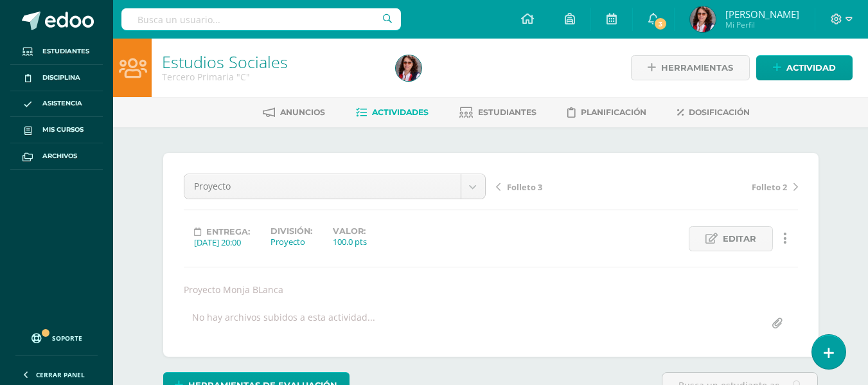
click at [402, 107] on span "Actividades" at bounding box center [400, 112] width 57 height 10
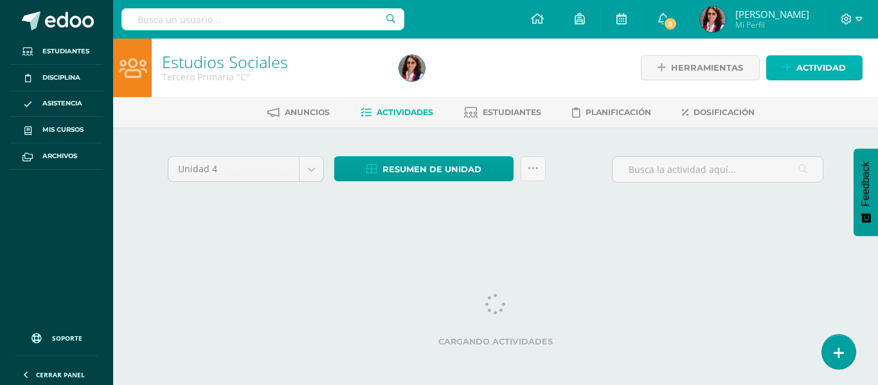
click at [802, 67] on span "Actividad" at bounding box center [820, 68] width 49 height 24
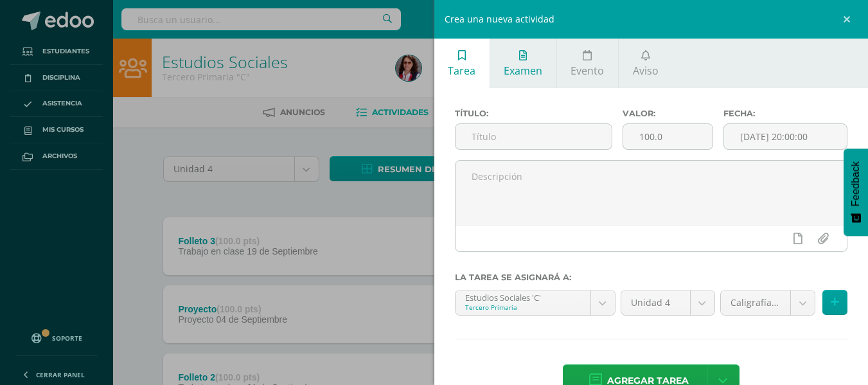
click at [521, 66] on span "Examen" at bounding box center [523, 71] width 39 height 14
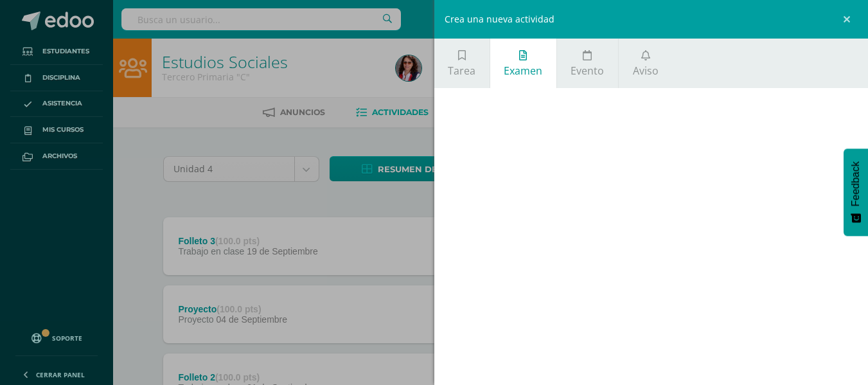
scroll to position [35, 0]
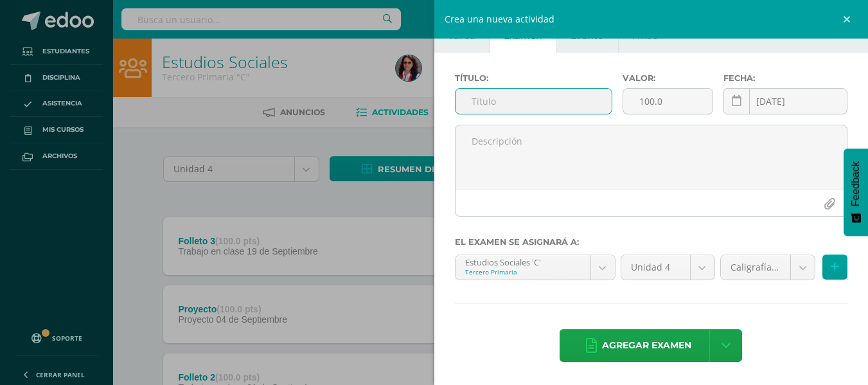
click at [475, 105] on input "text" at bounding box center [533, 101] width 156 height 25
type input "Prueba parcial escrita"
click at [734, 99] on icon at bounding box center [737, 101] width 10 height 11
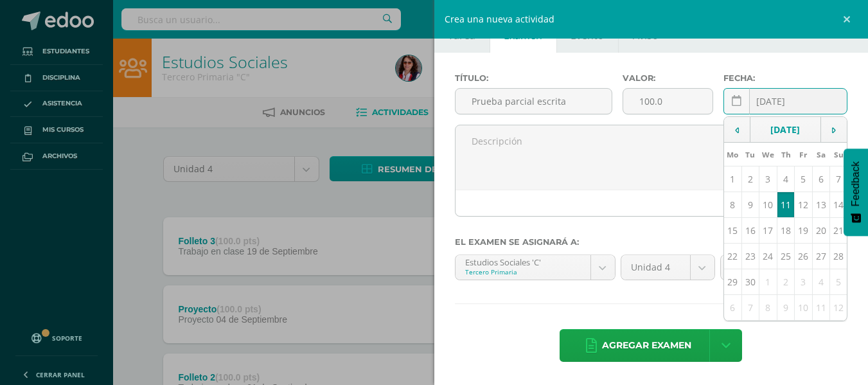
click at [779, 213] on td "11" at bounding box center [785, 205] width 17 height 26
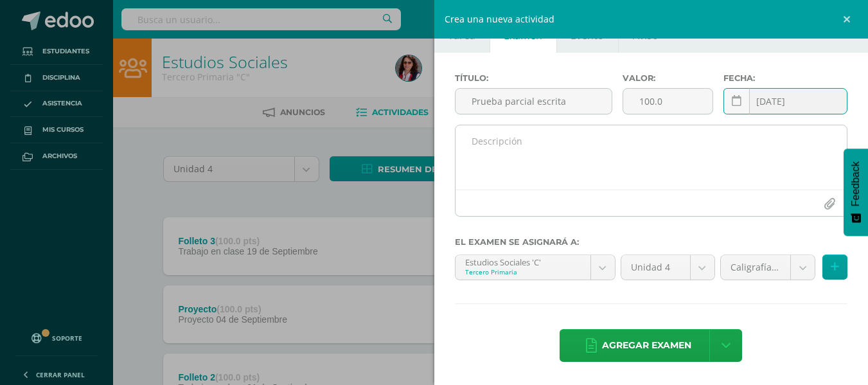
click at [473, 141] on textarea at bounding box center [651, 157] width 392 height 64
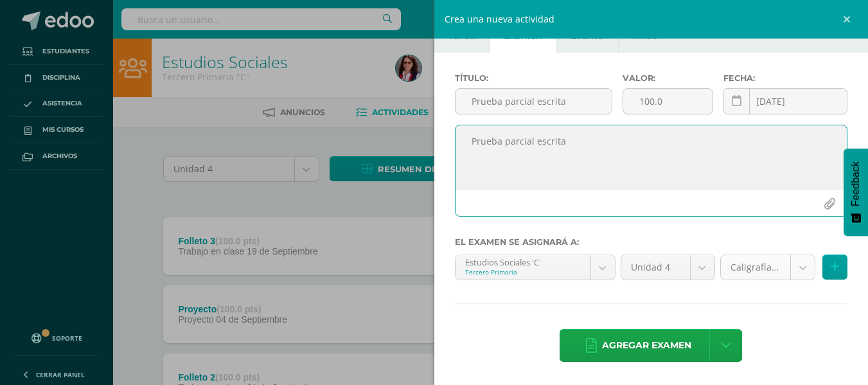
type textarea "Prueba parcial escrita"
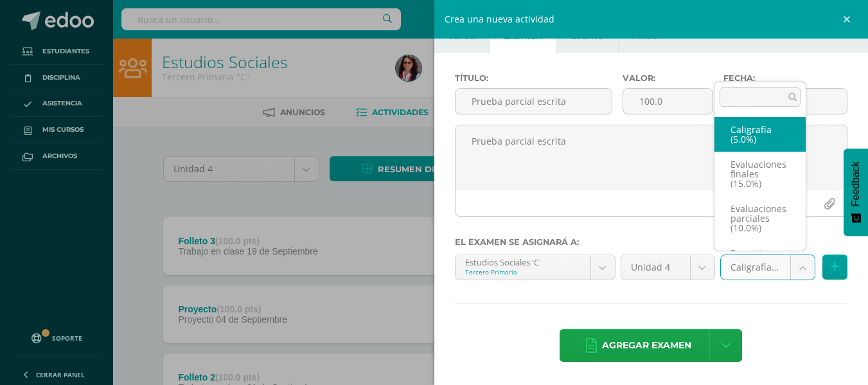
scroll to position [24, 0]
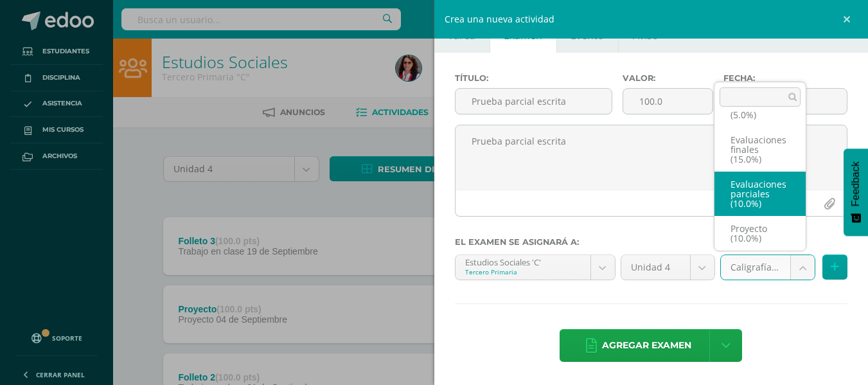
select select "233701"
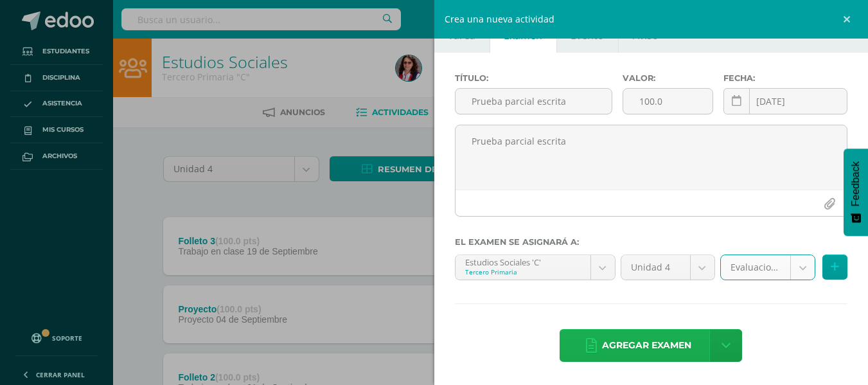
click at [646, 348] on span "Agregar examen" at bounding box center [646, 345] width 89 height 31
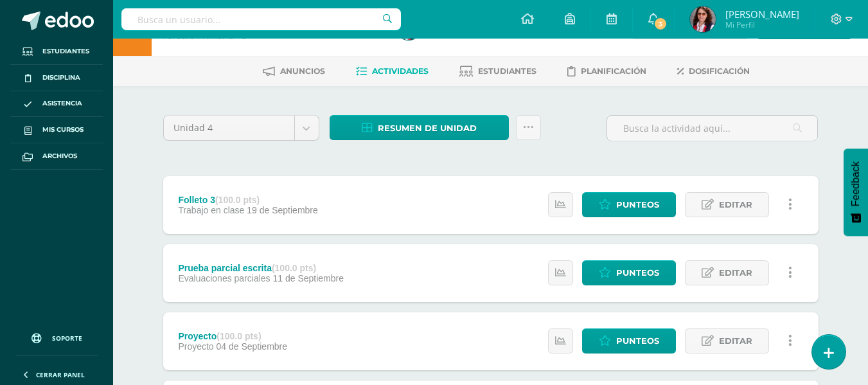
scroll to position [6, 0]
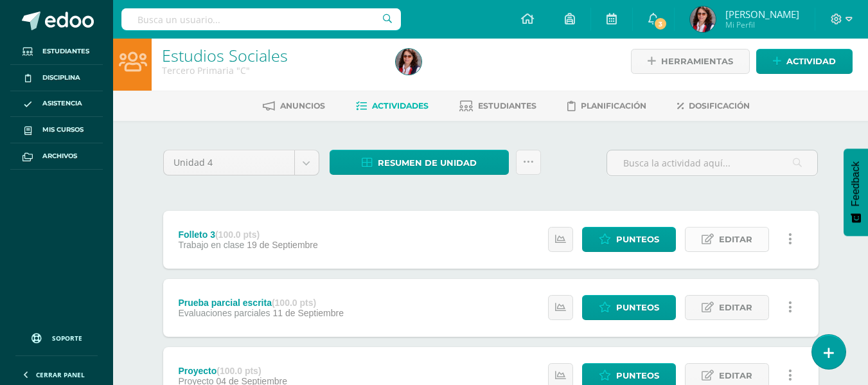
click at [730, 241] on span "Editar" at bounding box center [735, 239] width 33 height 24
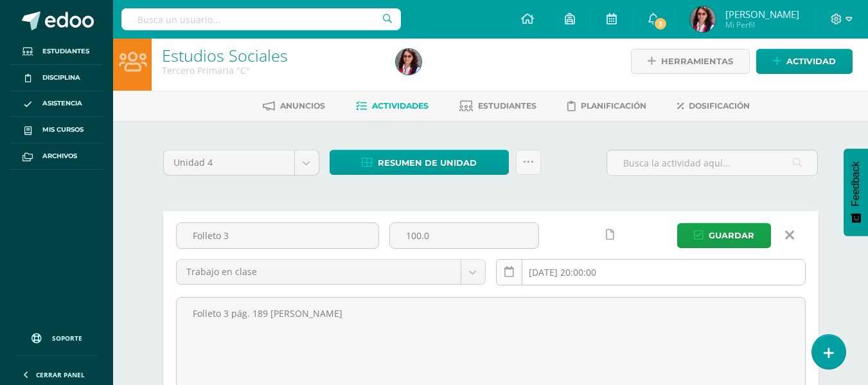
click at [508, 275] on icon at bounding box center [509, 272] width 10 height 11
click at [511, 272] on icon at bounding box center [509, 272] width 10 height 11
click at [560, 271] on input "2025-09-19 20:00:00" at bounding box center [651, 272] width 308 height 25
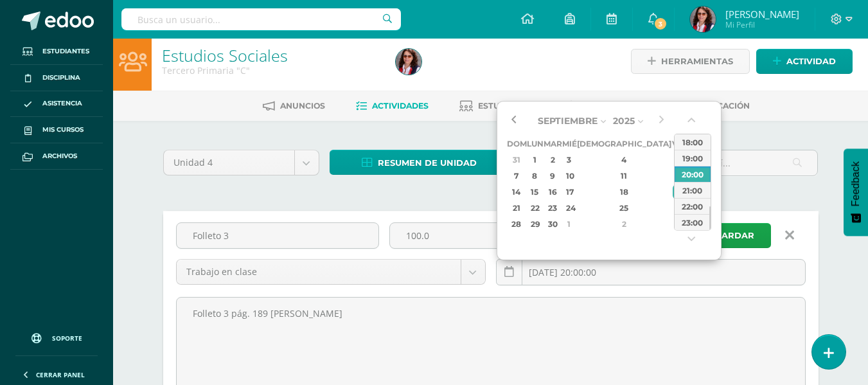
click at [511, 116] on button "button" at bounding box center [513, 120] width 13 height 19
click at [560, 202] on div "19" at bounding box center [552, 207] width 15 height 15
type input "2025-08-19 20:00"
click at [750, 229] on span "Guardar" at bounding box center [732, 236] width 46 height 24
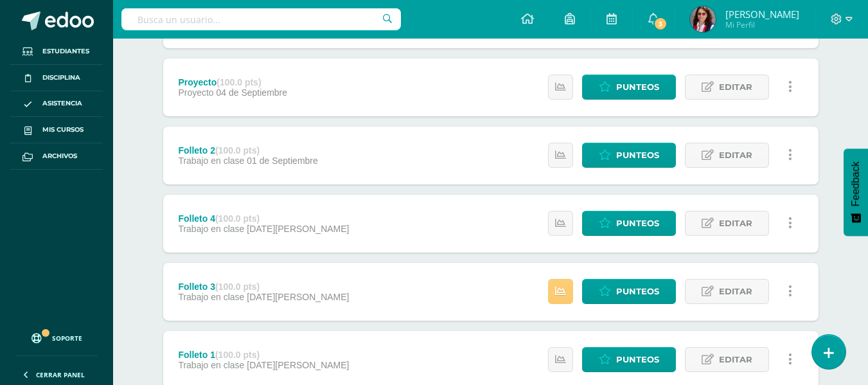
scroll to position [257, 0]
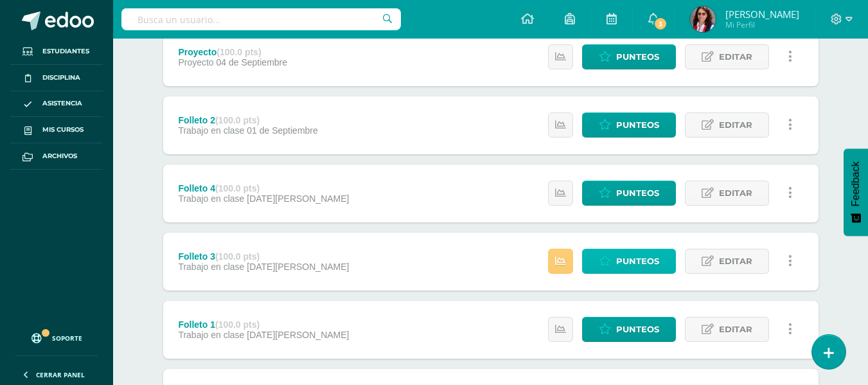
click at [619, 255] on span "Punteos" at bounding box center [637, 261] width 43 height 24
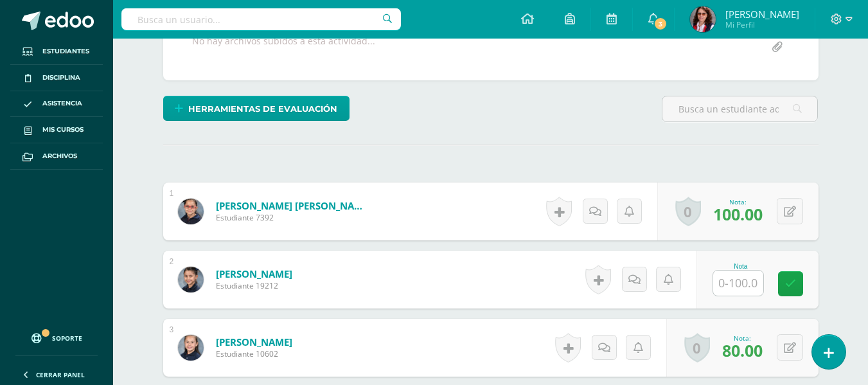
scroll to position [277, 0]
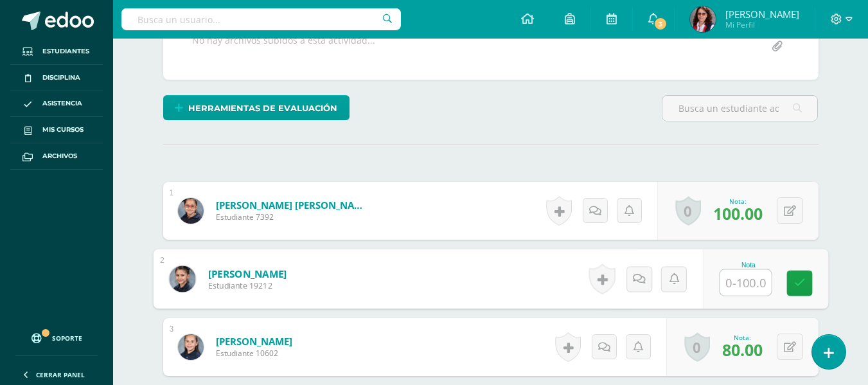
click at [725, 281] on input "text" at bounding box center [745, 283] width 51 height 26
type input "100"
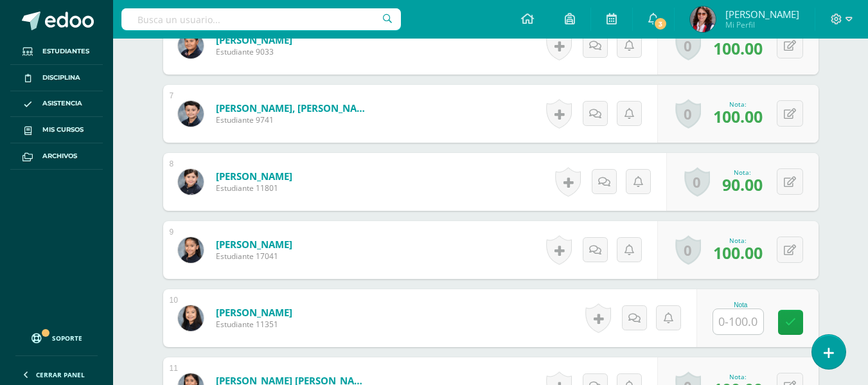
scroll to position [791, 0]
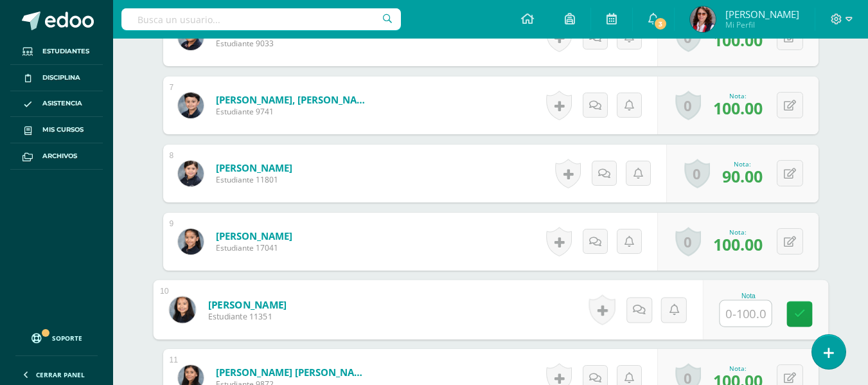
click at [736, 311] on input "text" at bounding box center [745, 314] width 51 height 26
type input "100"
click at [801, 316] on icon at bounding box center [799, 313] width 12 height 11
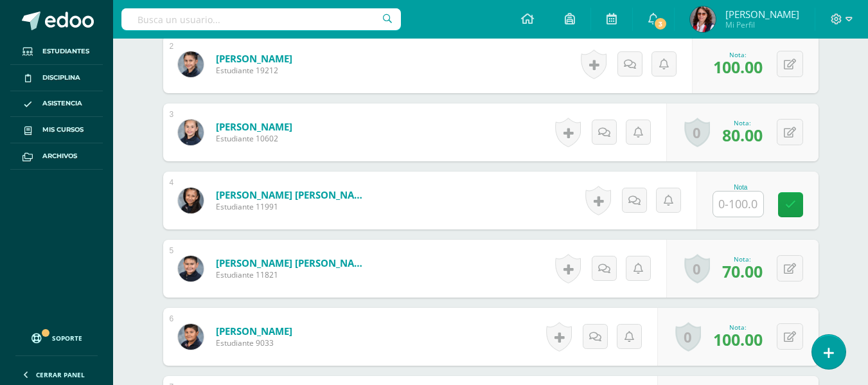
scroll to position [469, 0]
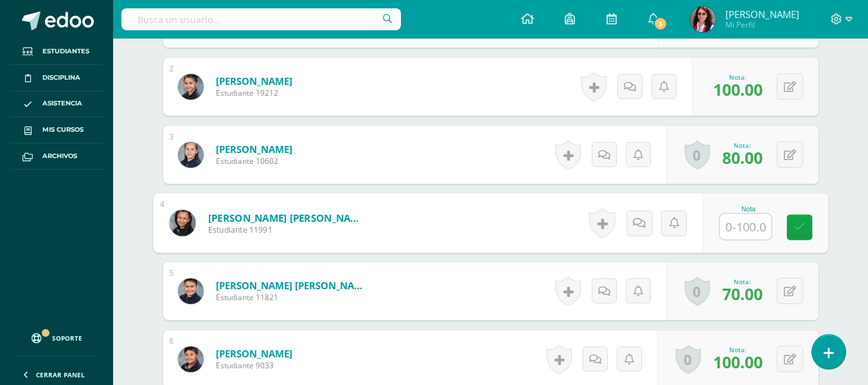
click at [737, 227] on input "text" at bounding box center [745, 227] width 51 height 26
type input "80"
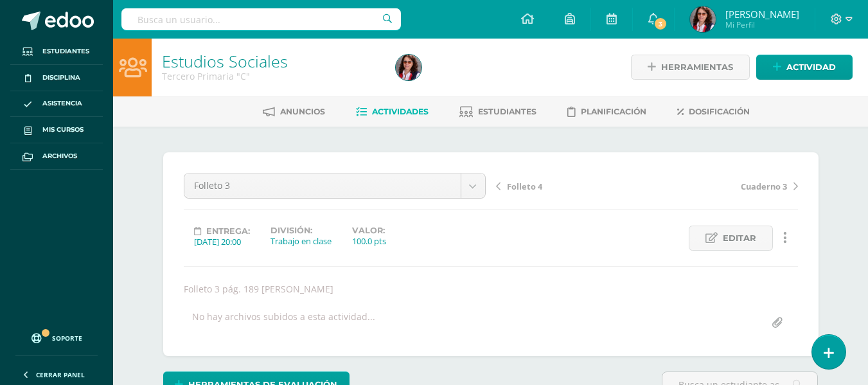
scroll to position [0, 0]
click at [382, 109] on span "Actividades" at bounding box center [400, 112] width 57 height 10
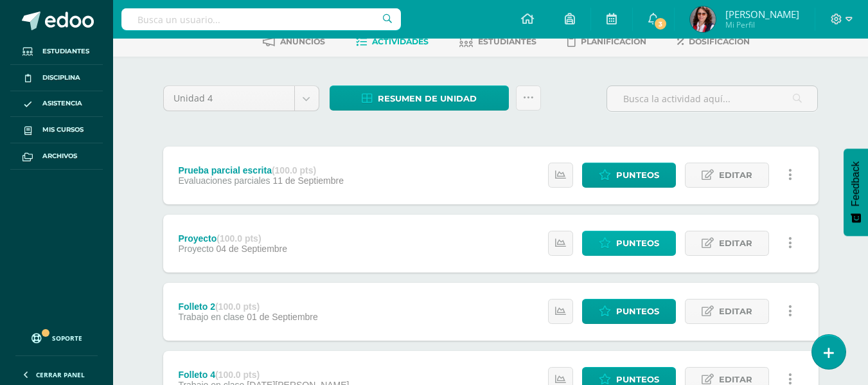
scroll to position [135, 0]
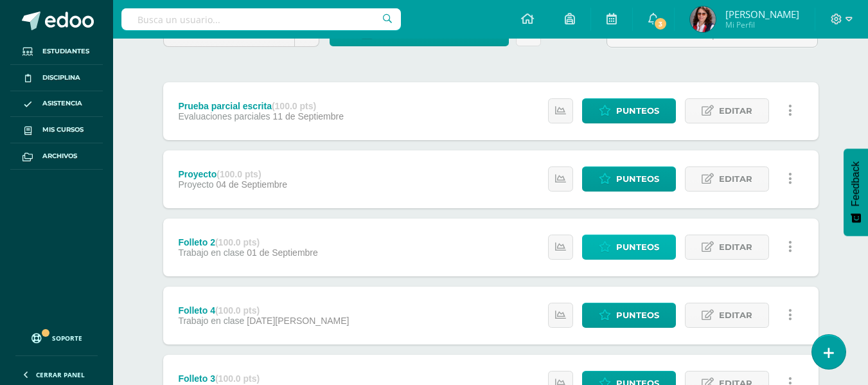
click at [621, 240] on span "Punteos" at bounding box center [637, 247] width 43 height 24
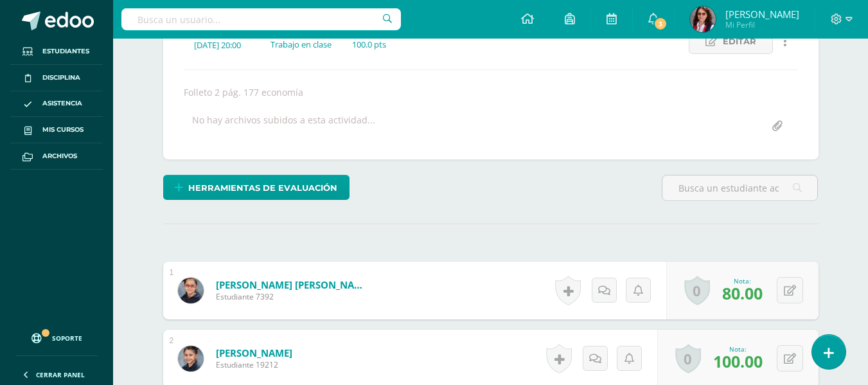
scroll to position [17, 0]
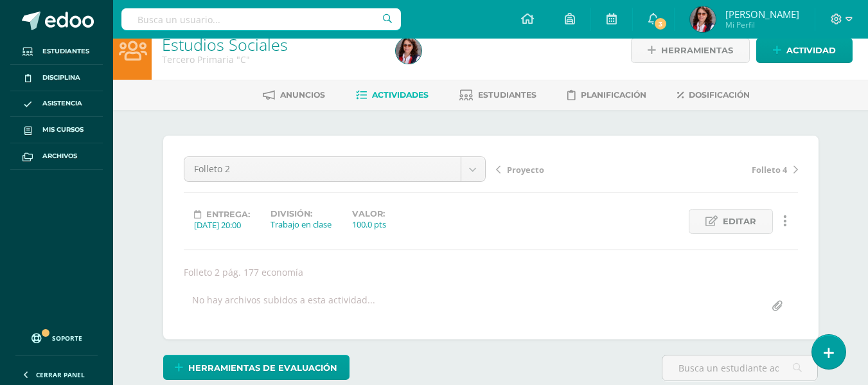
click at [387, 92] on span "Actividades" at bounding box center [400, 95] width 57 height 10
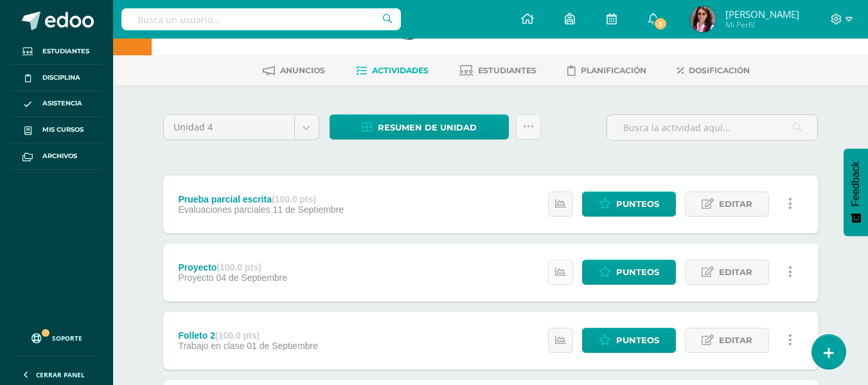
scroll to position [128, 0]
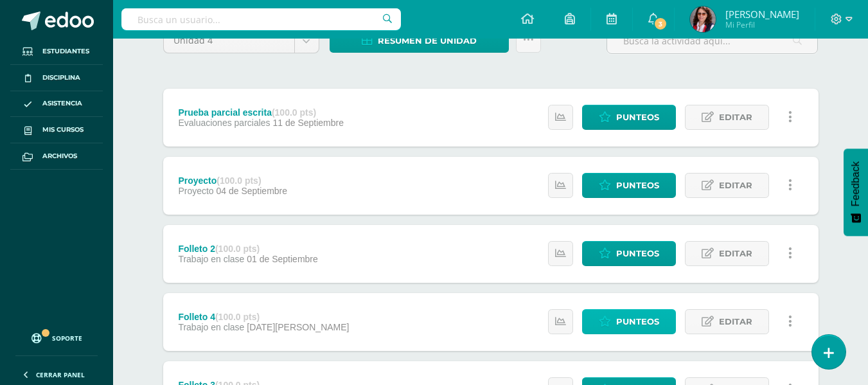
click at [619, 317] on span "Punteos" at bounding box center [637, 322] width 43 height 24
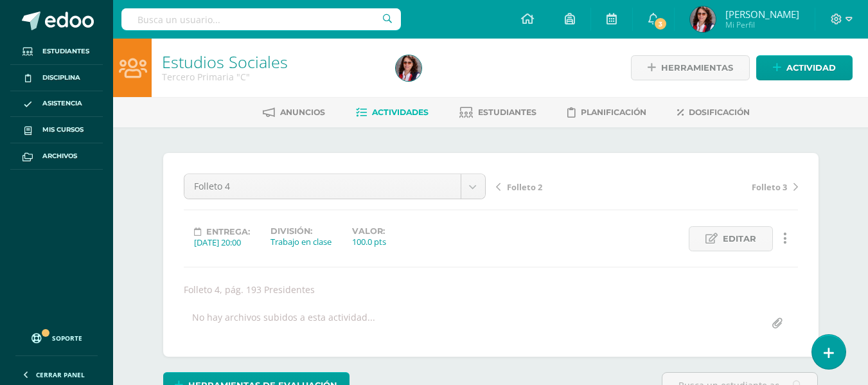
click at [395, 109] on span "Actividades" at bounding box center [400, 112] width 57 height 10
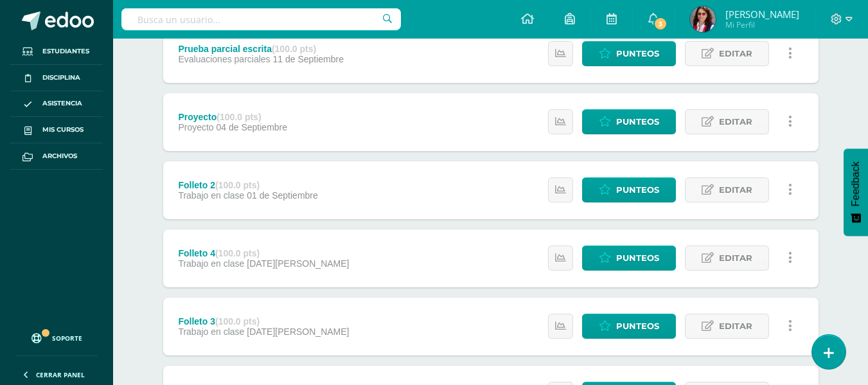
scroll to position [193, 0]
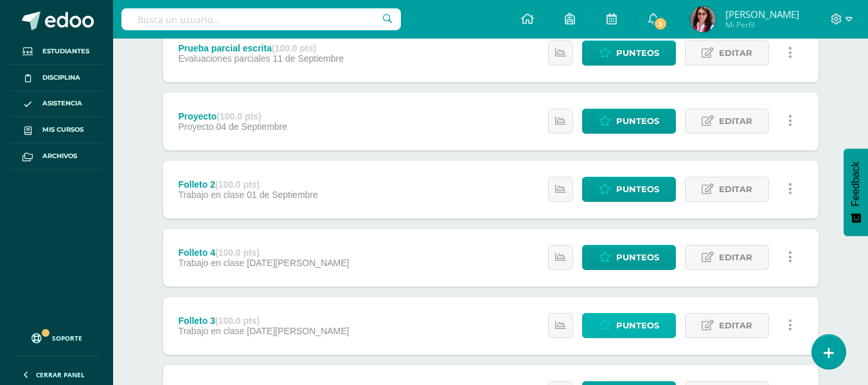
click at [630, 323] on span "Punteos" at bounding box center [637, 326] width 43 height 24
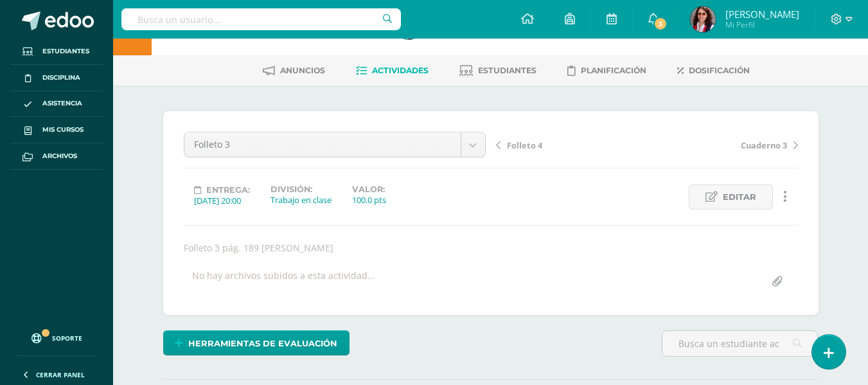
scroll to position [19, 0]
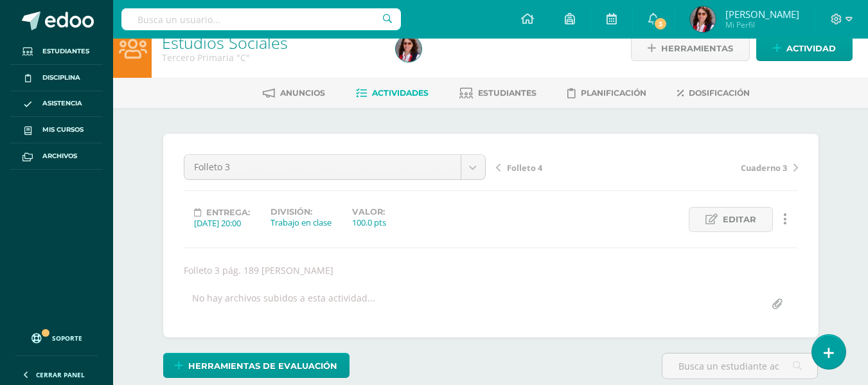
click at [396, 86] on link "Actividades" at bounding box center [392, 93] width 73 height 21
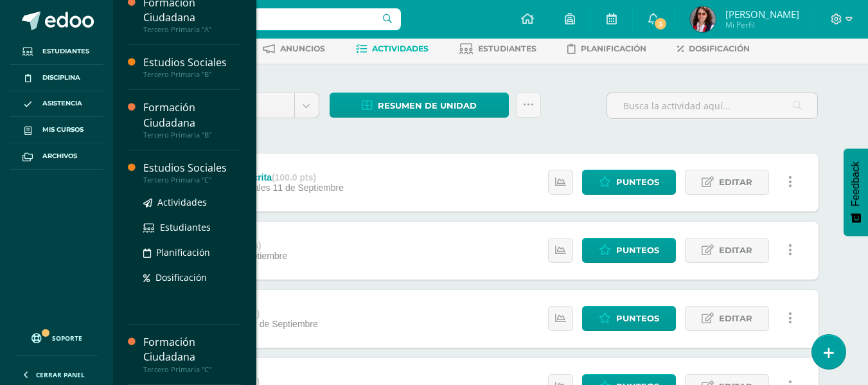
scroll to position [64, 0]
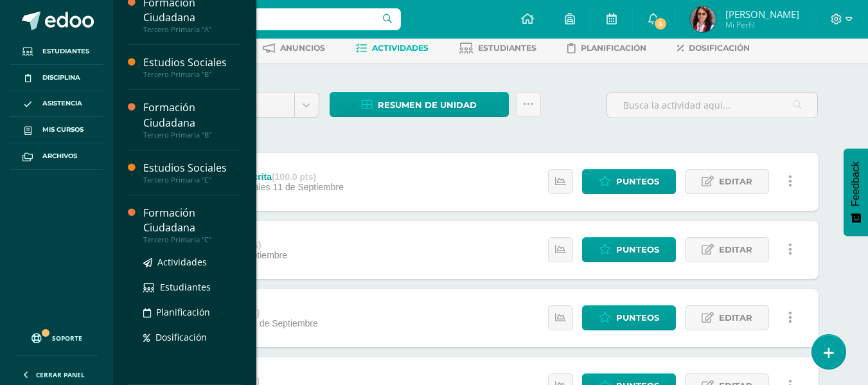
click at [176, 228] on div "Formación Ciudadana" at bounding box center [192, 221] width 98 height 30
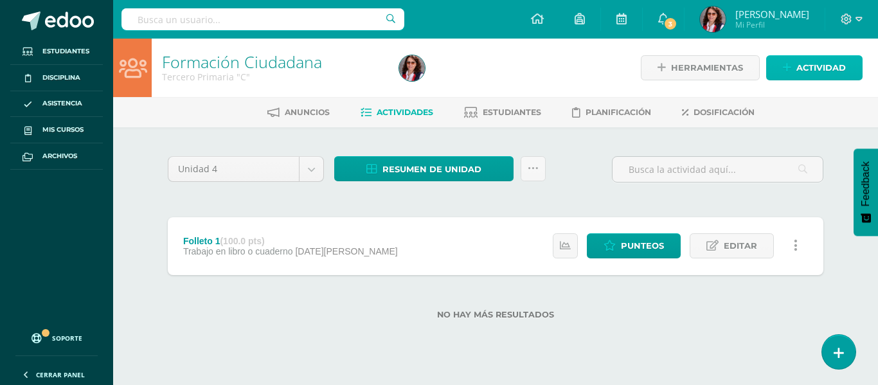
click at [790, 64] on icon at bounding box center [787, 67] width 8 height 11
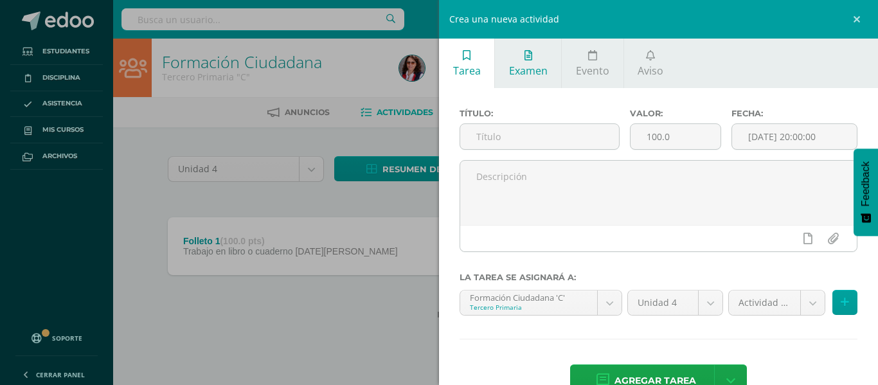
click at [524, 53] on icon at bounding box center [528, 55] width 8 height 10
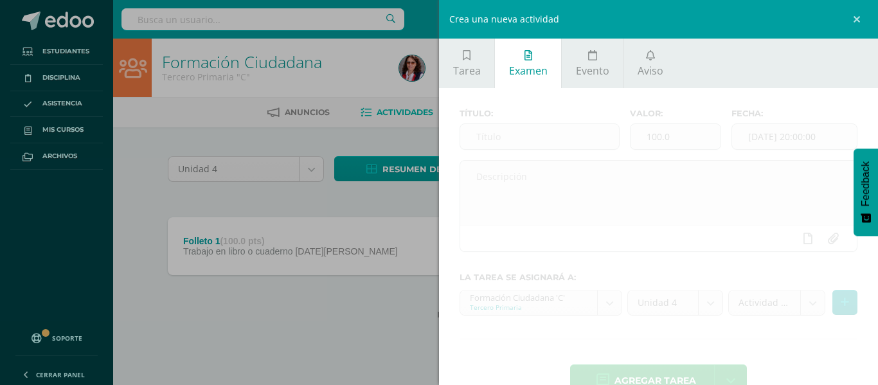
scroll to position [35, 0]
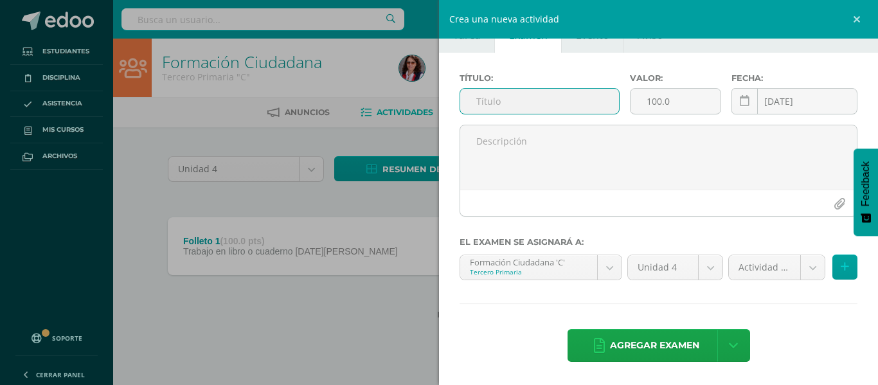
click at [484, 104] on input "text" at bounding box center [539, 101] width 159 height 25
type input "Prueba escrita"
click at [739, 100] on icon at bounding box center [744, 101] width 10 height 11
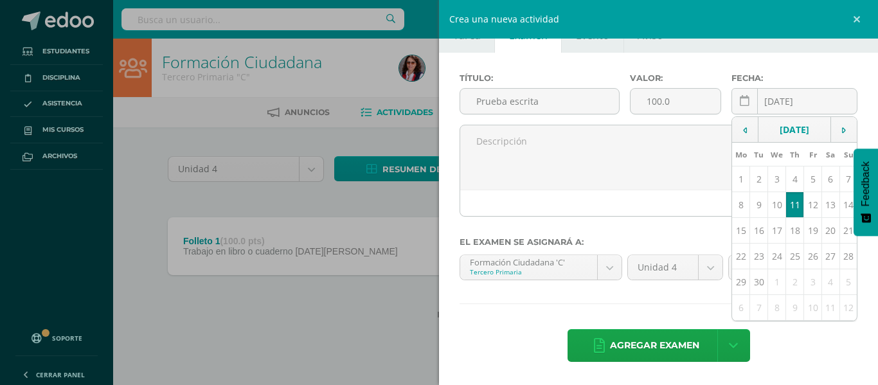
click at [789, 211] on td "11" at bounding box center [795, 205] width 18 height 26
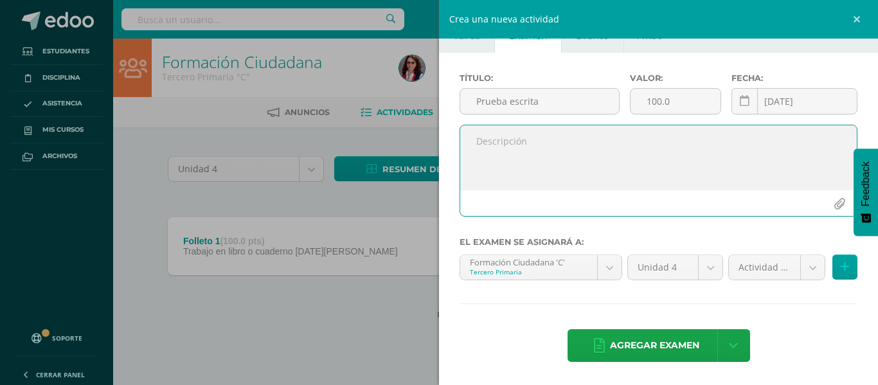
click at [483, 143] on textarea at bounding box center [658, 157] width 396 height 64
type textarea "Prueba escrita"
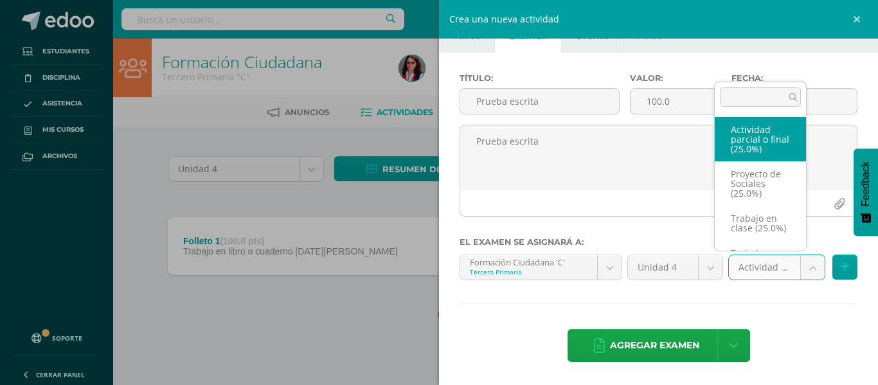
click at [799, 265] on body "Estudiantes Disciplina Asistencia Mis cursos Archivos Soporte Ayuda Reportar un…" at bounding box center [439, 180] width 878 height 360
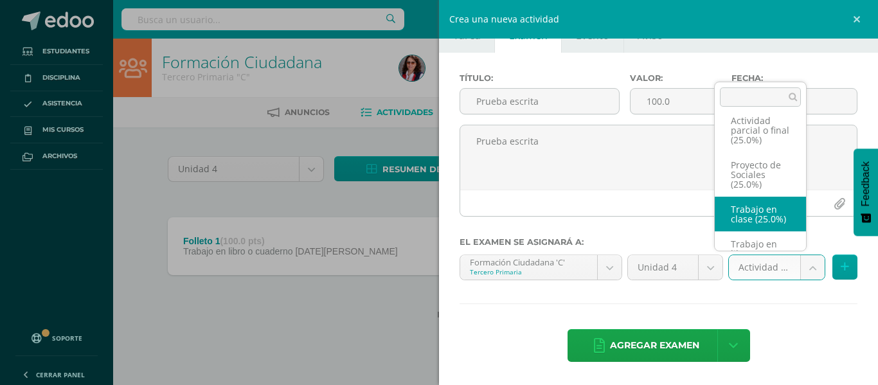
scroll to position [0, 0]
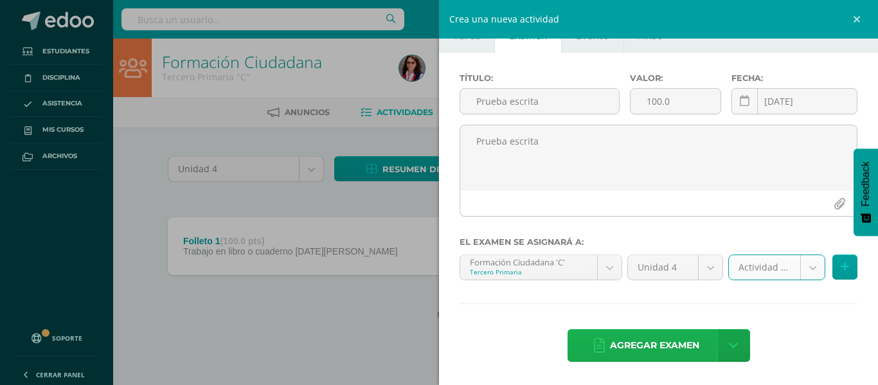
click at [642, 339] on span "Agregar examen" at bounding box center [654, 345] width 89 height 31
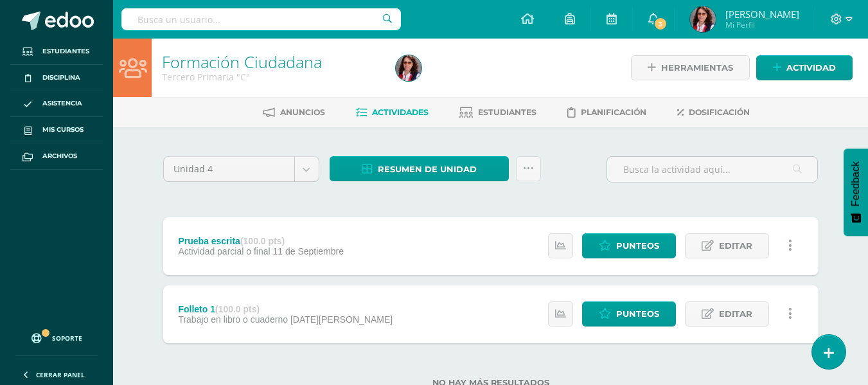
scroll to position [275, 0]
click at [668, 24] on span "3" at bounding box center [660, 24] width 14 height 14
